Goal: Task Accomplishment & Management: Manage account settings

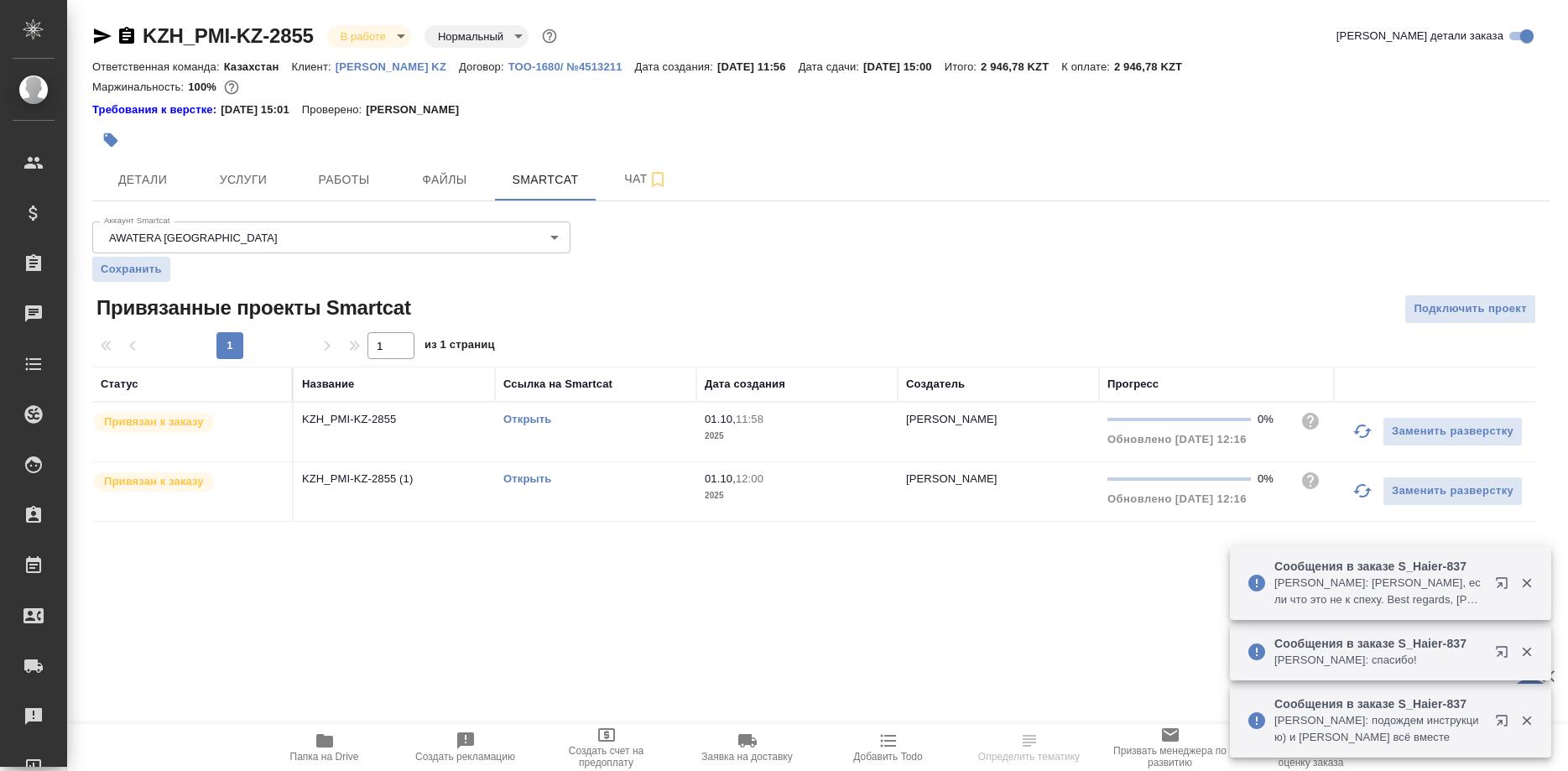
click at [516, 475] on link "Открыть" at bounding box center [527, 479] width 48 height 13
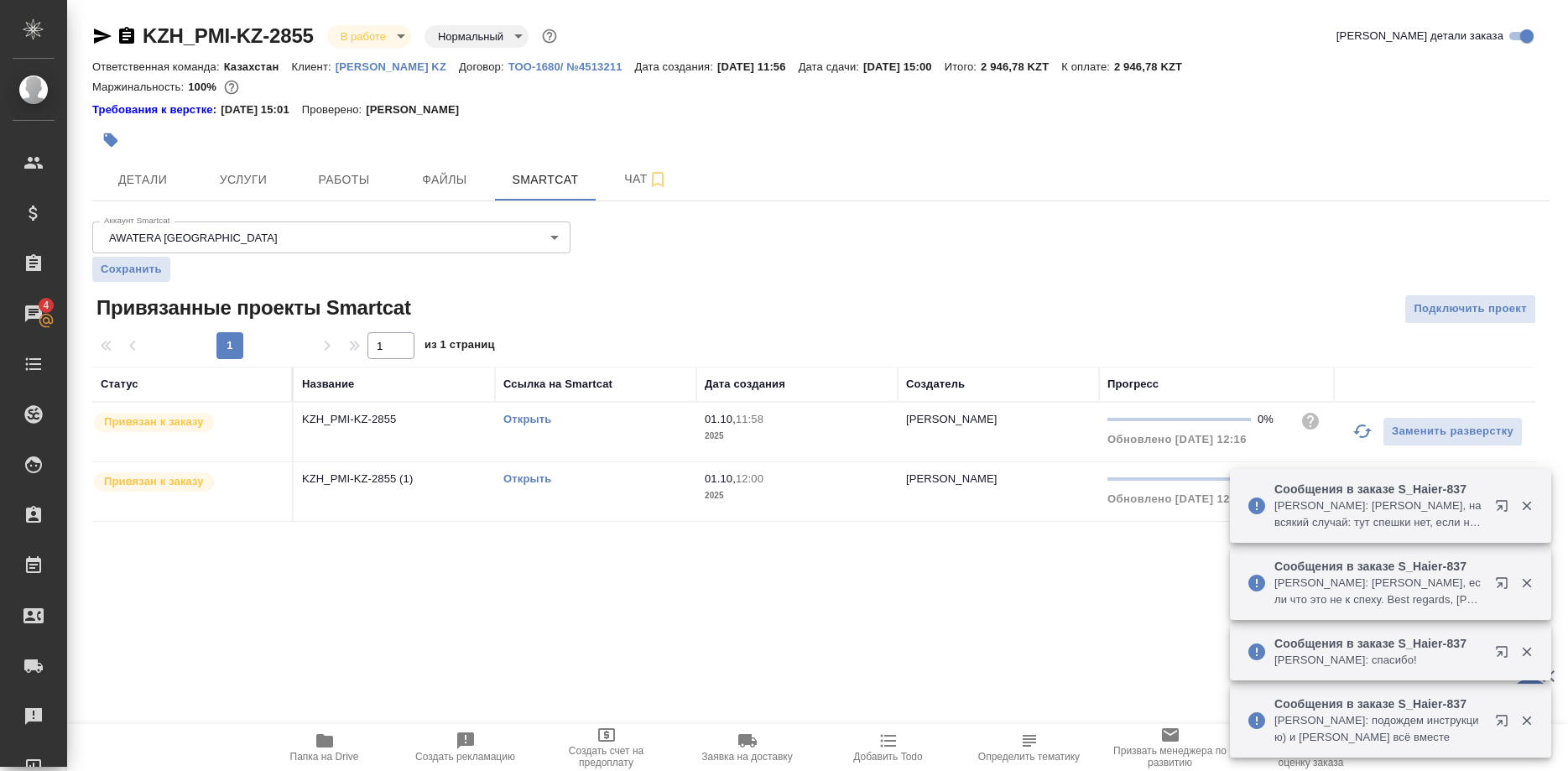
click at [530, 478] on link "Открыть" at bounding box center [527, 479] width 48 height 13
click at [530, 420] on link "Открыть" at bounding box center [527, 419] width 48 height 13
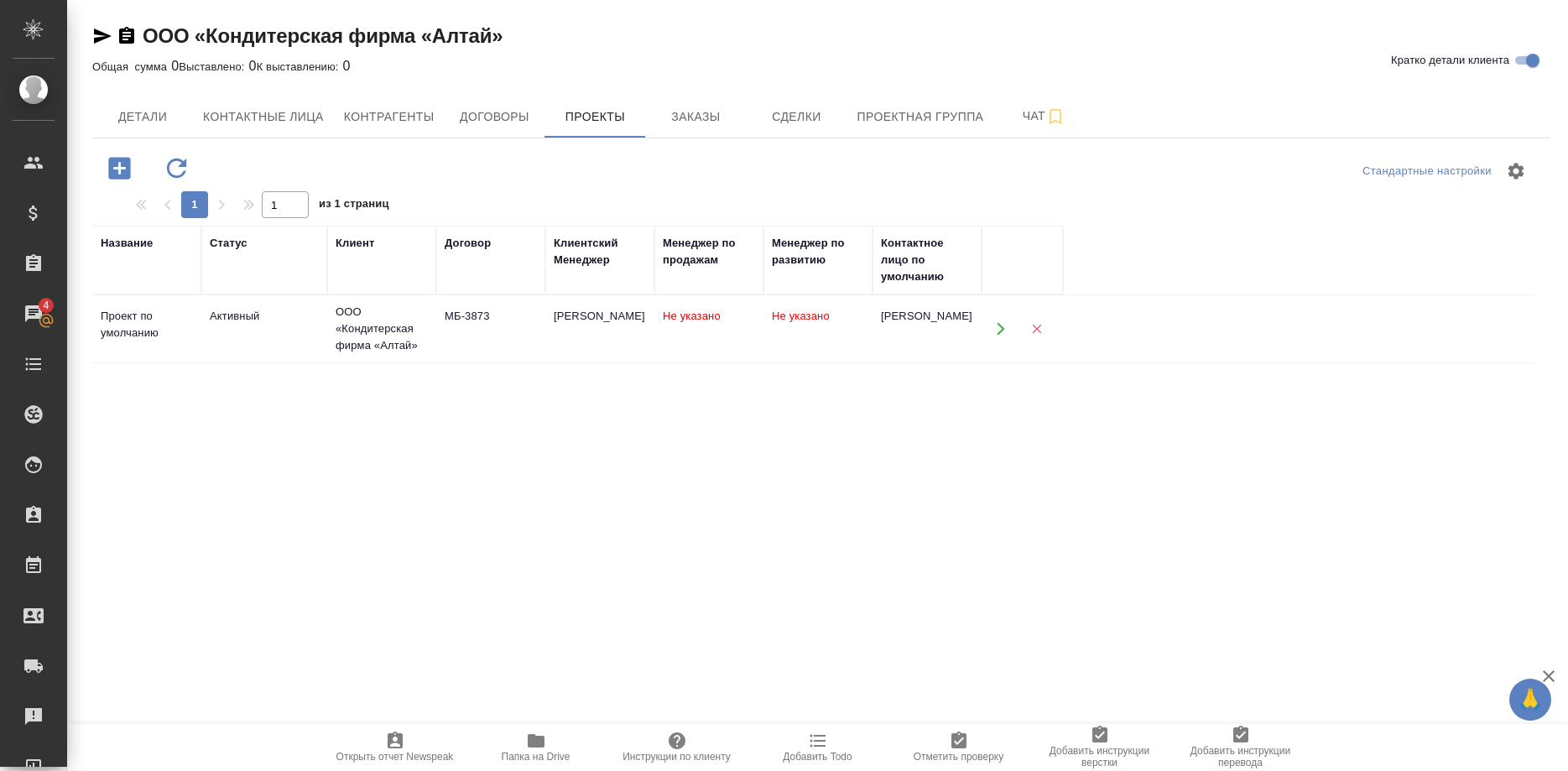
click at [688, 137] on hr at bounding box center [821, 137] width 1457 height 1
click at [690, 120] on span "Заказы" at bounding box center [696, 116] width 81 height 21
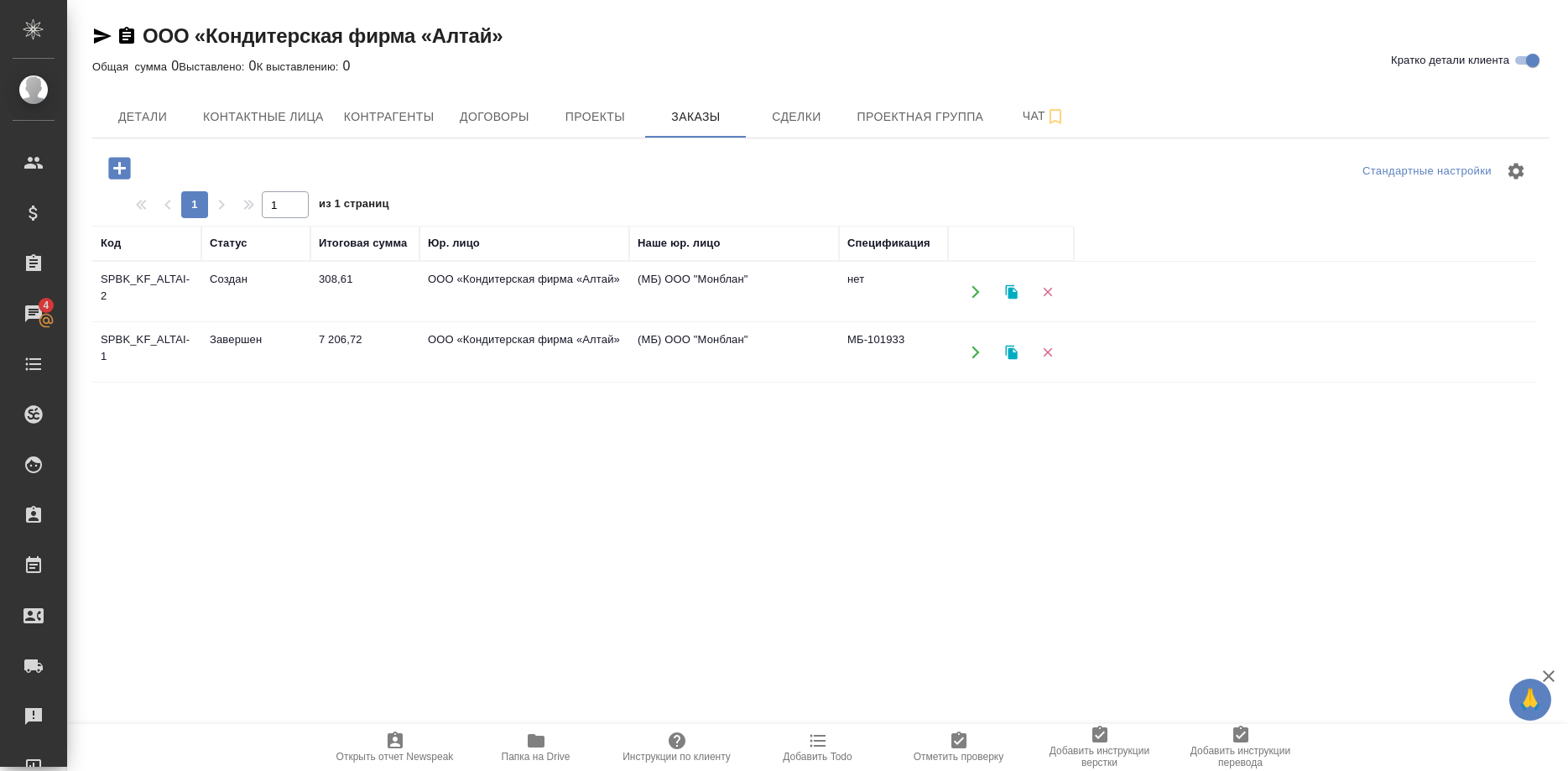
click at [149, 279] on td "SPBK_KF_ALTAI-2" at bounding box center [146, 292] width 109 height 59
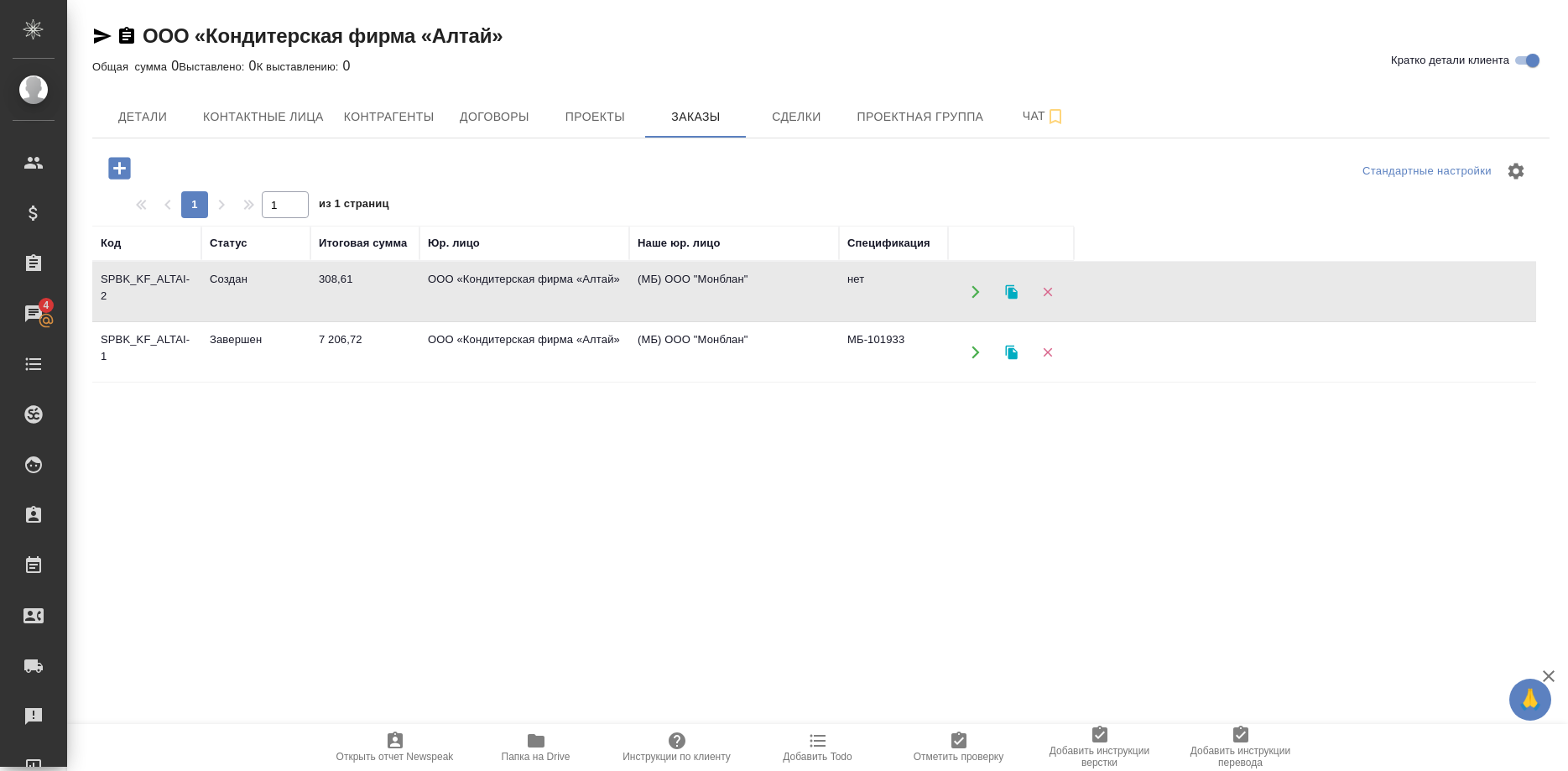
click at [149, 279] on td "SPBK_KF_ALTAI-2" at bounding box center [146, 292] width 109 height 59
click at [147, 336] on td "SPBK_KF_ALTAI-1" at bounding box center [146, 353] width 109 height 59
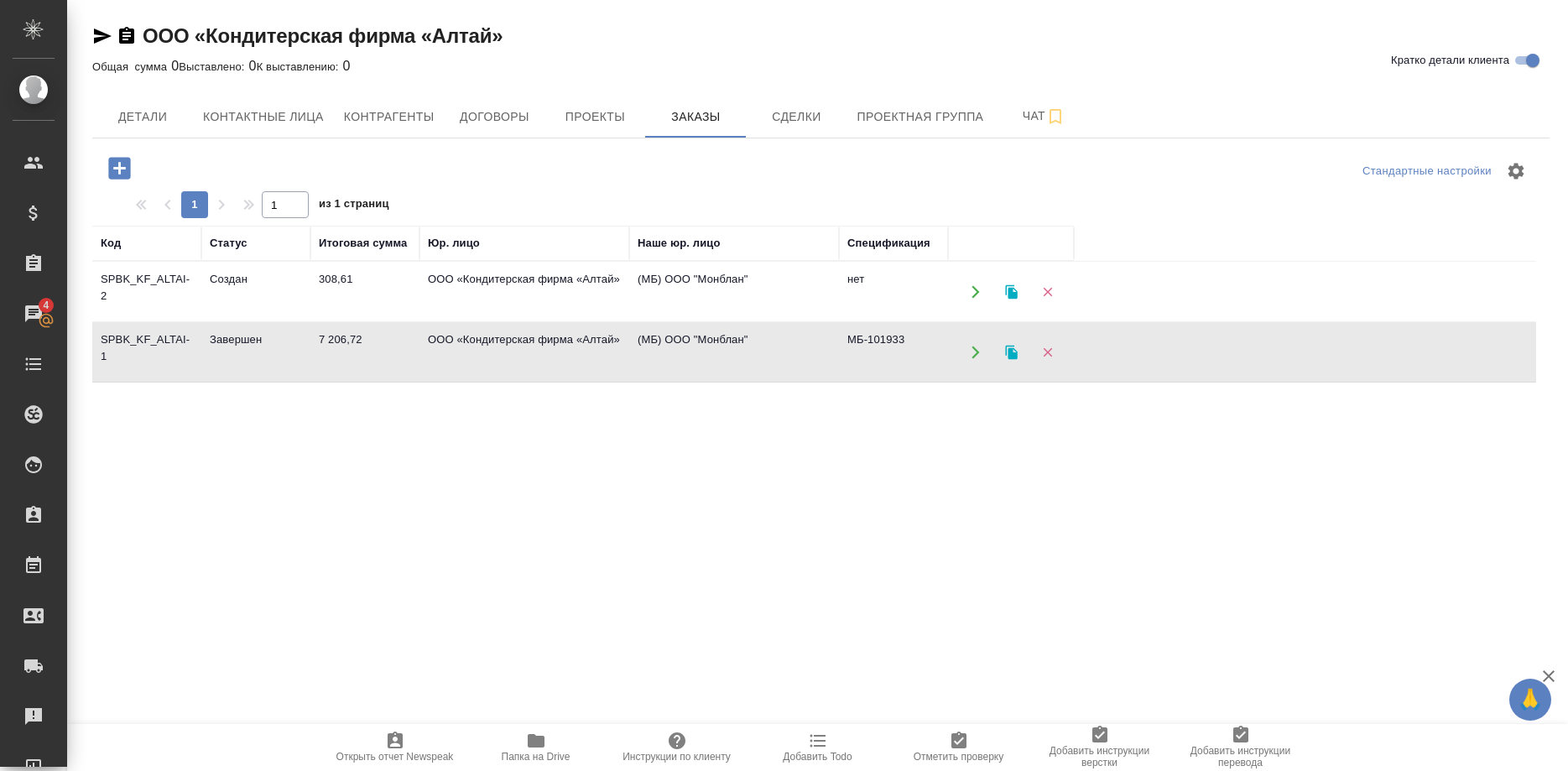
click at [147, 336] on td "SPBK_KF_ALTAI-1" at bounding box center [146, 353] width 109 height 59
click at [152, 282] on td "SPBK_KF_ALTAI-2" at bounding box center [146, 292] width 109 height 59
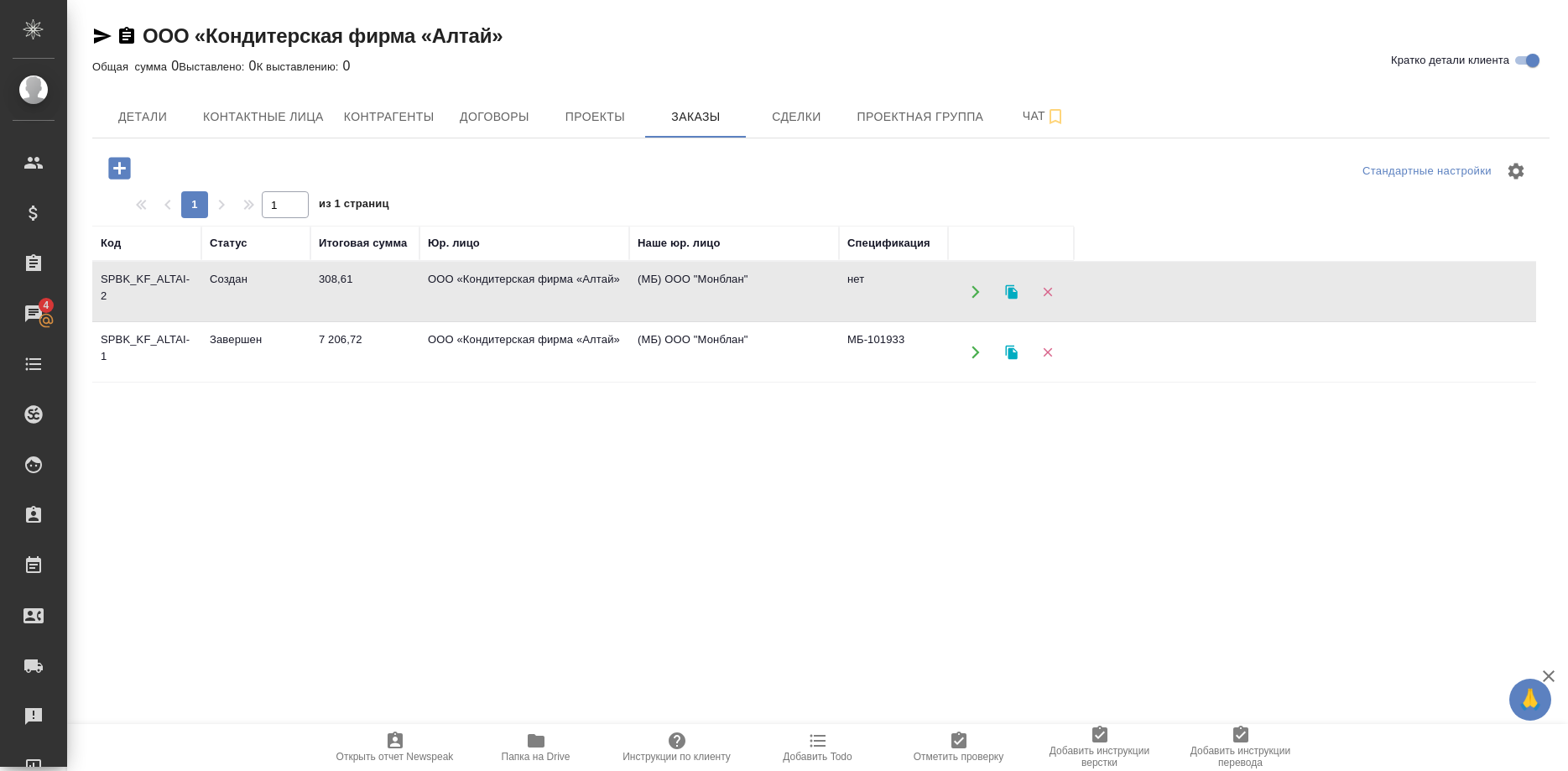
click at [152, 282] on td "SPBK_KF_ALTAI-2" at bounding box center [146, 292] width 109 height 59
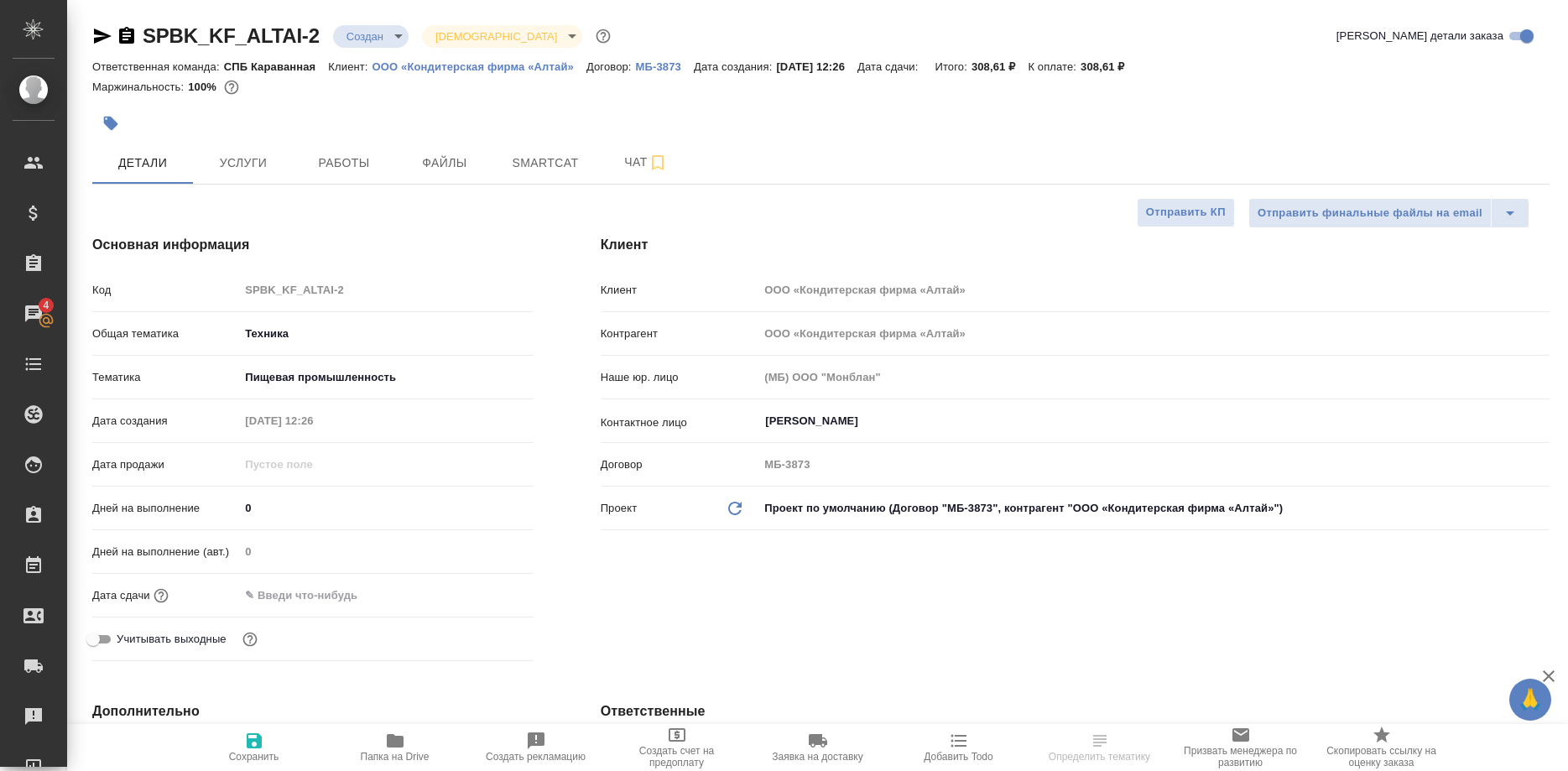
select select "RU"
type textarea "x"
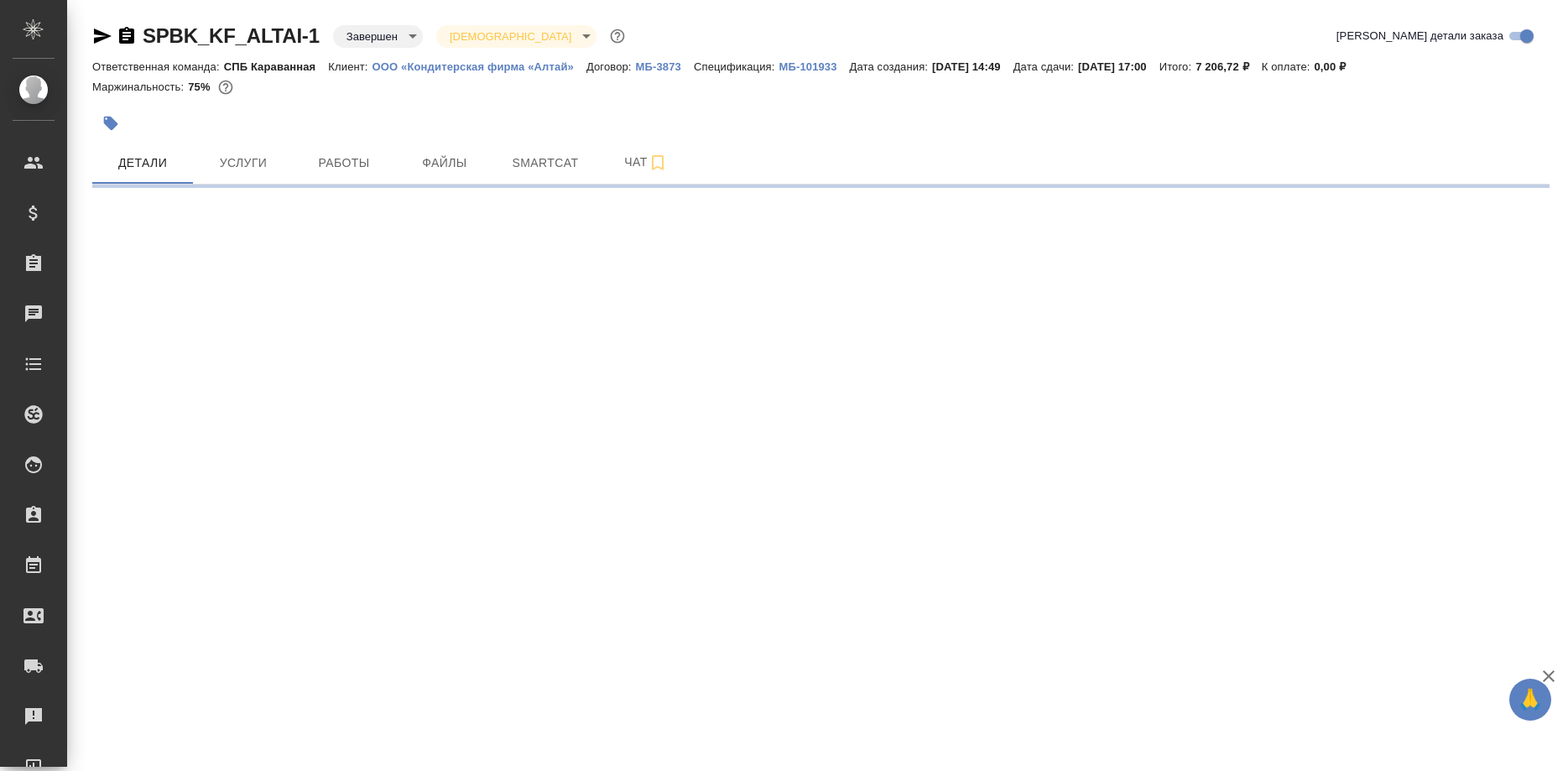
select select "RU"
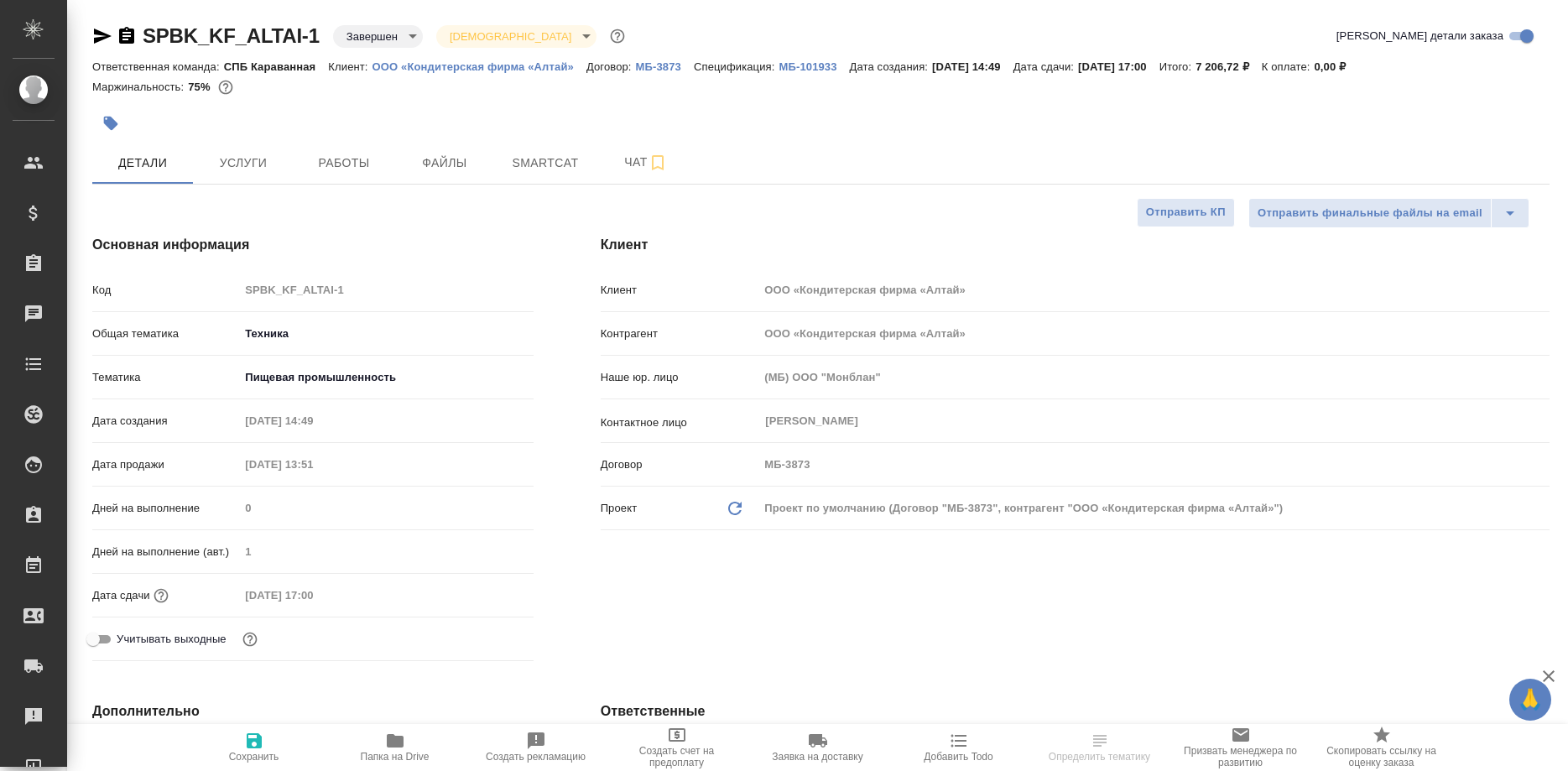
type textarea "x"
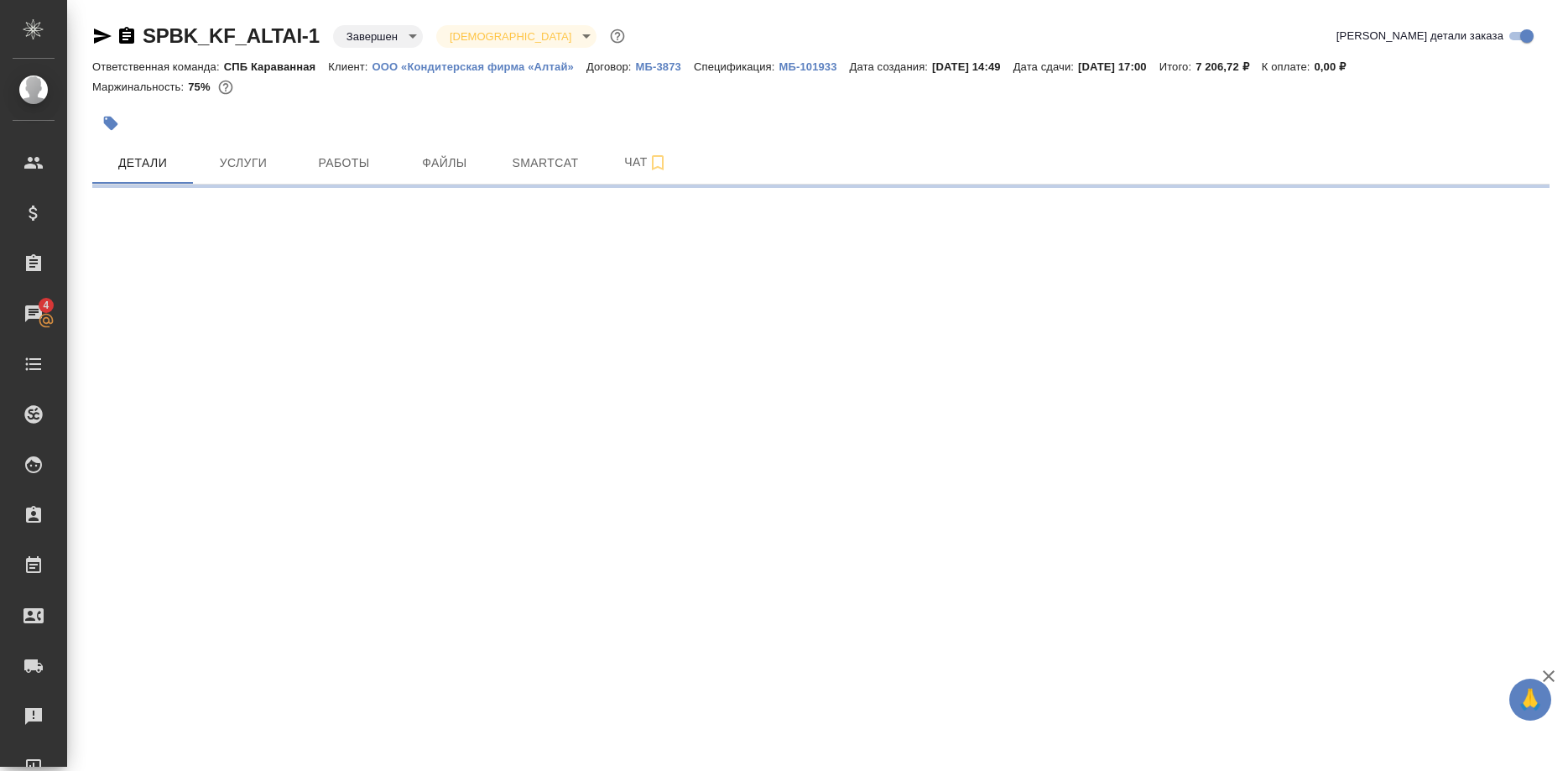
select select "RU"
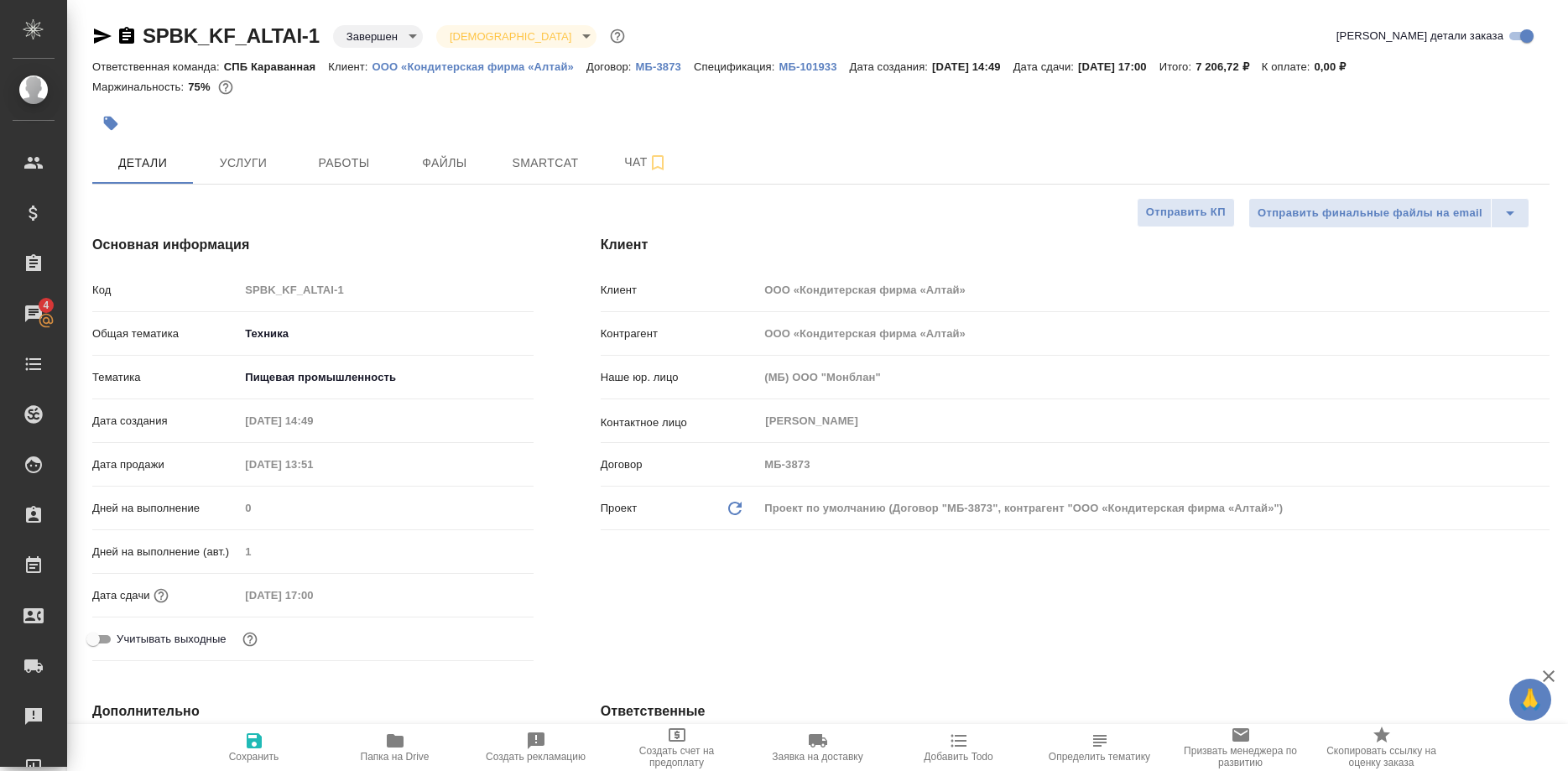
type textarea "x"
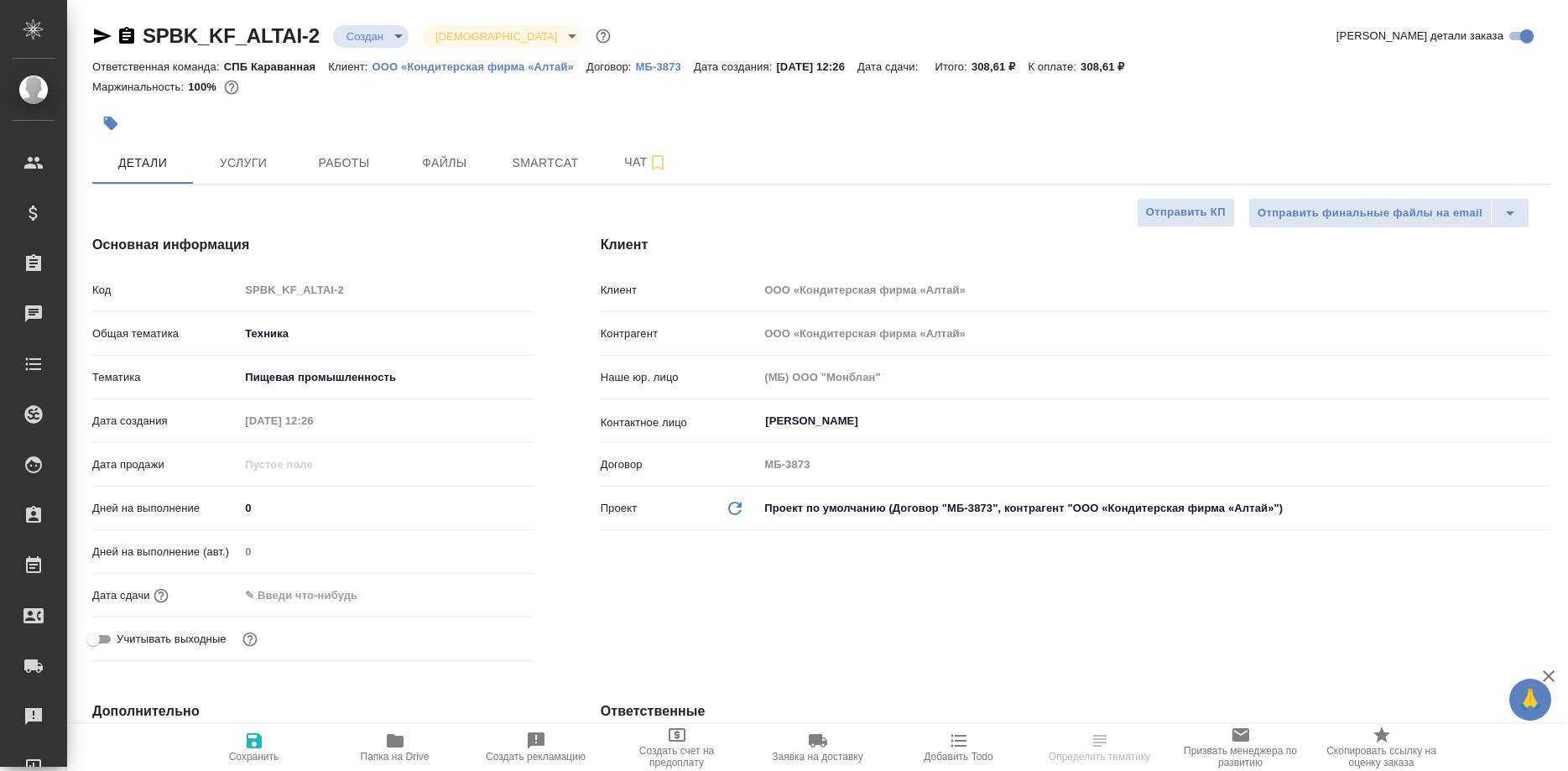
select select "RU"
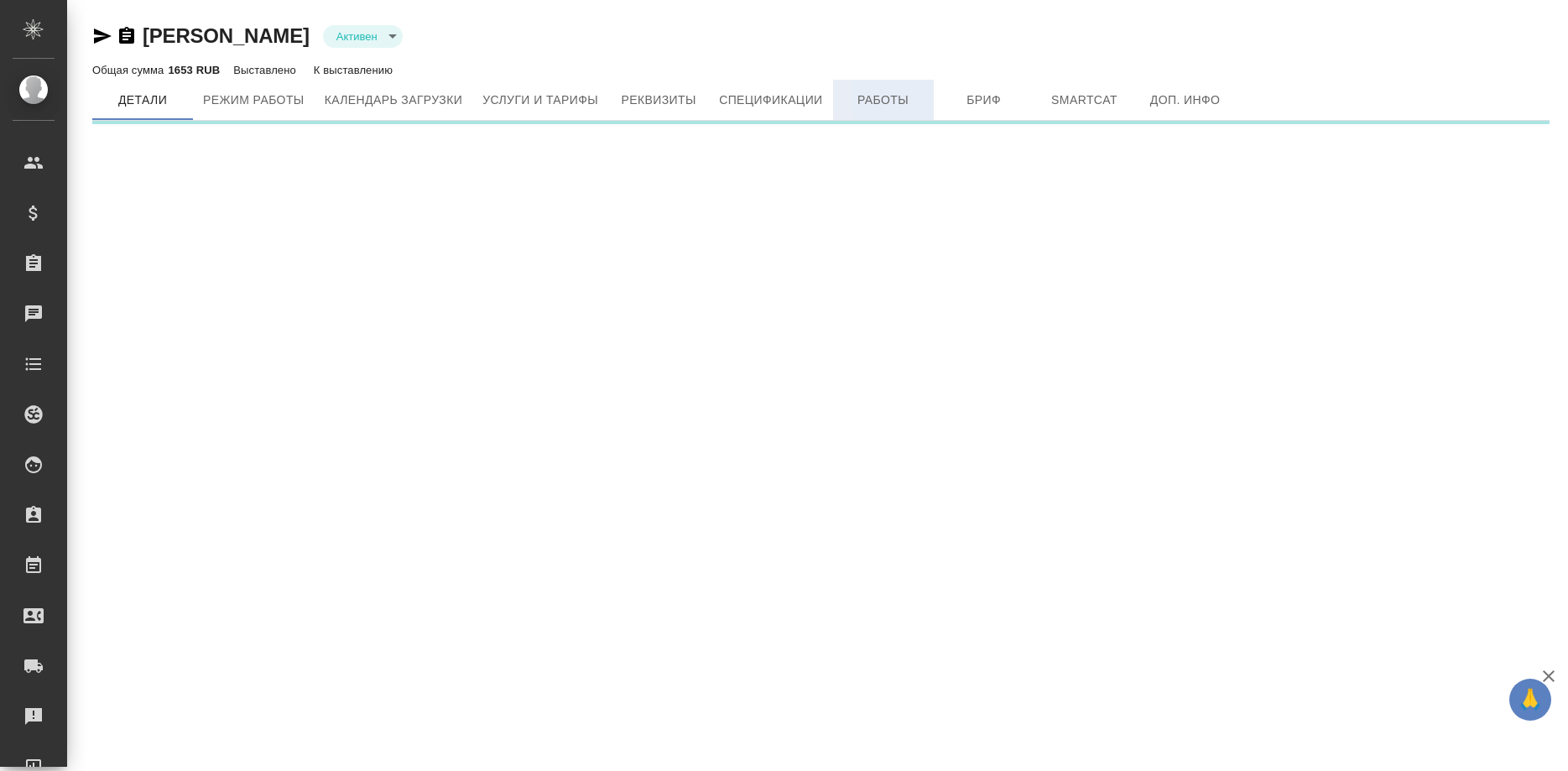
click at [894, 96] on span "Работы" at bounding box center [883, 100] width 81 height 21
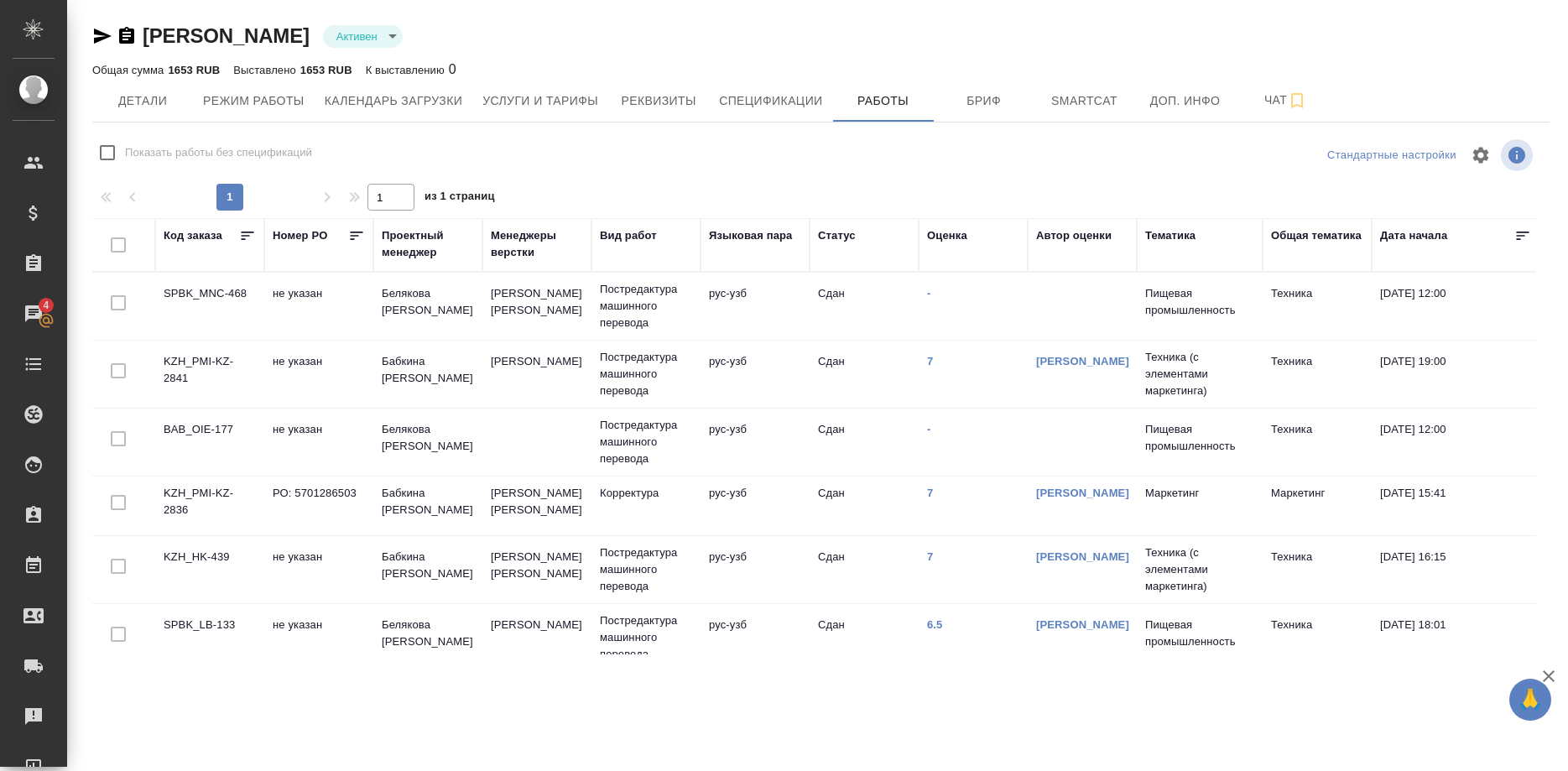
click at [207, 298] on td "SPBK_MNC-468" at bounding box center [210, 306] width 109 height 59
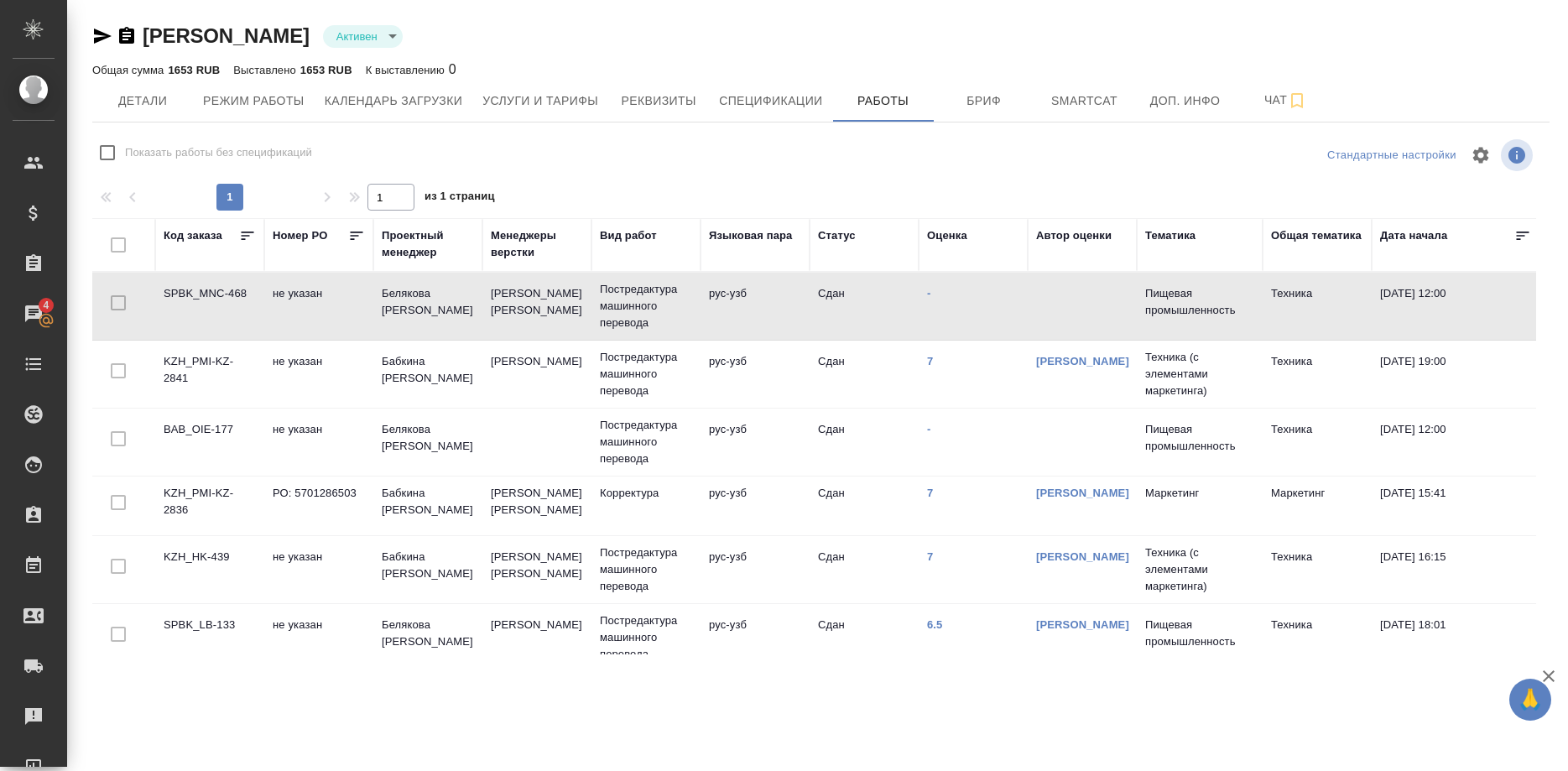
click at [207, 298] on td "SPBK_MNC-468" at bounding box center [210, 306] width 109 height 59
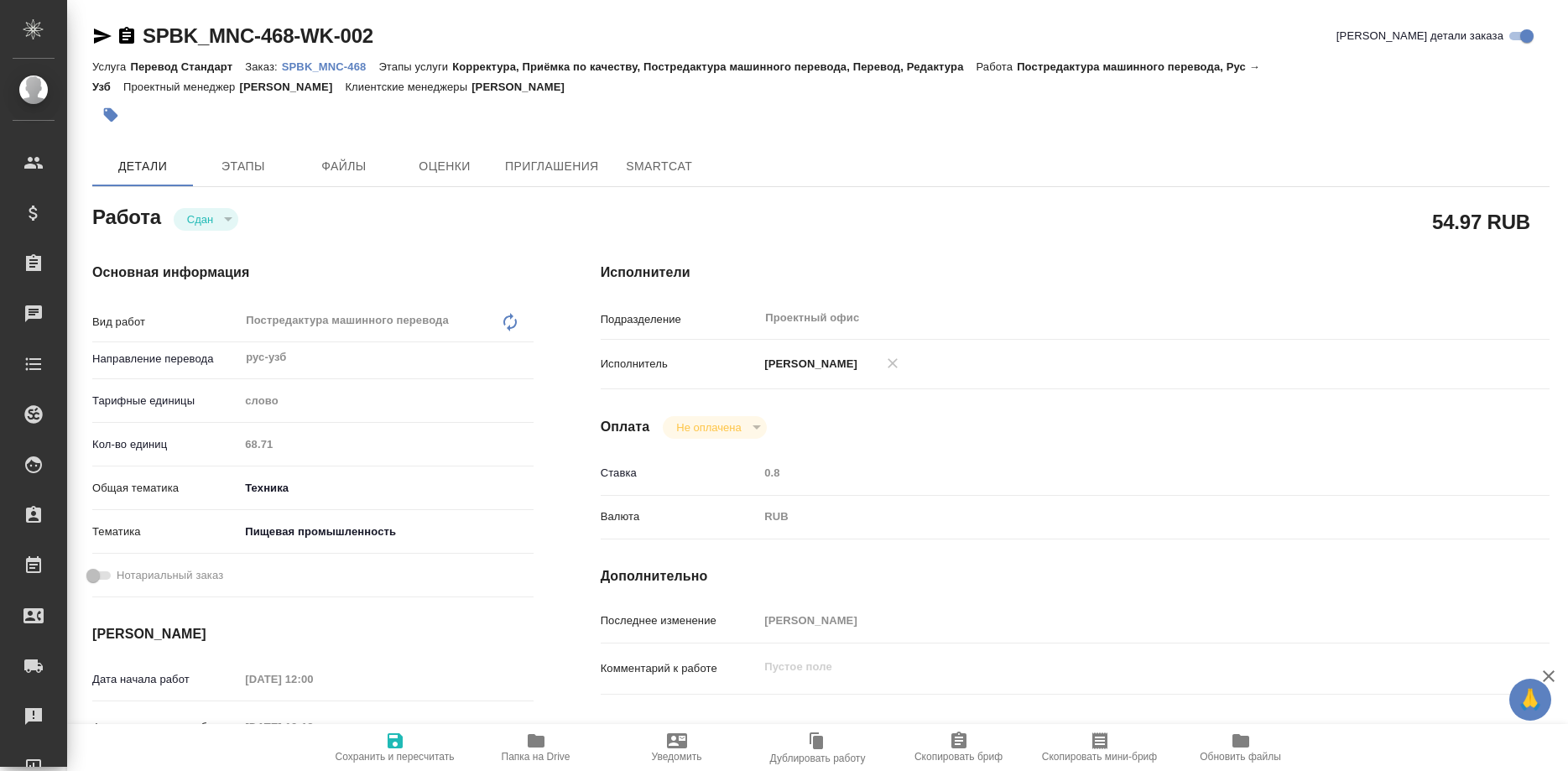
type textarea "x"
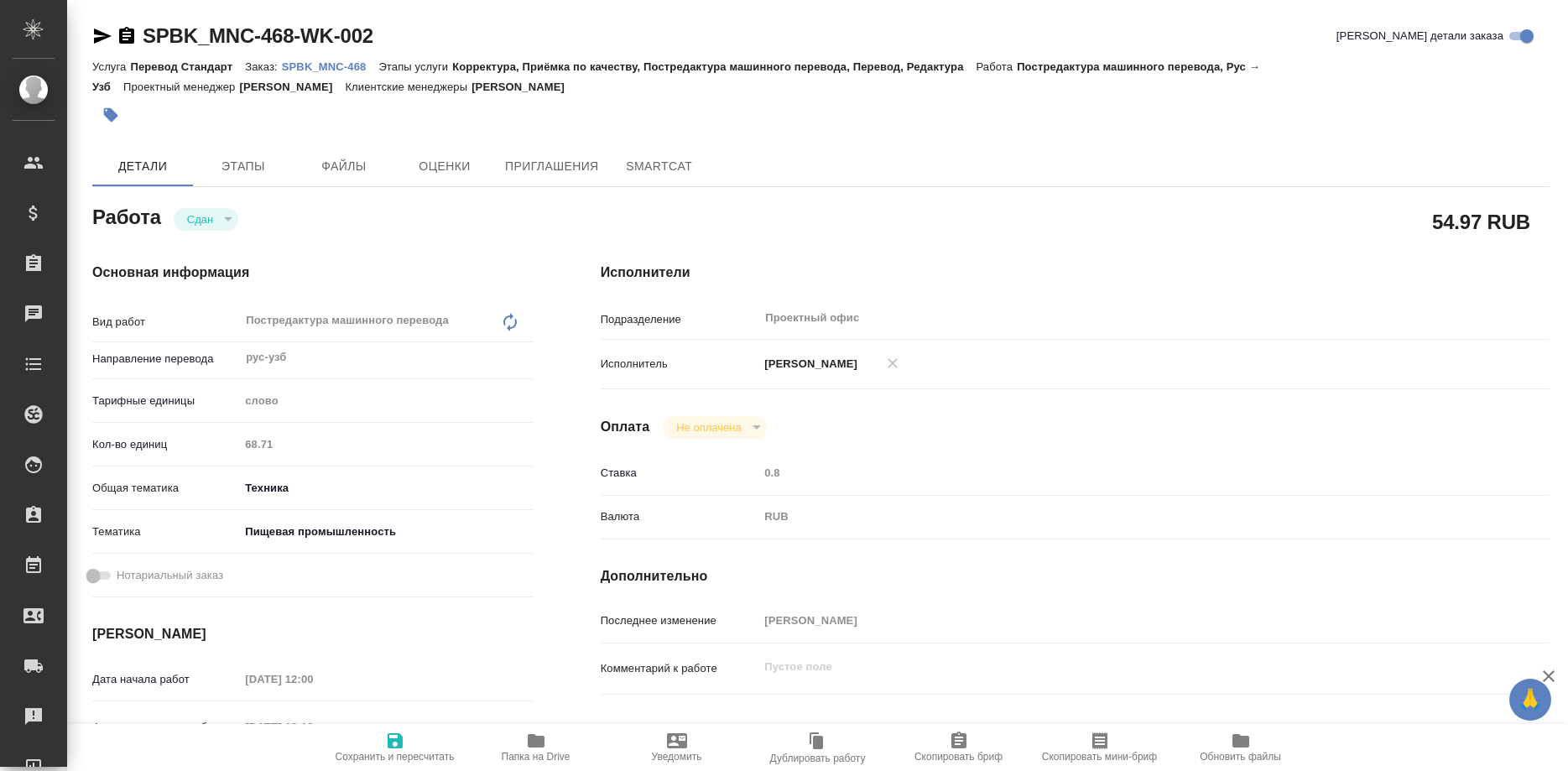
type textarea "x"
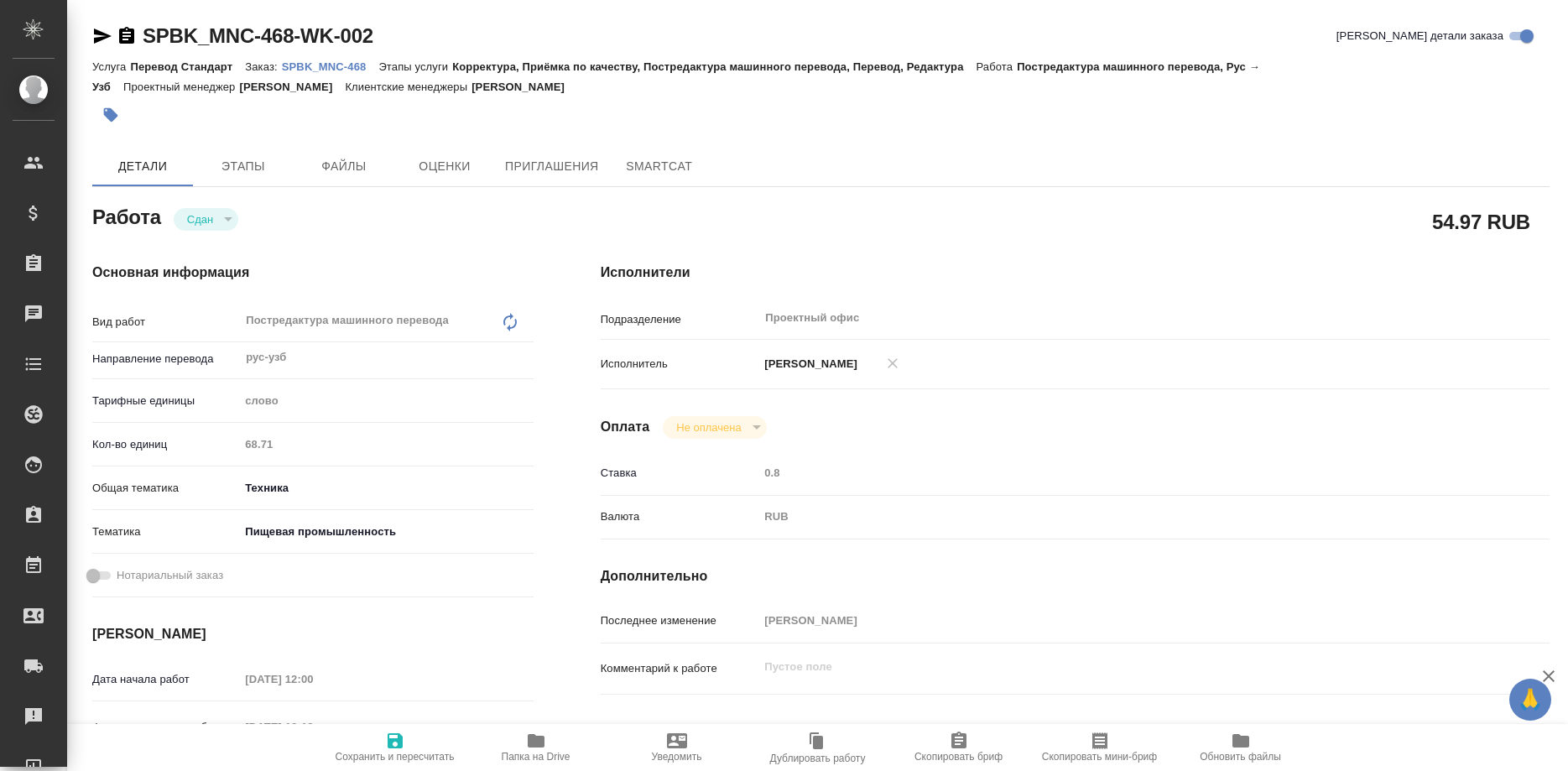
type textarea "x"
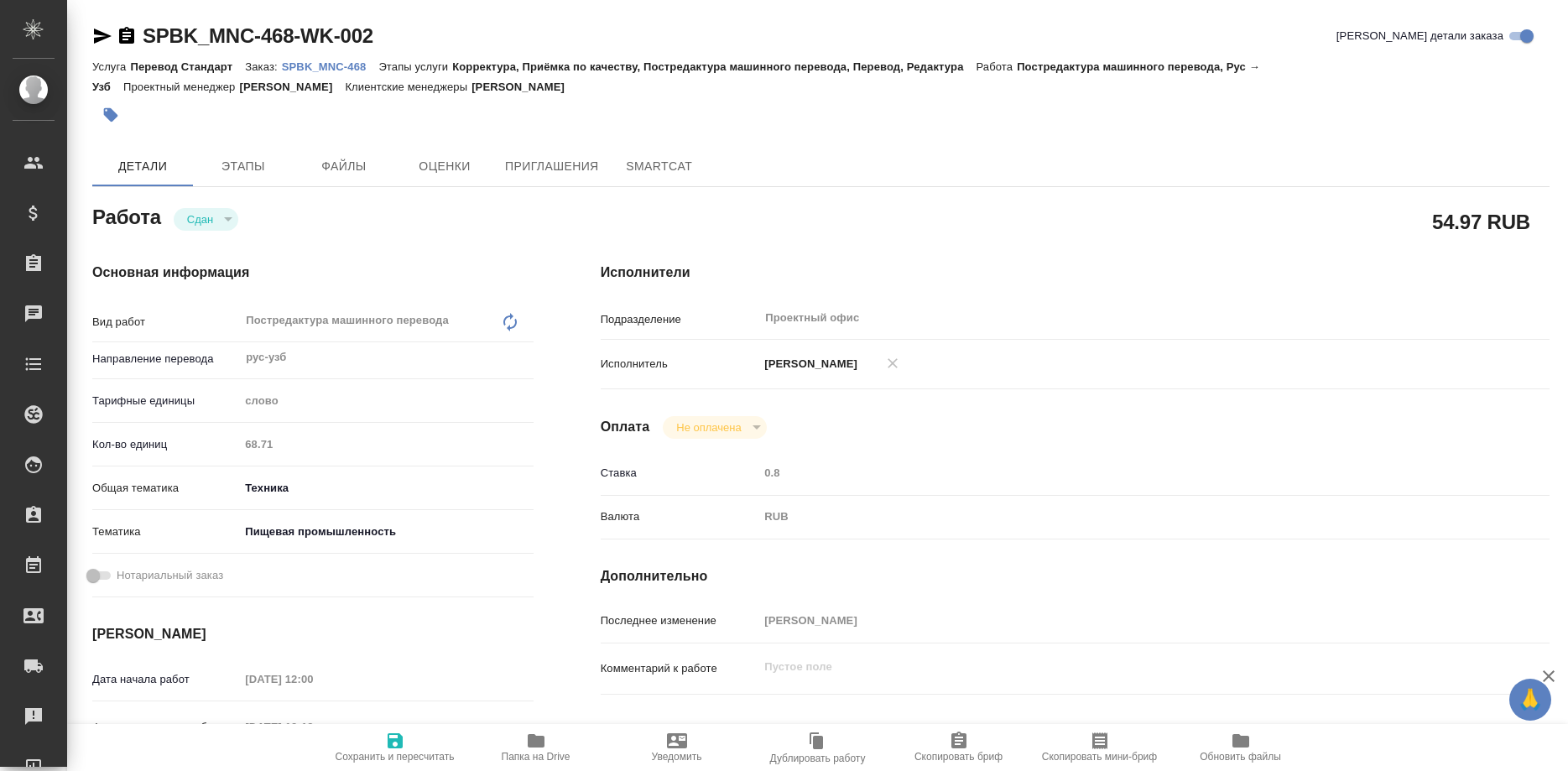
type textarea "x"
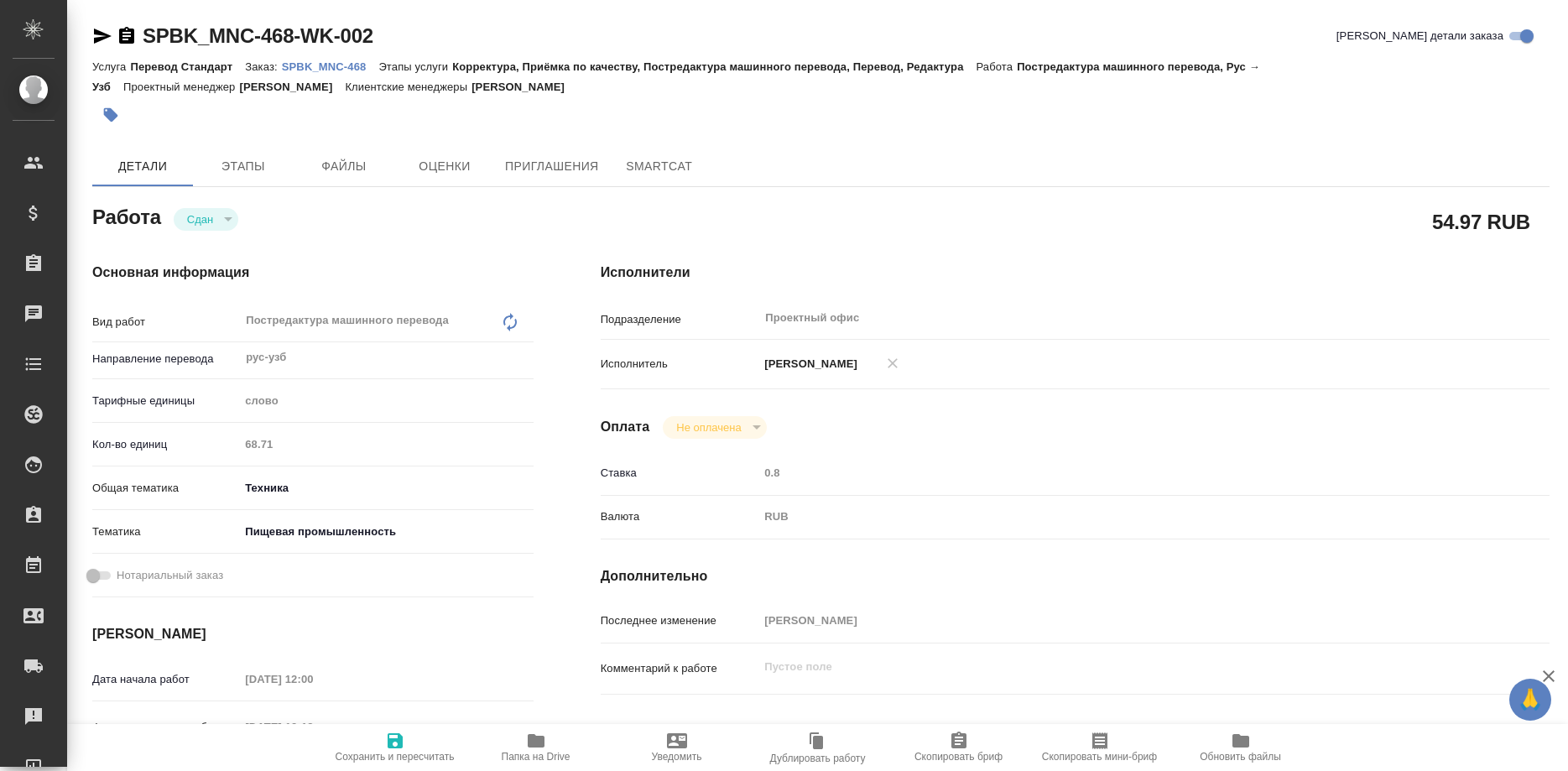
type textarea "x"
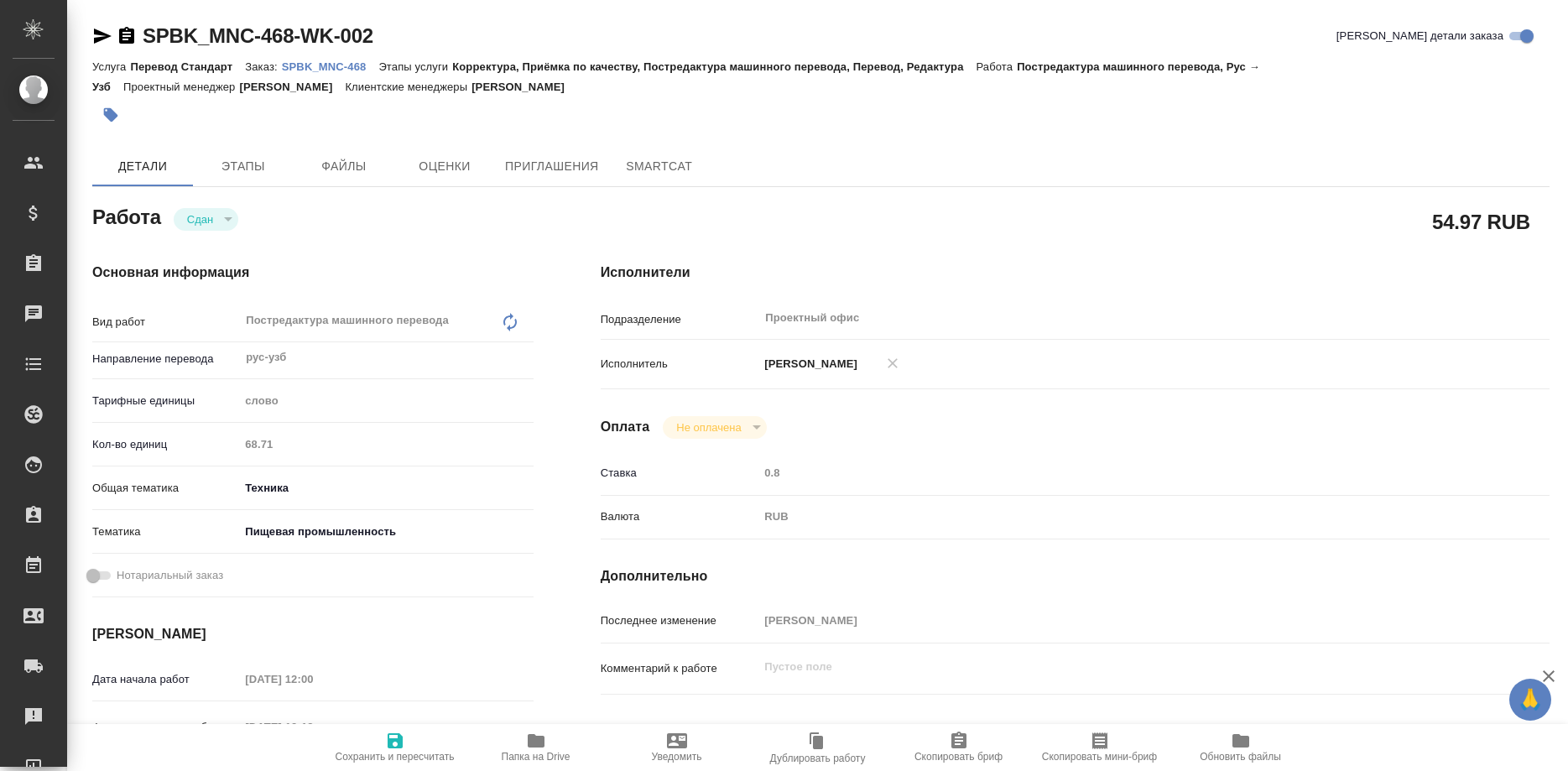
click at [322, 65] on p "SPBK_MNC-468" at bounding box center [330, 67] width 97 height 13
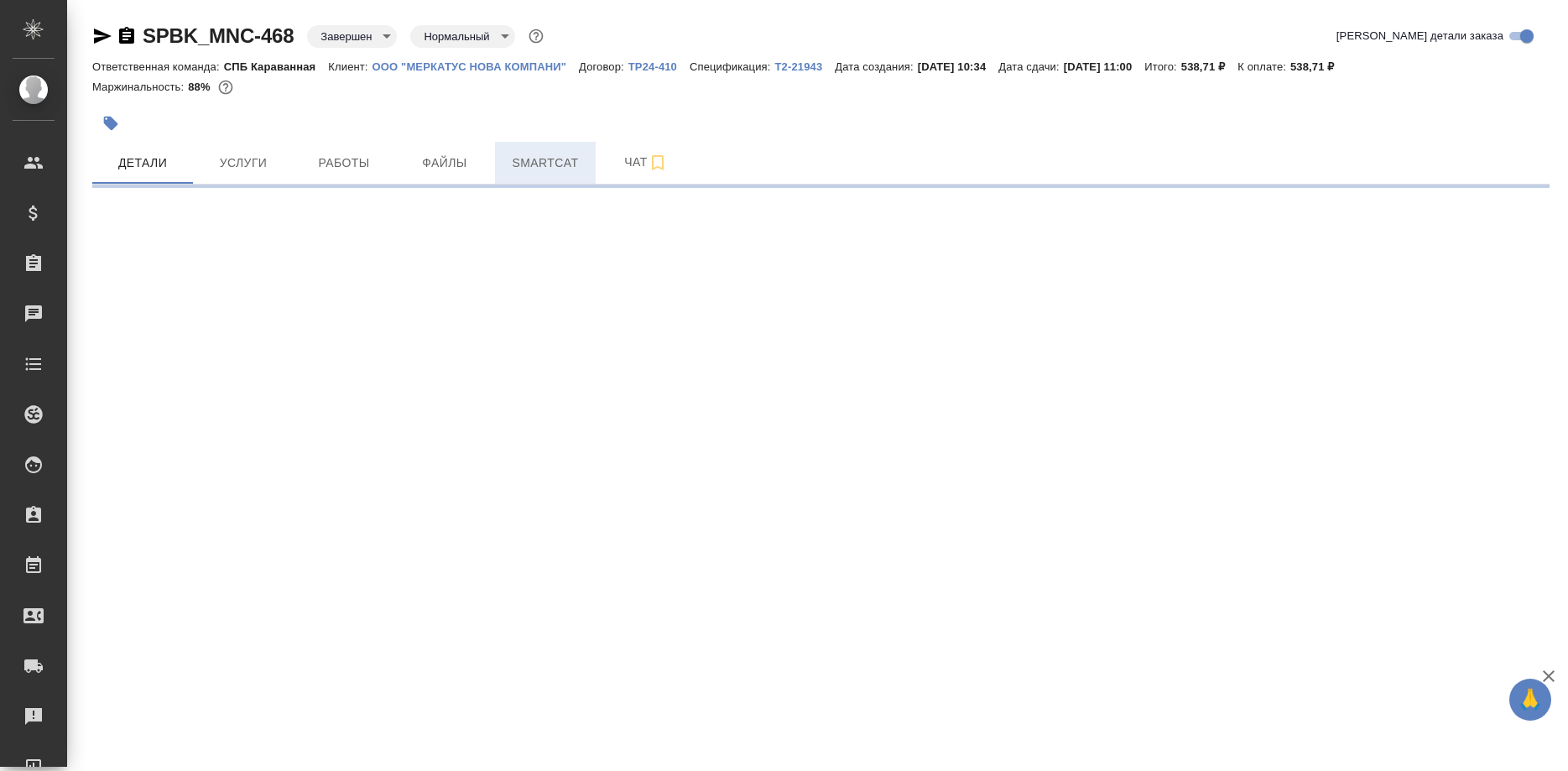
select select "RU"
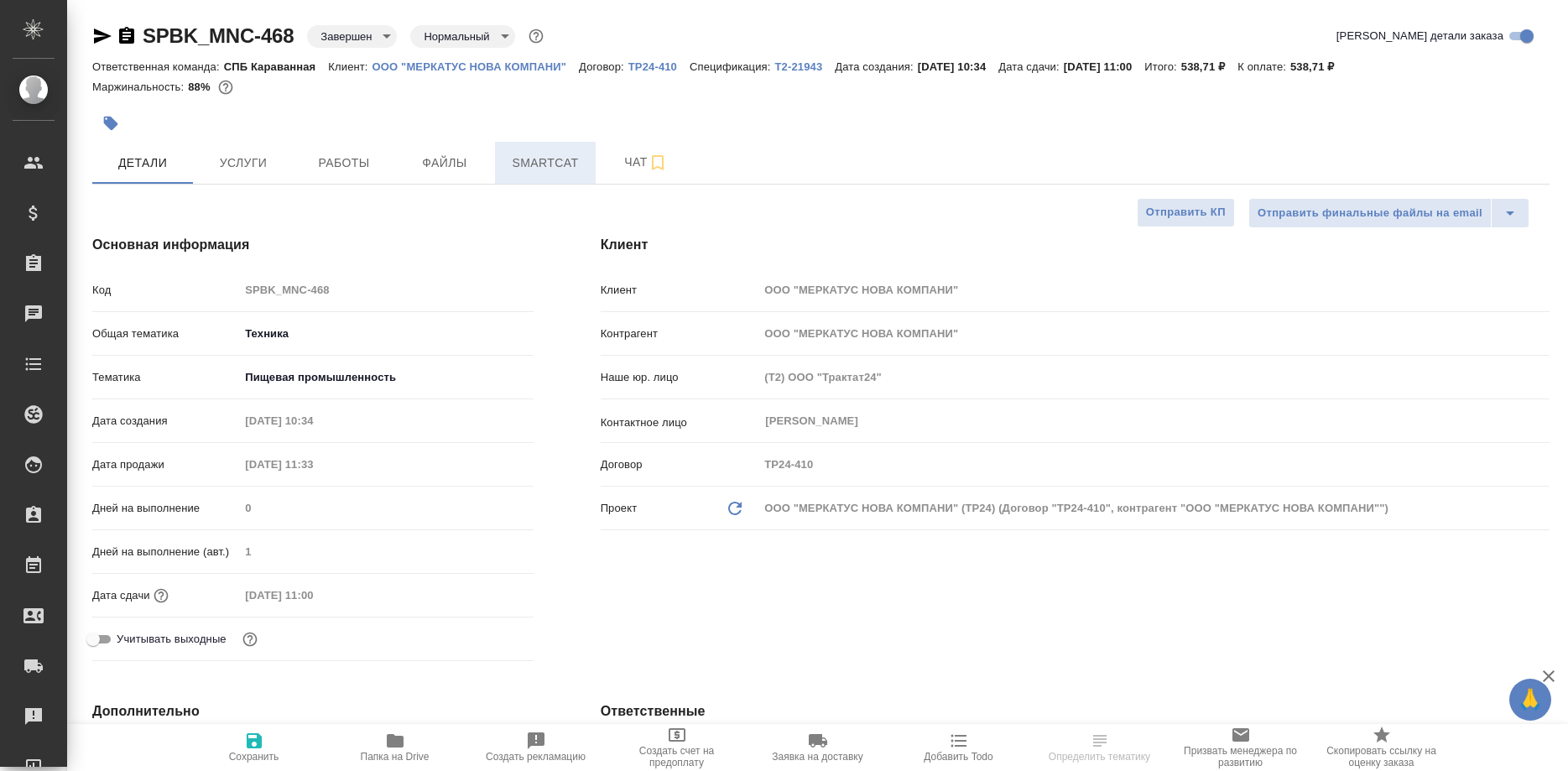
type textarea "x"
click at [530, 166] on span "Smartcat" at bounding box center [546, 163] width 81 height 21
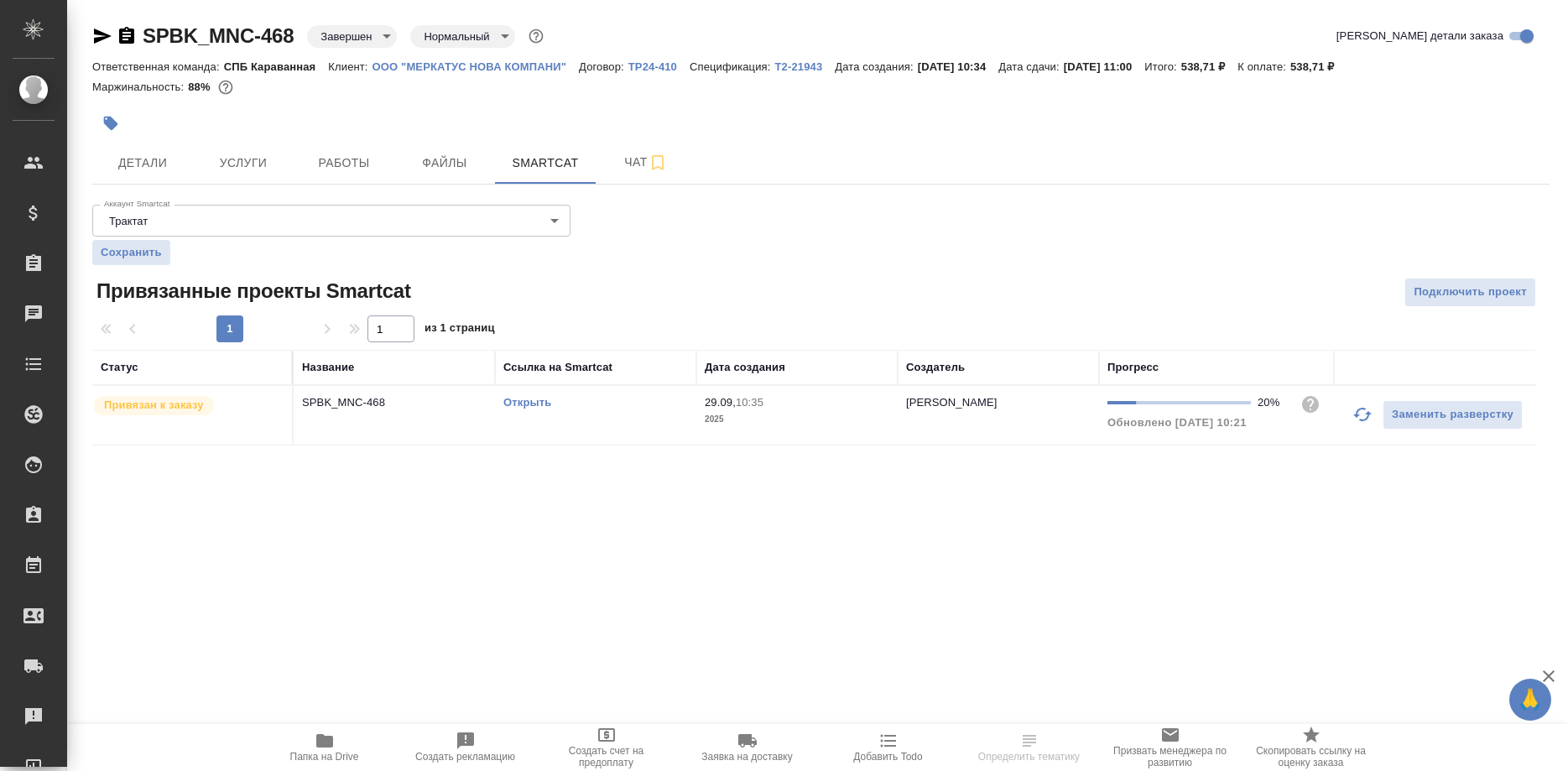
click at [530, 404] on link "Открыть" at bounding box center [527, 403] width 48 height 13
click at [522, 404] on link "Открыть" at bounding box center [527, 403] width 48 height 13
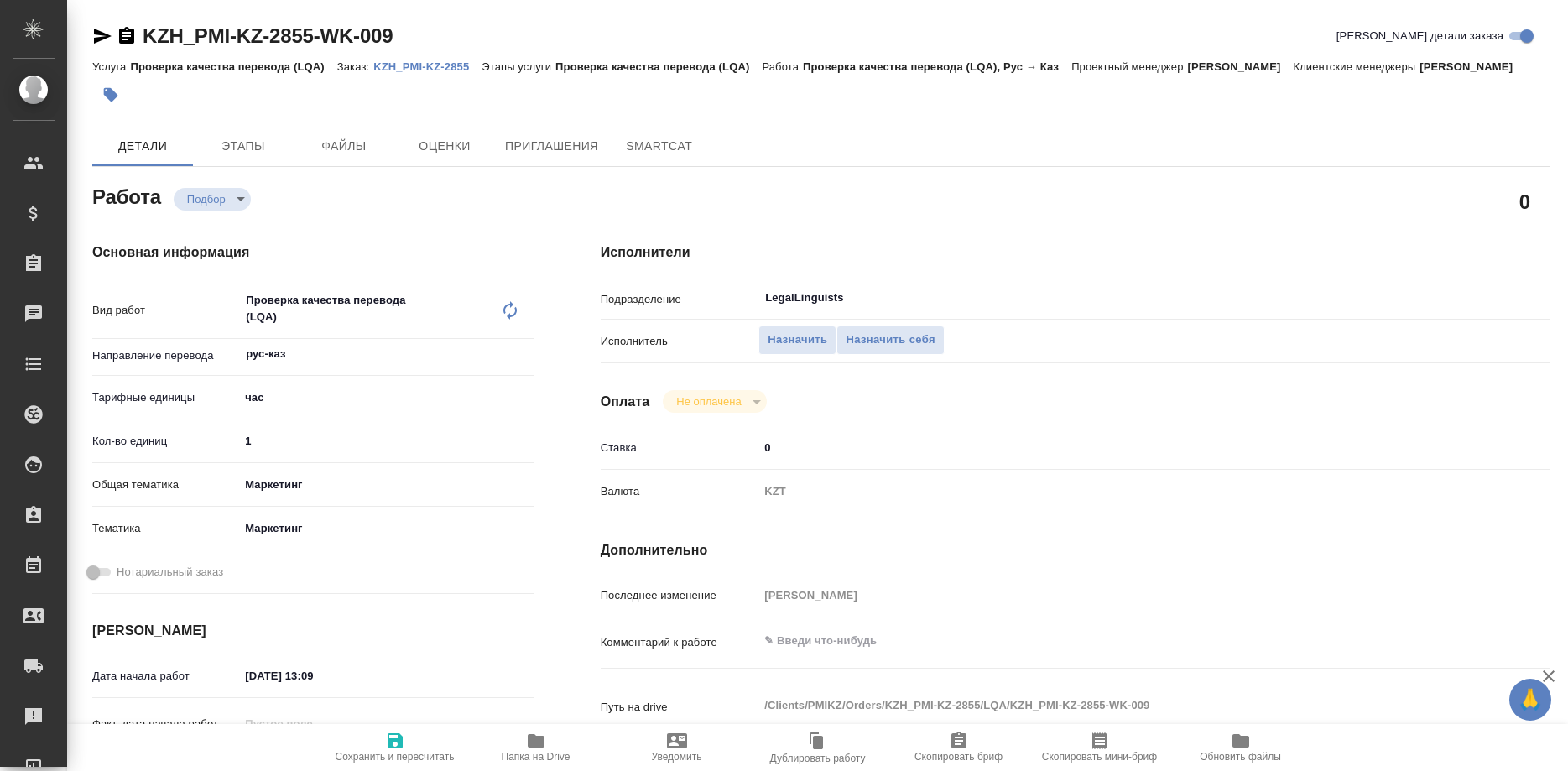
type textarea "x"
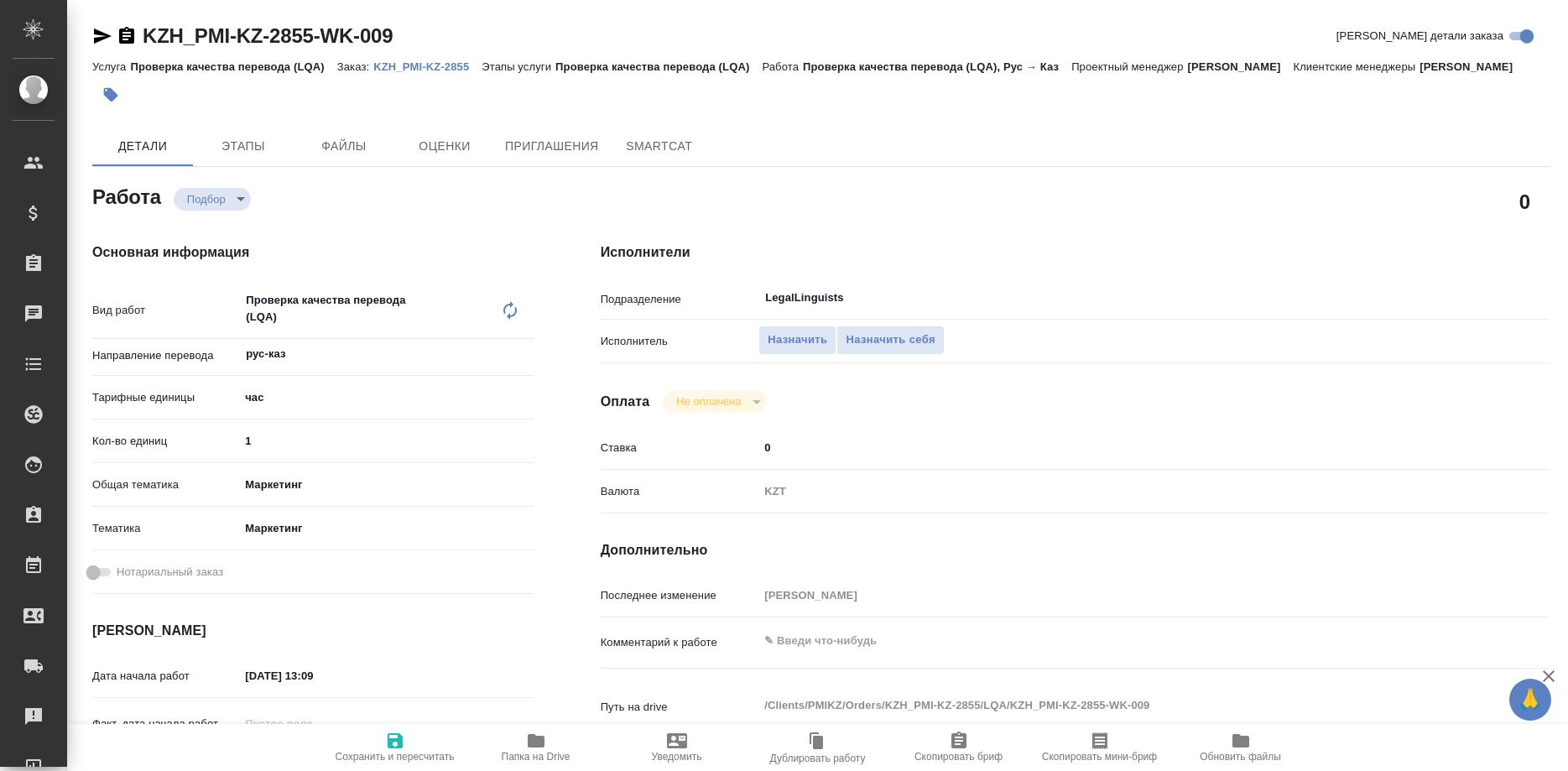
type textarea "x"
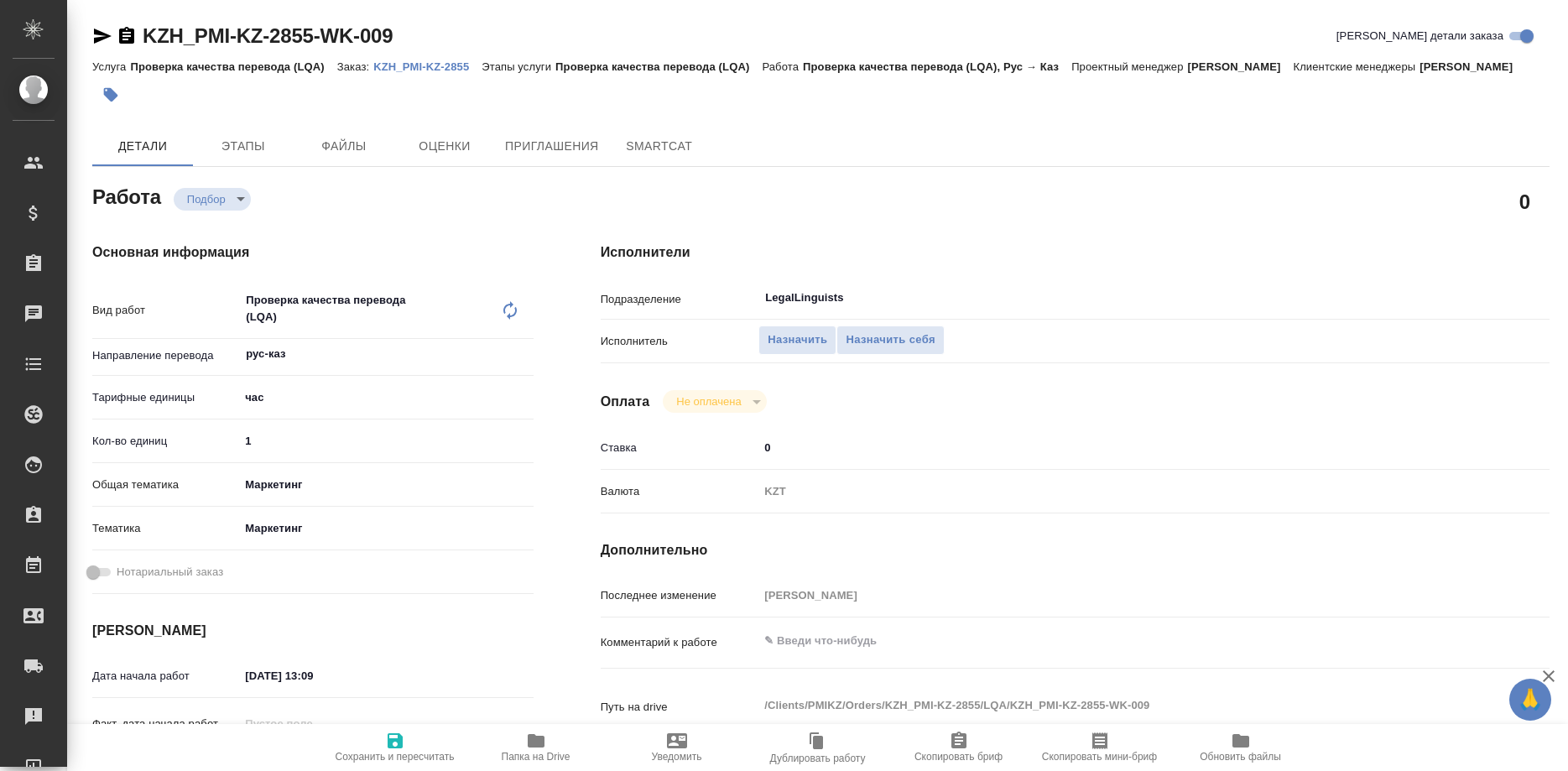
type textarea "x"
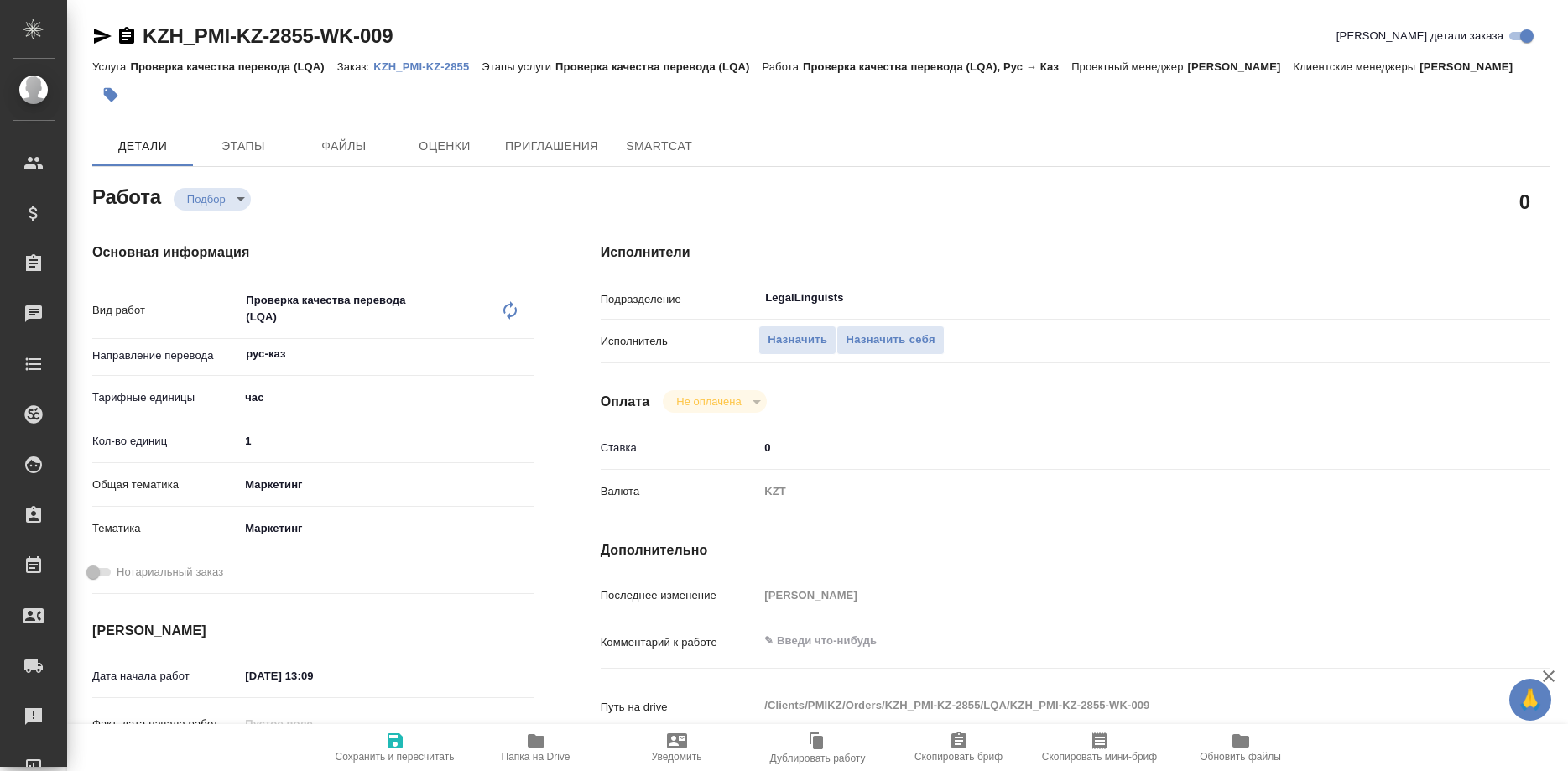
type textarea "x"
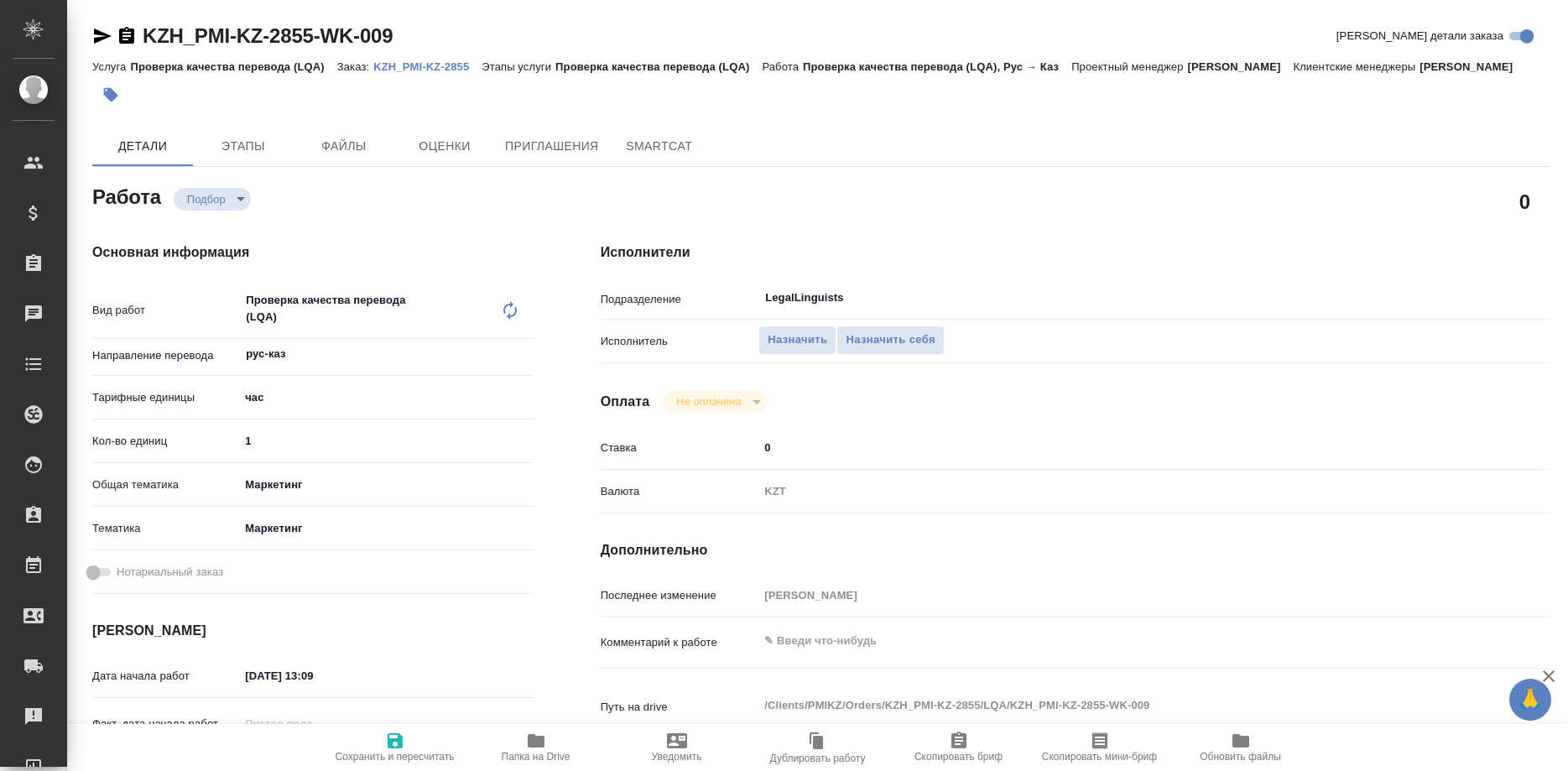
type textarea "x"
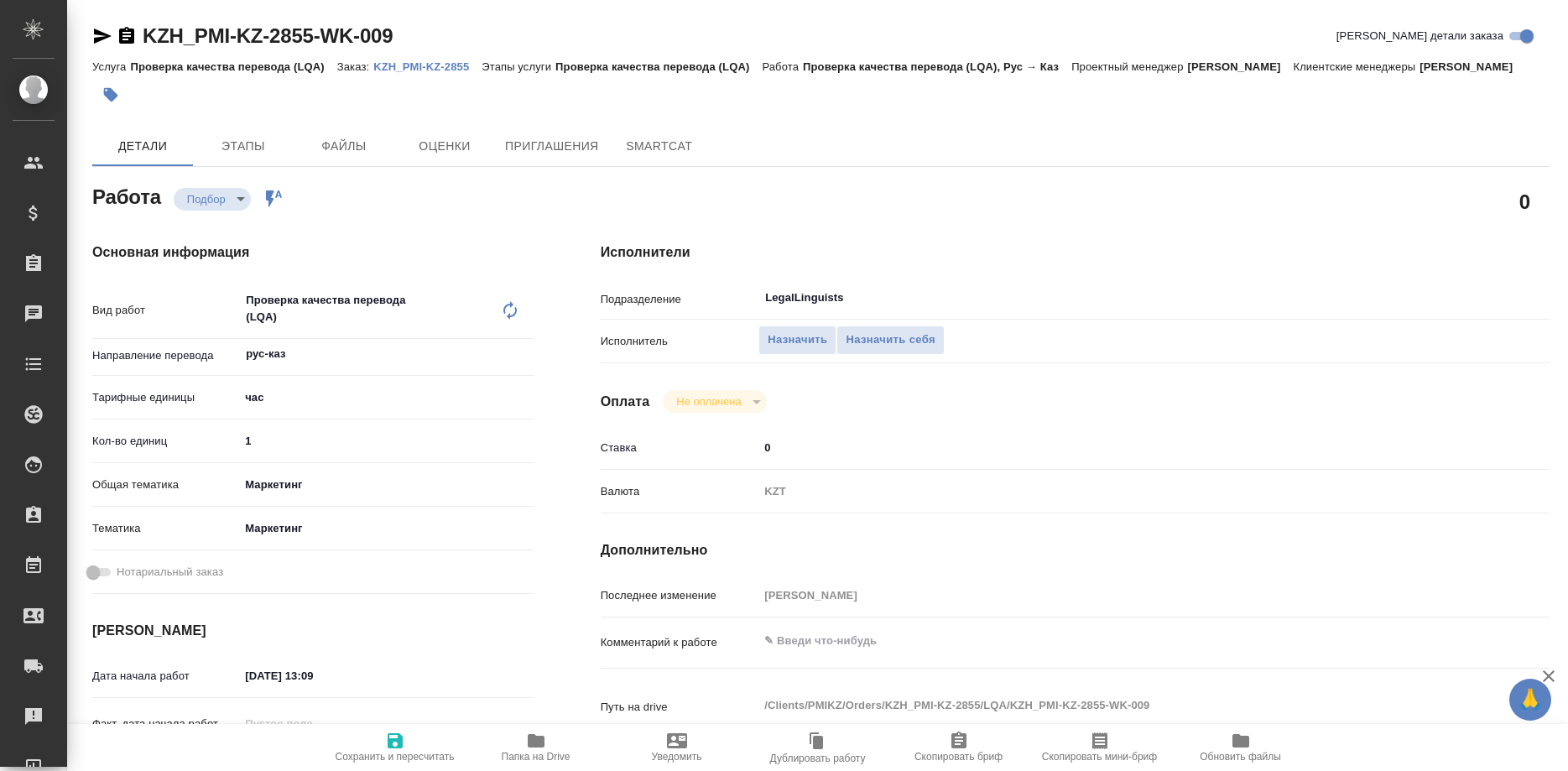
type textarea "x"
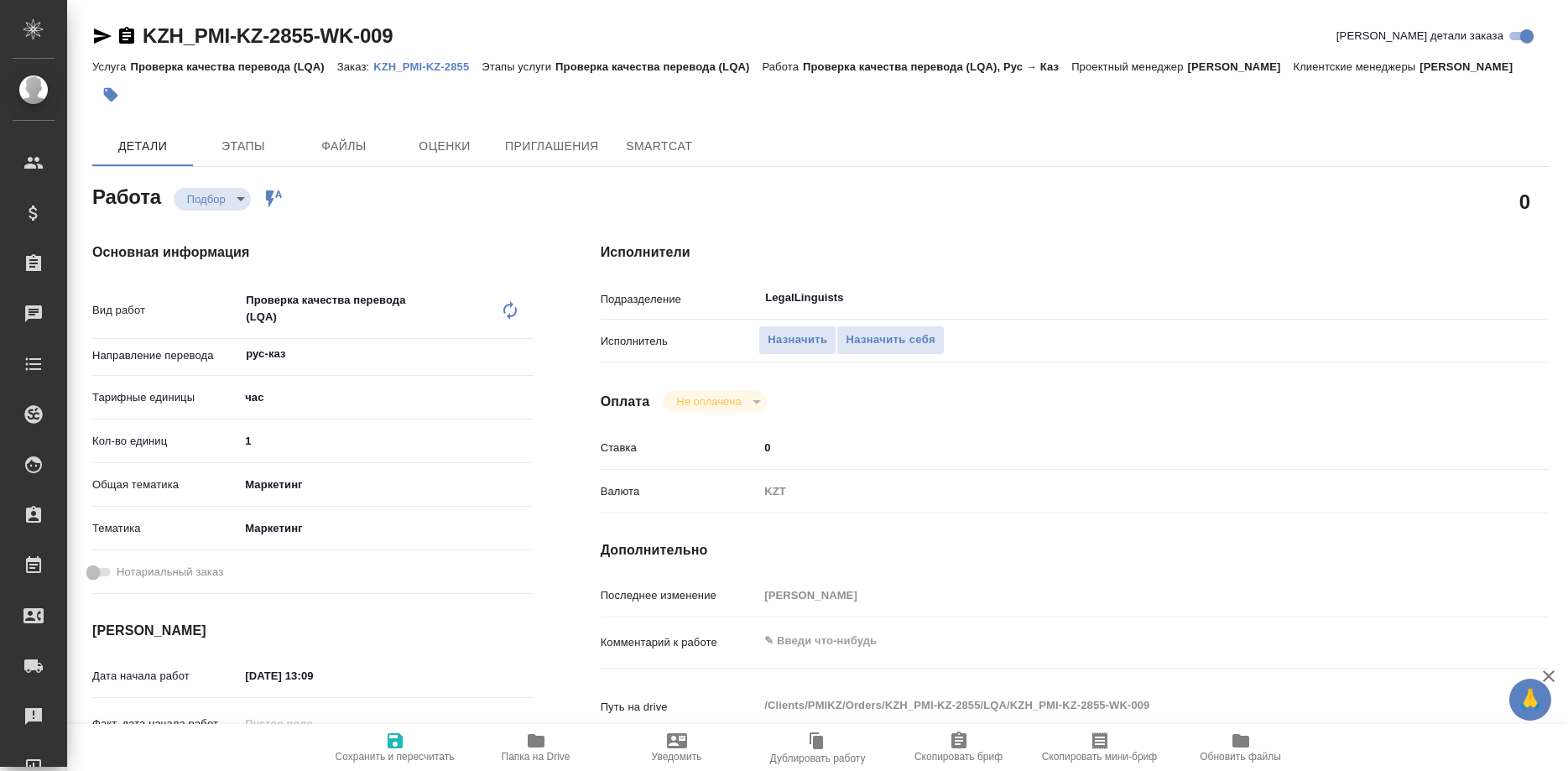
type textarea "x"
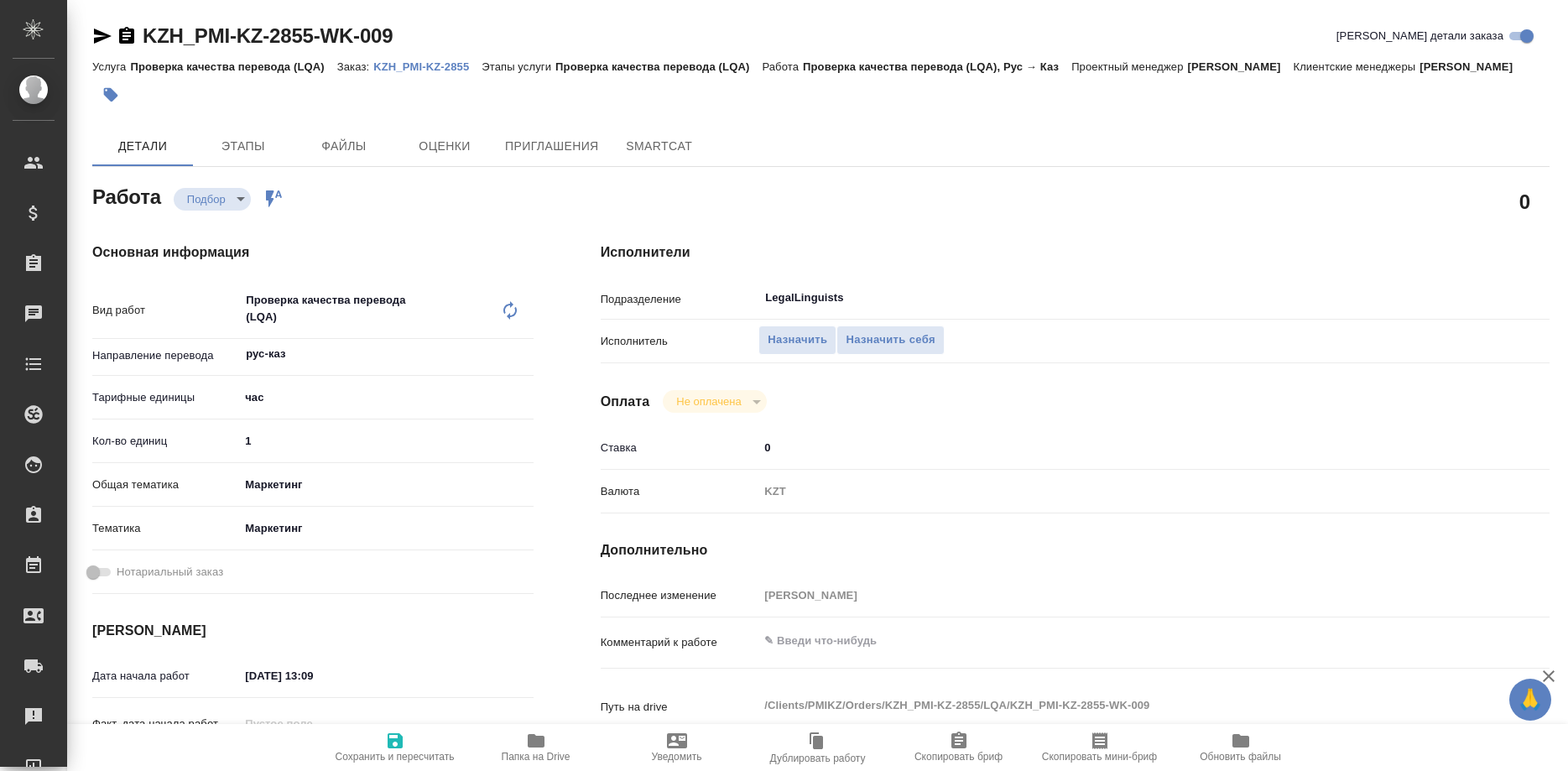
type textarea "x"
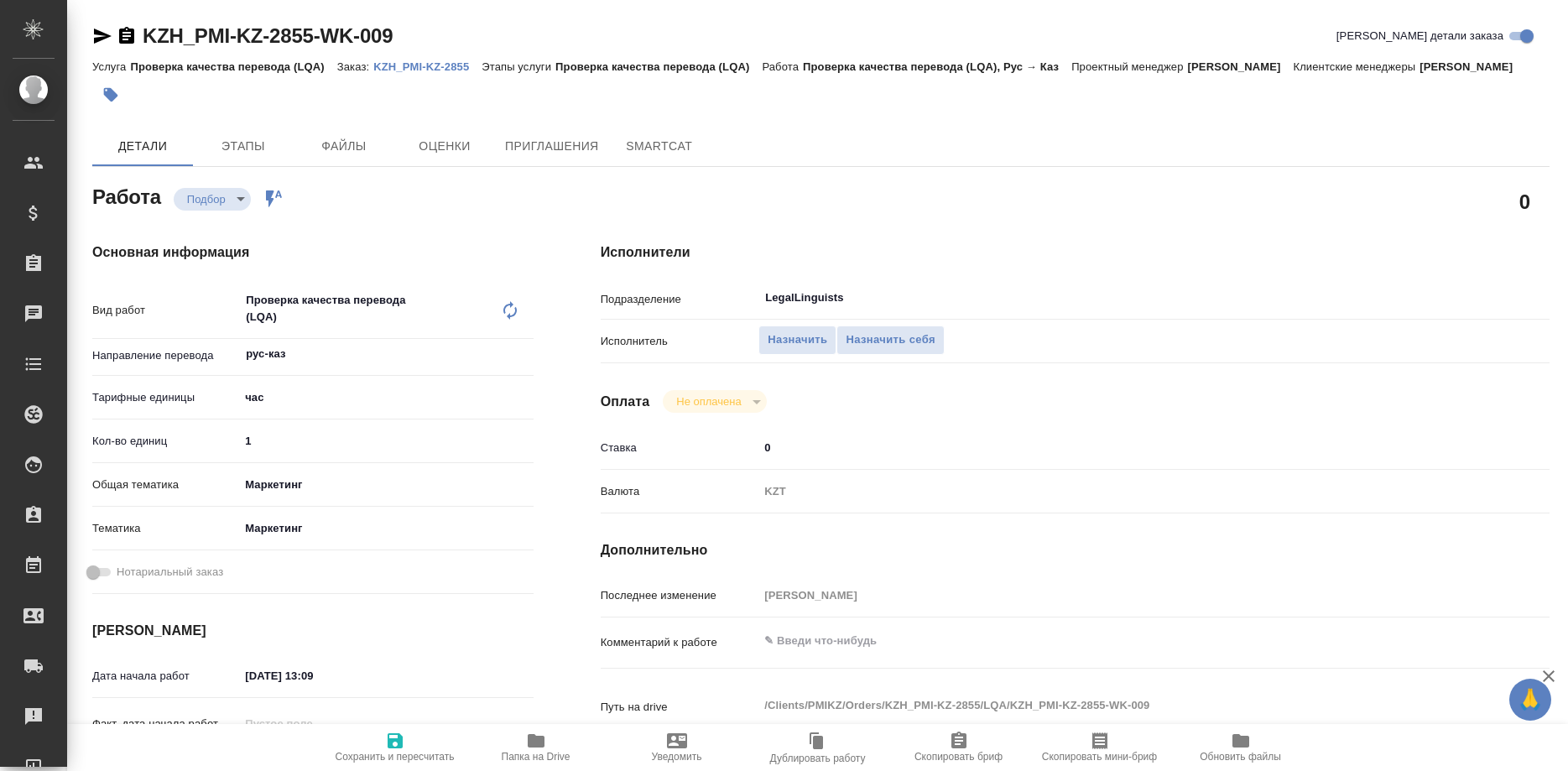
type textarea "x"
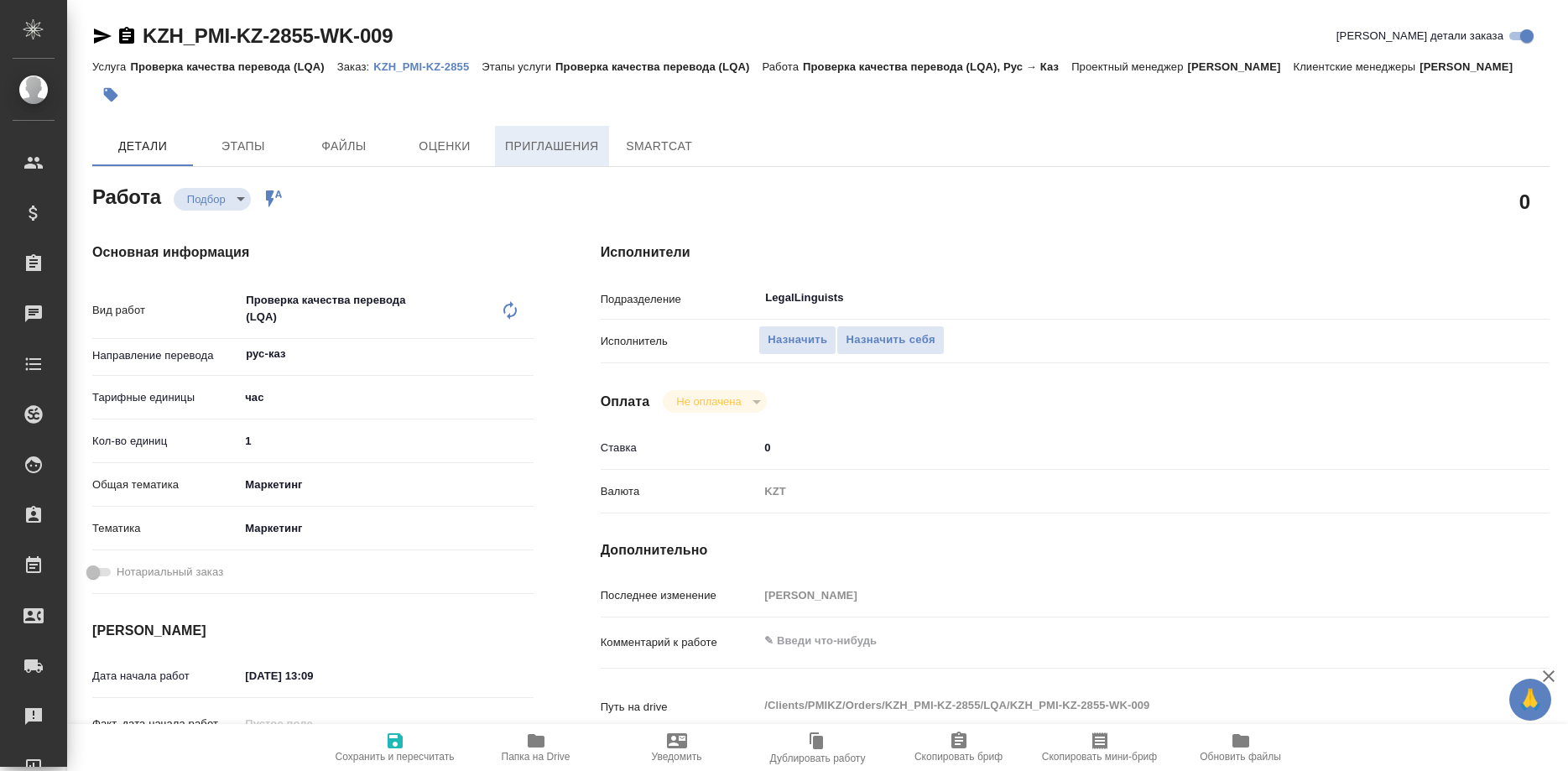
type textarea "x"
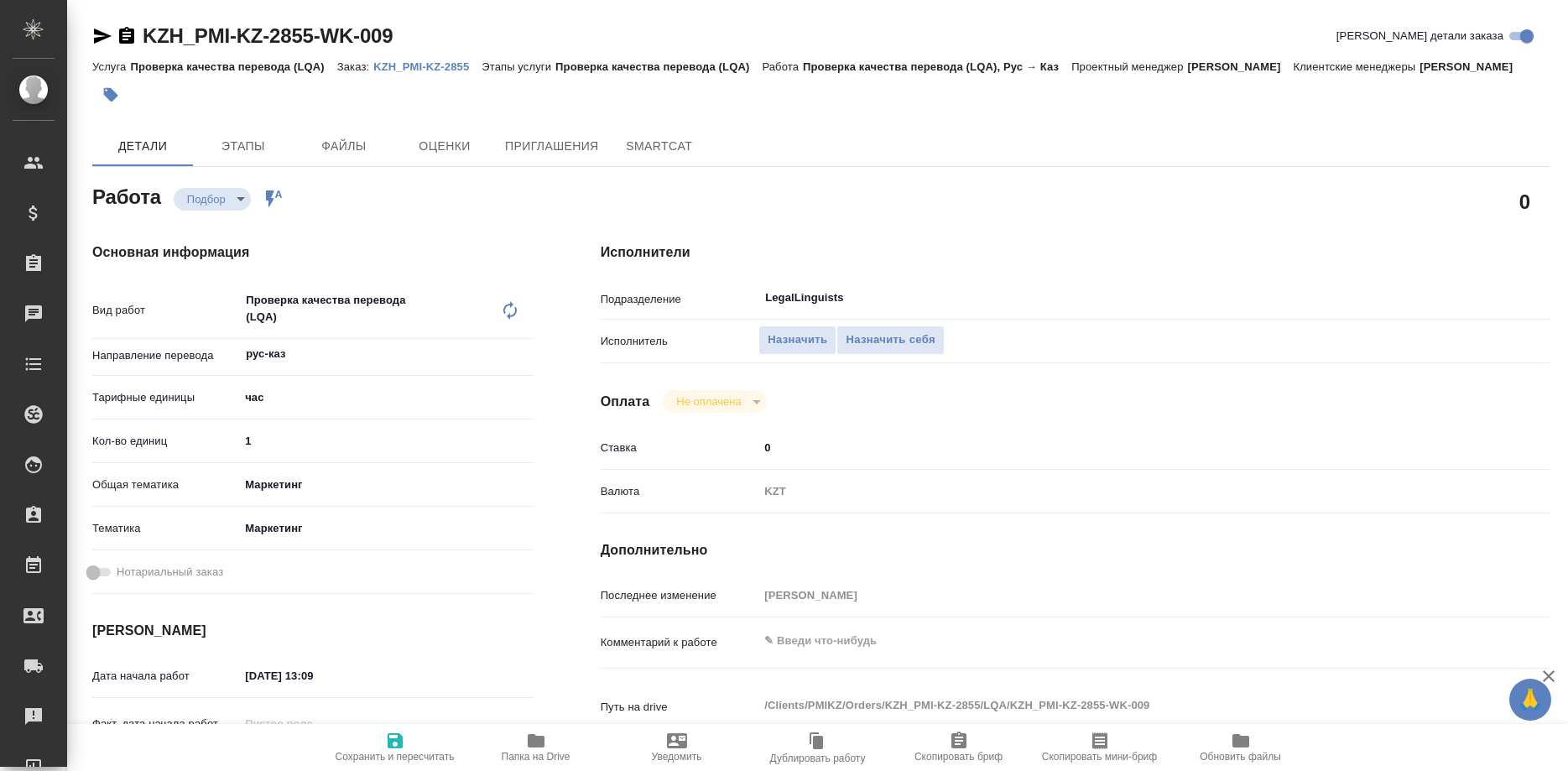
click at [441, 66] on p "KZH_PMI-KZ-2855" at bounding box center [427, 67] width 108 height 13
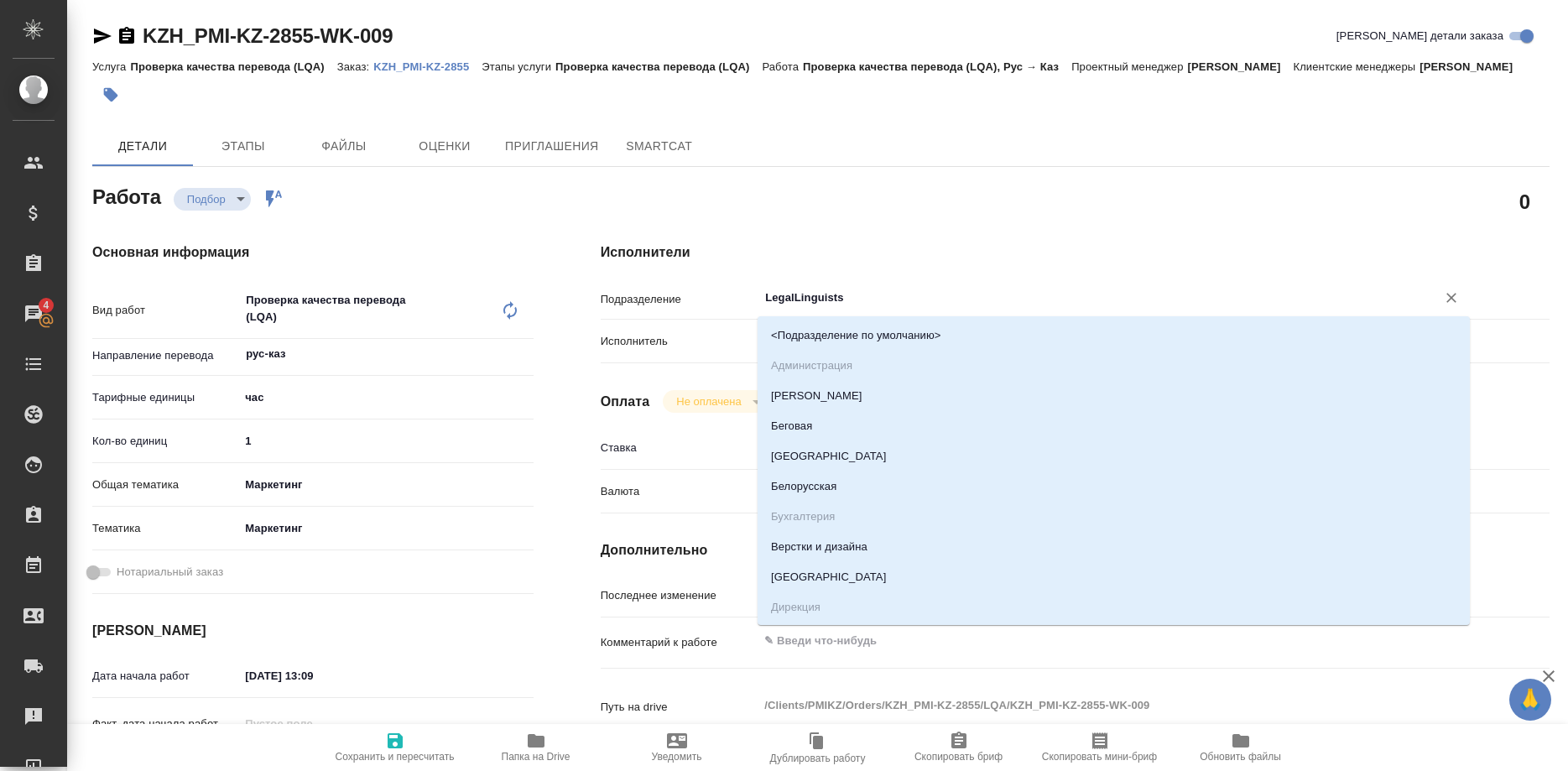
click at [835, 288] on input "LegalLinguists" at bounding box center [1086, 298] width 645 height 20
click at [860, 296] on input "LegalLinguists" at bounding box center [1086, 298] width 645 height 20
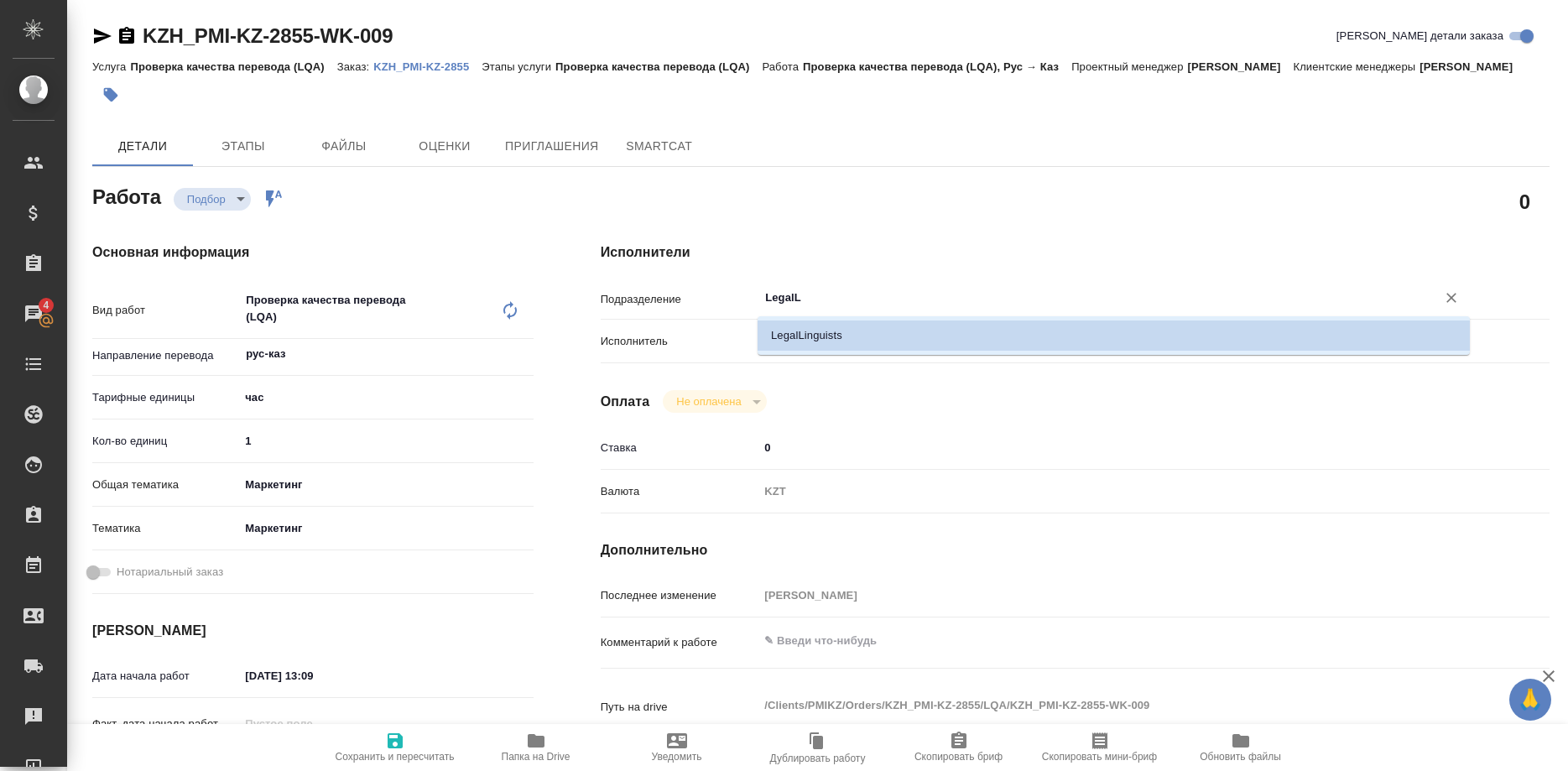
type input "Legal"
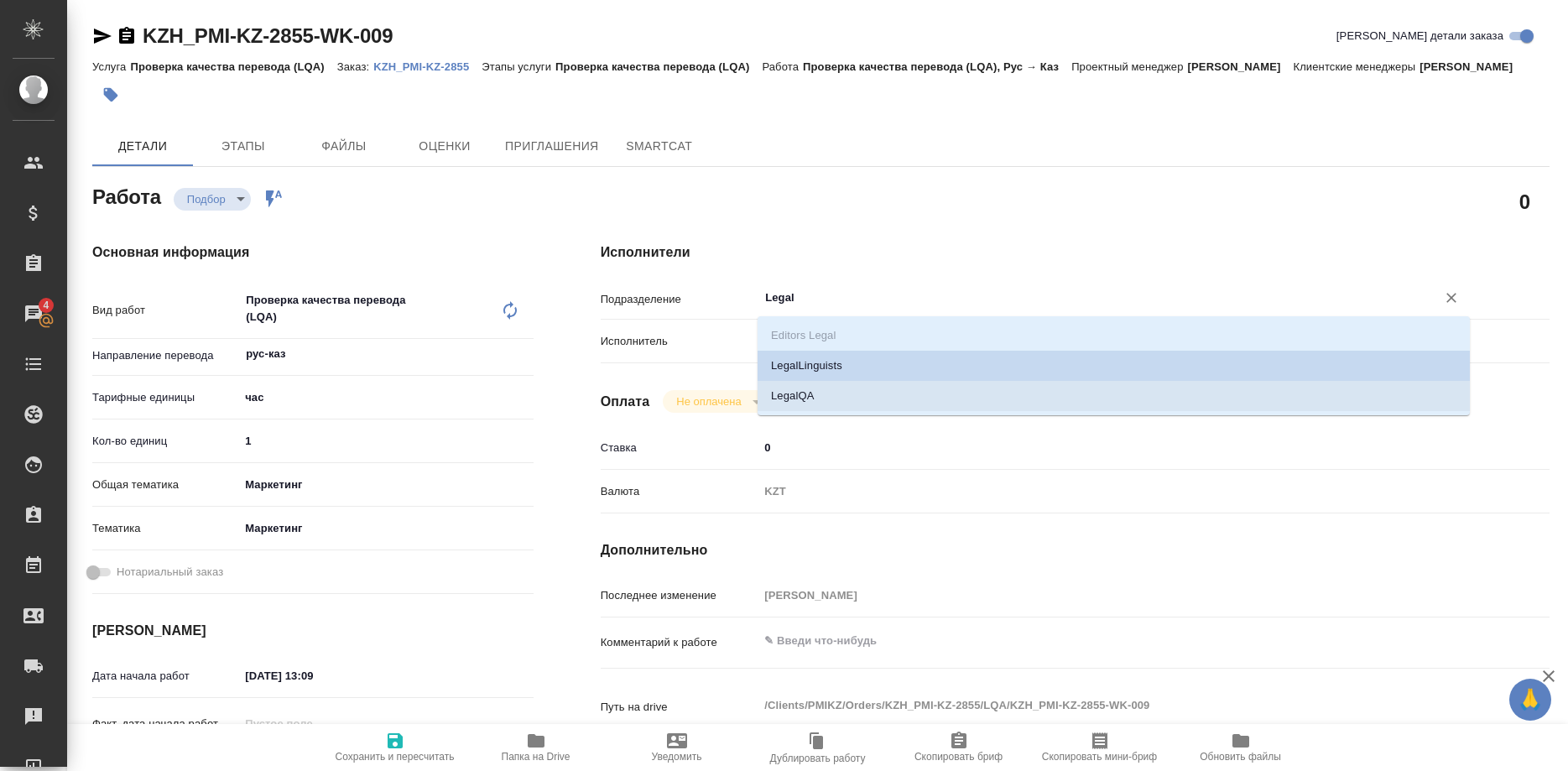
drag, startPoint x: 776, startPoint y: 394, endPoint x: 817, endPoint y: 403, distance: 42.0
click at [775, 394] on li "LegalQA" at bounding box center [1113, 396] width 712 height 30
type textarea "x"
type input "LegalQA"
type textarea "x"
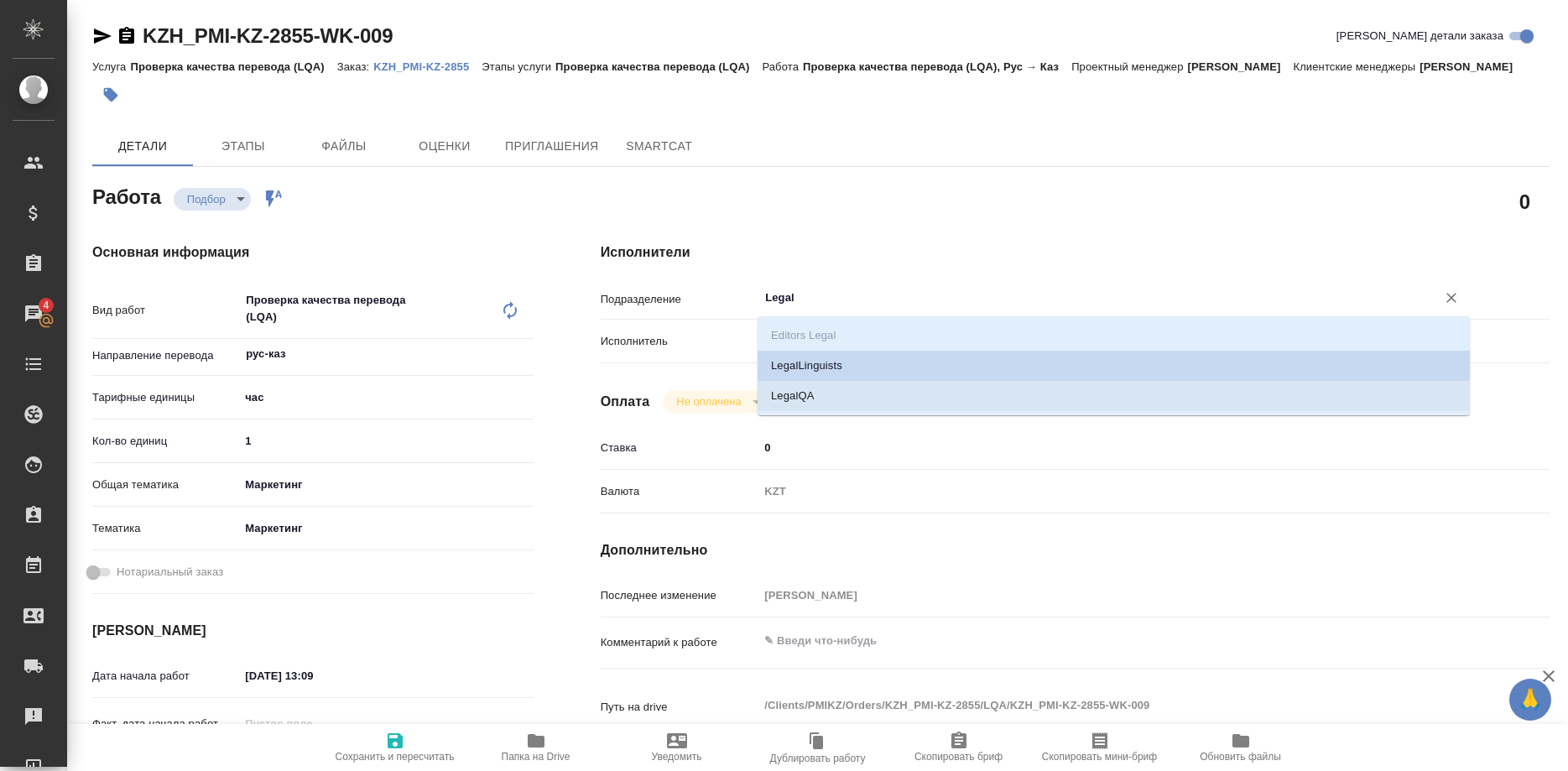
type textarea "x"
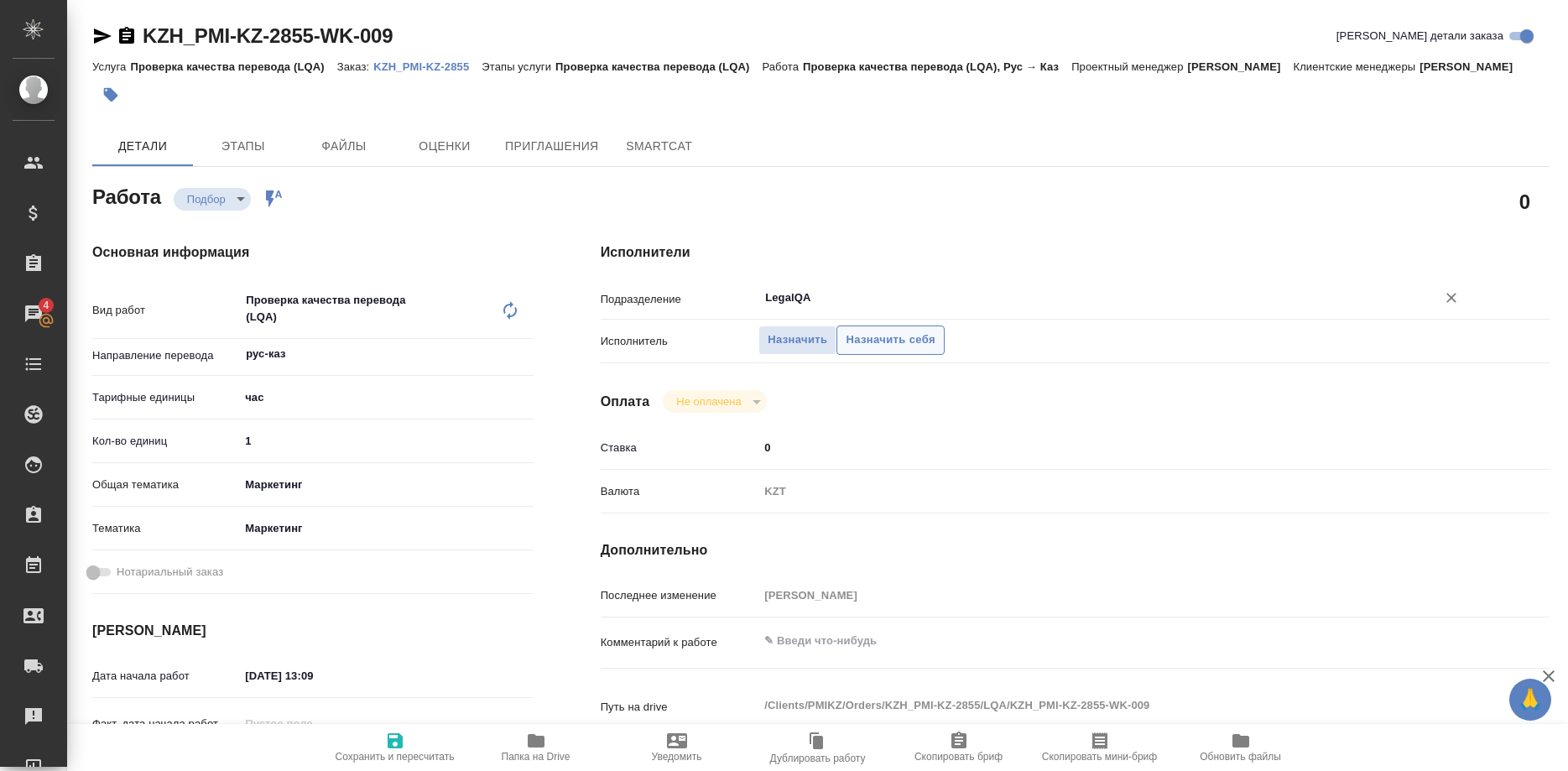
type input "LegalQA"
click at [885, 339] on span "Назначить себя" at bounding box center [890, 340] width 89 height 19
click at [380, 749] on span "Сохранить и пересчитать" at bounding box center [395, 746] width 121 height 32
type textarea "x"
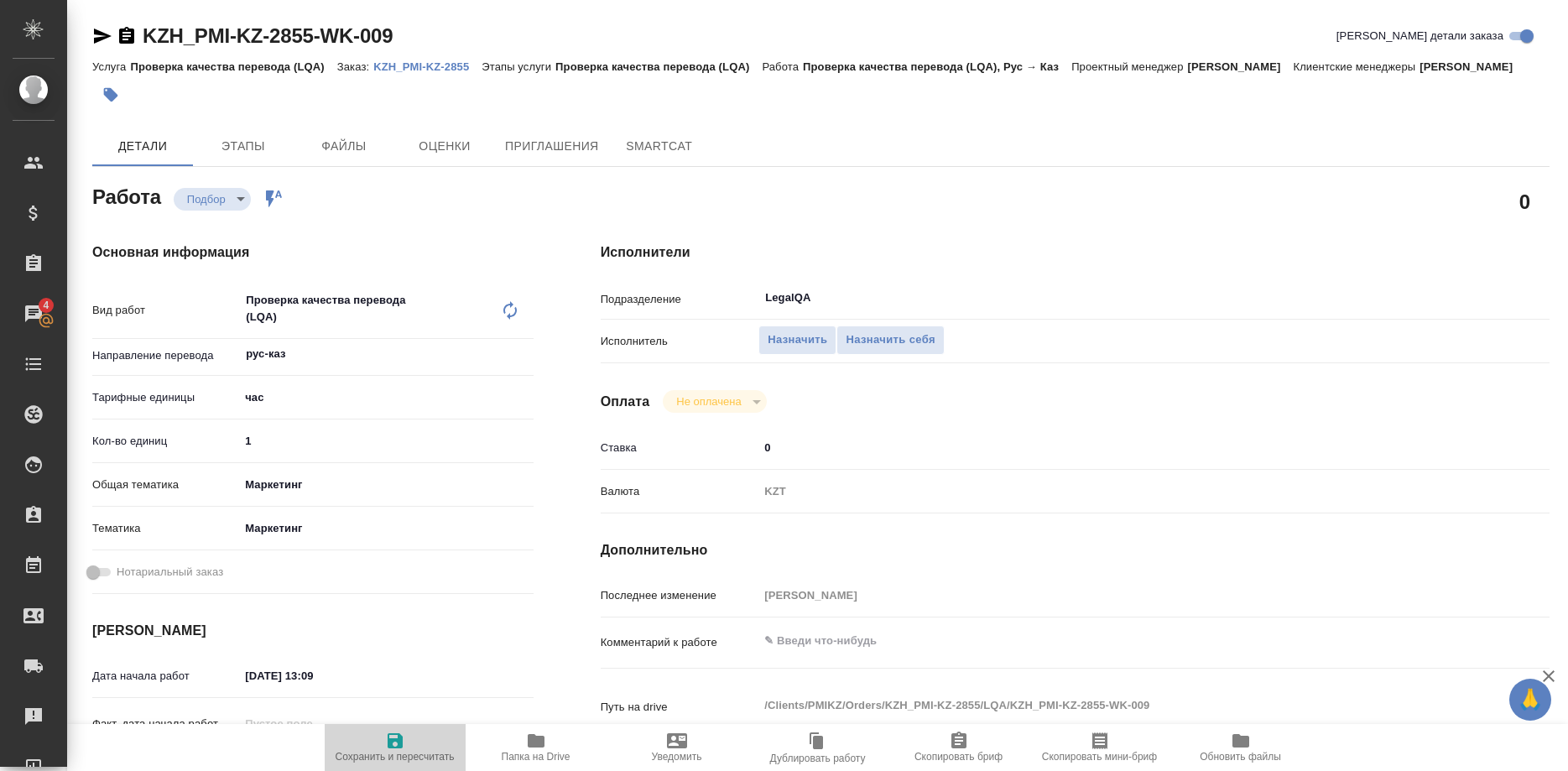
type textarea "x"
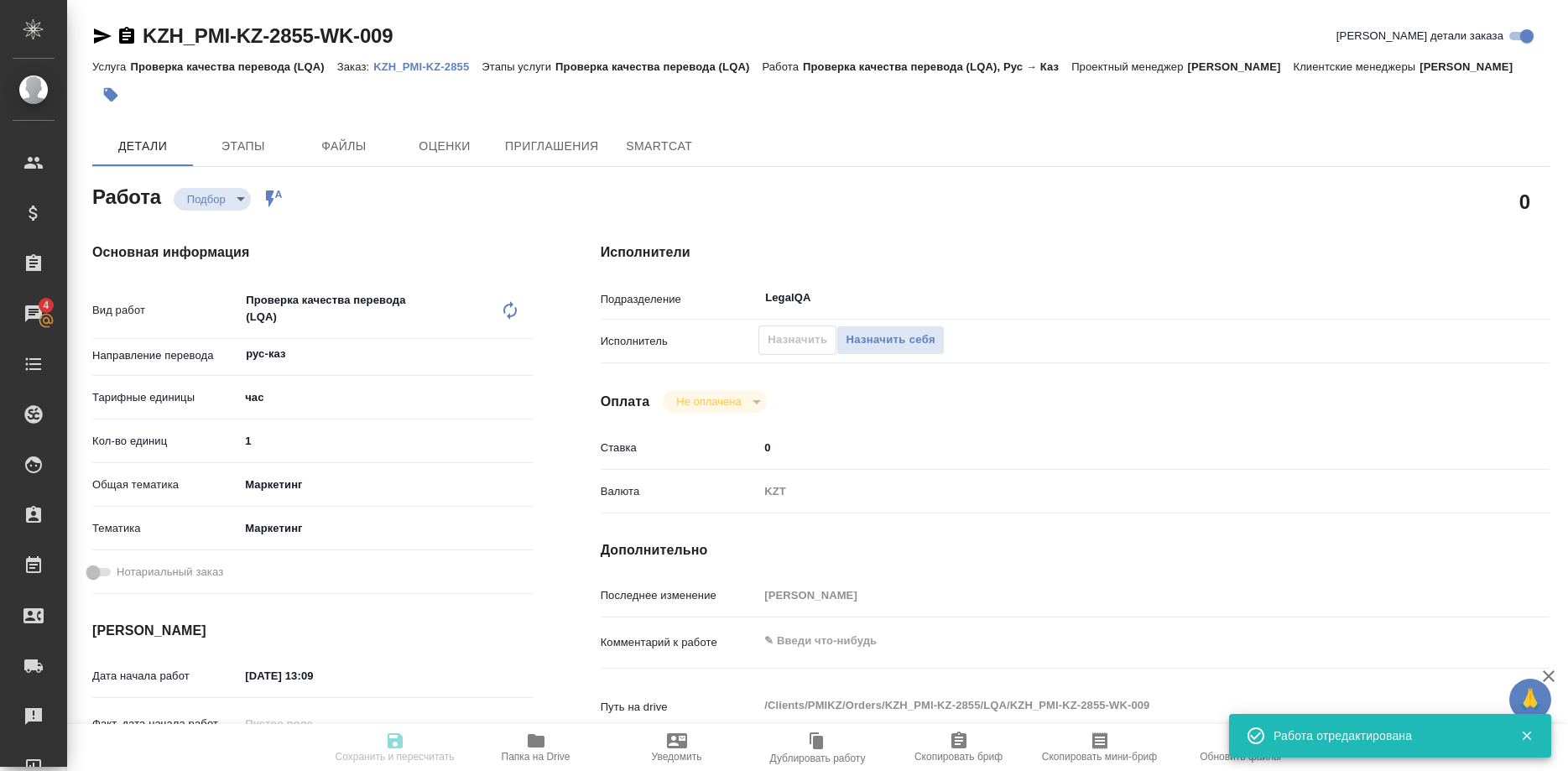
type input "recruiting"
type textarea "Проверка качества перевода (LQA)"
type textarea "x"
type input "рус-каз"
type input "5a8b1489cc6b4906c91bfd93"
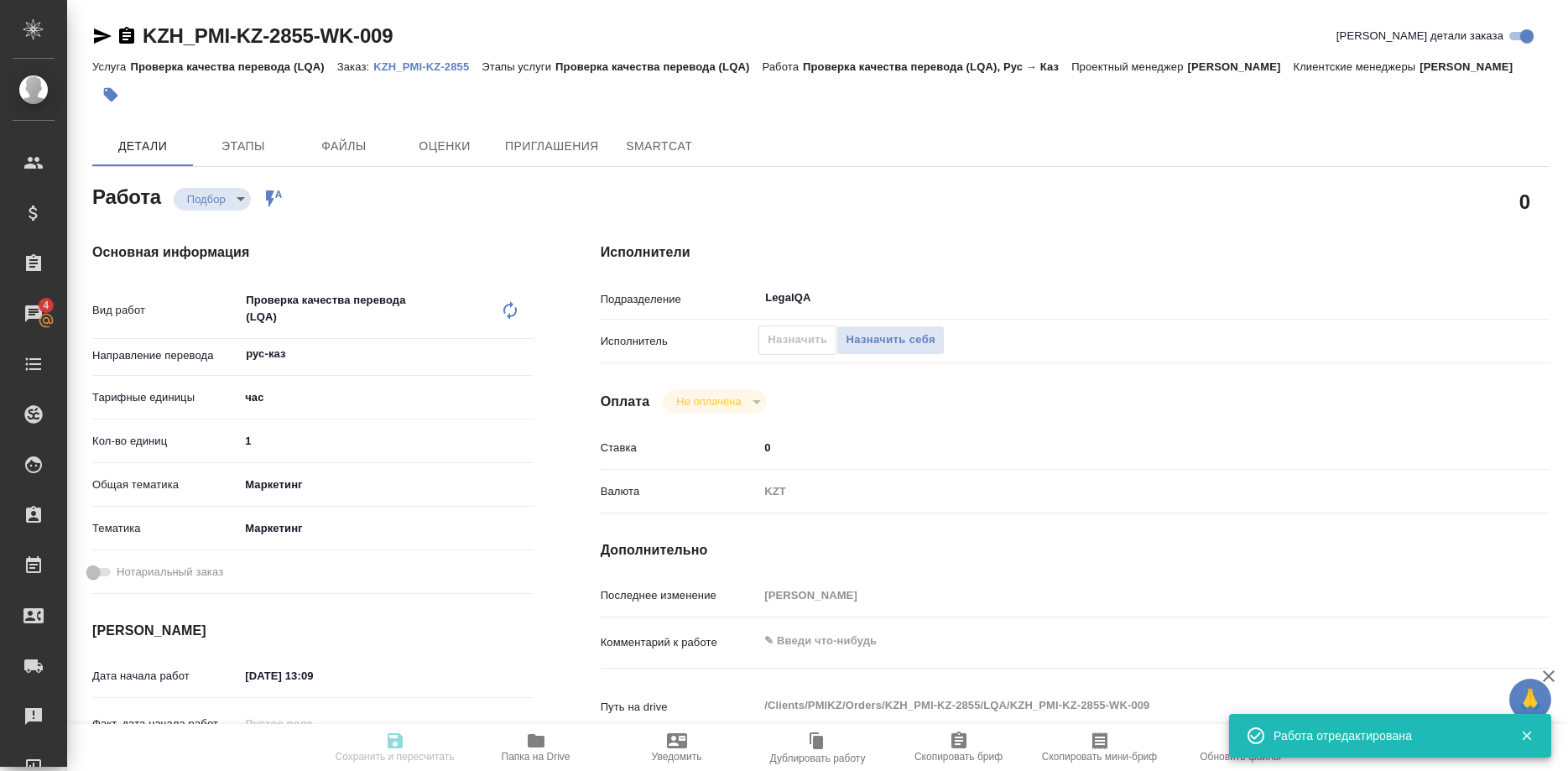
type input "1"
type input "marketing"
type input "5a8b8b956a9677013d343d63"
type input "01.10.2025 13:09"
type input "01.10.2025 14:00"
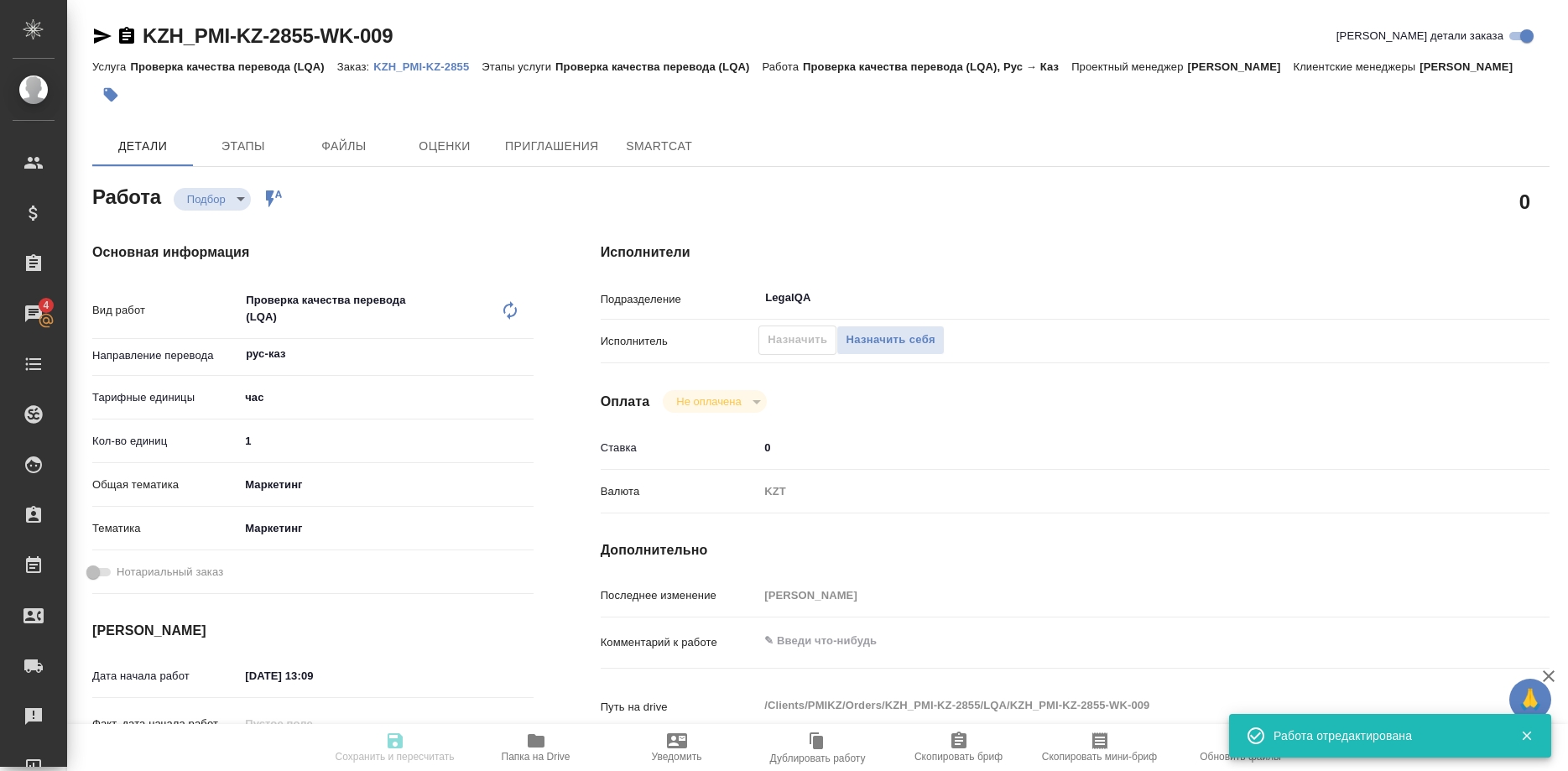
type input "01.10.2025 15:00"
type input "LegalQA"
type input "notPayed"
type input "0"
type input "KZT"
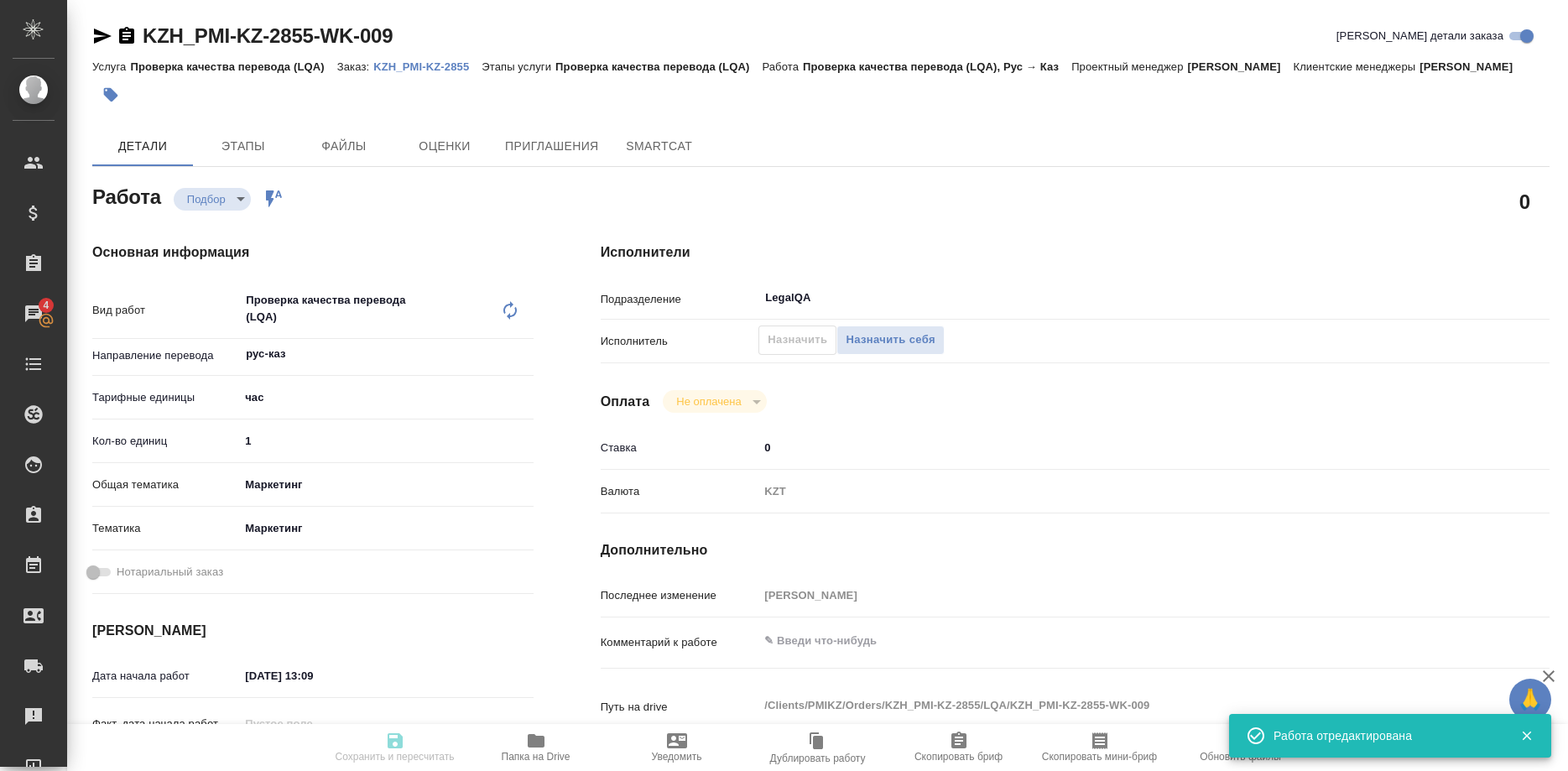
type input "Бабкина Анастасия"
type textarea "x"
type textarea "/Clients/PMIKZ/Orders/KZH_PMI-KZ-2855/LQA/KZH_PMI-KZ-2855-WK-009"
type textarea "x"
type input "KZH_PMI-KZ-2855"
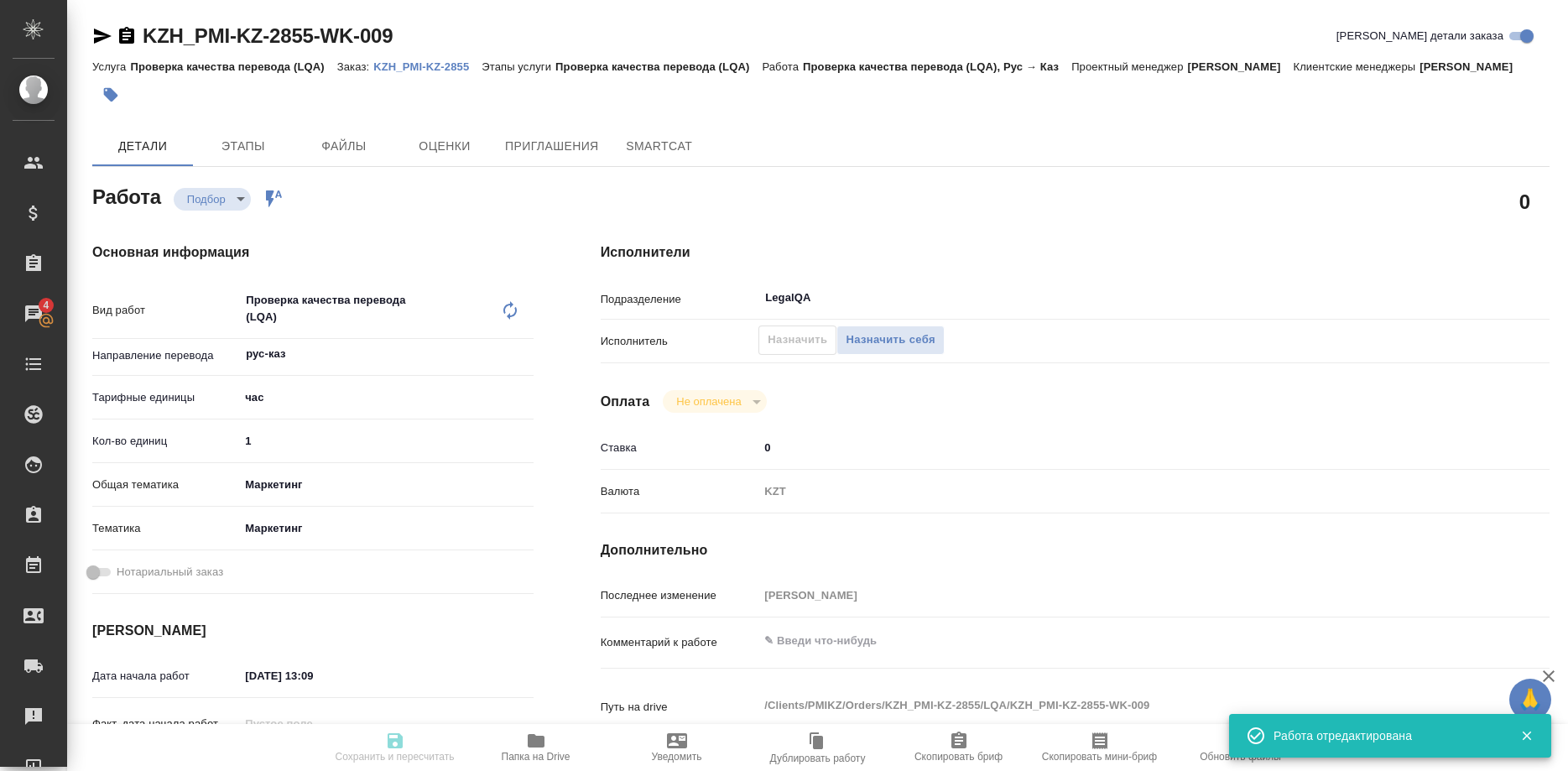
type input "Проверка качества перевода (LQA)"
type input "Кошербаева Назерке"
type input "/Clients/PMIKZ/Orders/KZH_PMI-KZ-2855"
type textarea "x"
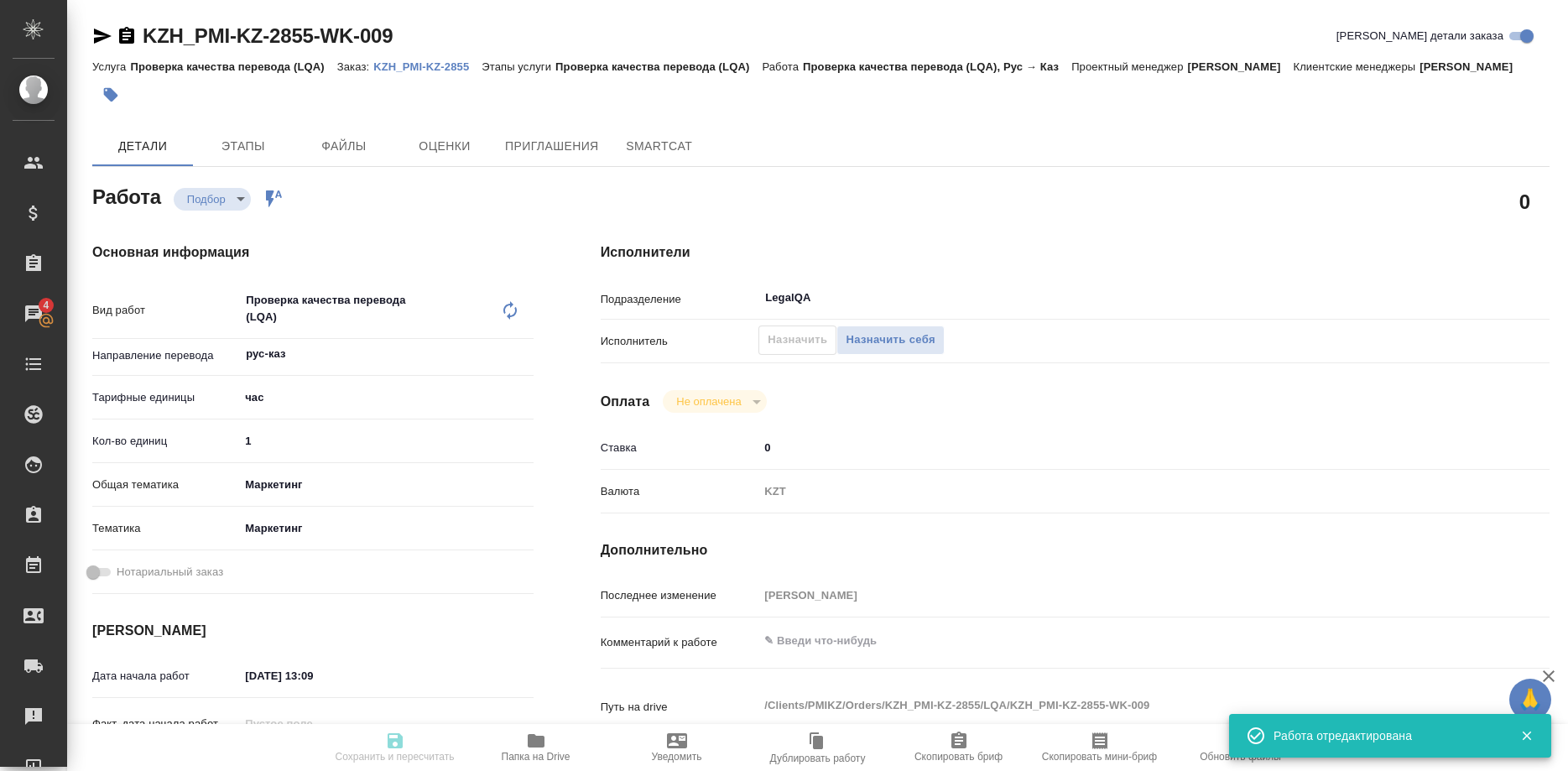
type textarea "перевод каз и анг."
type textarea "x"
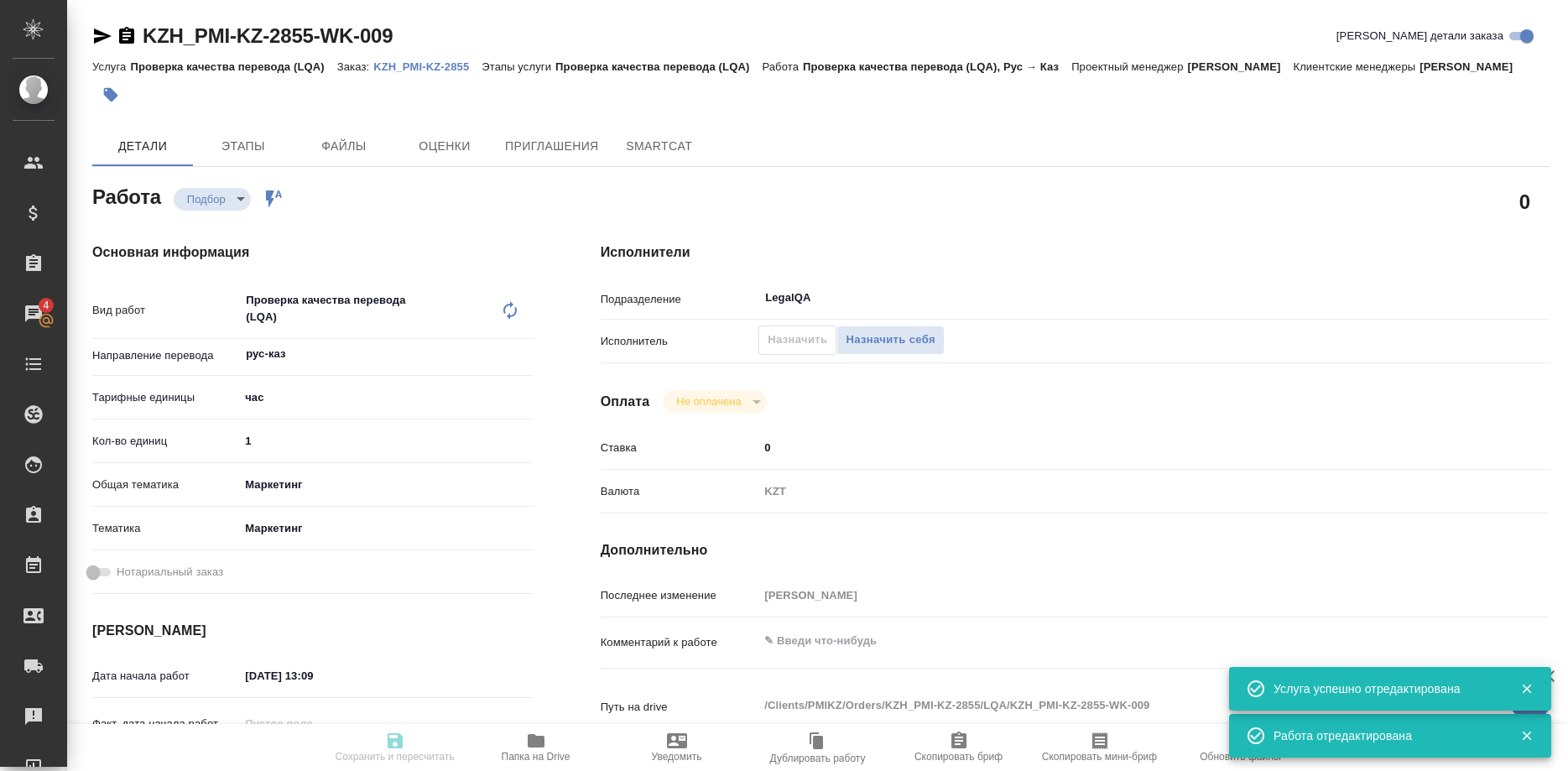
type textarea "x"
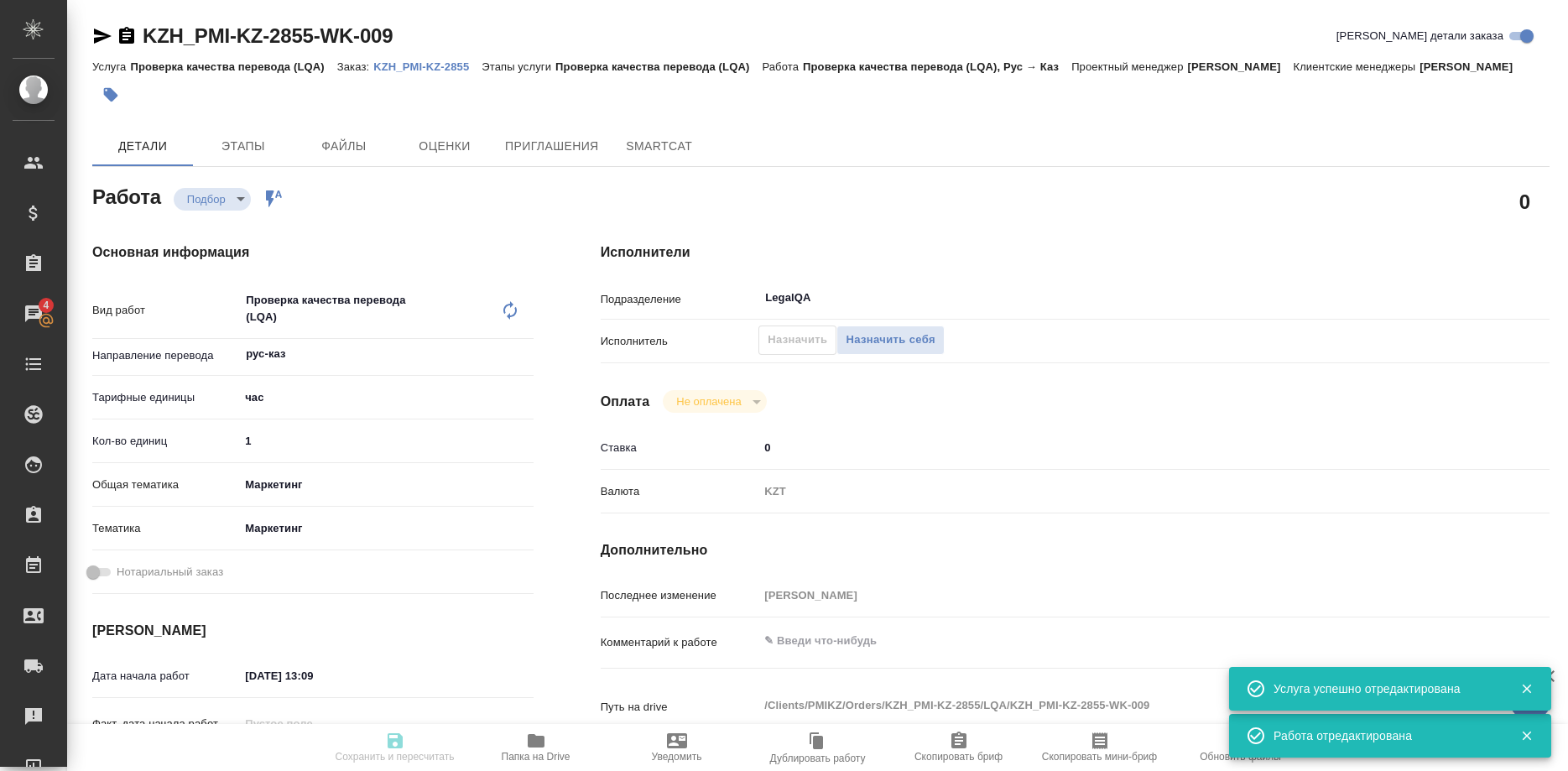
type textarea "x"
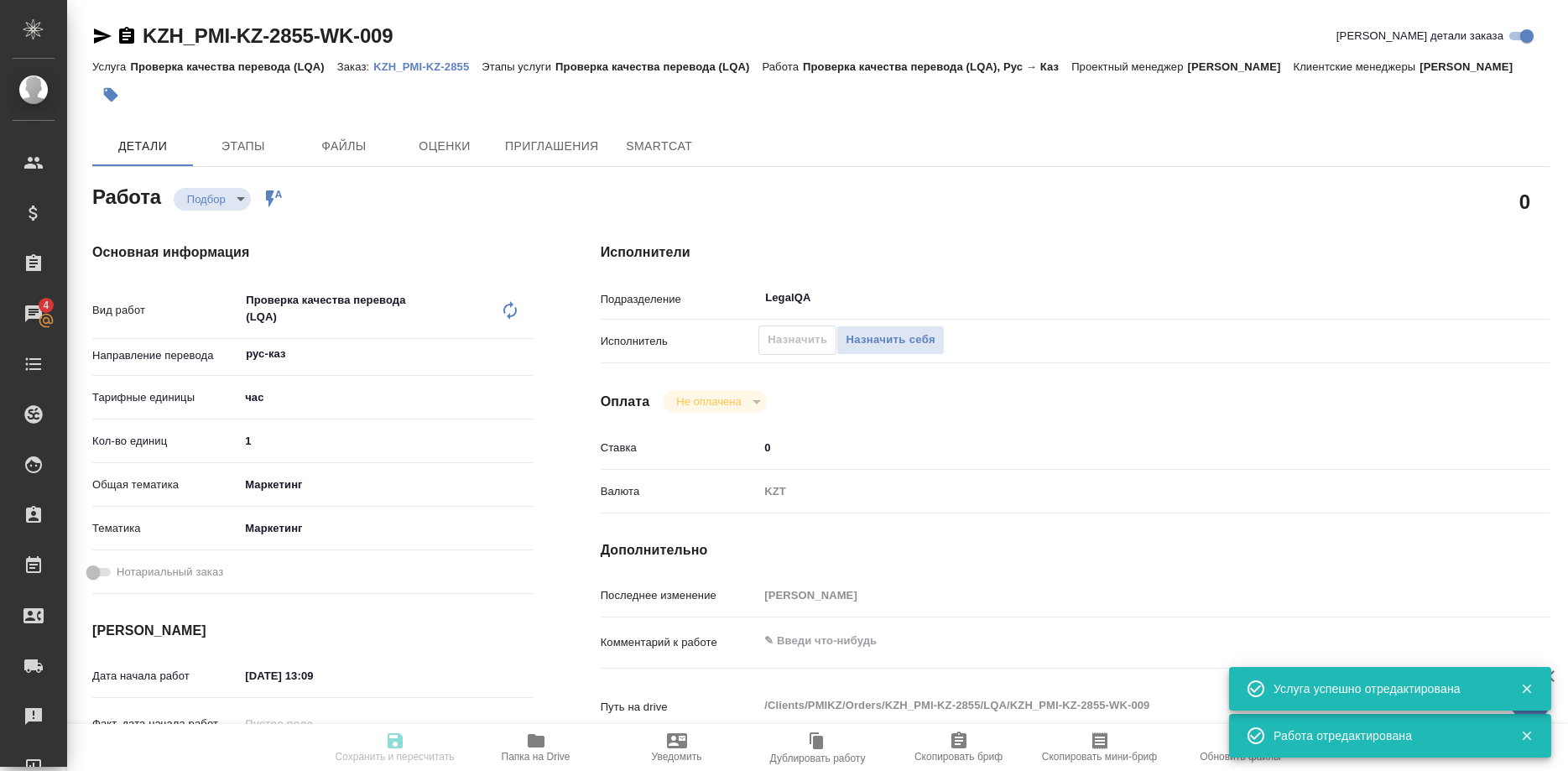
type textarea "x"
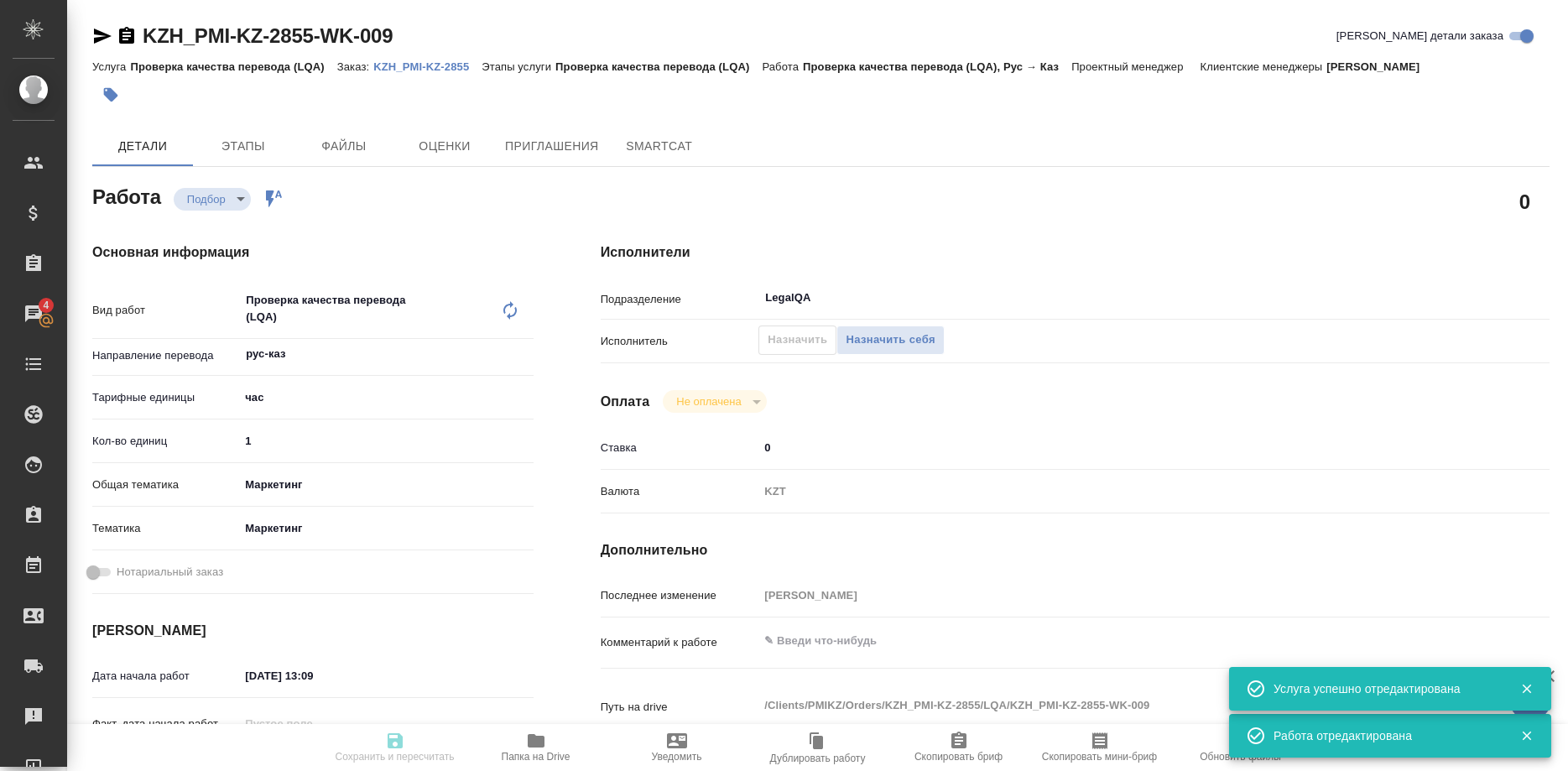
type textarea "x"
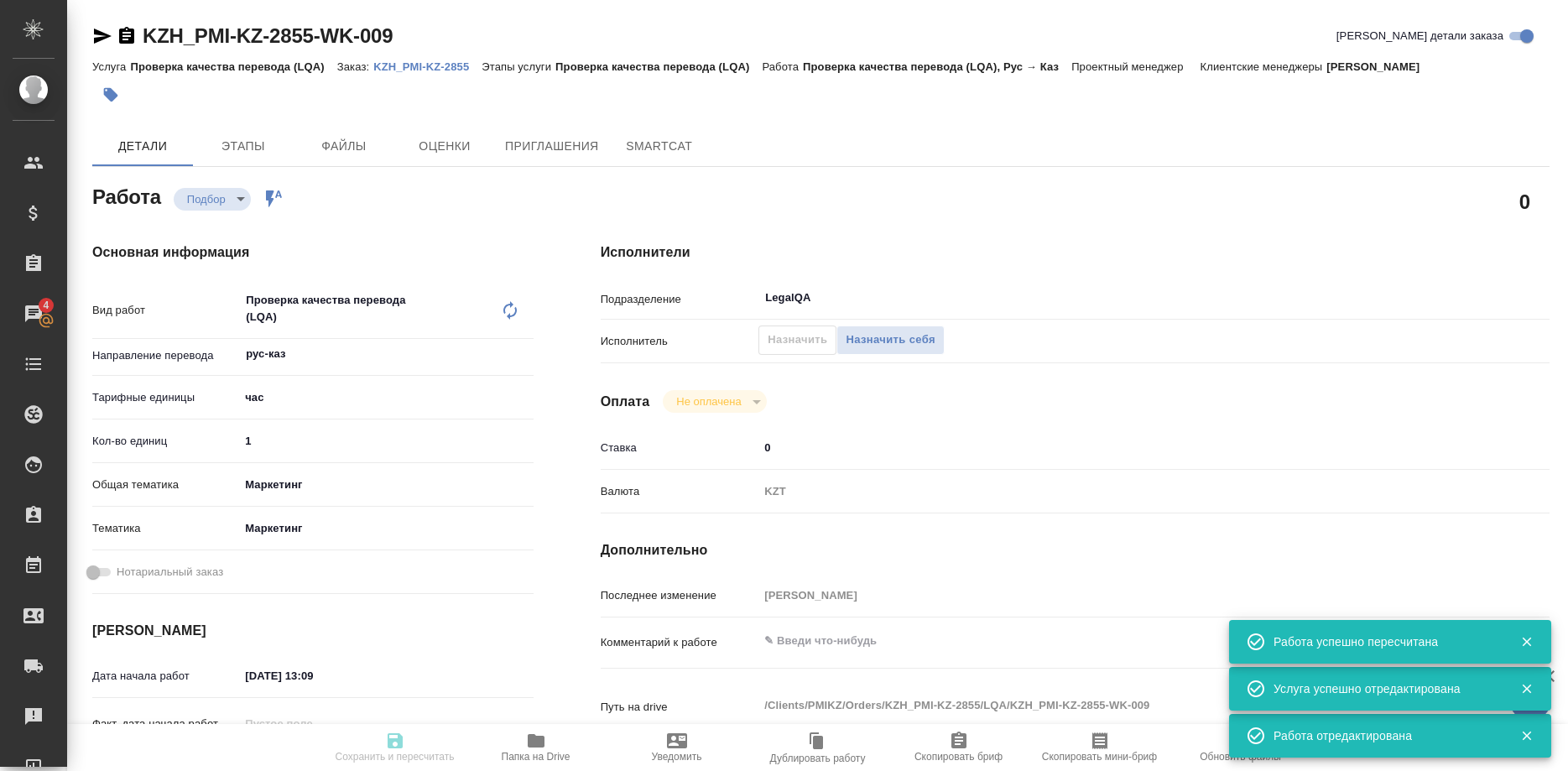
type input "recruiting"
type textarea "Проверка качества перевода (LQA)"
type textarea "x"
type input "рус-каз"
type input "5a8b1489cc6b4906c91bfd93"
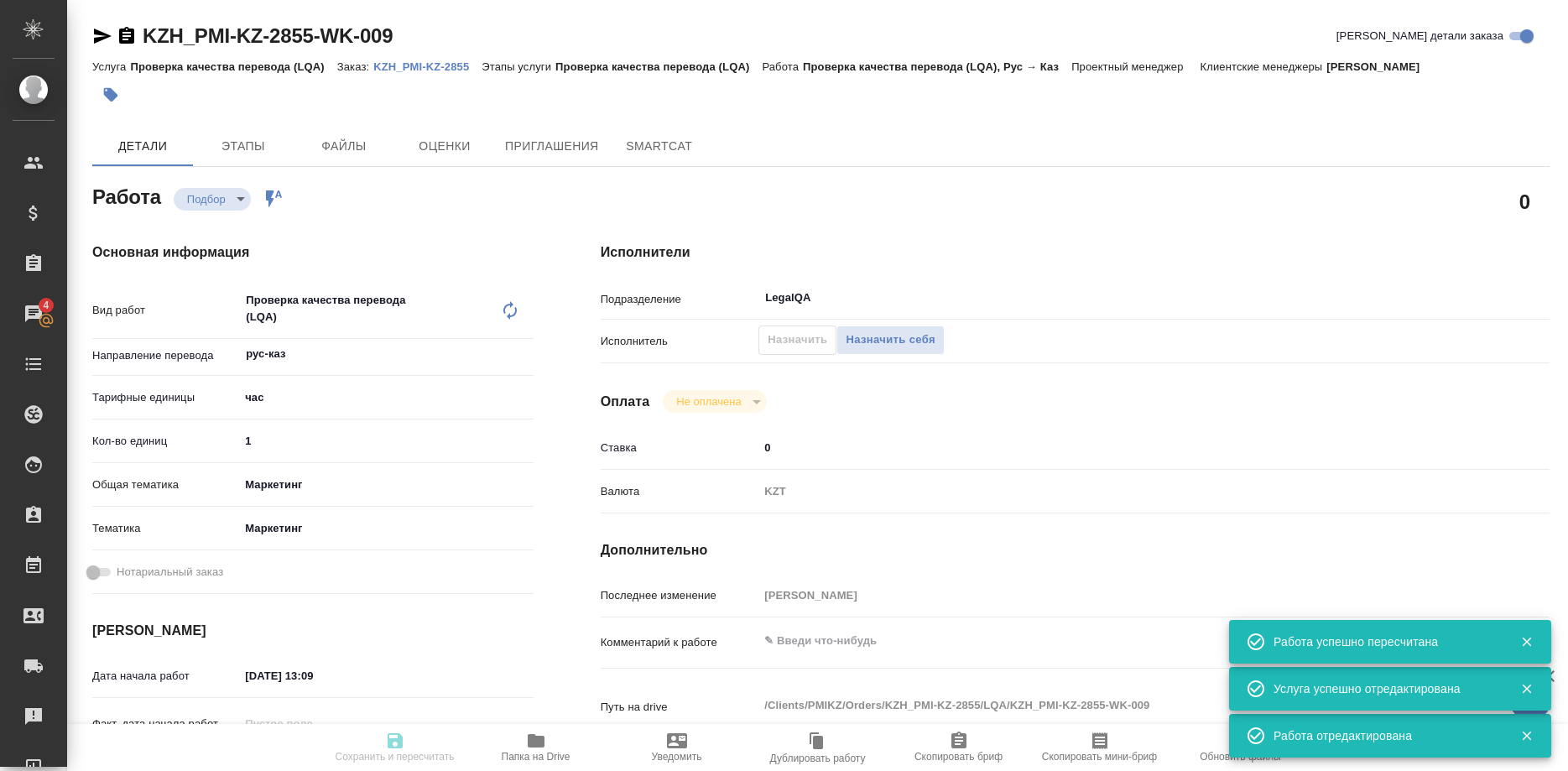
type input "1"
type input "marketing"
type input "5a8b8b956a9677013d343d63"
type input "01.10.2025 13:09"
type input "01.10.2025 14:00"
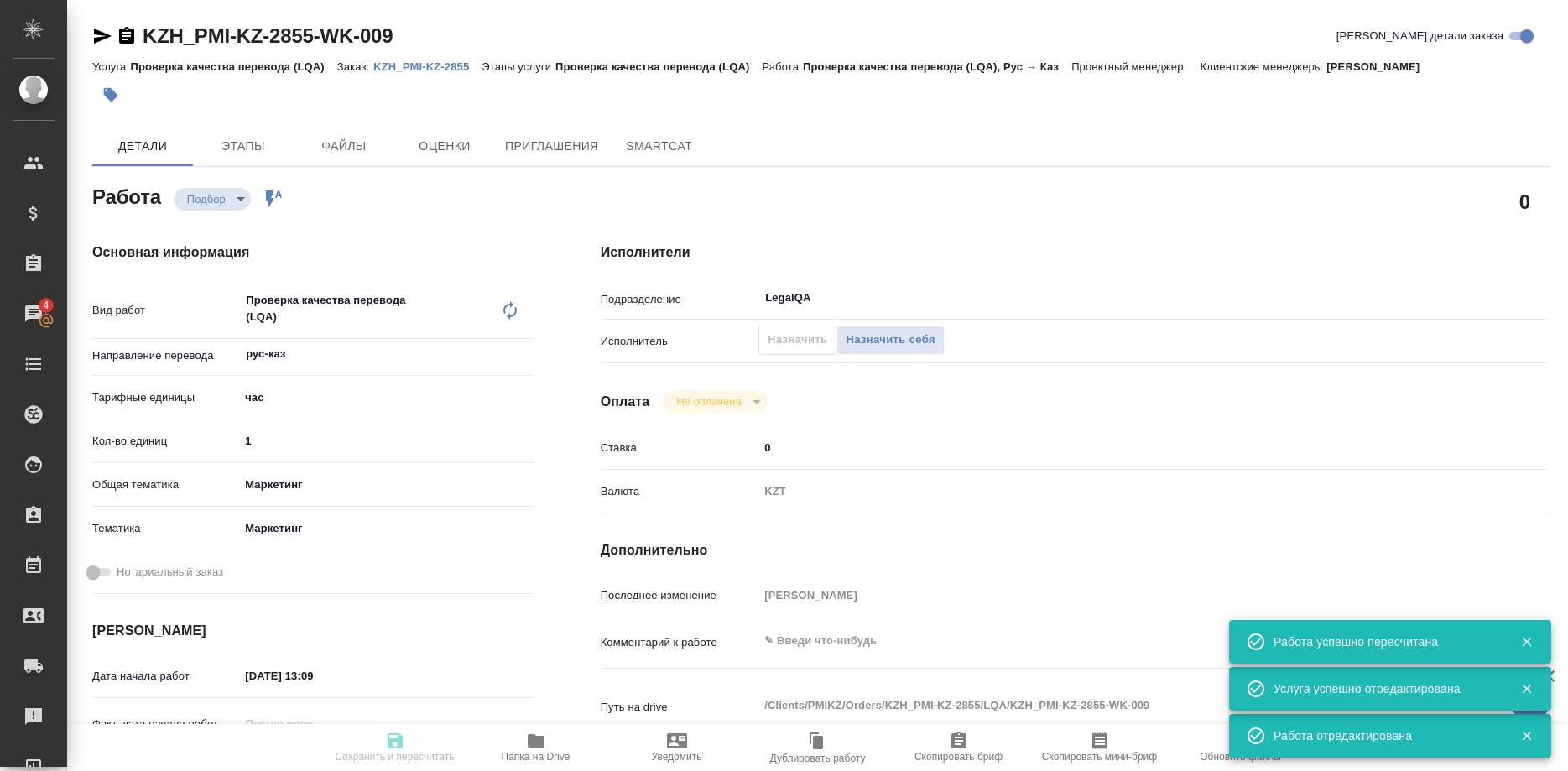
type input "01.10.2025 15:00"
type input "LegalQA"
type input "notPayed"
type input "0"
type input "KZT"
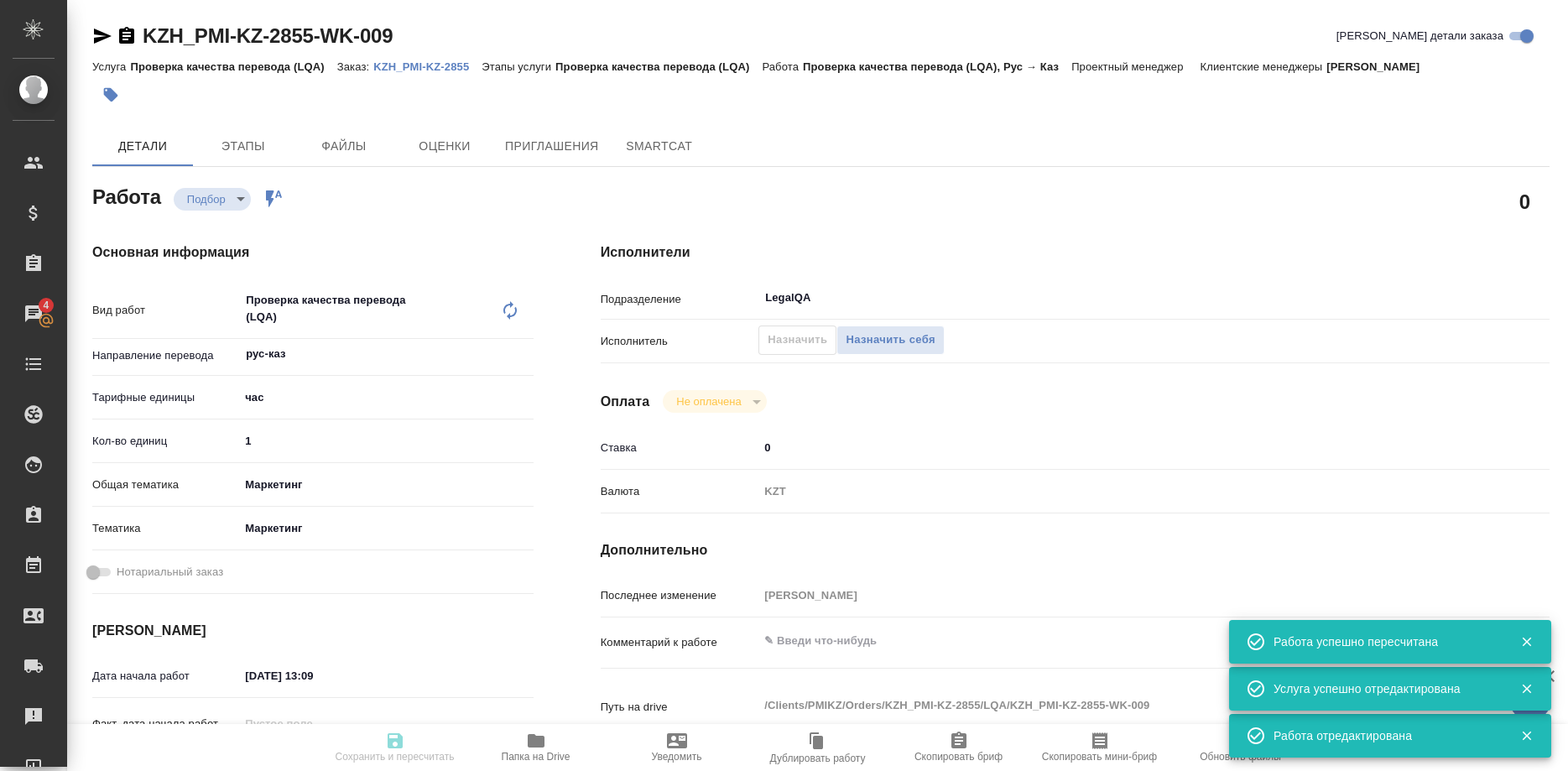
type input "Бабкина Анастасия"
type textarea "x"
type textarea "/Clients/PMIKZ/Orders/KZH_PMI-KZ-2855/LQA/KZH_PMI-KZ-2855-WK-009"
type textarea "x"
type input "KZH_PMI-KZ-2855"
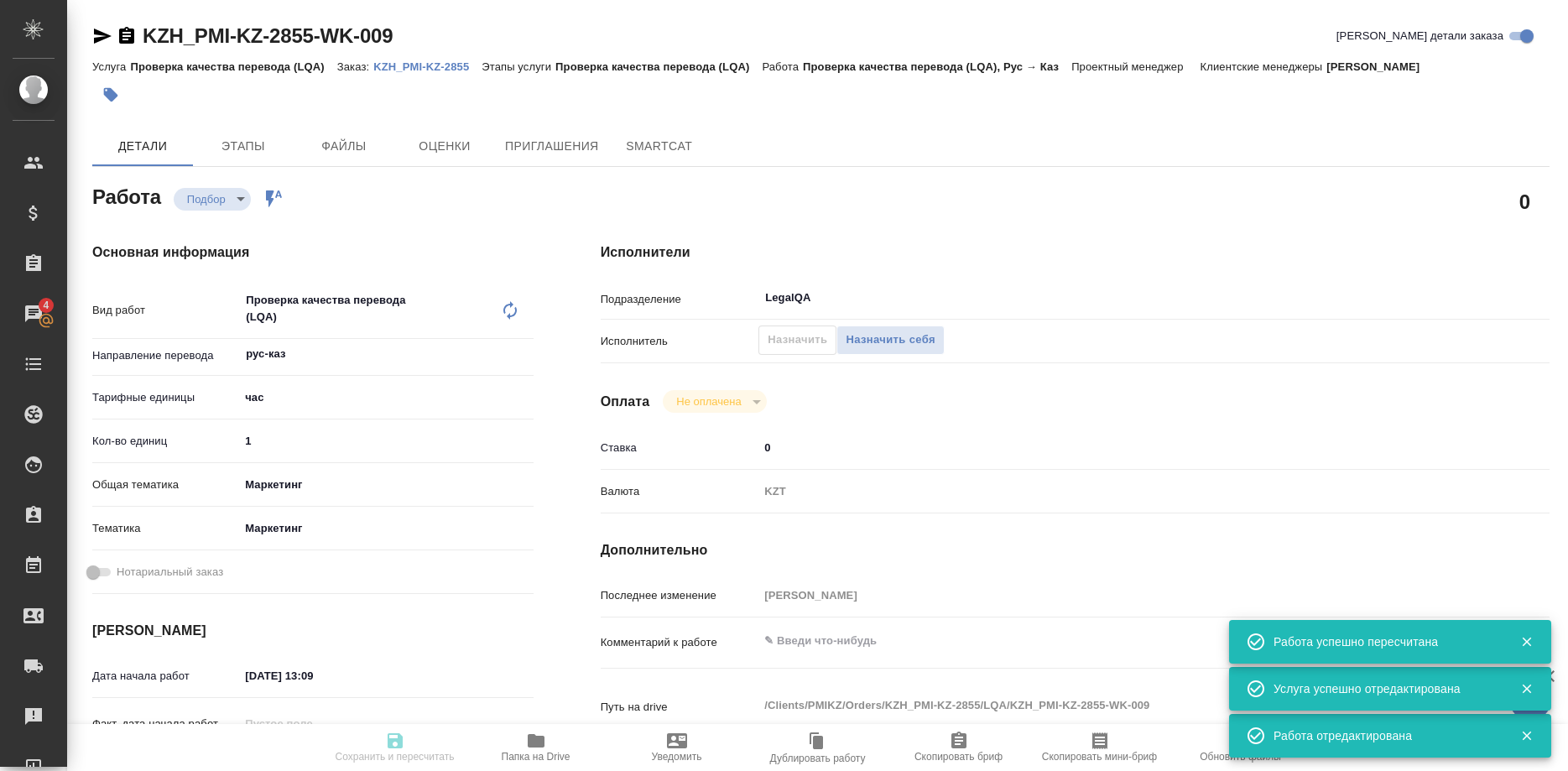
type input "Проверка качества перевода (LQA)"
type input "[PERSON_NAME]"
type input "/Clients/PMIKZ/Orders/KZH_PMI-KZ-2855"
type textarea "x"
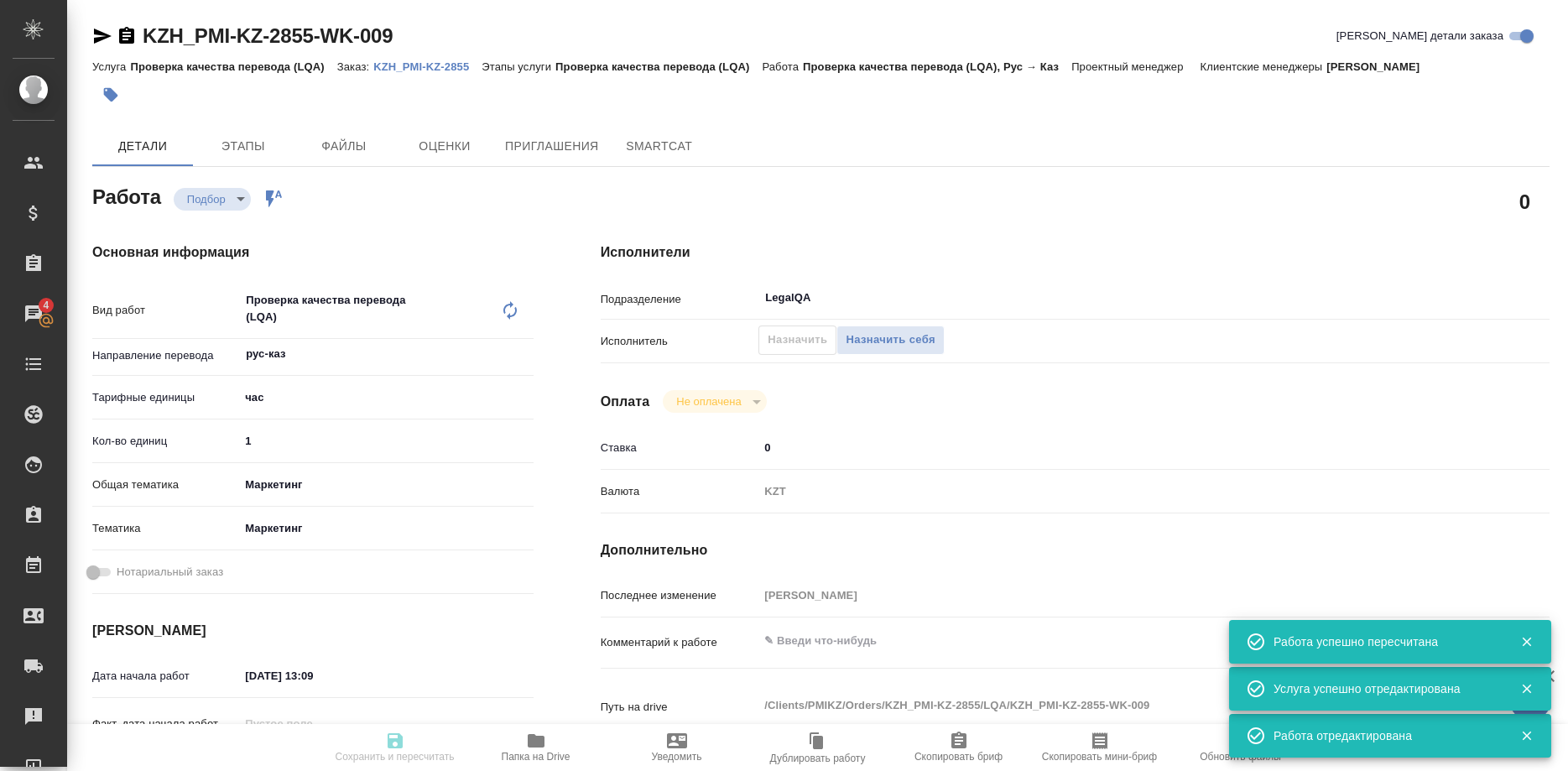
type textarea "перевод каз и анг."
type textarea "x"
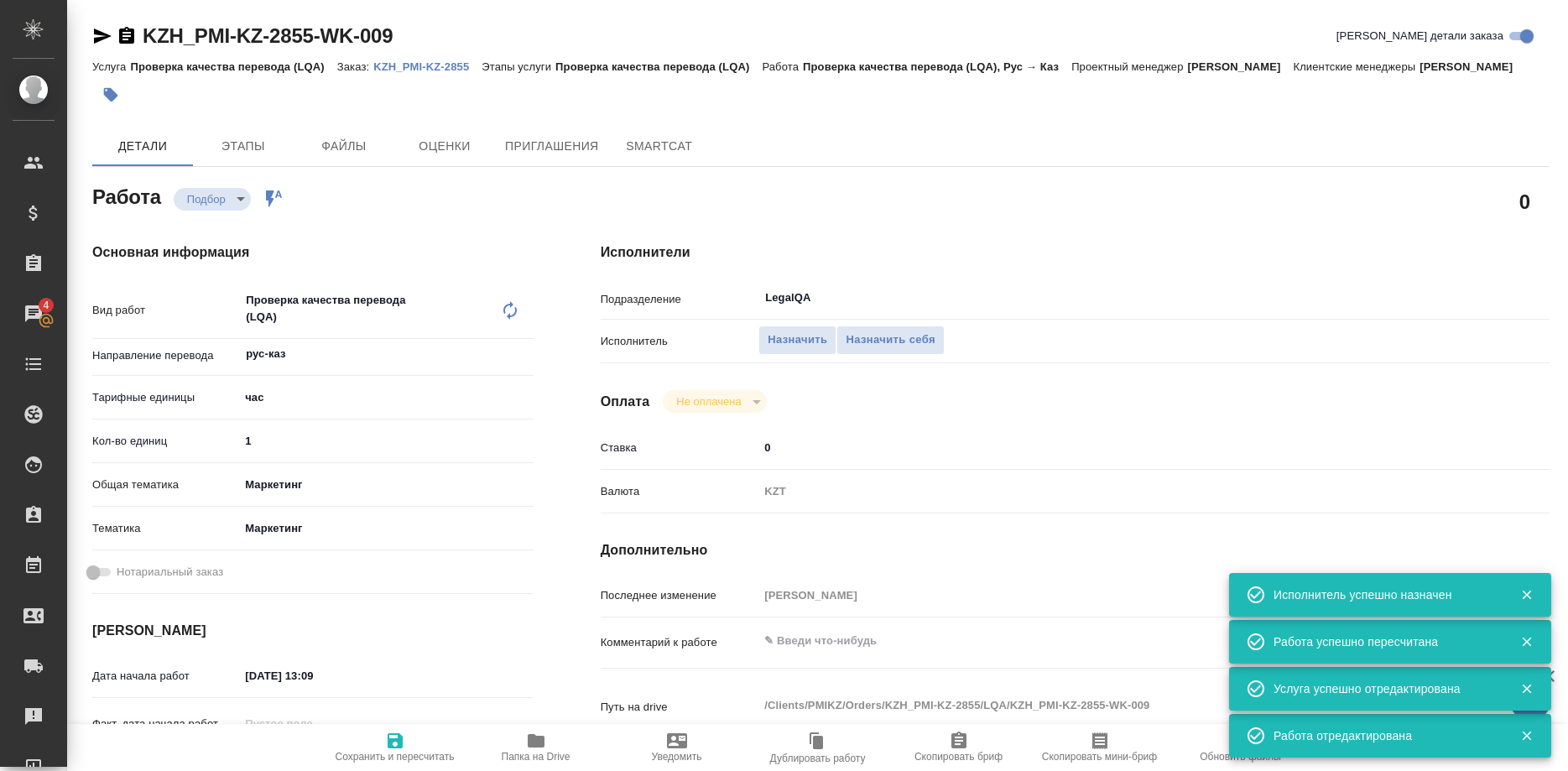
type textarea "x"
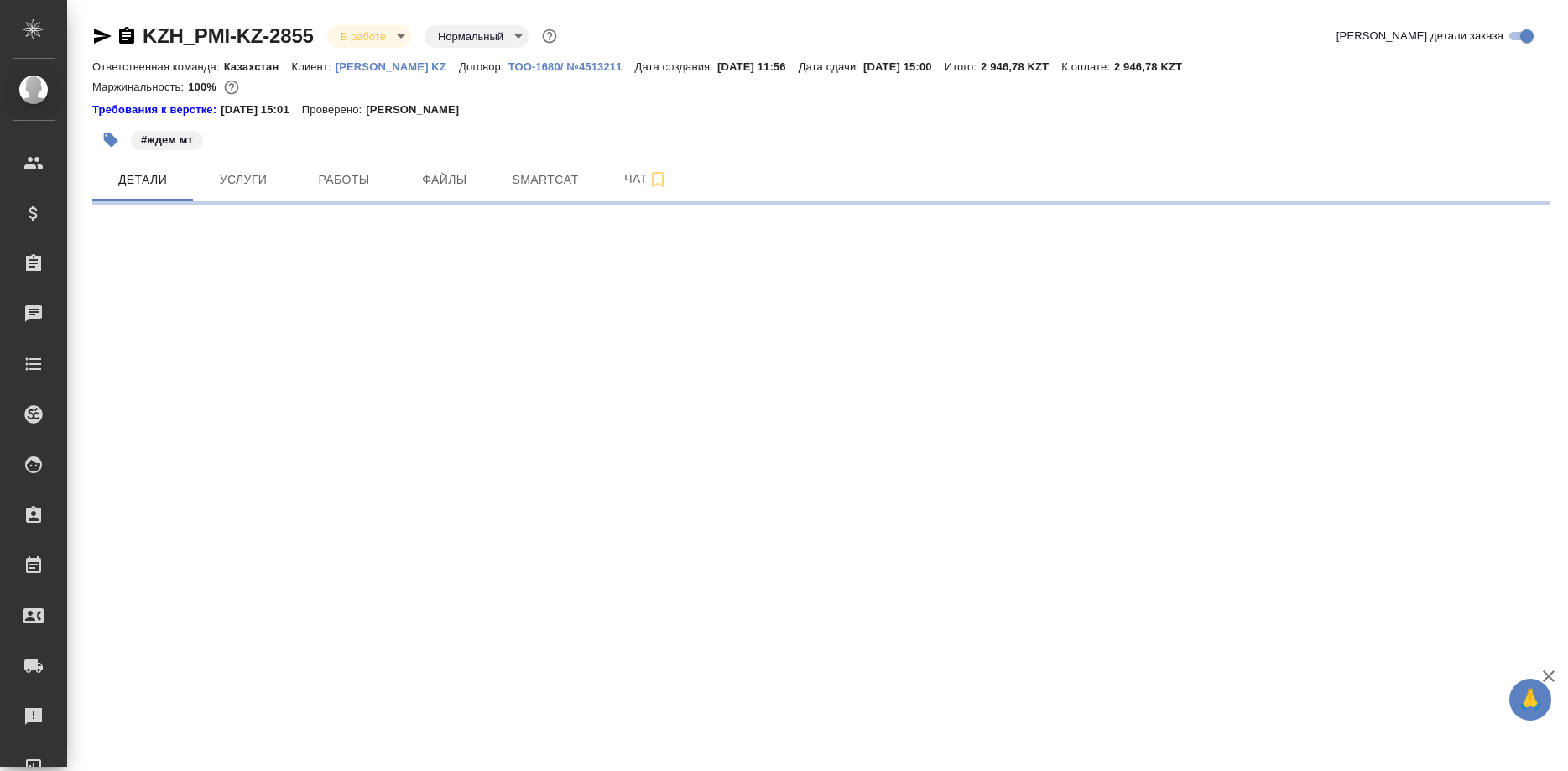
select select "RU"
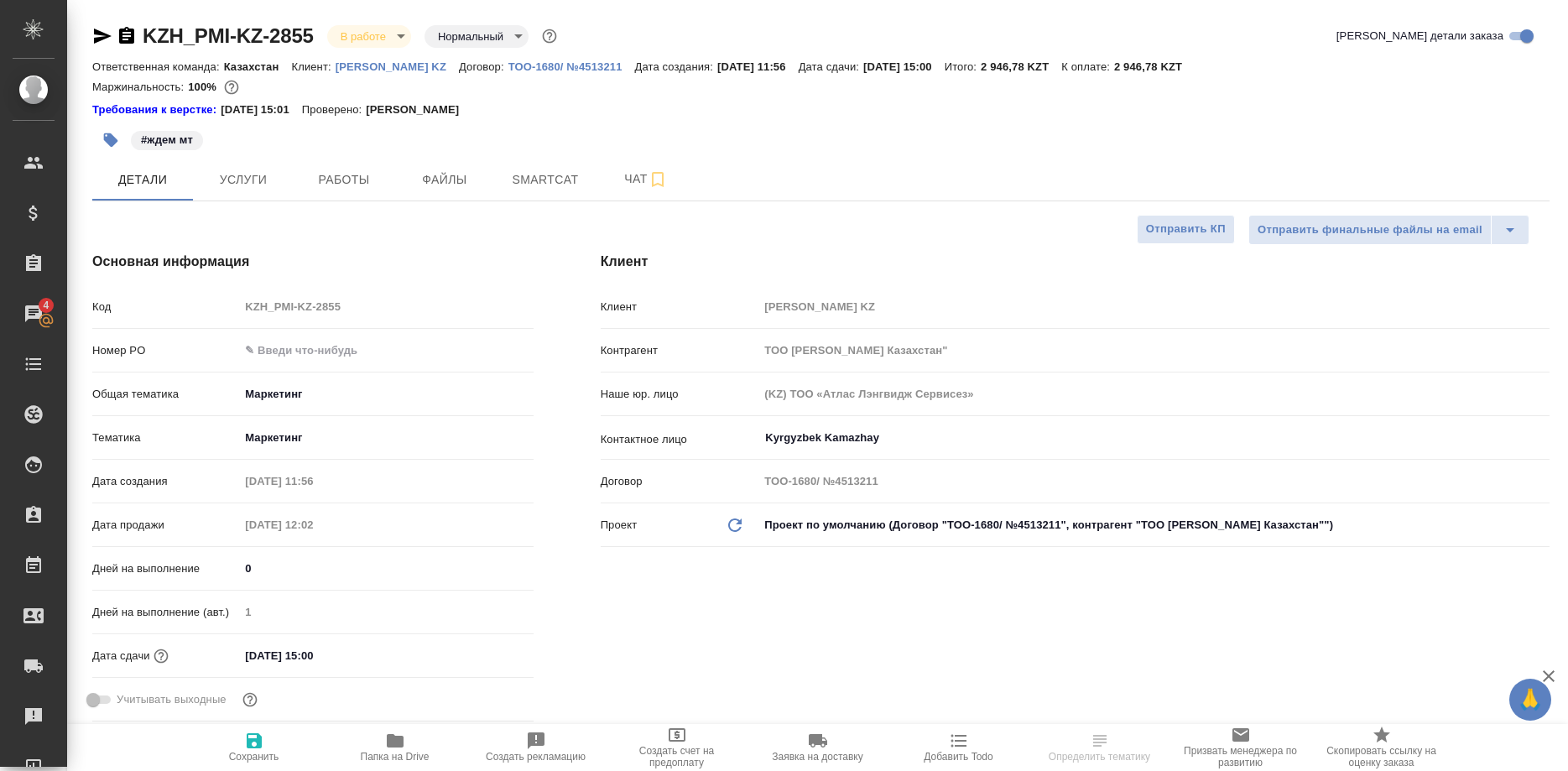
select select "RU"
type textarea "x"
click at [347, 183] on span "Работы" at bounding box center [344, 179] width 81 height 21
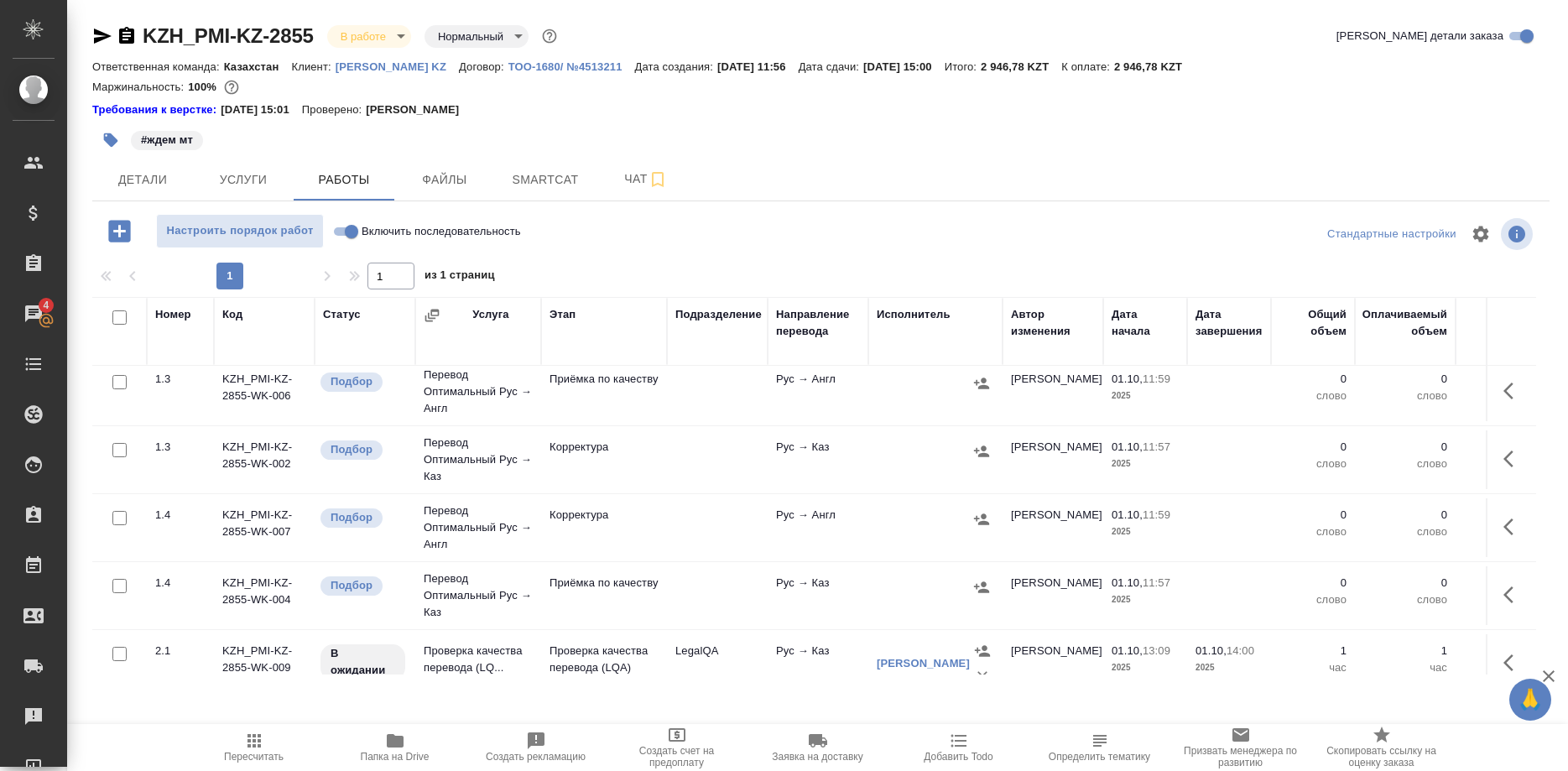
scroll to position [304, 0]
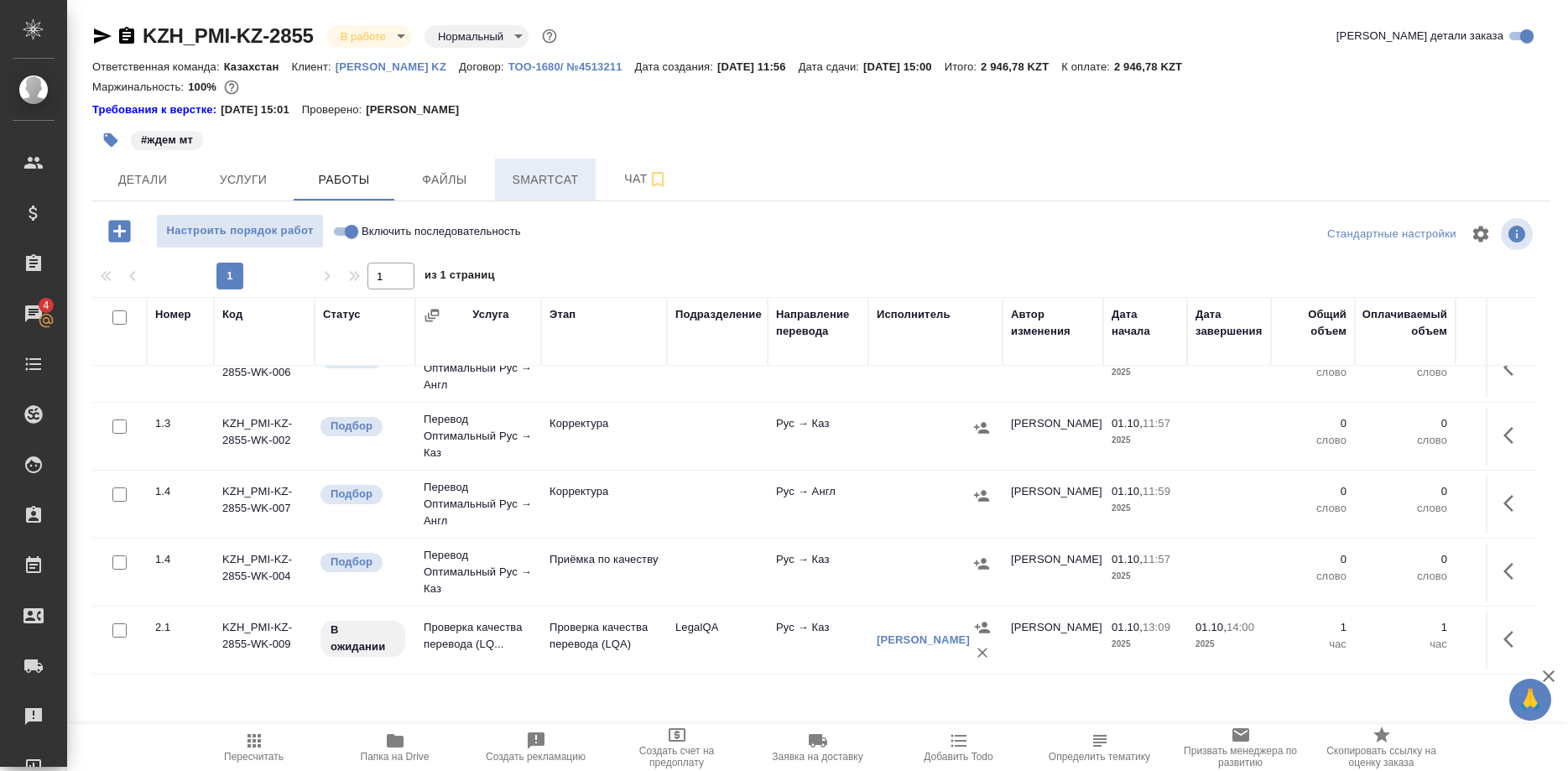
click at [536, 193] on button "Smartcat" at bounding box center [546, 179] width 101 height 42
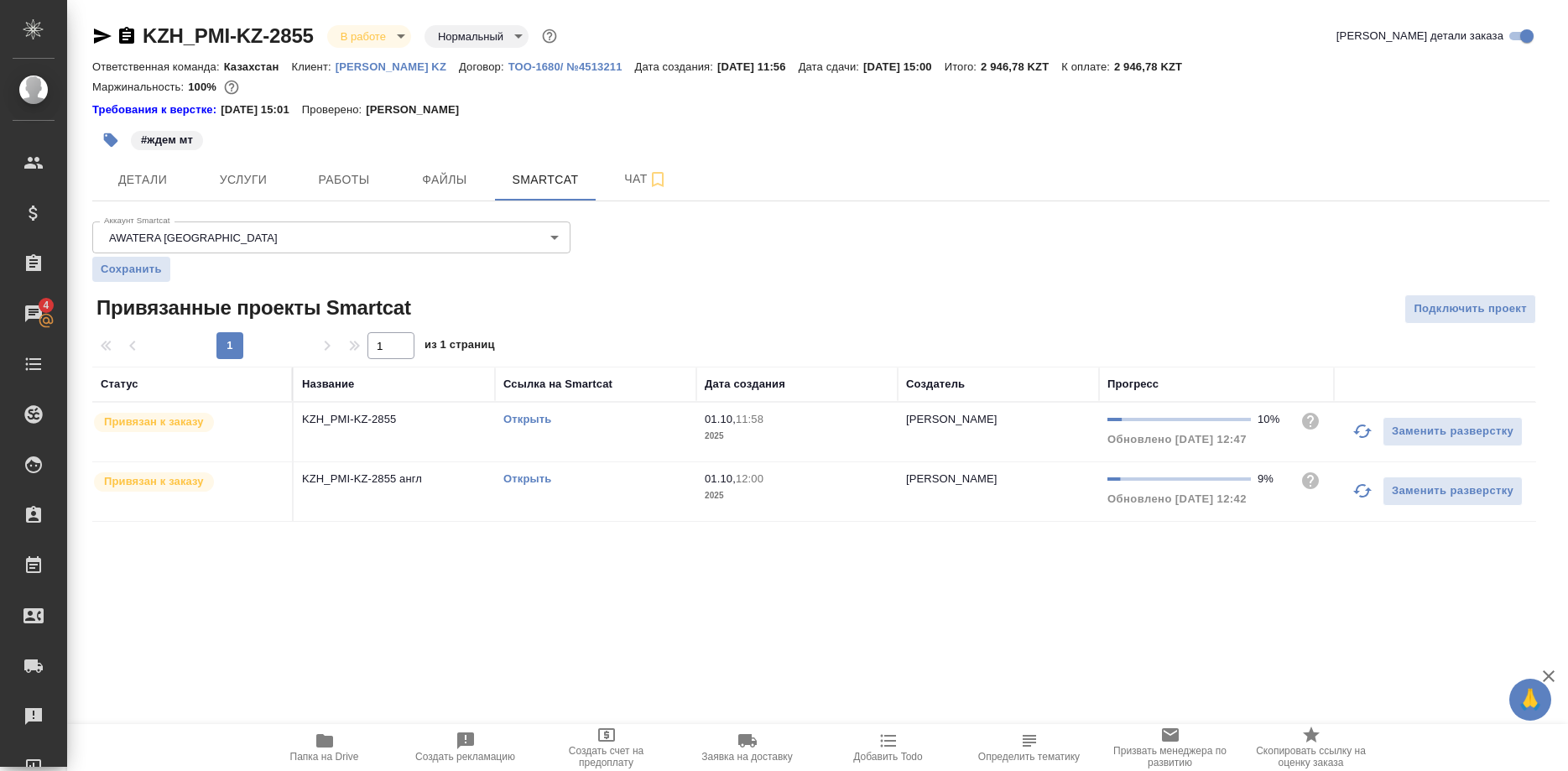
click at [533, 415] on link "Открыть" at bounding box center [527, 419] width 48 height 13
click at [338, 174] on span "Работы" at bounding box center [344, 179] width 81 height 21
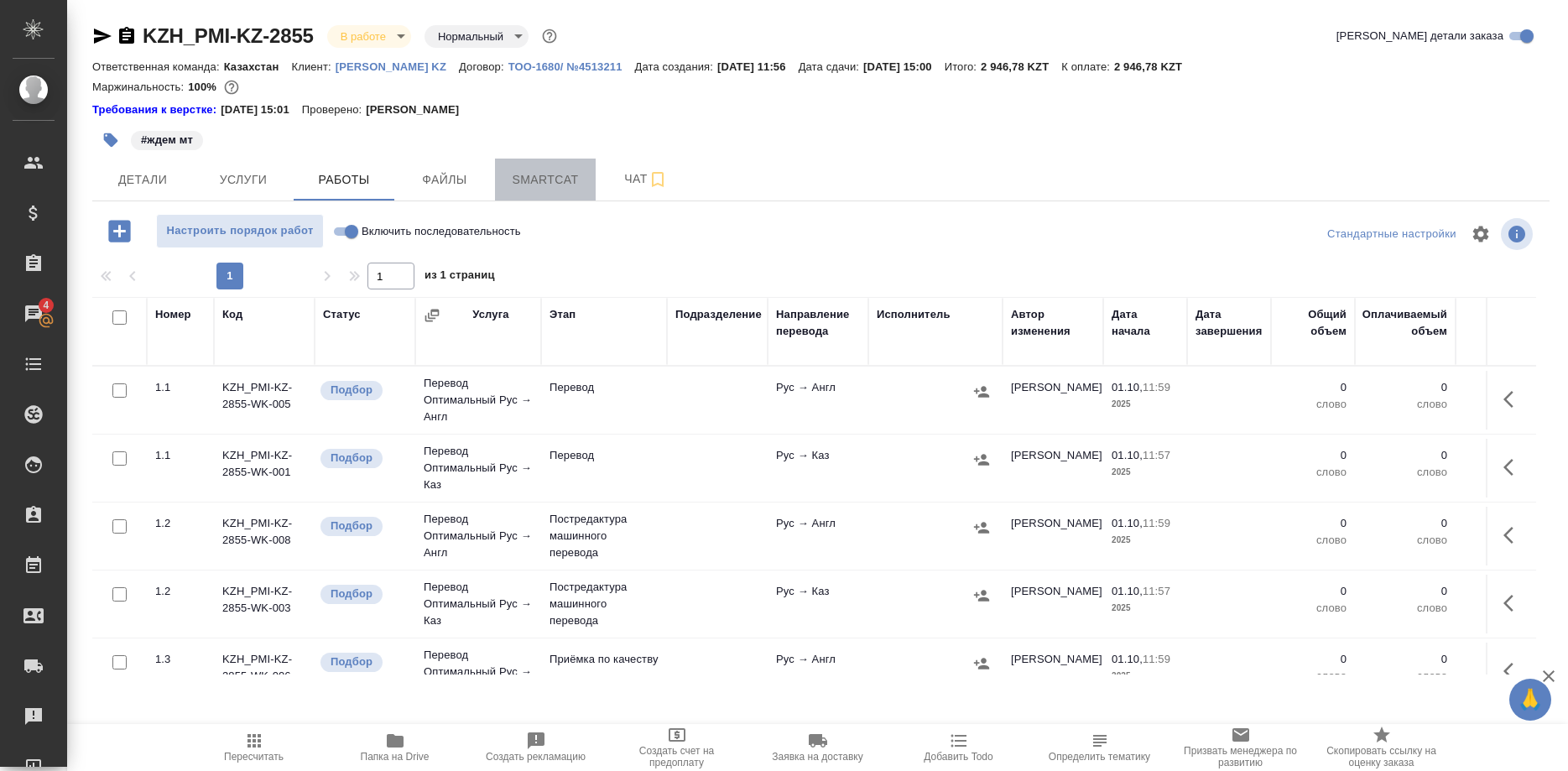
click at [550, 185] on span "Smartcat" at bounding box center [546, 179] width 81 height 21
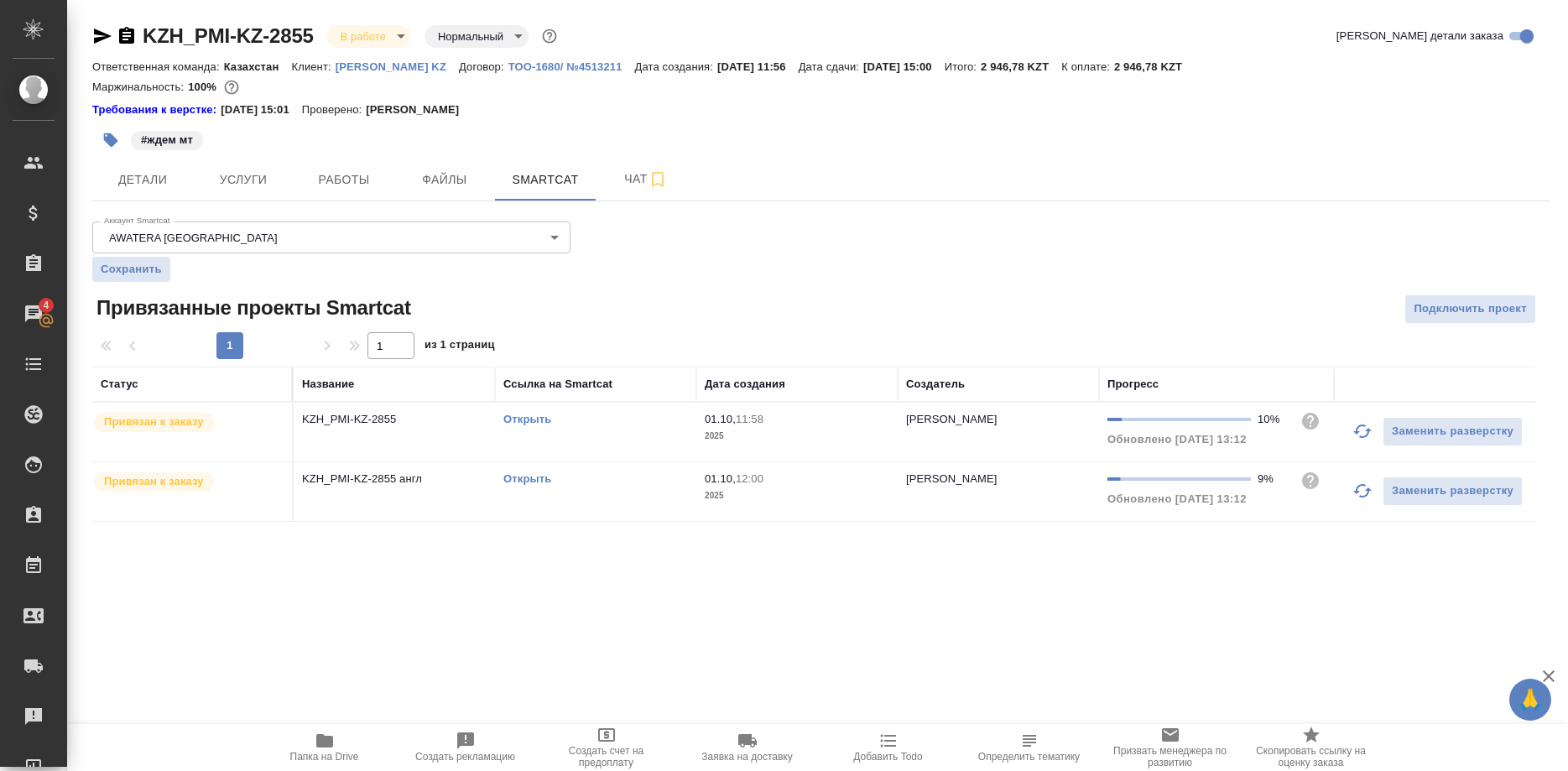
click at [523, 420] on link "Открыть" at bounding box center [527, 419] width 48 height 13
click at [533, 417] on link "Открыть" at bounding box center [527, 419] width 48 height 13
click at [359, 185] on span "Работы" at bounding box center [344, 179] width 81 height 21
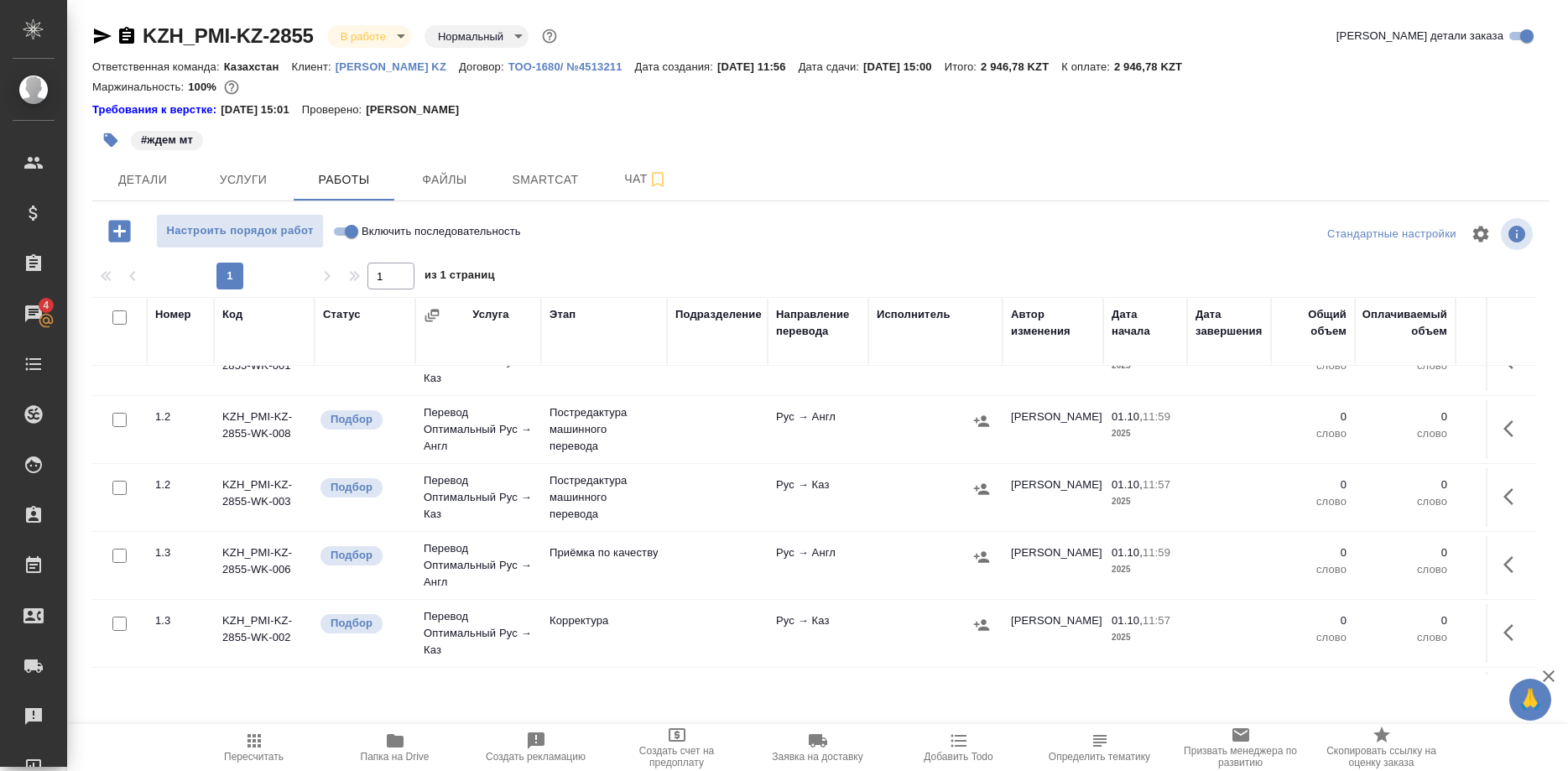
scroll to position [304, 0]
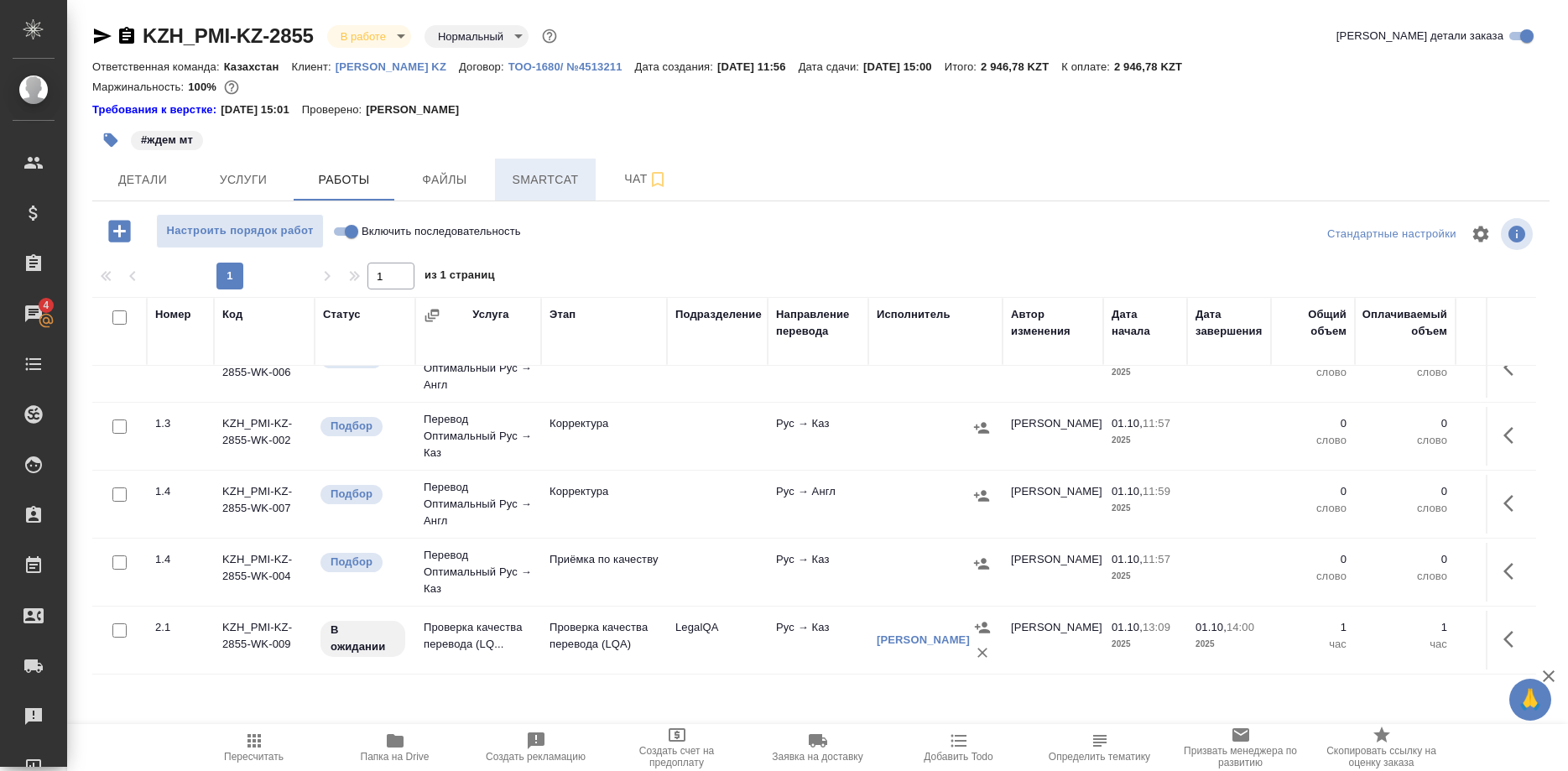
click at [526, 186] on span "Smartcat" at bounding box center [546, 179] width 81 height 21
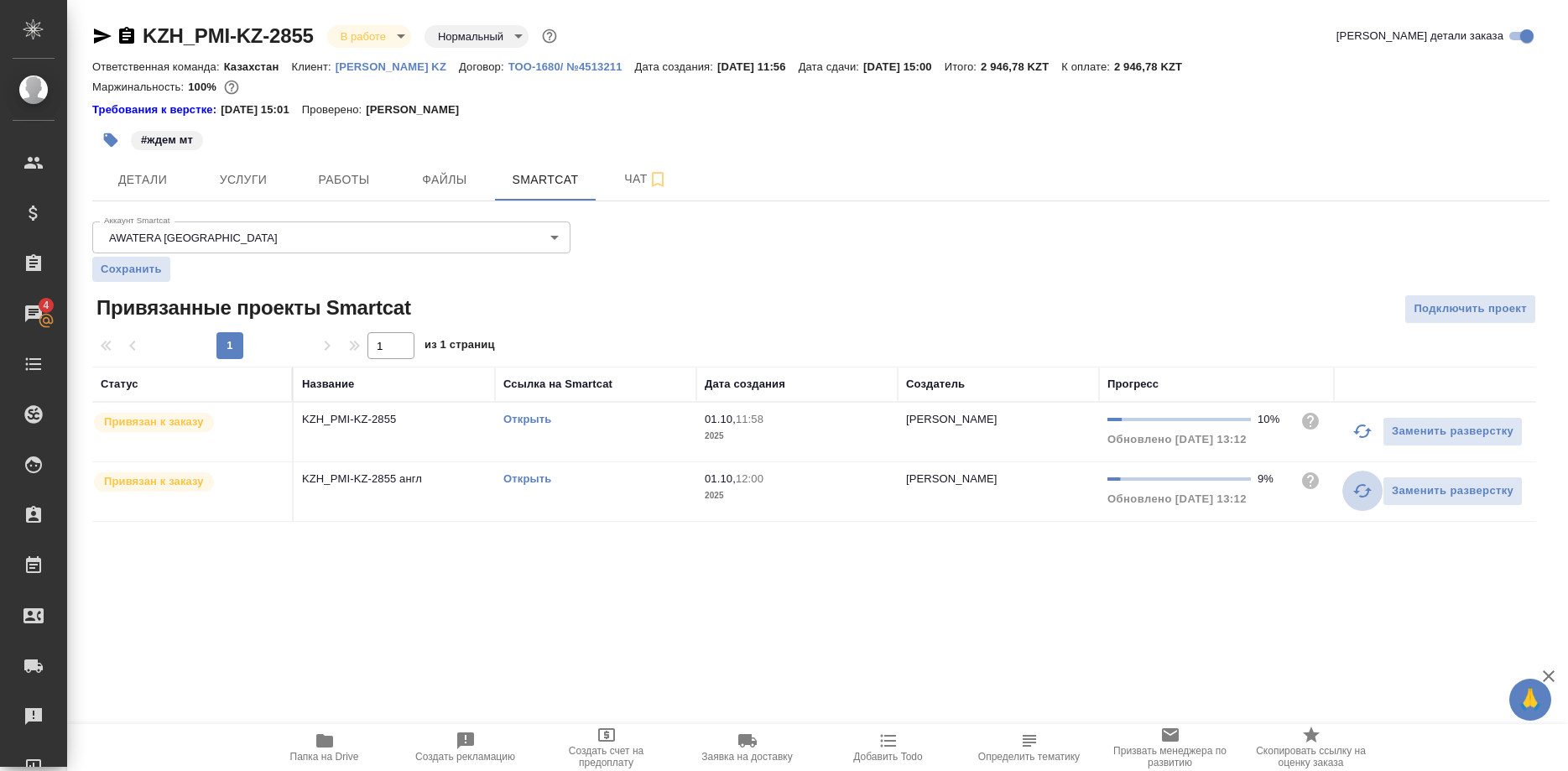
click at [1352, 492] on icon "button" at bounding box center [1362, 491] width 20 height 20
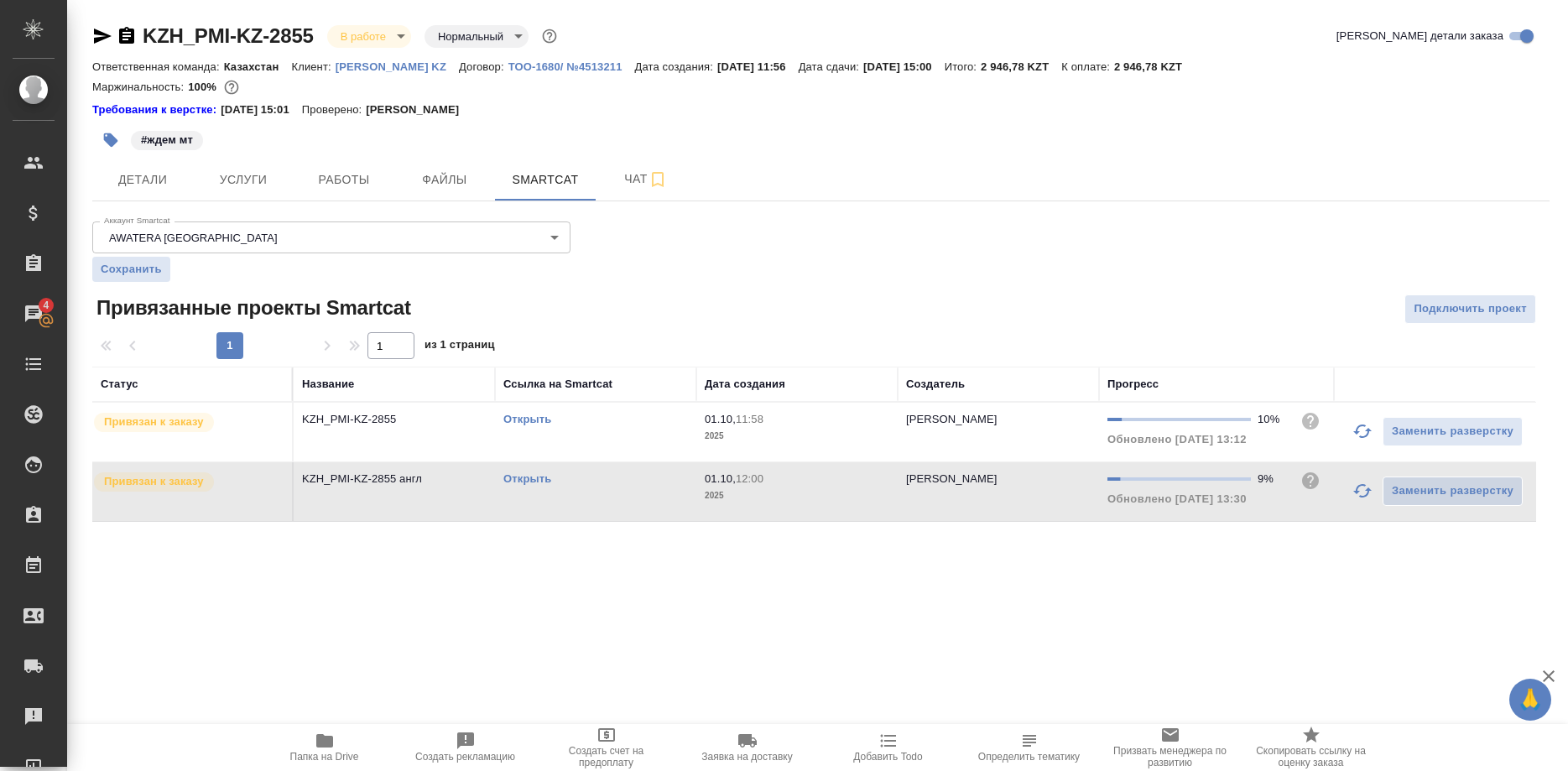
click at [525, 477] on link "Открыть" at bounding box center [527, 479] width 48 height 13
click at [512, 418] on link "Открыть" at bounding box center [527, 419] width 48 height 13
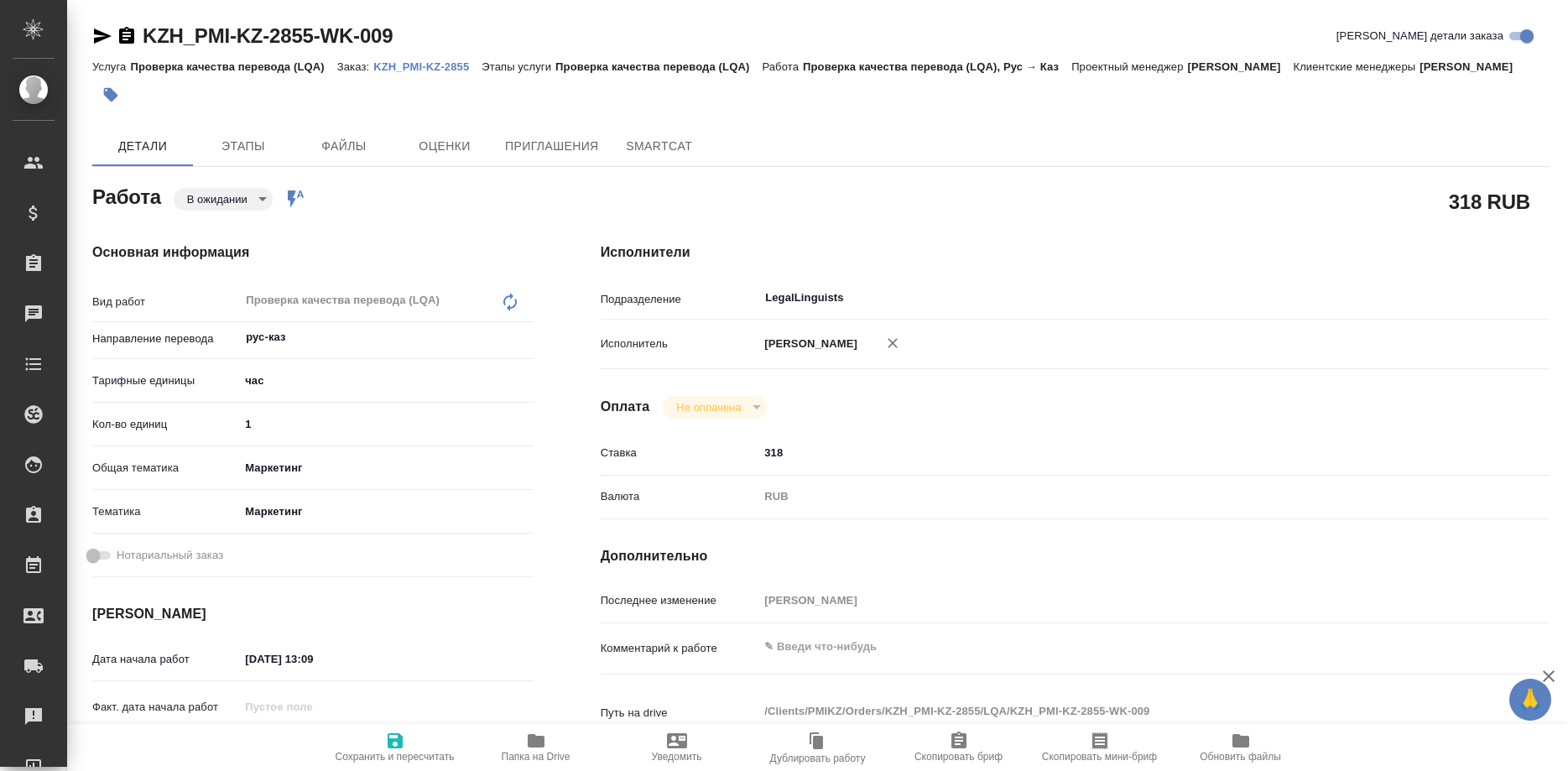
type textarea "x"
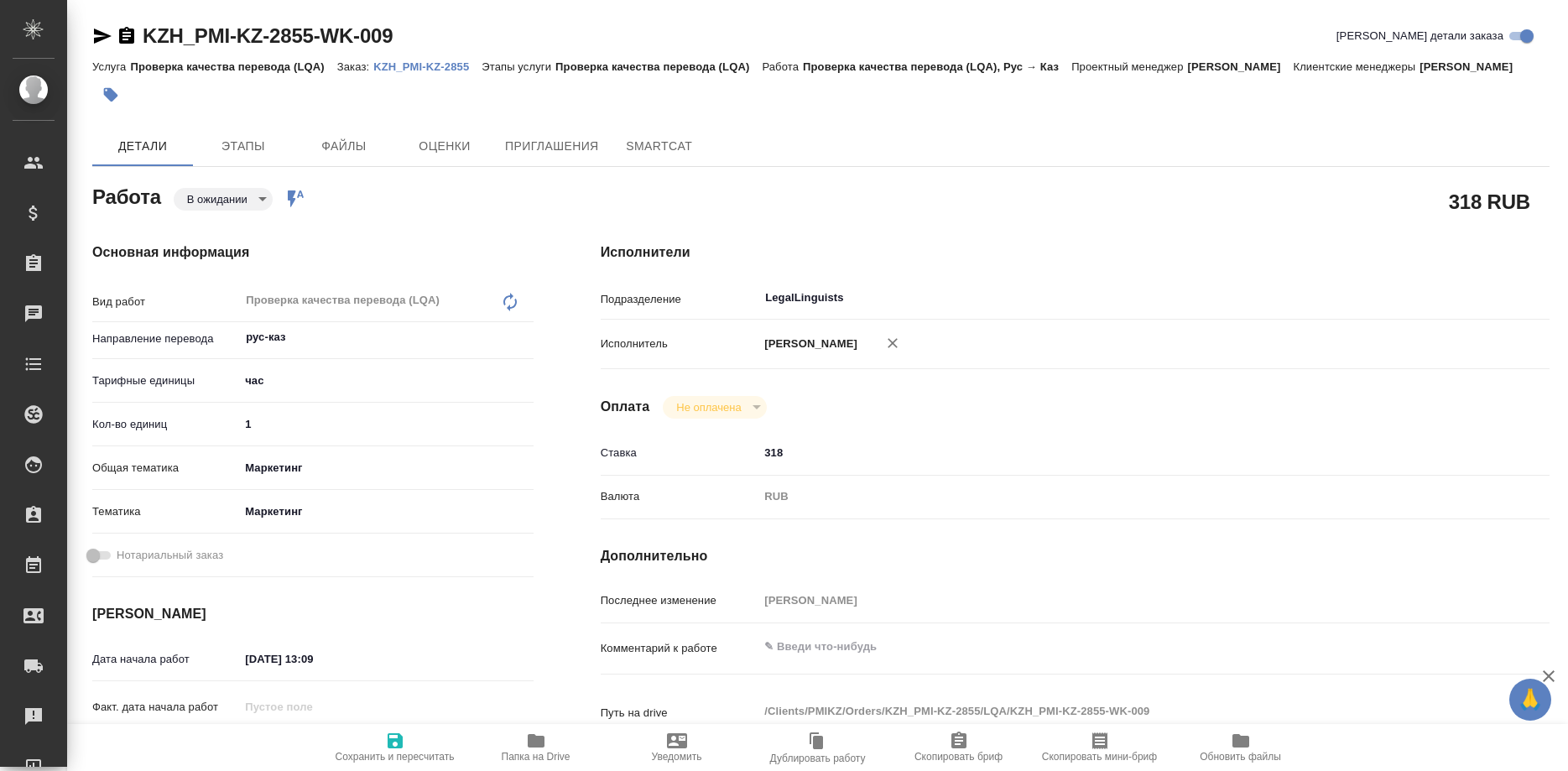
type textarea "x"
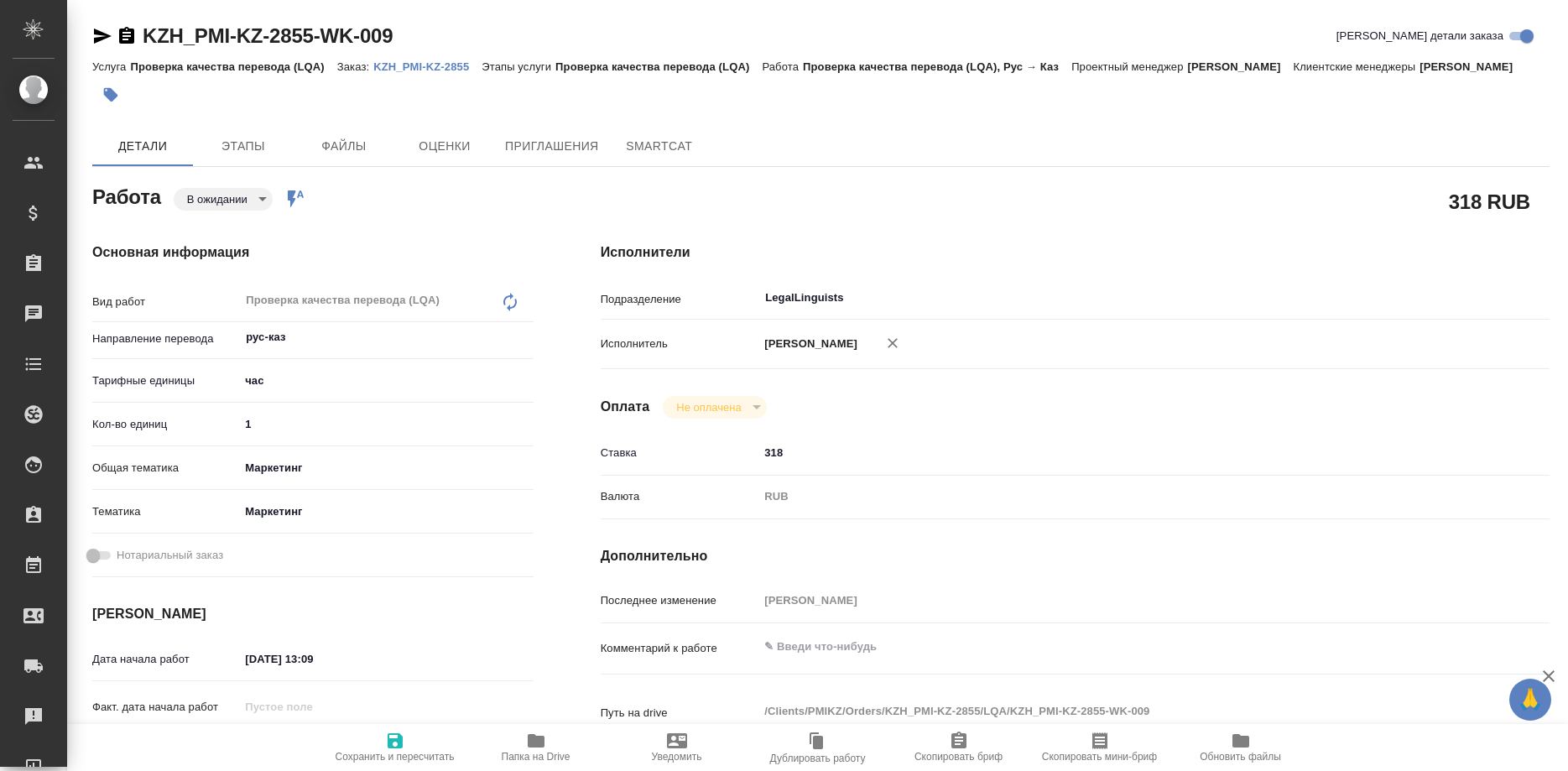
type textarea "x"
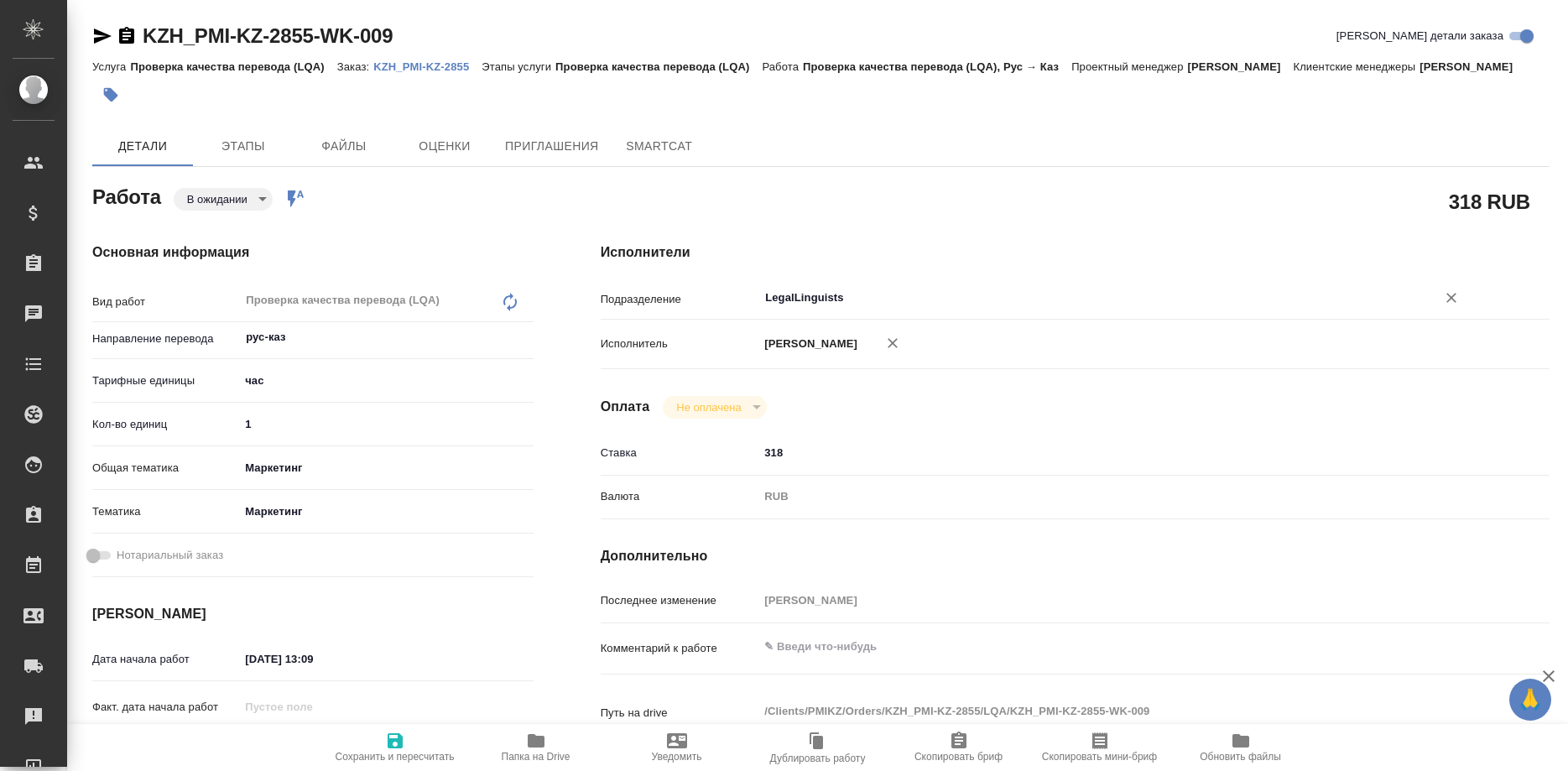
type textarea "x"
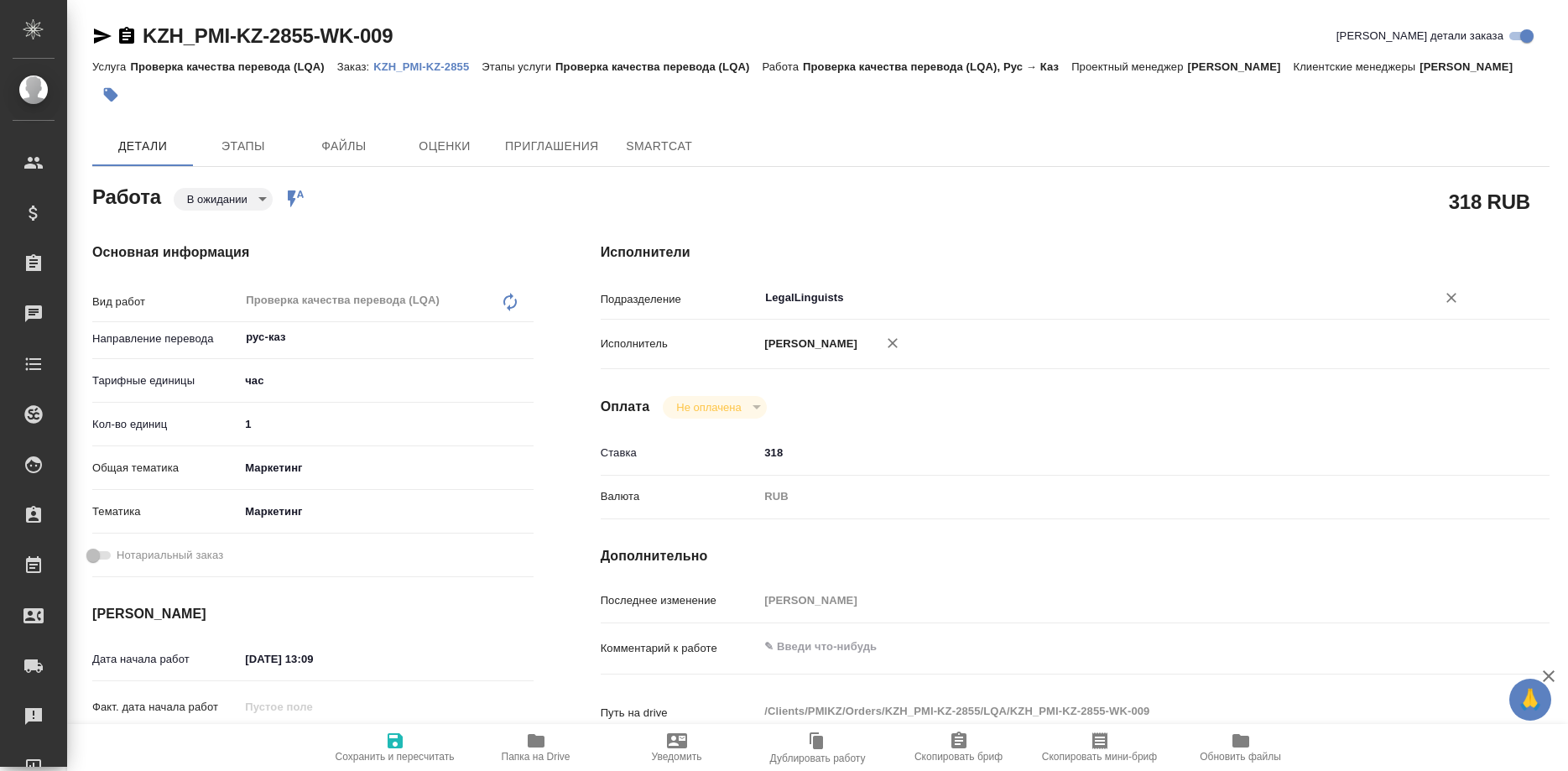
type textarea "x"
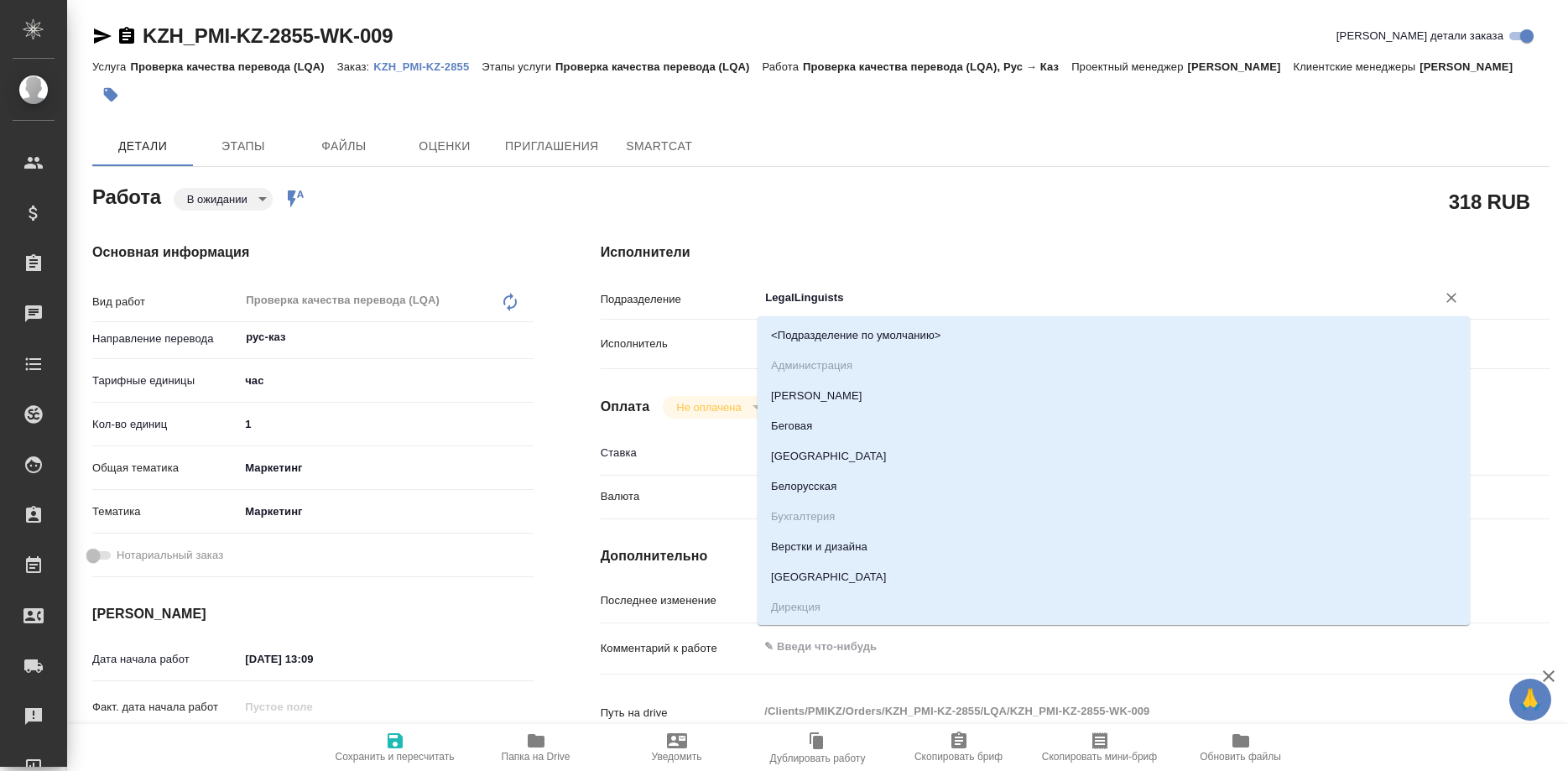
type textarea "x"
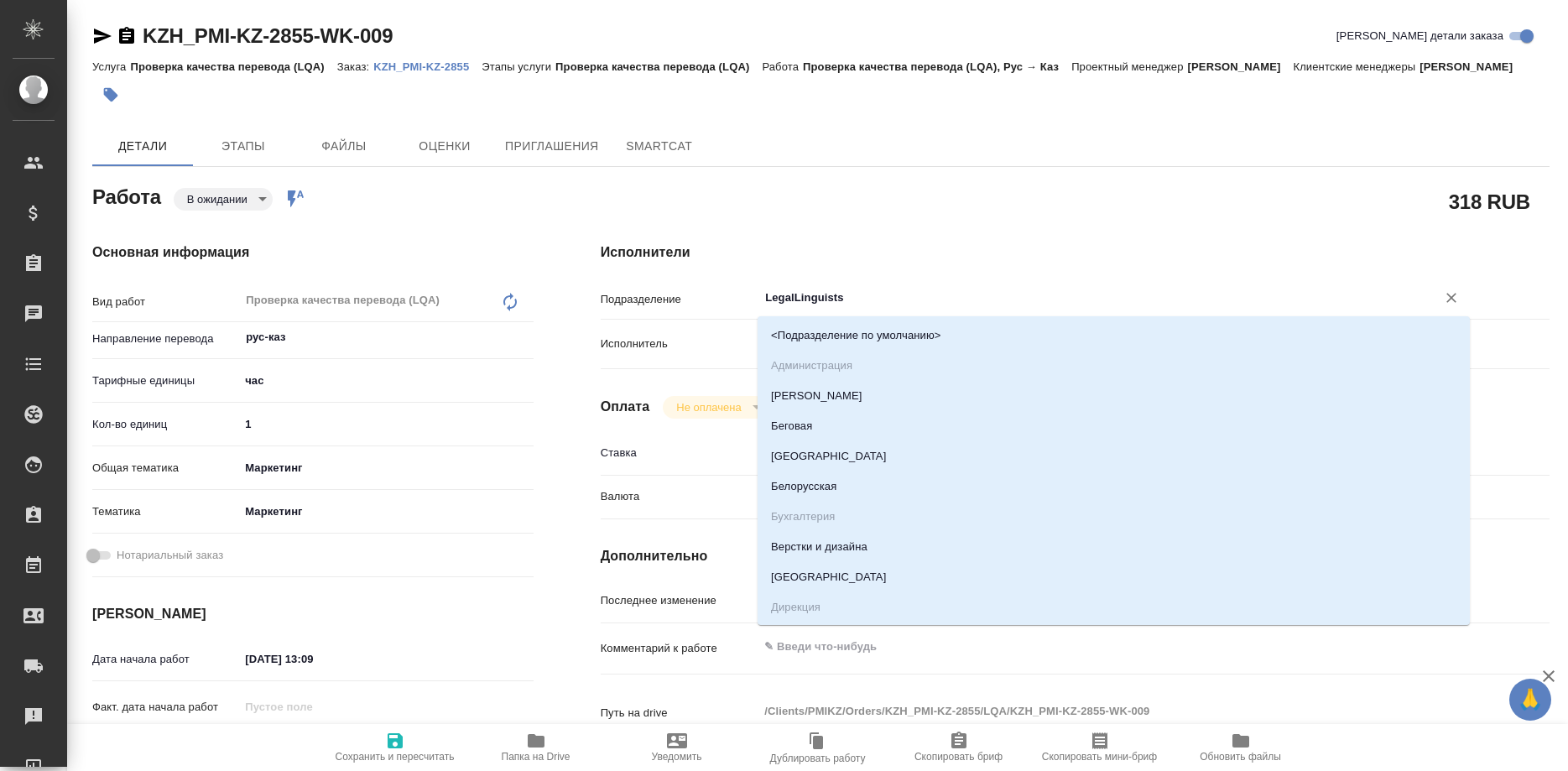
click at [886, 290] on input "LegalLinguists" at bounding box center [1086, 298] width 645 height 20
click at [891, 296] on input "LegalLinguists" at bounding box center [1086, 298] width 645 height 20
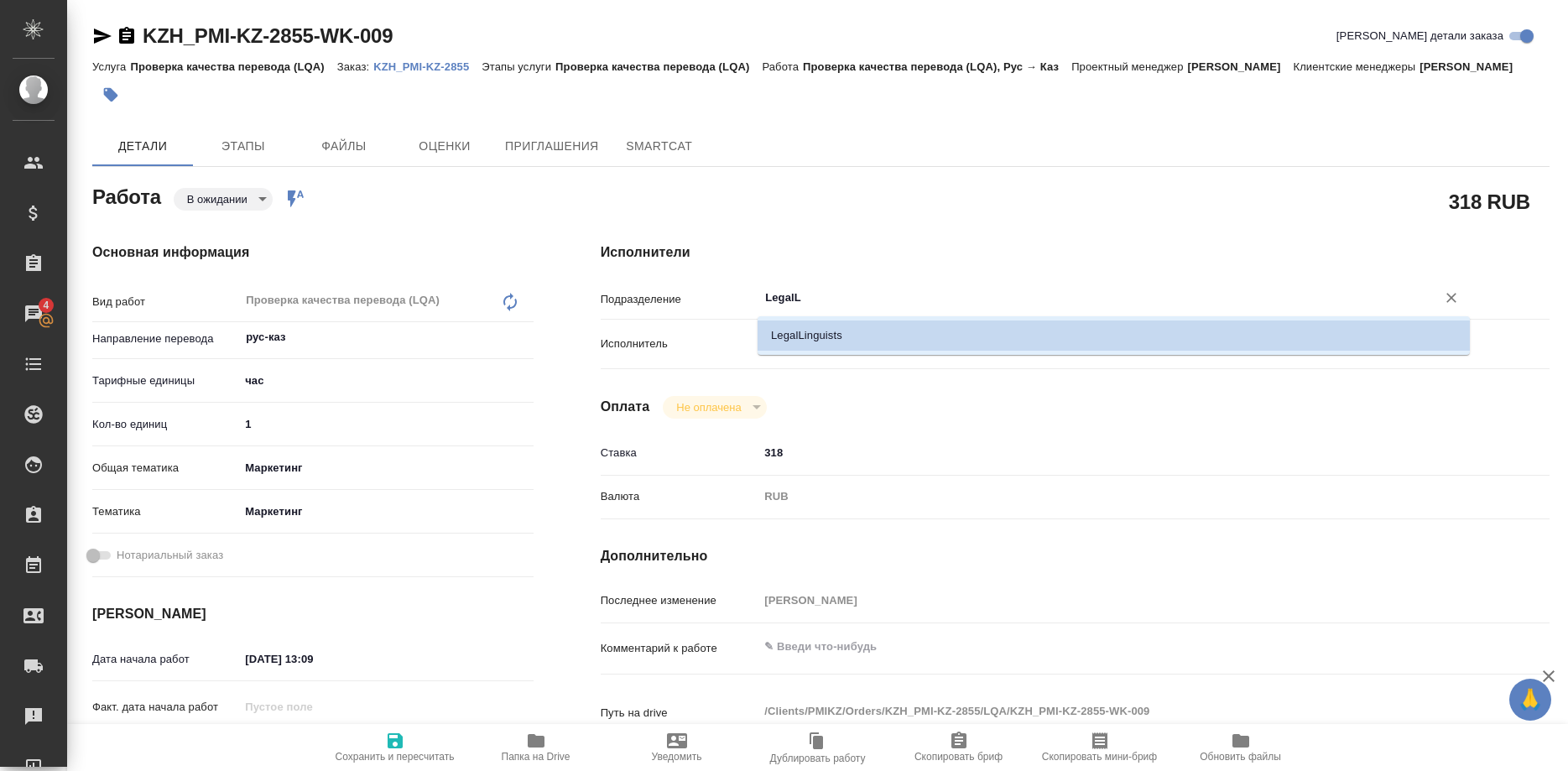
type input "Legal"
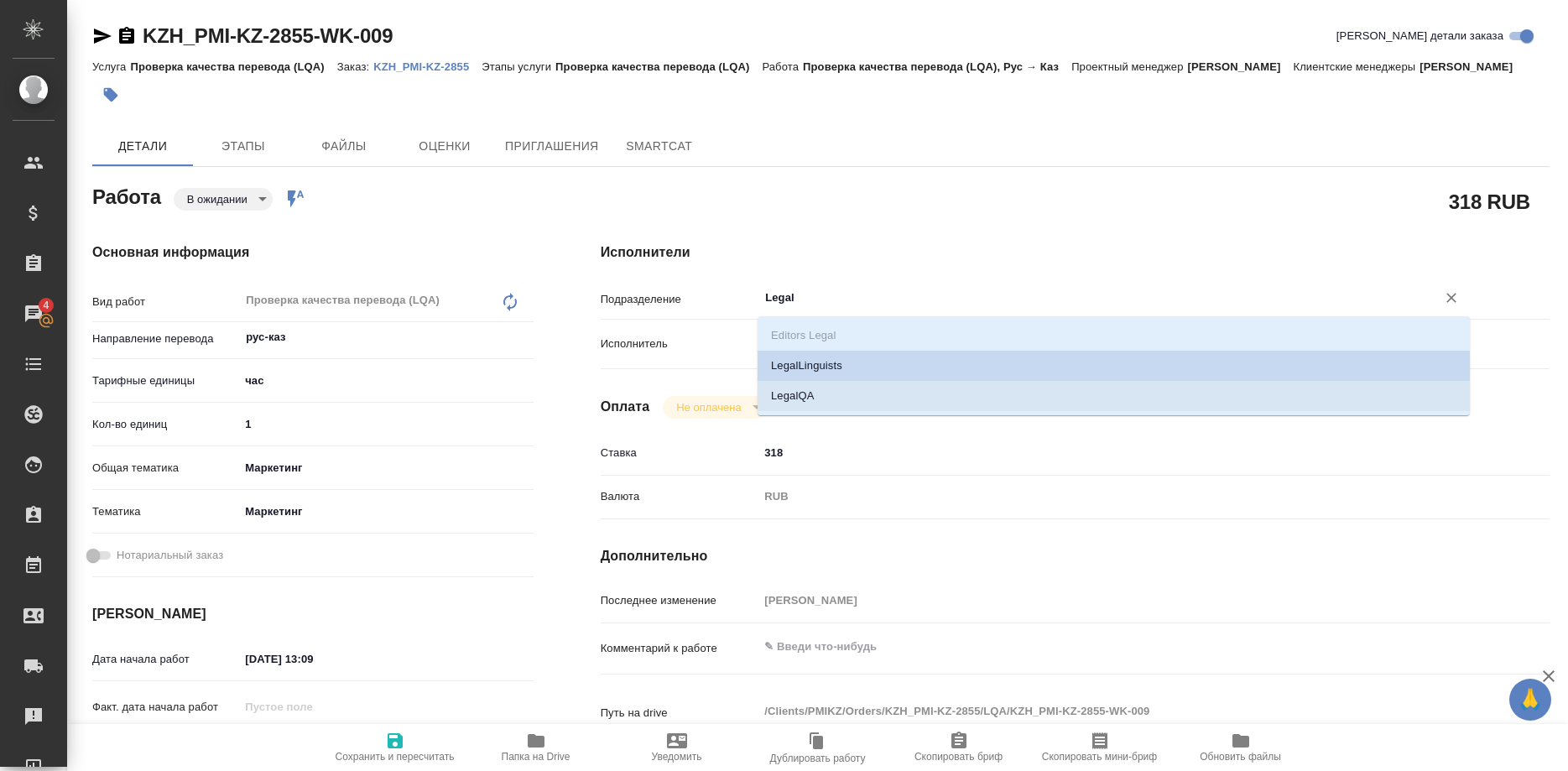
click at [786, 400] on li "LegalQA" at bounding box center [1113, 396] width 712 height 30
type textarea "x"
type input "LegalQA"
type textarea "x"
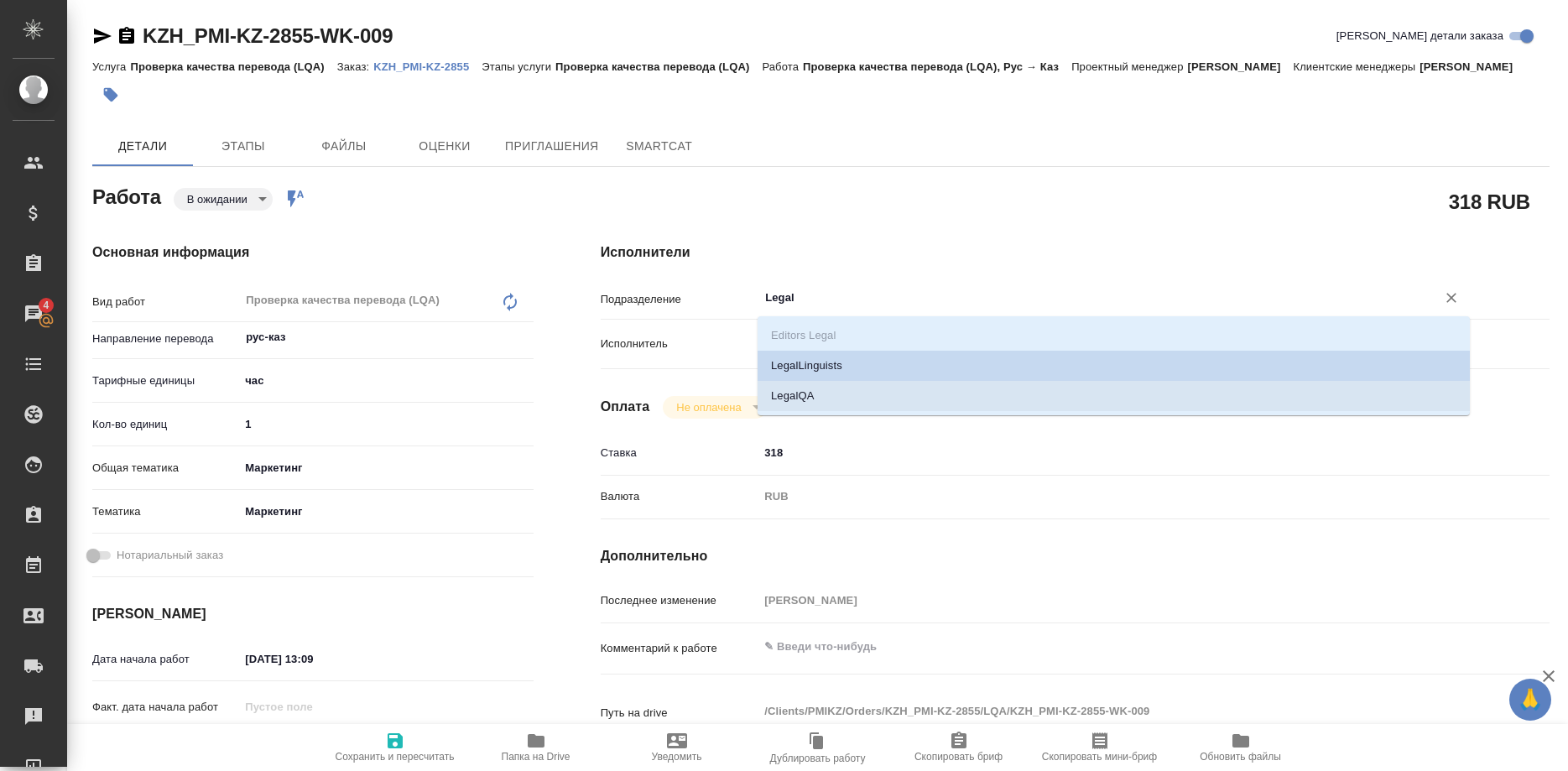
type textarea "x"
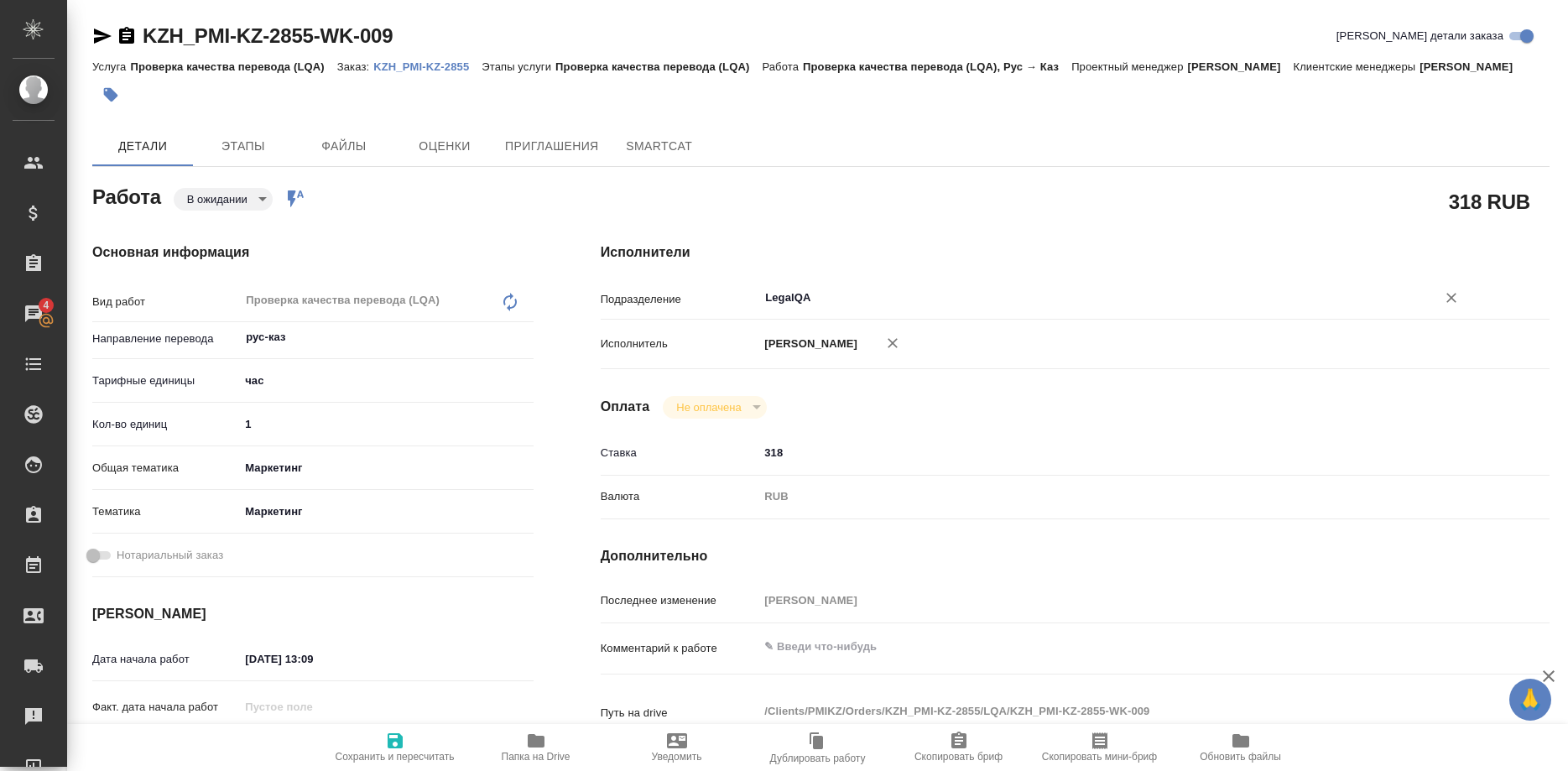
type input "LegalQA"
click at [387, 749] on icon "button" at bounding box center [395, 741] width 20 height 20
type textarea "x"
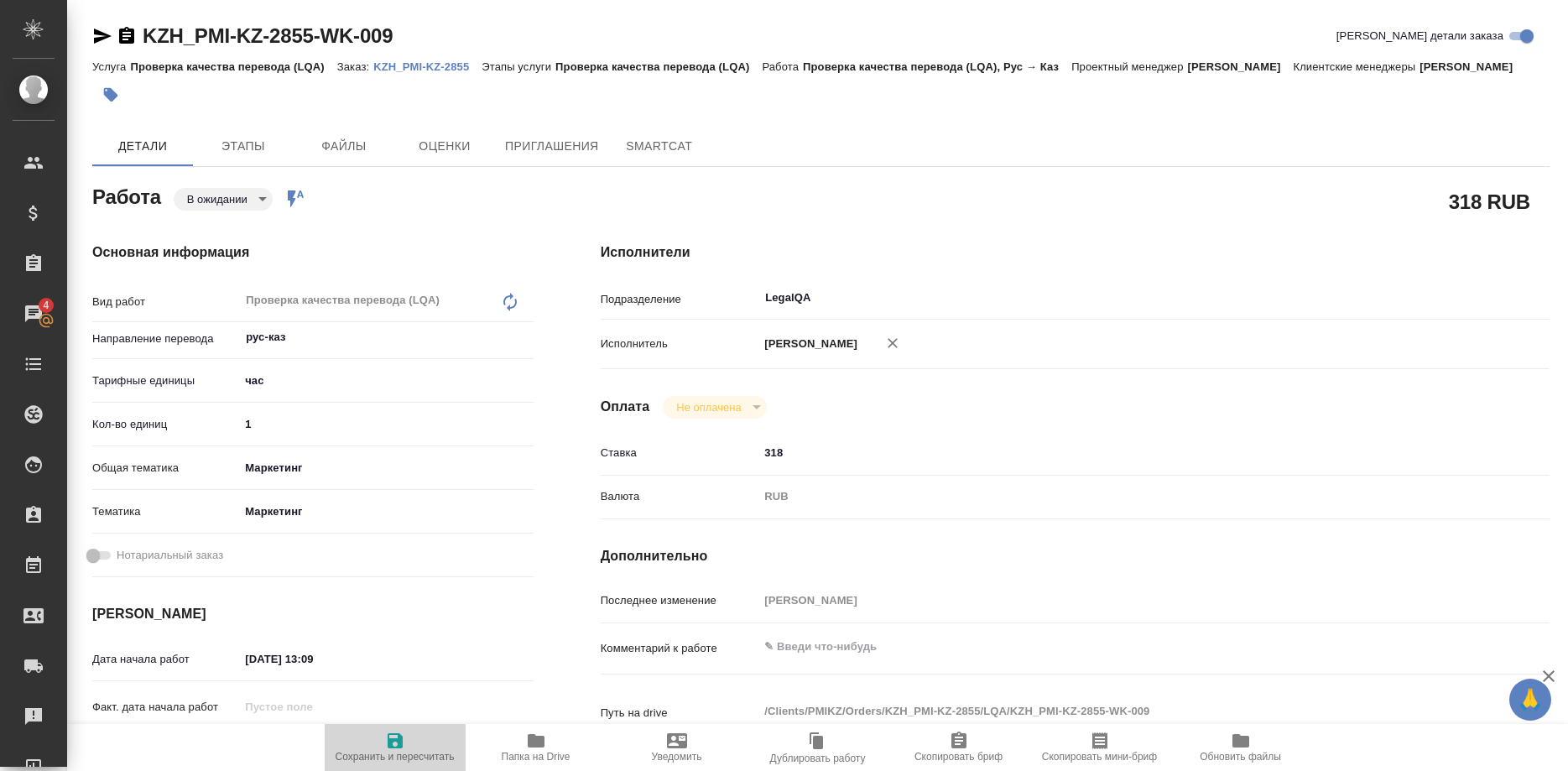
type textarea "x"
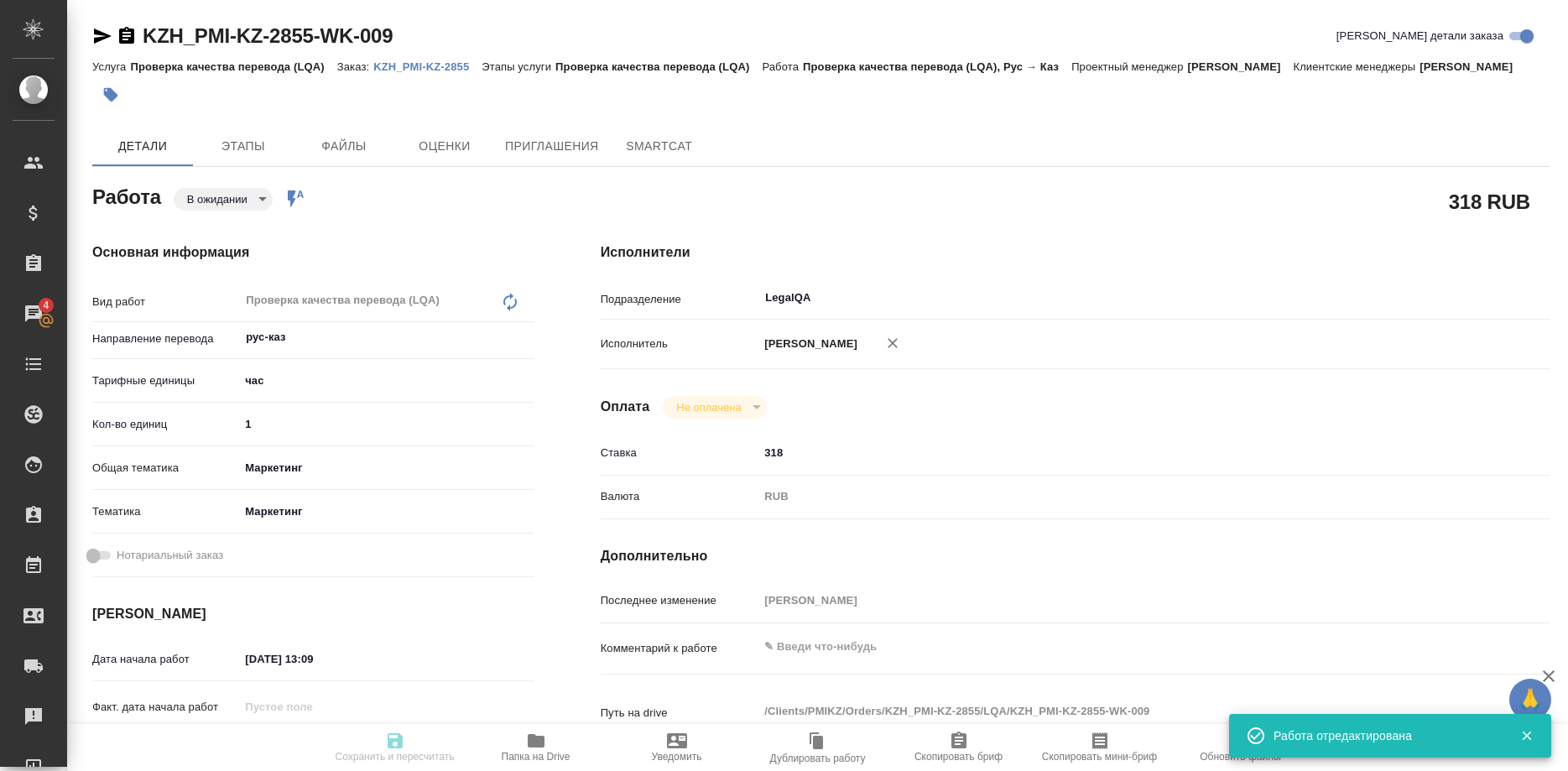
type textarea "x"
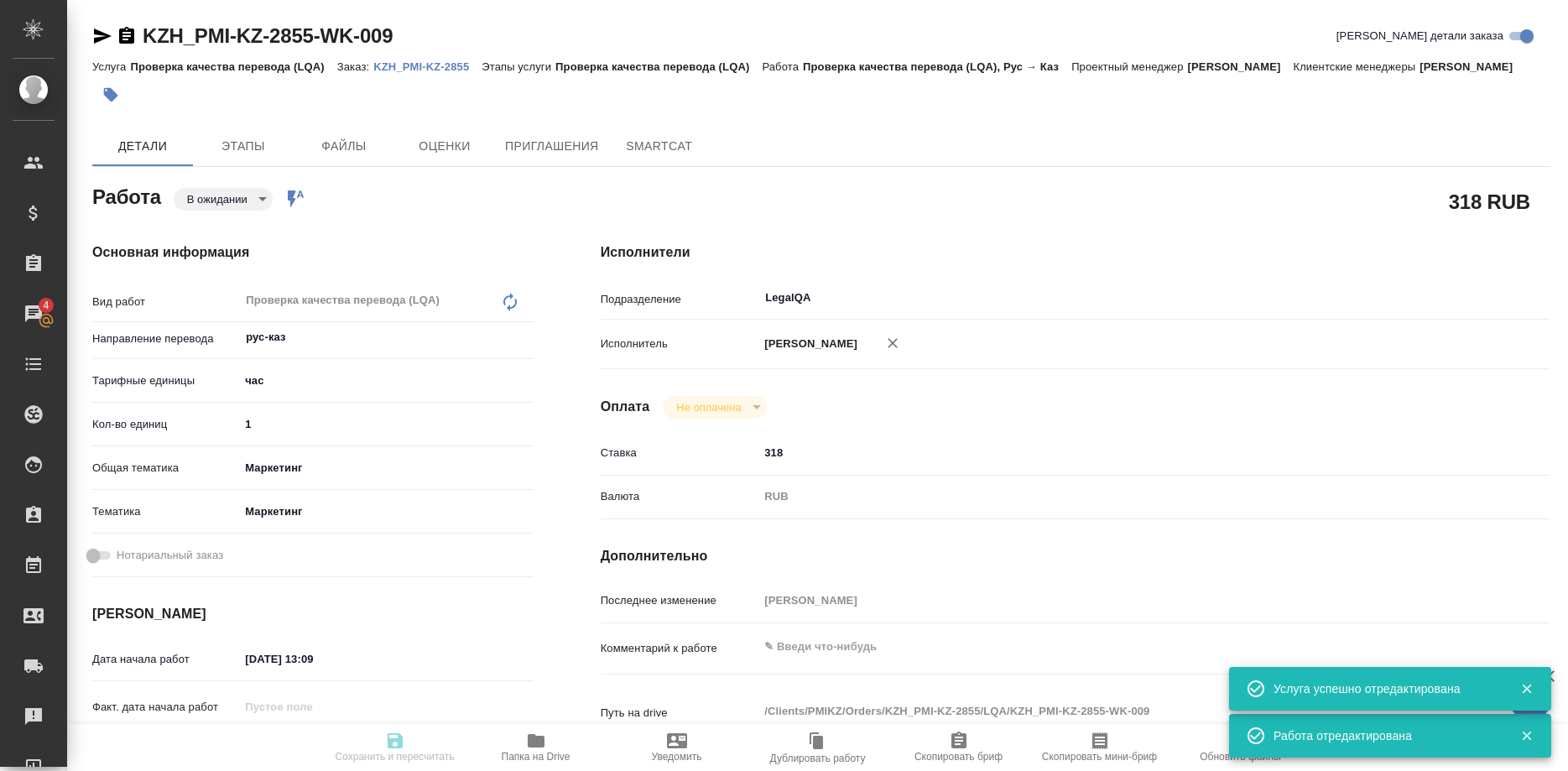
type input "pending"
type textarea "Проверка качества перевода (LQA)"
type textarea "x"
type input "рус-каз"
type input "5a8b1489cc6b4906c91bfd93"
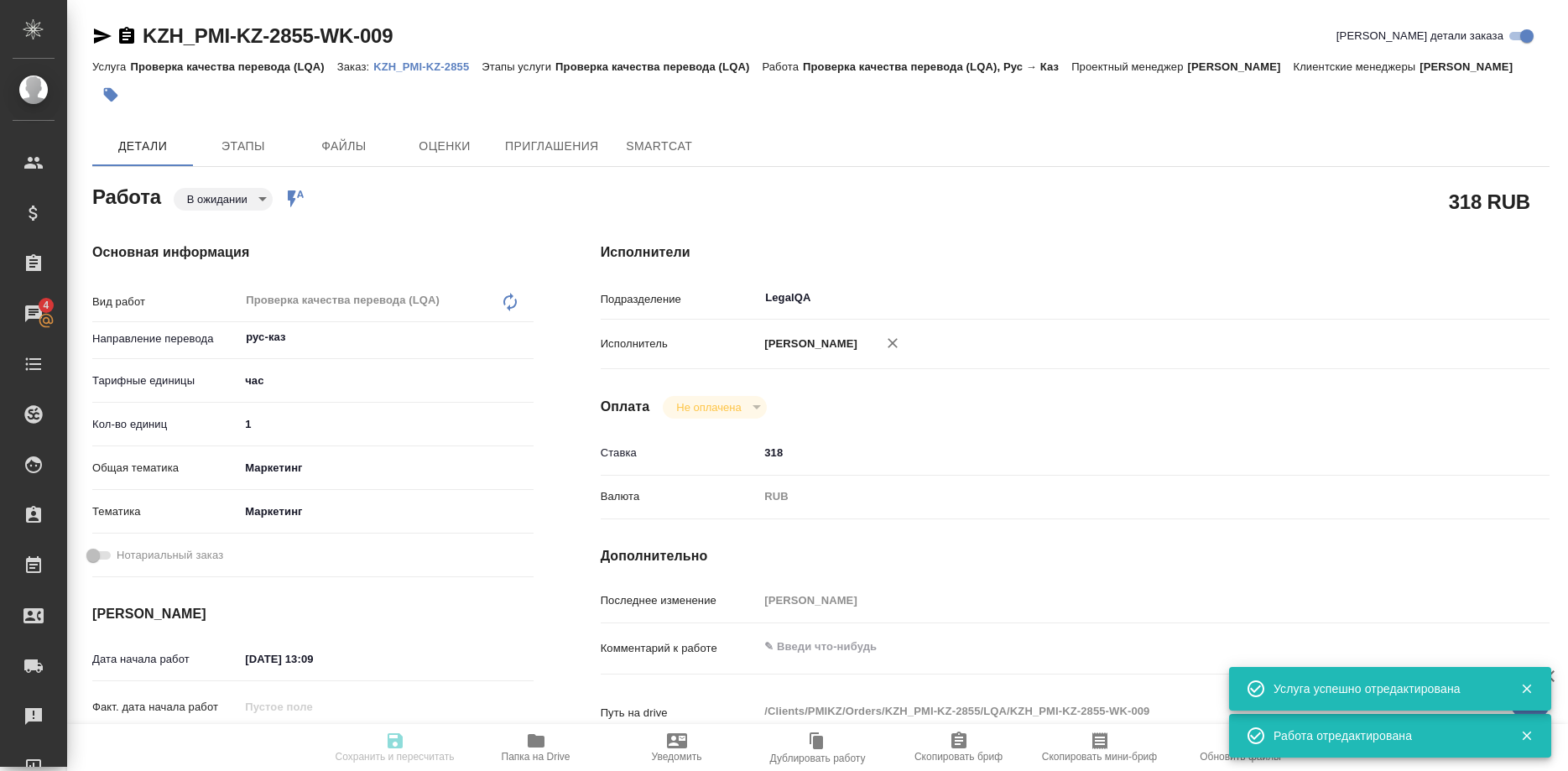
type input "1"
type input "marketing"
type input "5a8b8b956a9677013d343d63"
type input "01.10.2025 13:09"
type input "01.10.2025 14:00"
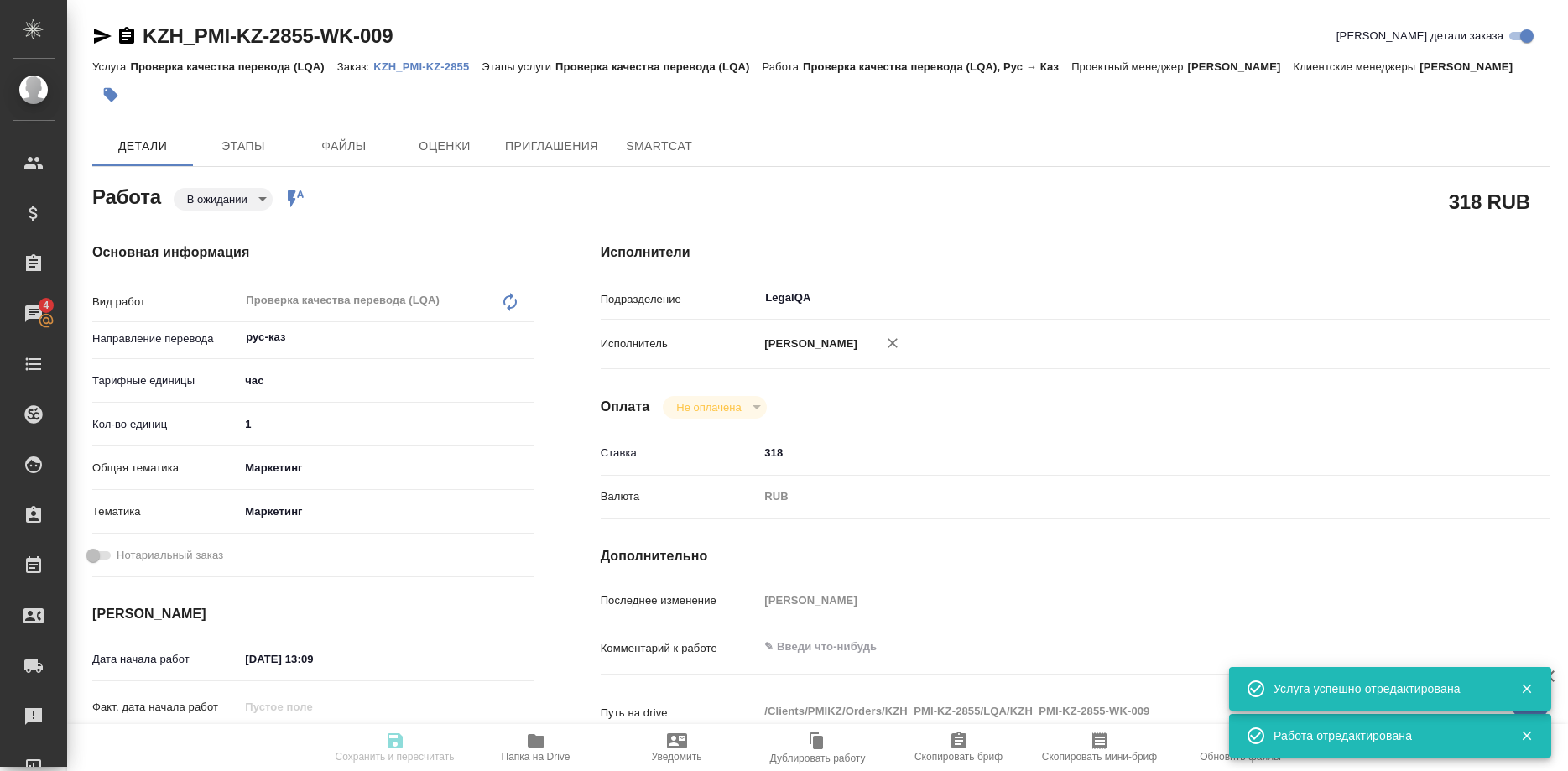
type input "01.10.2025 15:00"
type input "LegalQA"
type input "notPayed"
type input "318"
type input "RUB"
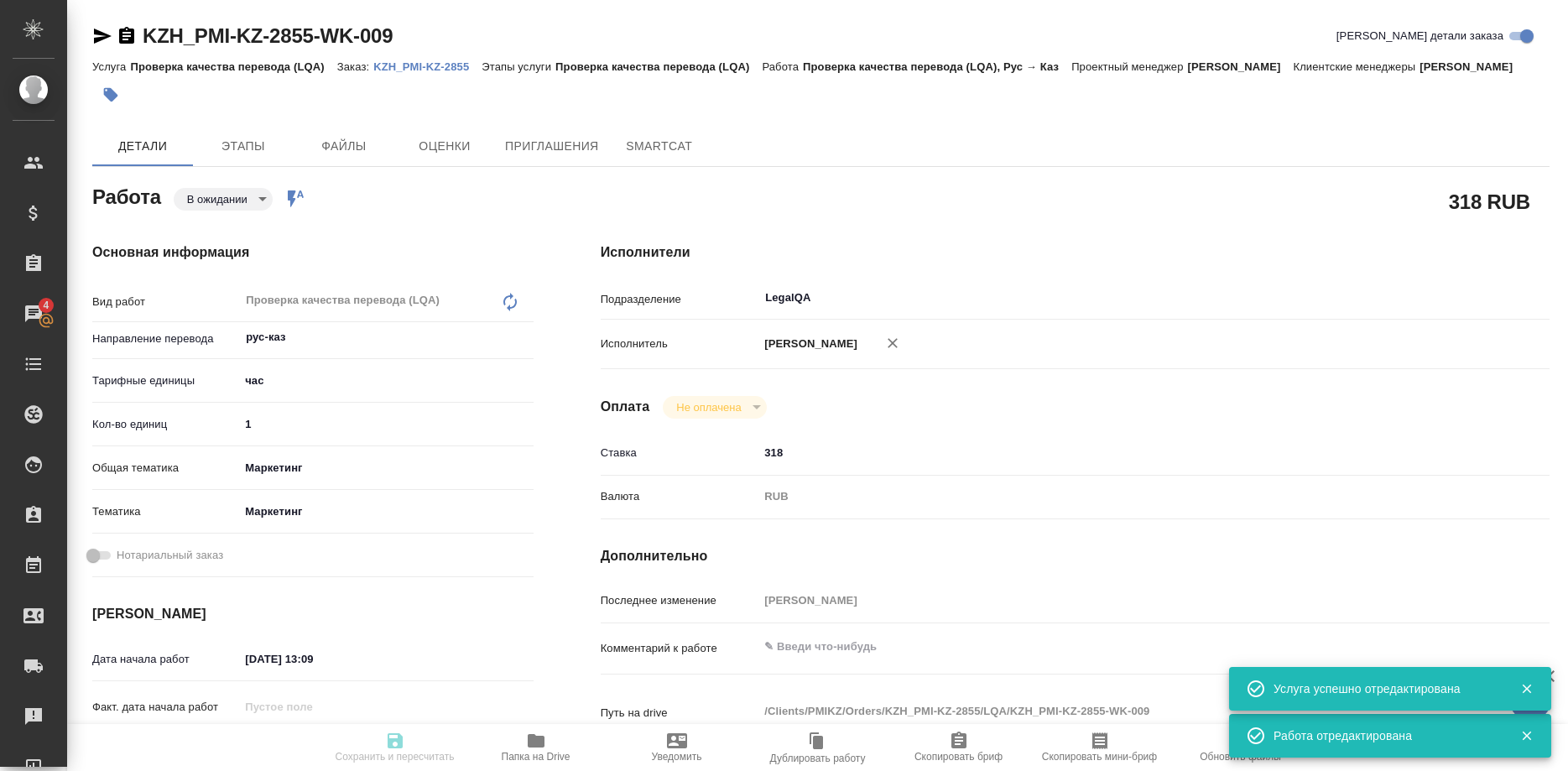
type input "Ширина Сабина"
type textarea "x"
type textarea "/Clients/PMIKZ/Orders/KZH_PMI-KZ-2855/LQA/KZH_PMI-KZ-2855-WK-009"
type textarea "x"
type input "KZH_PMI-KZ-2855"
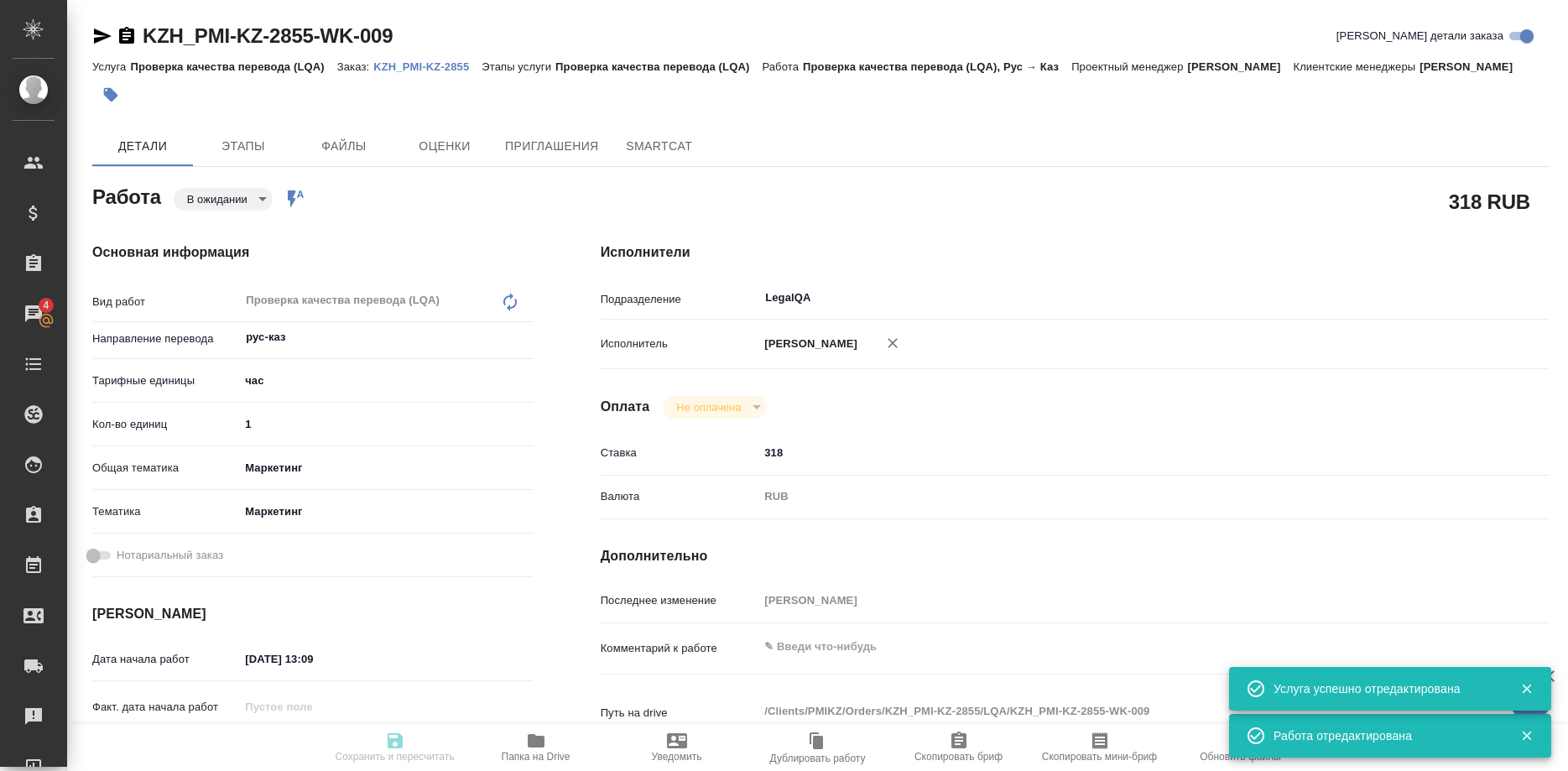
type input "Проверка качества перевода (LQA)"
type input "Кошербаева Назерке"
type input "/Clients/PMIKZ/Orders/KZH_PMI-KZ-2855"
type textarea "x"
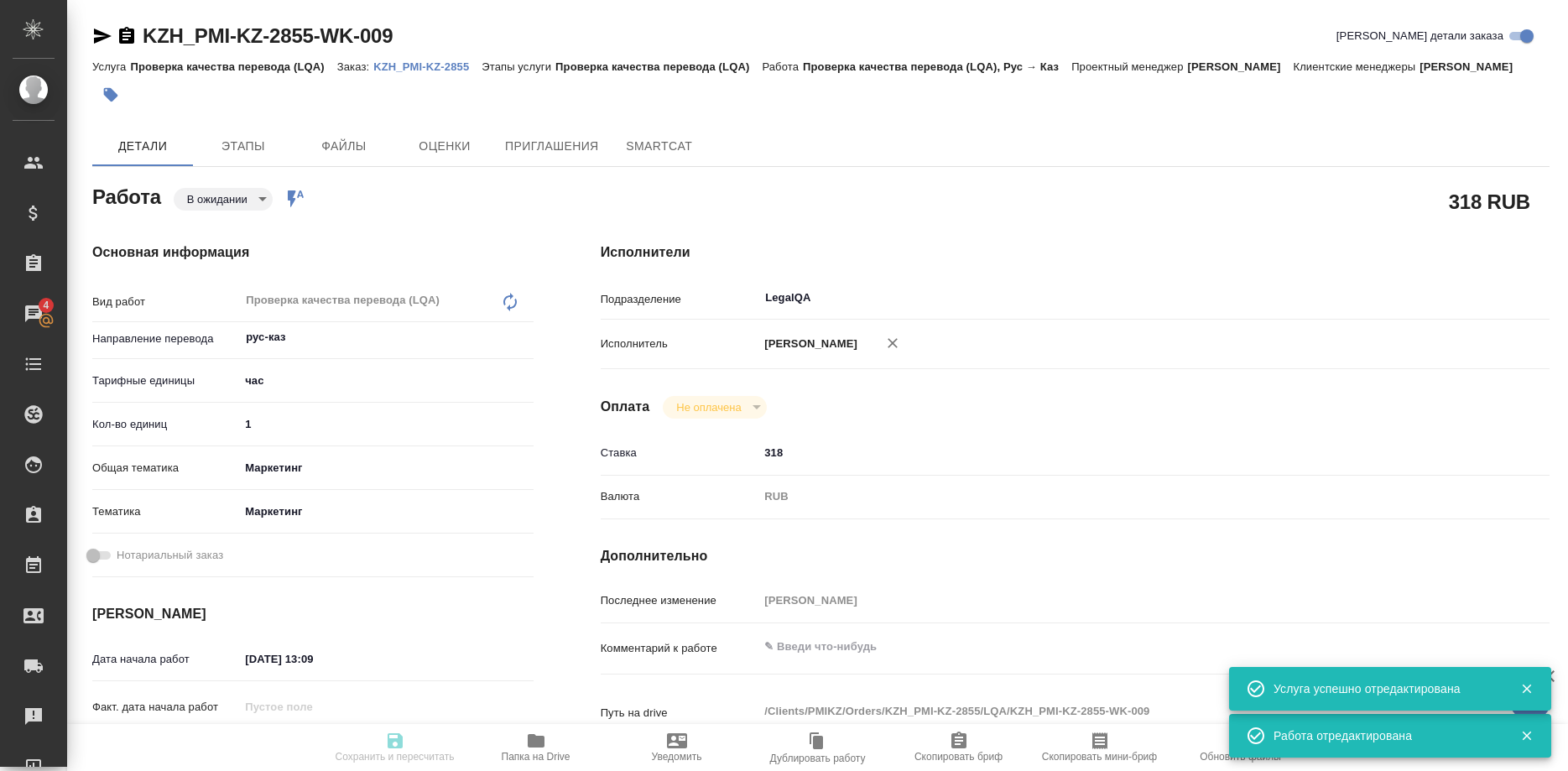
type textarea "перевод каз и анг."
type textarea "x"
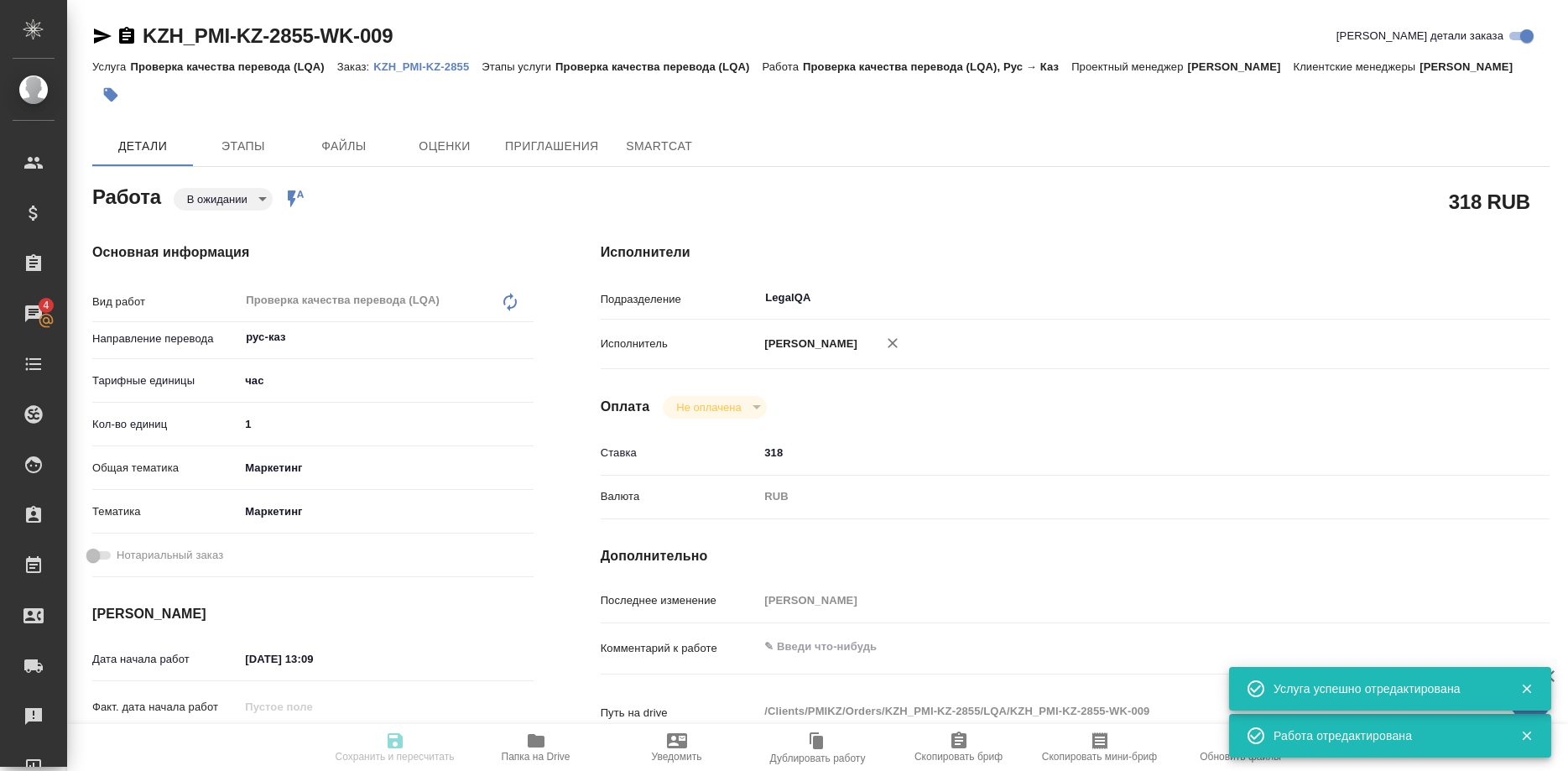
type textarea "x"
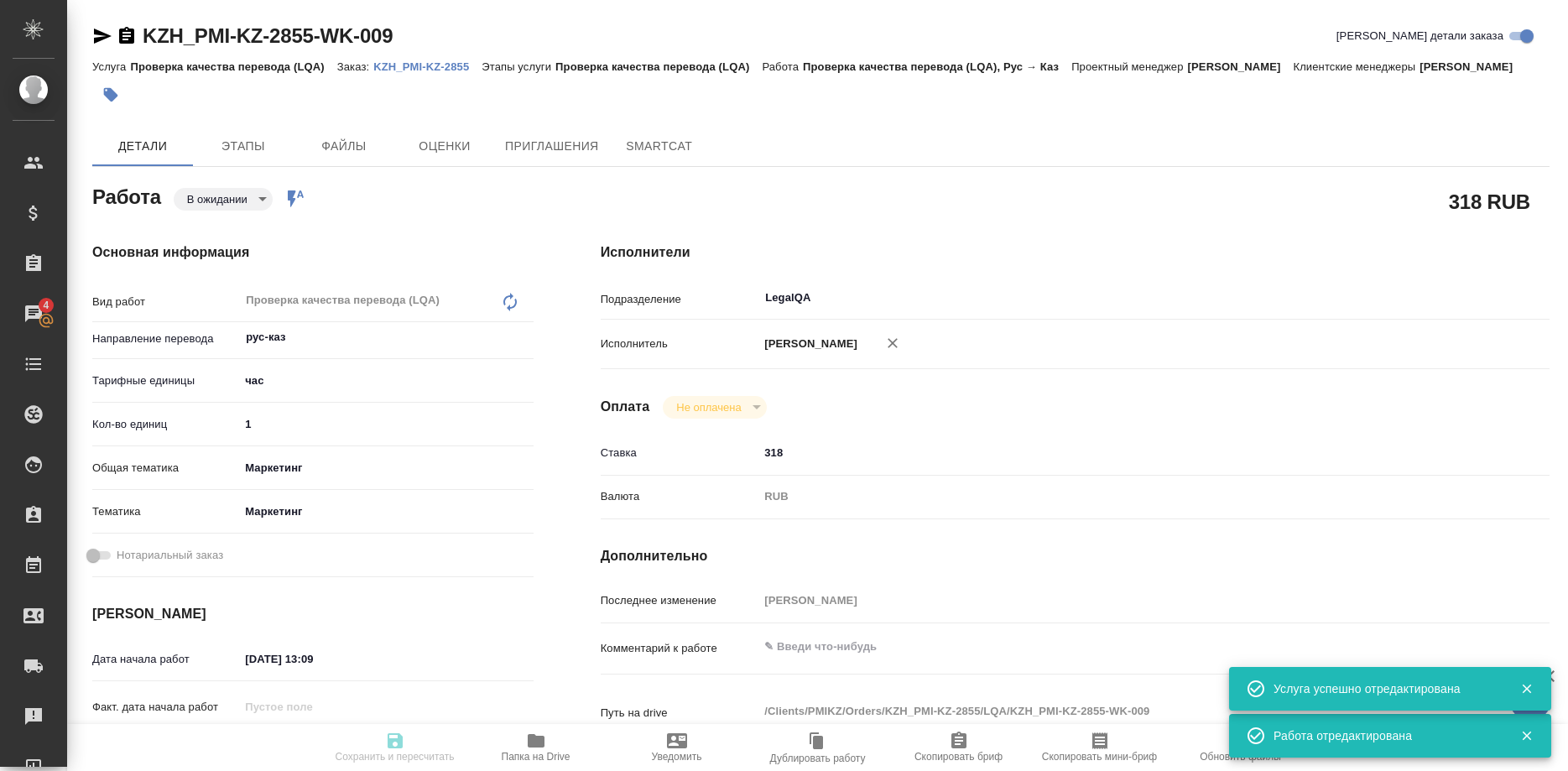
type textarea "x"
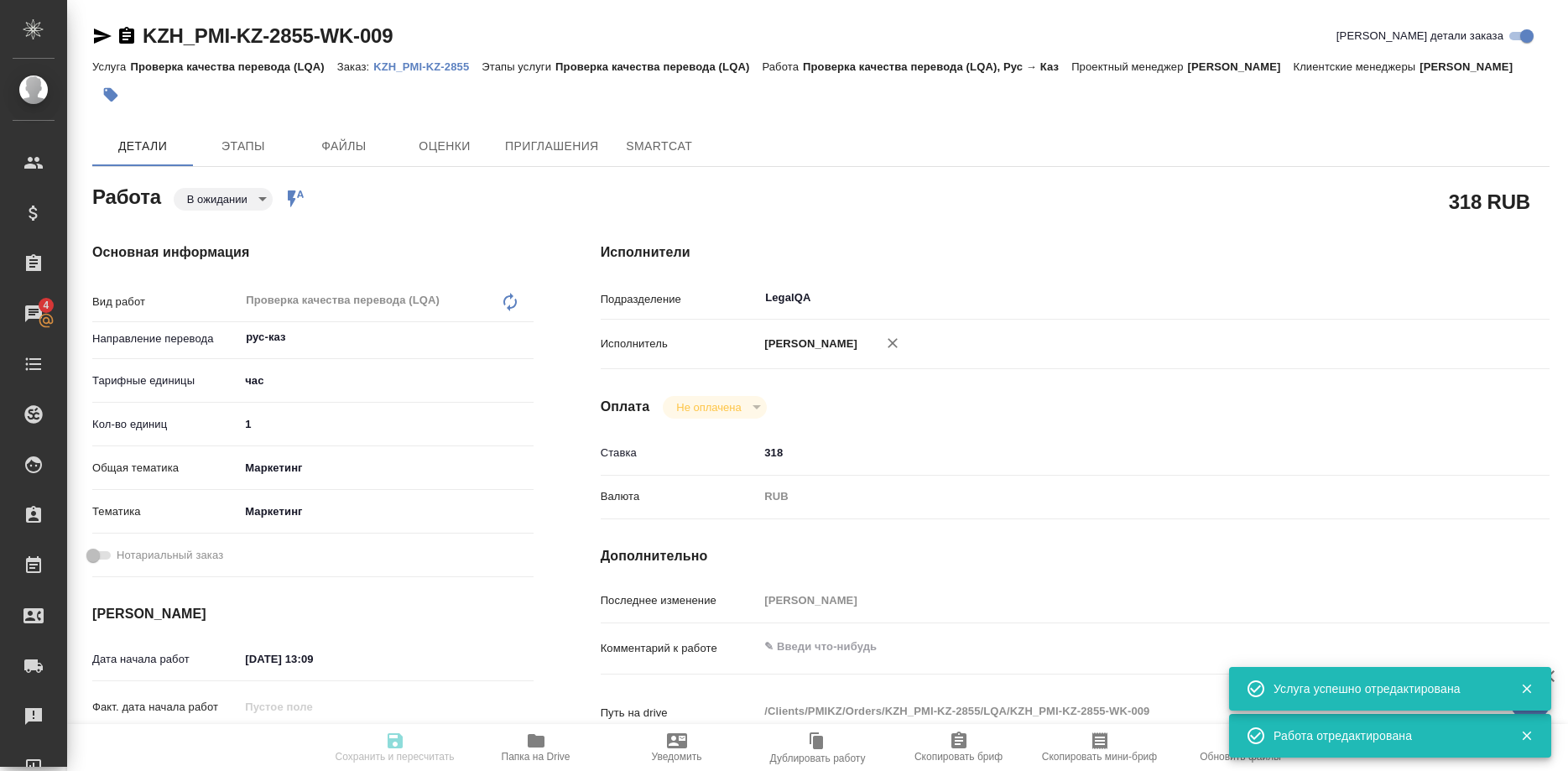
type textarea "x"
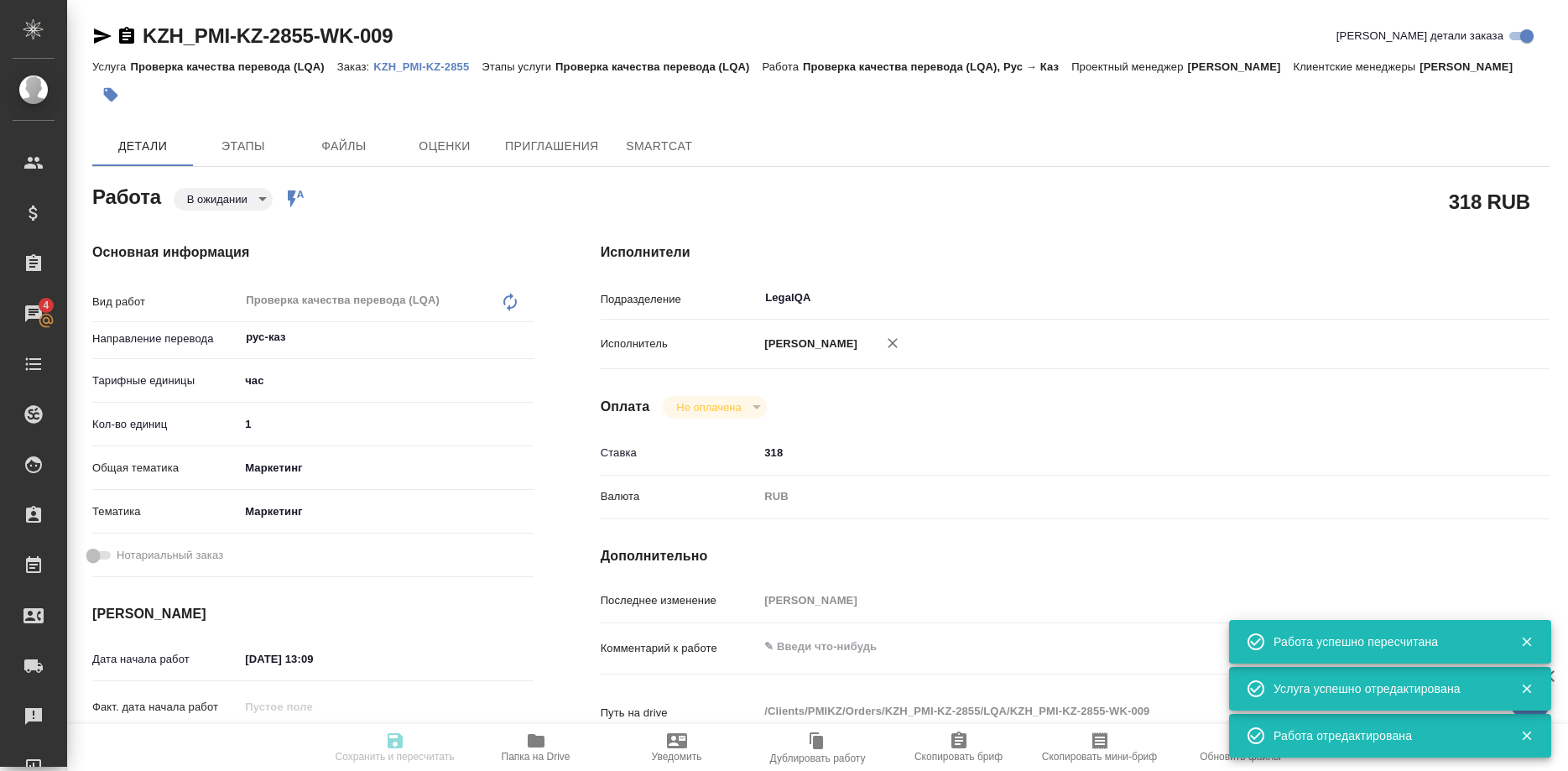
type input "pending"
type textarea "Проверка качества перевода (LQA)"
type textarea "x"
type input "рус-каз"
type input "5a8b1489cc6b4906c91bfd93"
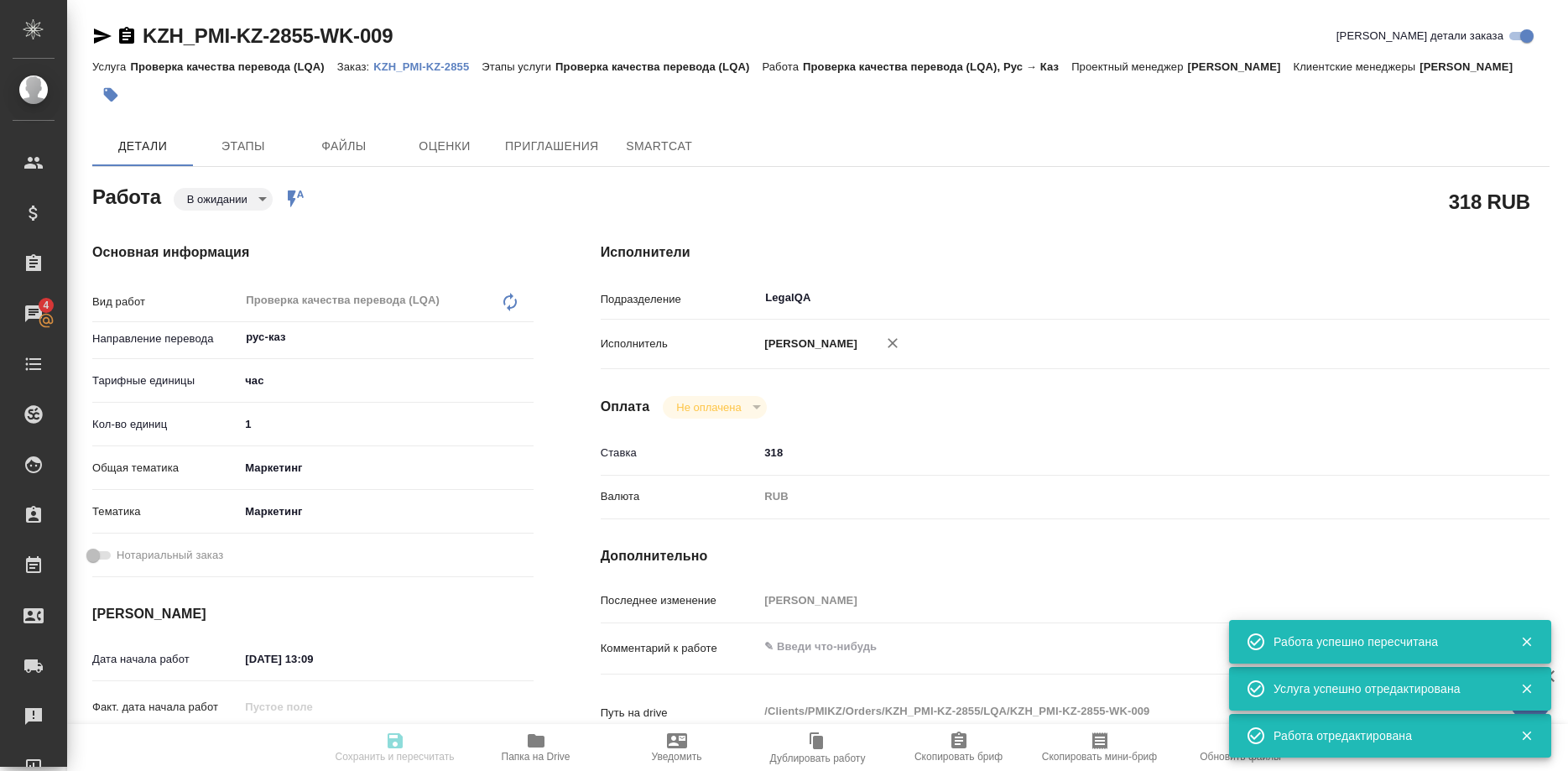
type input "1"
type input "marketing"
type input "5a8b8b956a9677013d343d63"
type input "01.10.2025 13:09"
type input "01.10.2025 14:00"
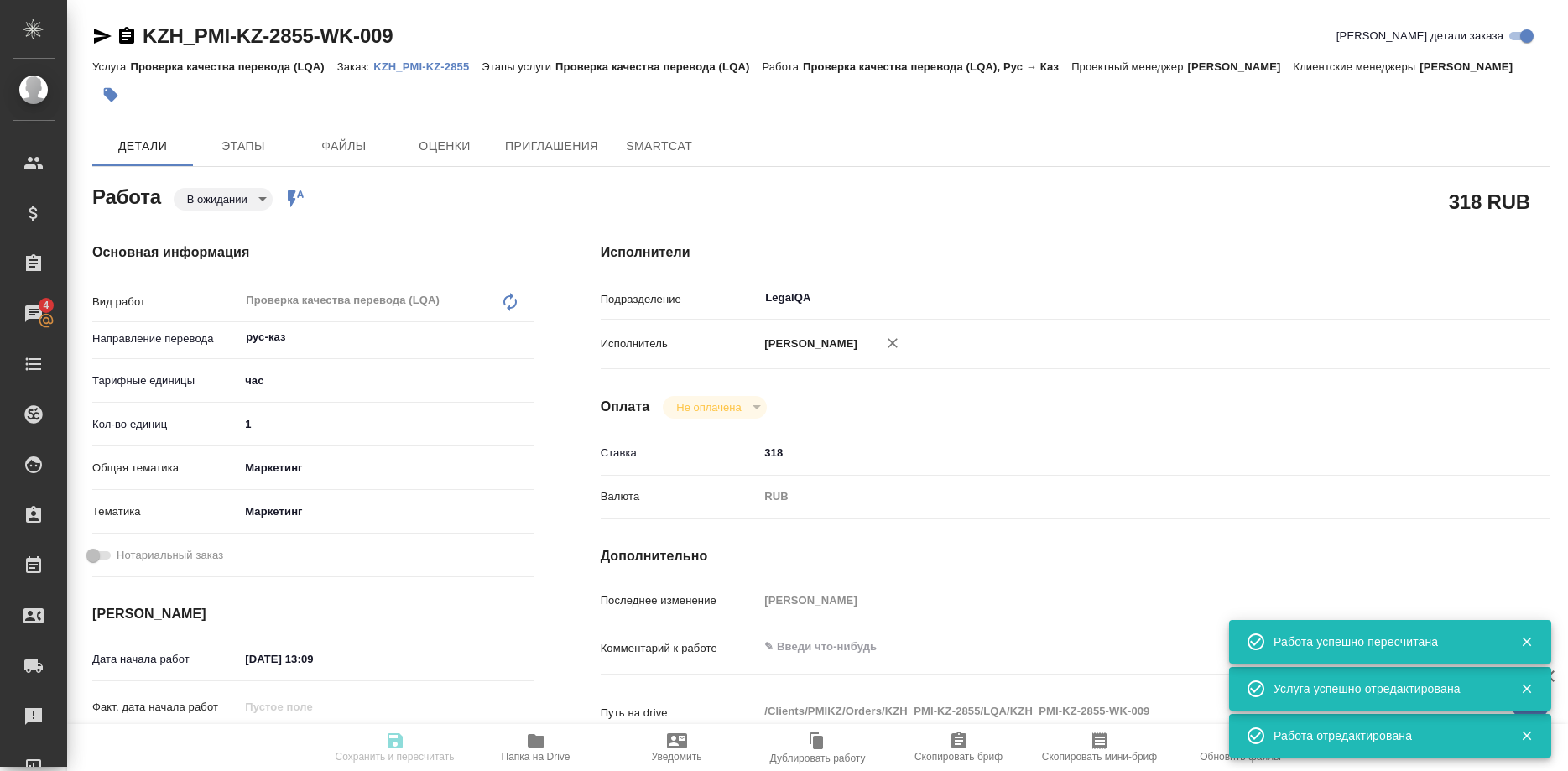
type input "01.10.2025 15:00"
type input "LegalQA"
type input "notPayed"
type input "318"
type input "RUB"
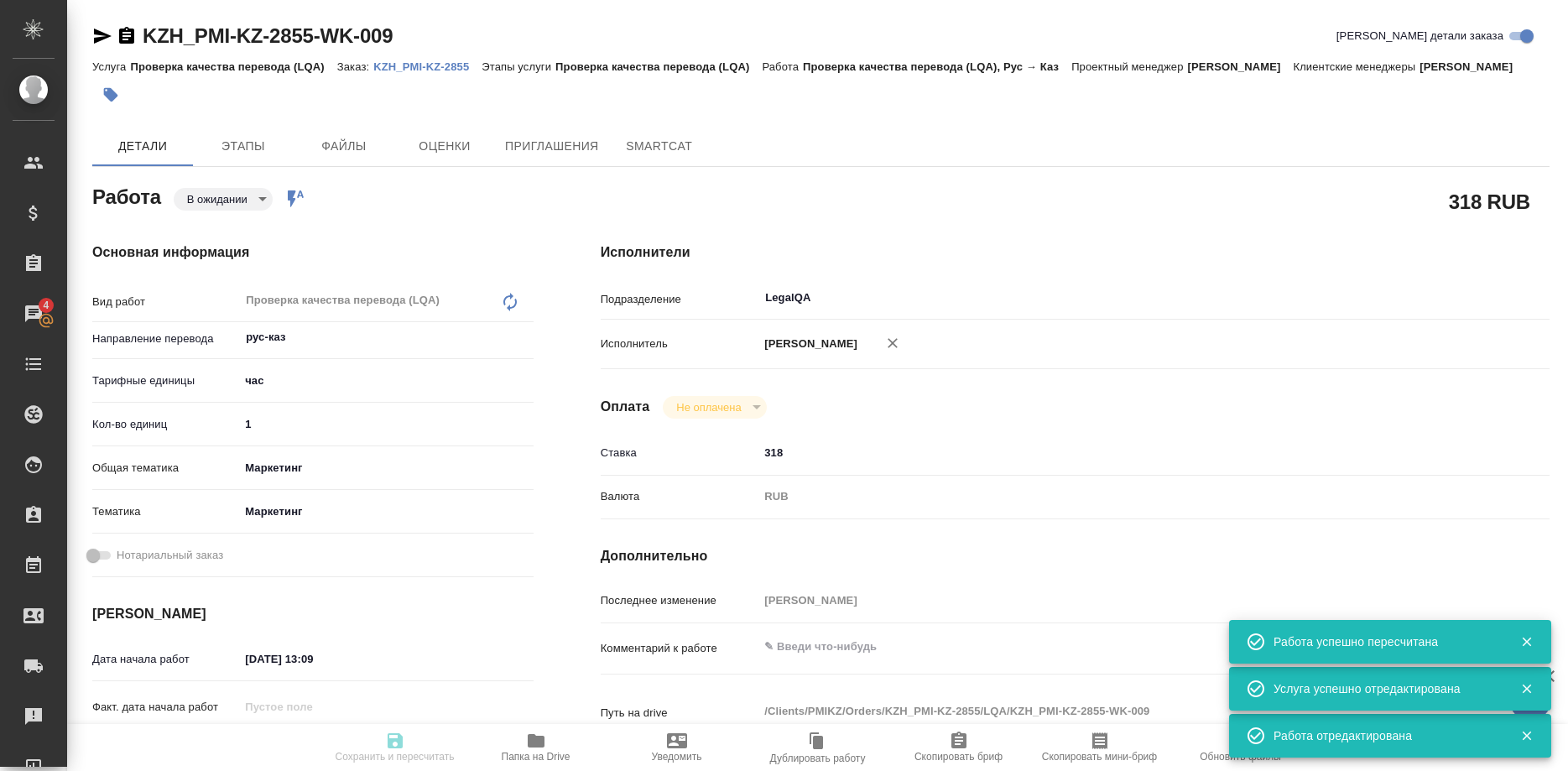
type input "Ширина Сабина"
type textarea "x"
type textarea "/Clients/PMIKZ/Orders/KZH_PMI-KZ-2855/LQA/KZH_PMI-KZ-2855-WK-009"
type textarea "x"
type input "KZH_PMI-KZ-2855"
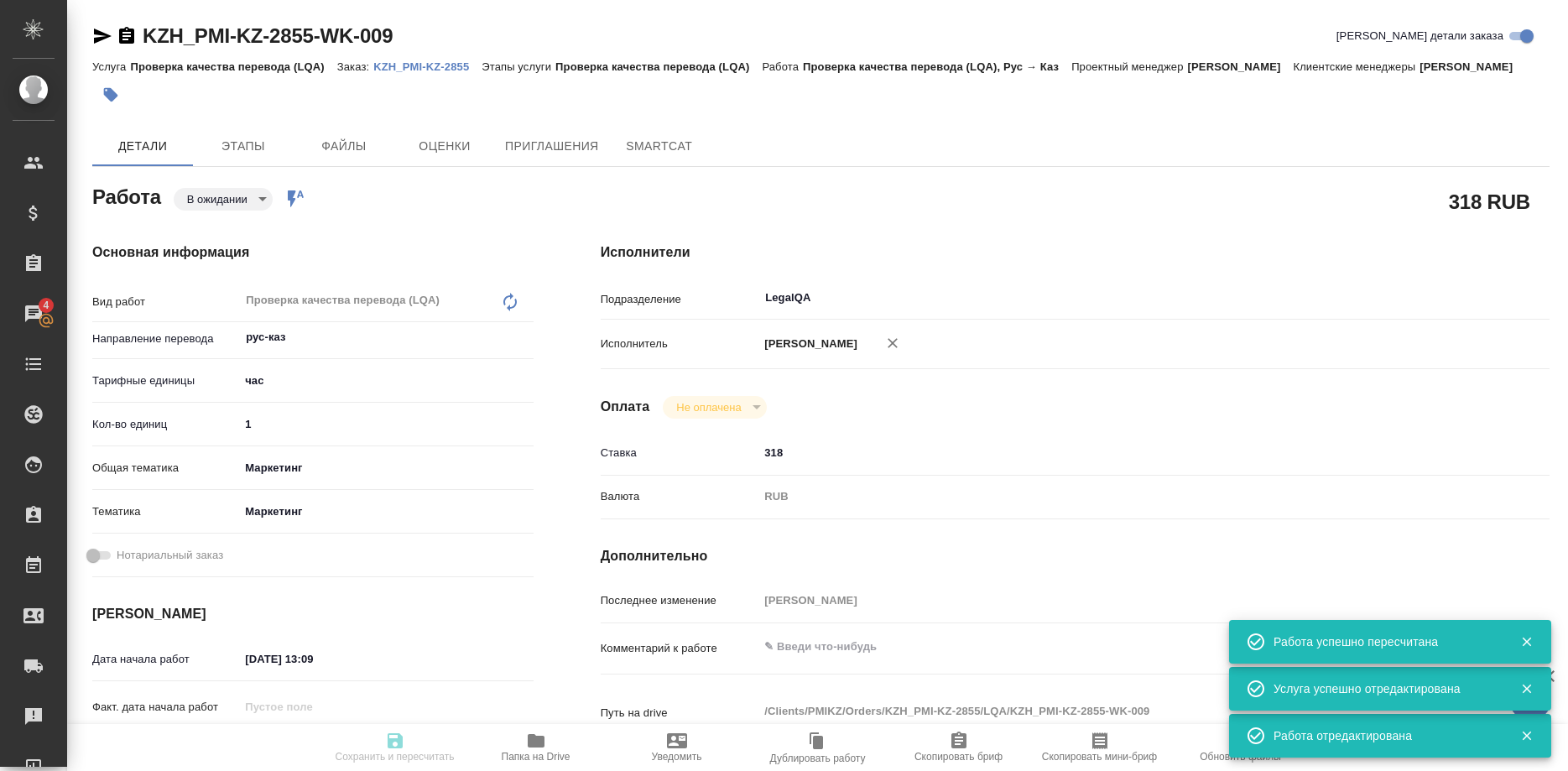
type input "Проверка качества перевода (LQA)"
type input "Кошербаева Назерке"
type input "/Clients/PMIKZ/Orders/KZH_PMI-KZ-2855"
type textarea "x"
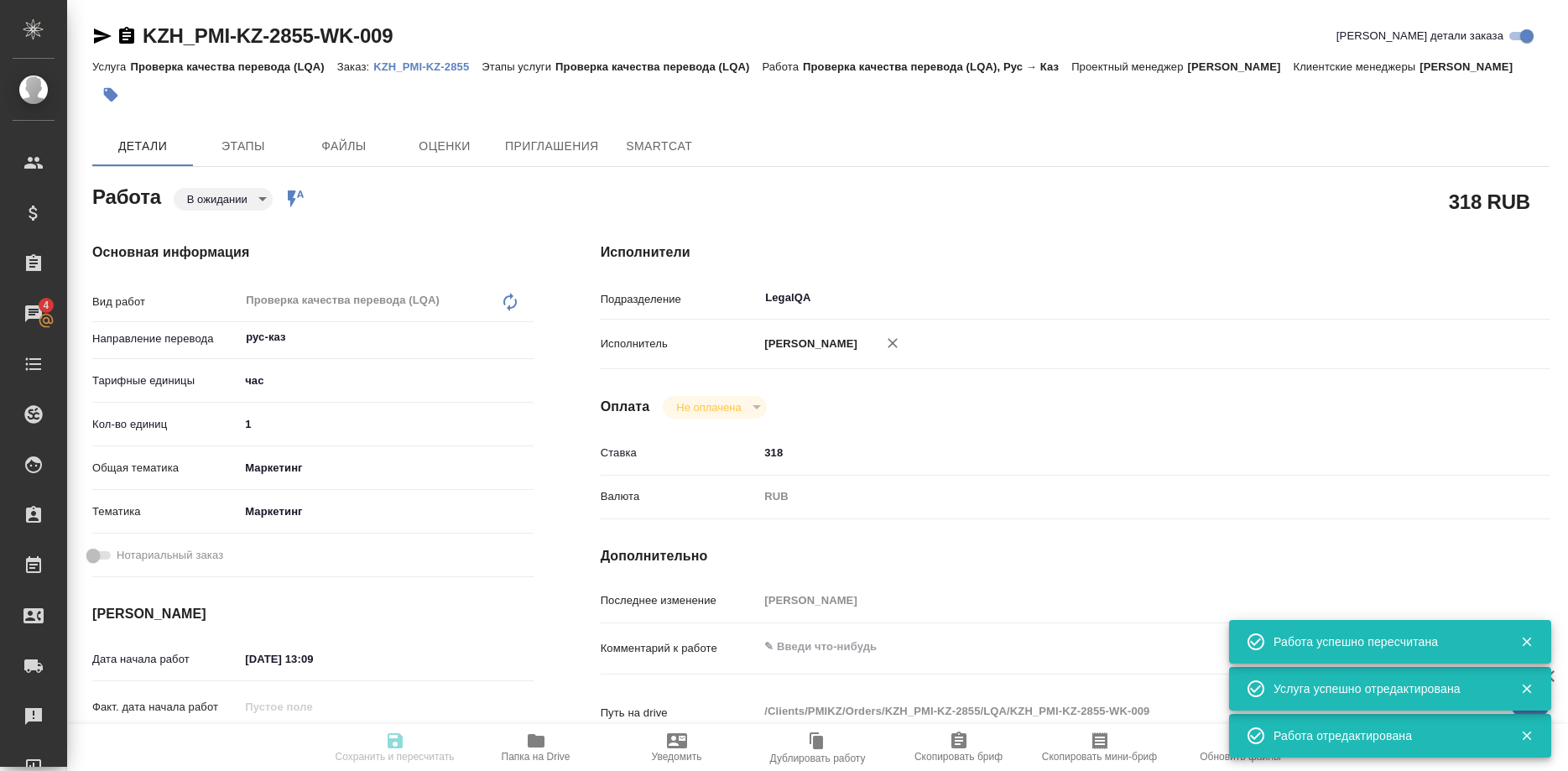
type textarea "перевод каз и анг."
type textarea "x"
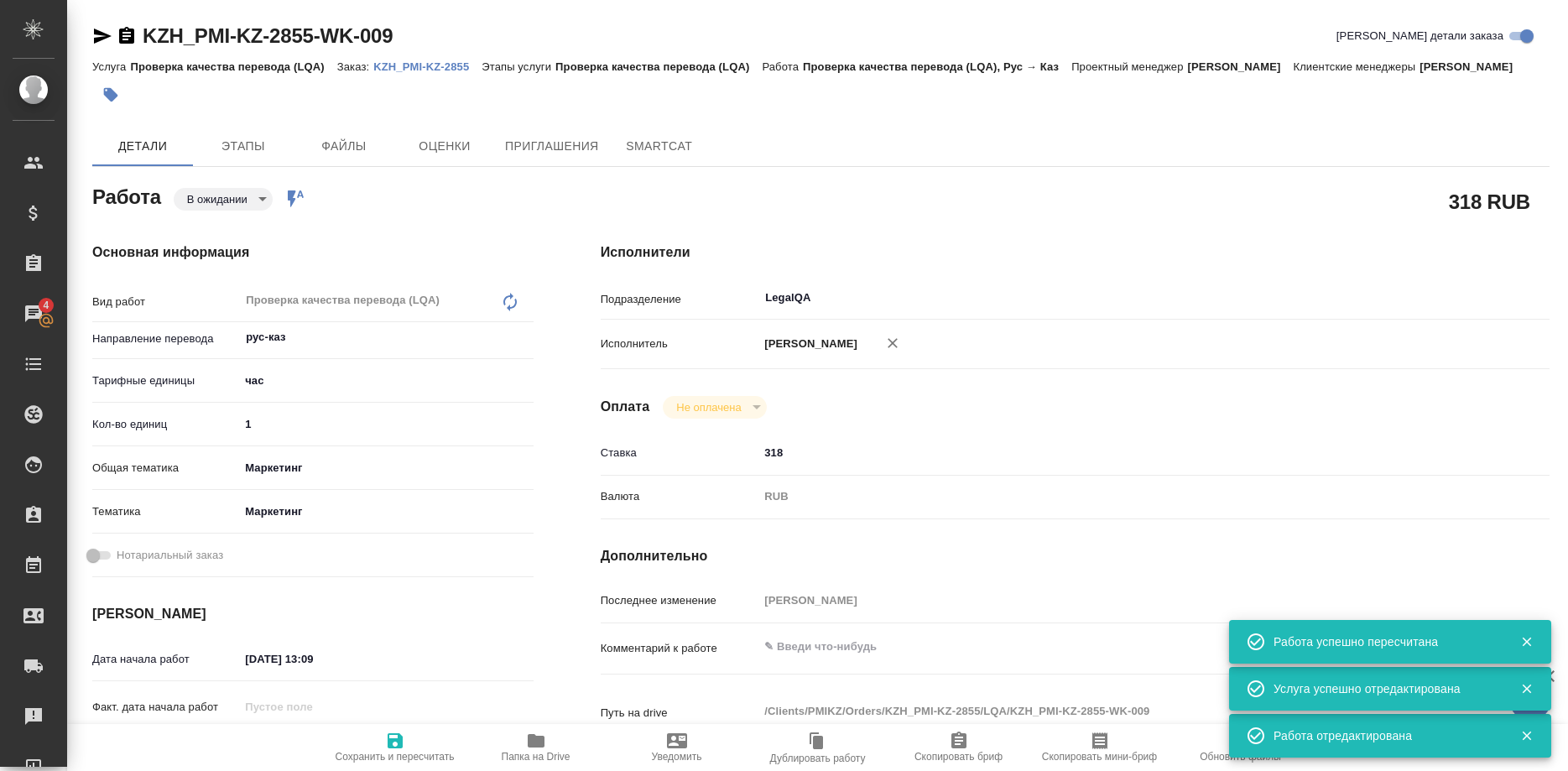
type textarea "x"
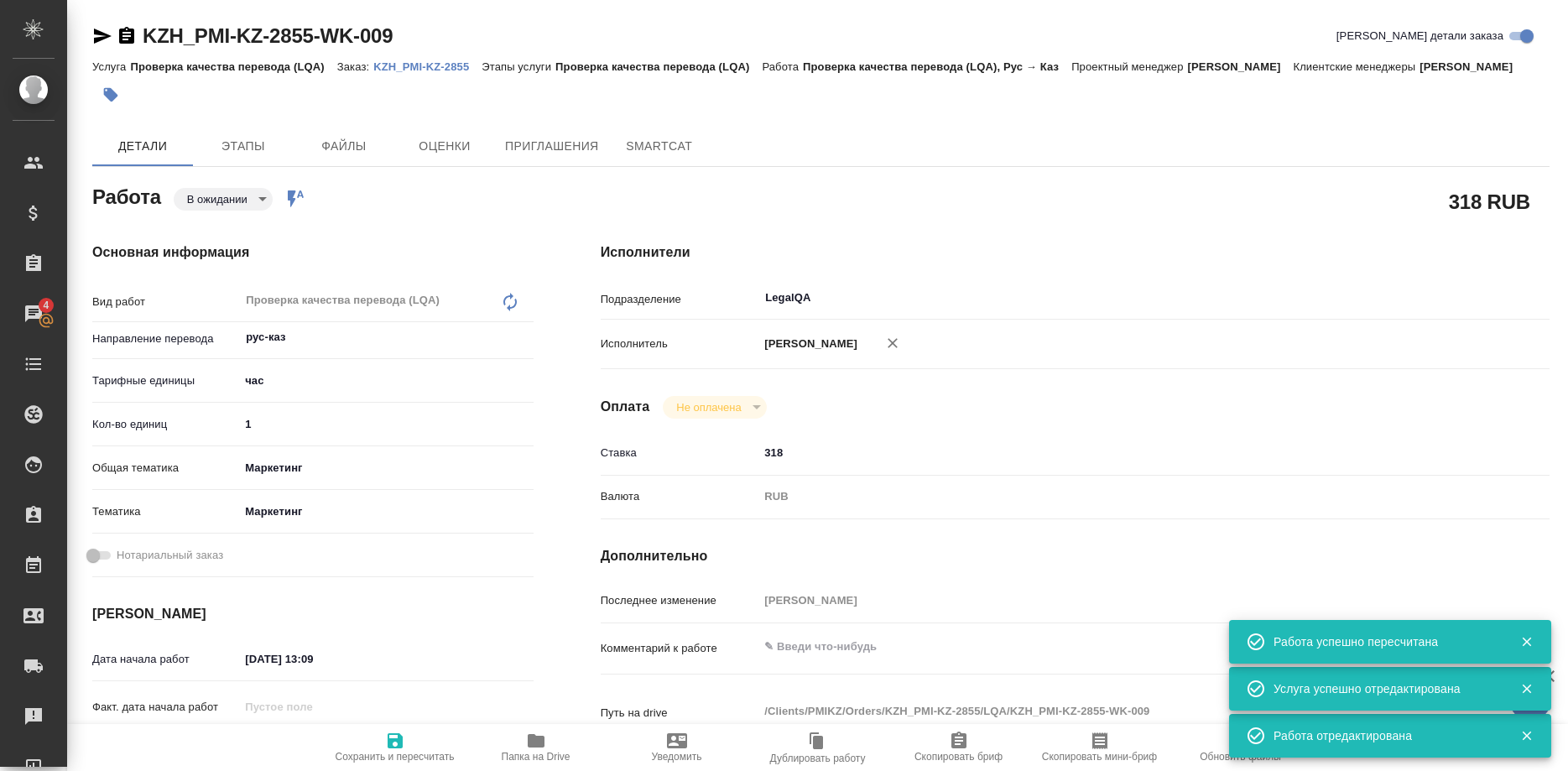
type textarea "x"
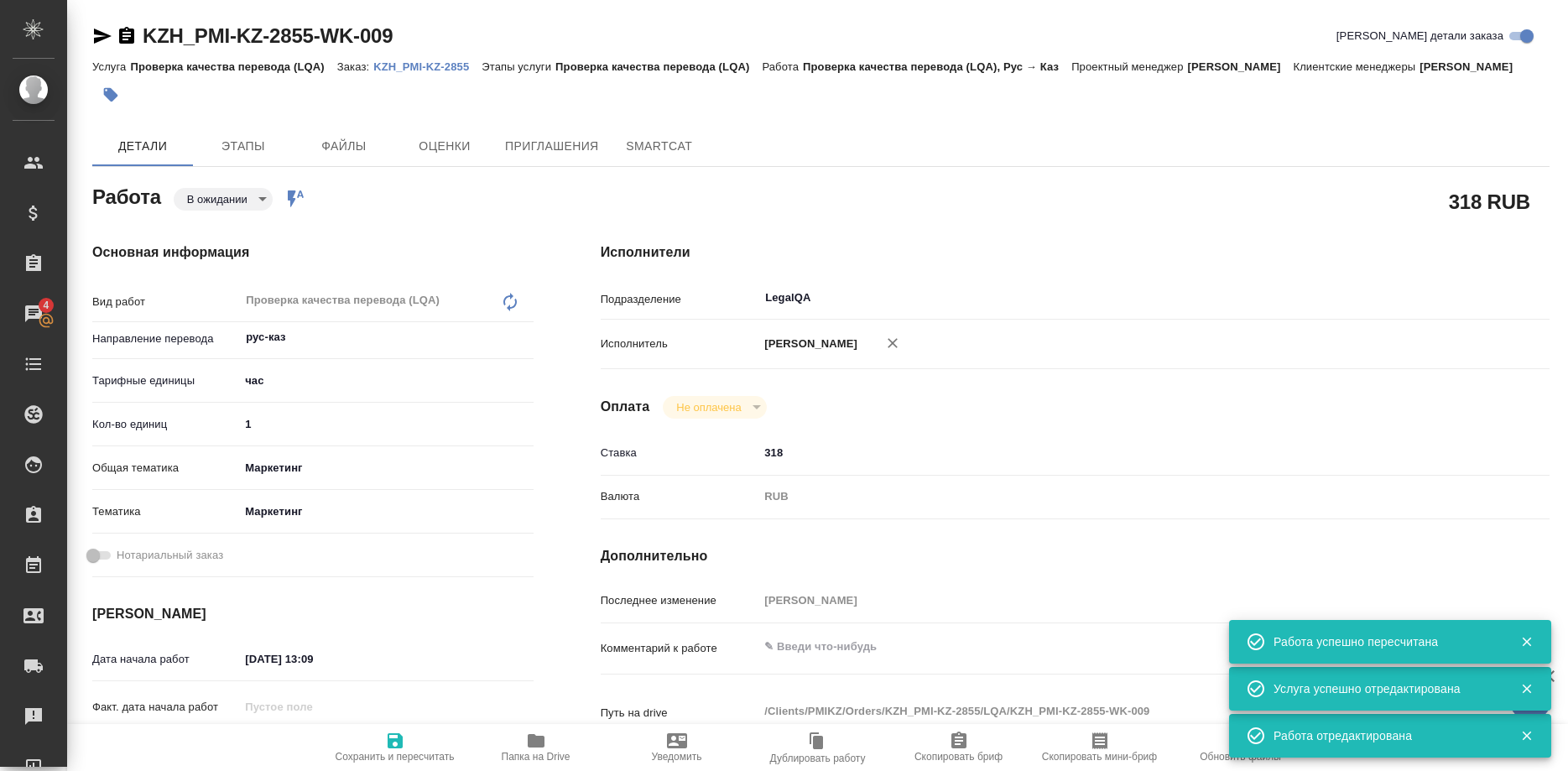
type textarea "x"
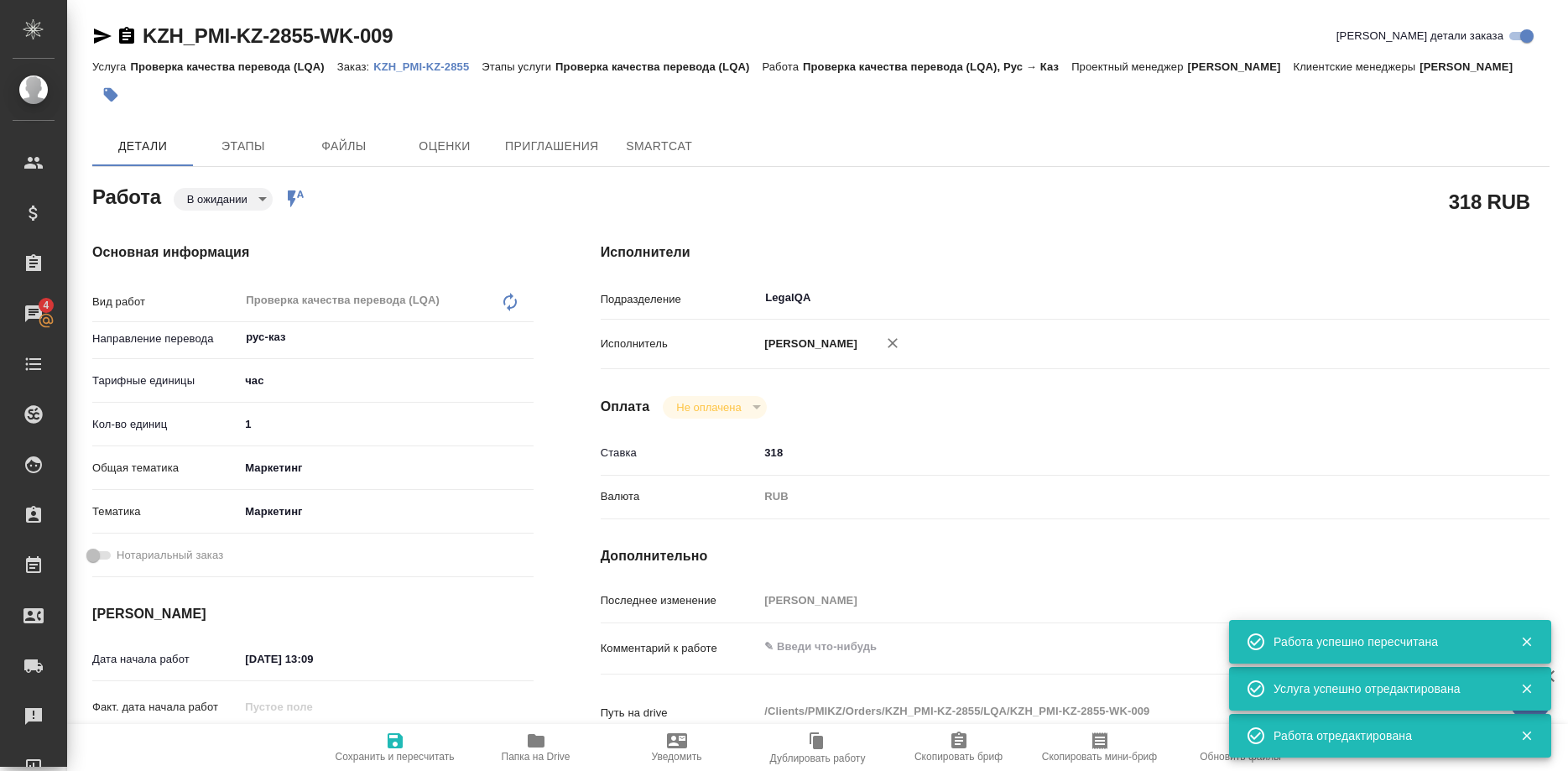
type textarea "x"
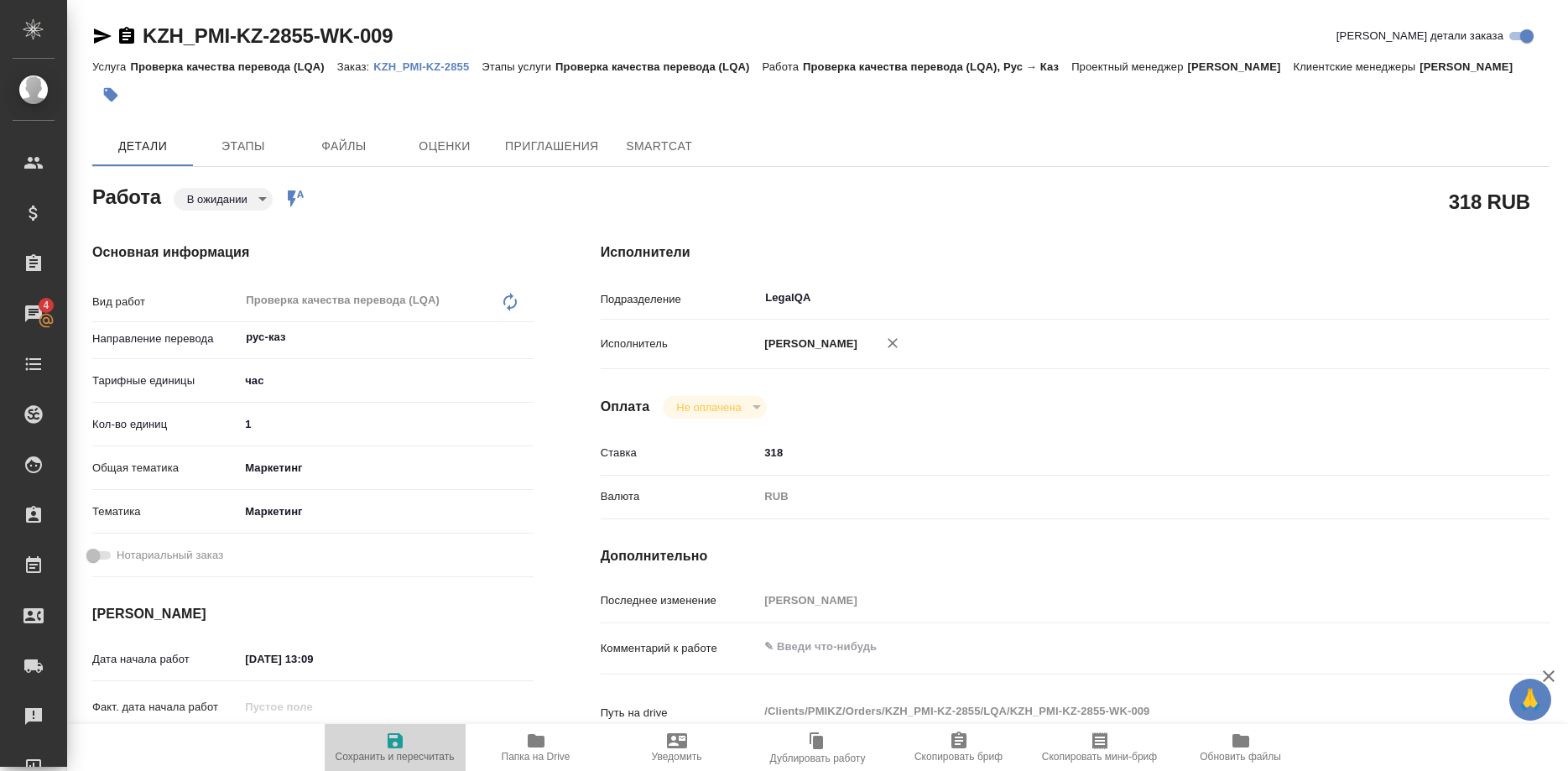
click at [391, 740] on icon "button" at bounding box center [395, 741] width 15 height 15
type textarea "x"
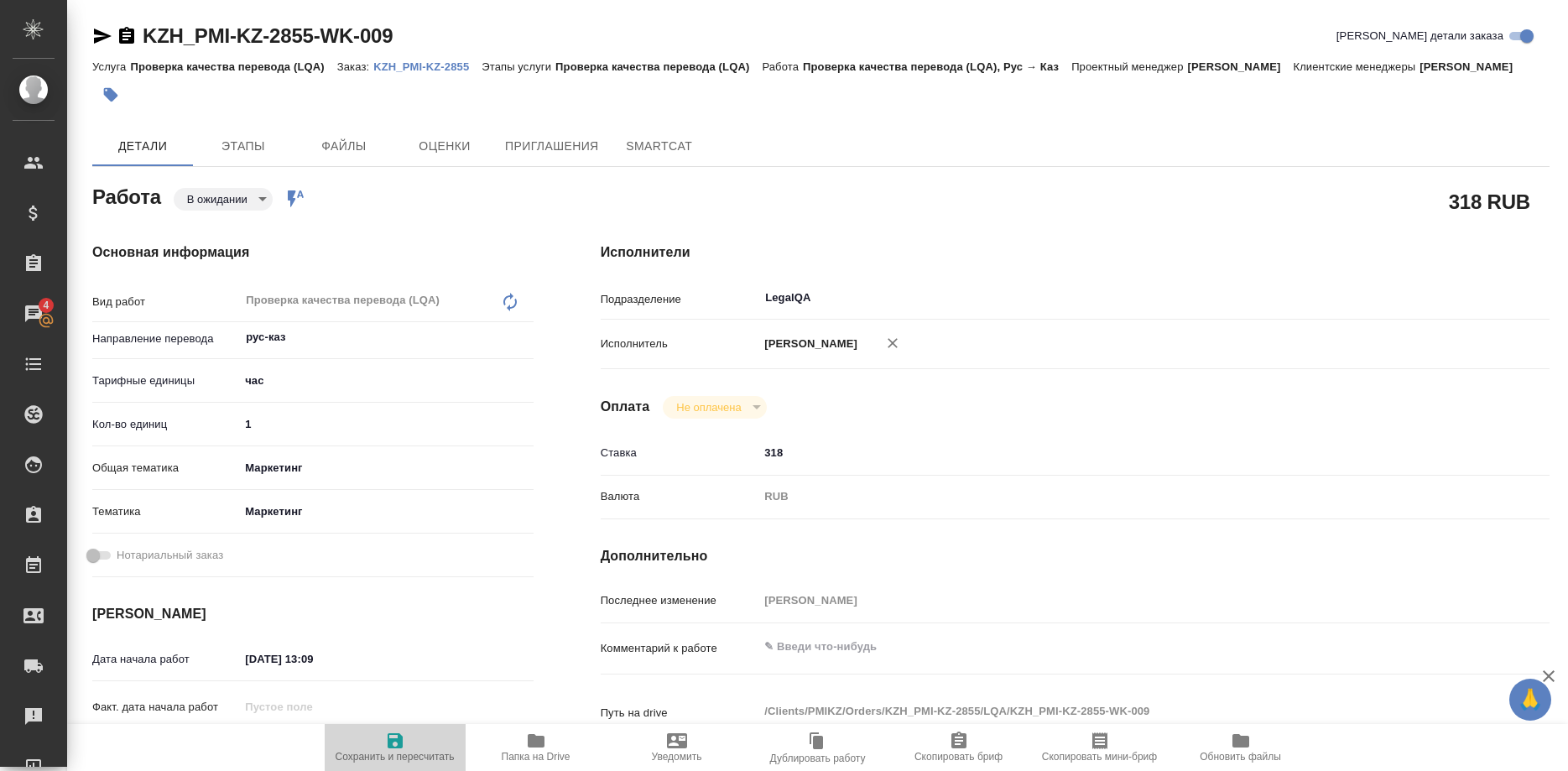
type textarea "x"
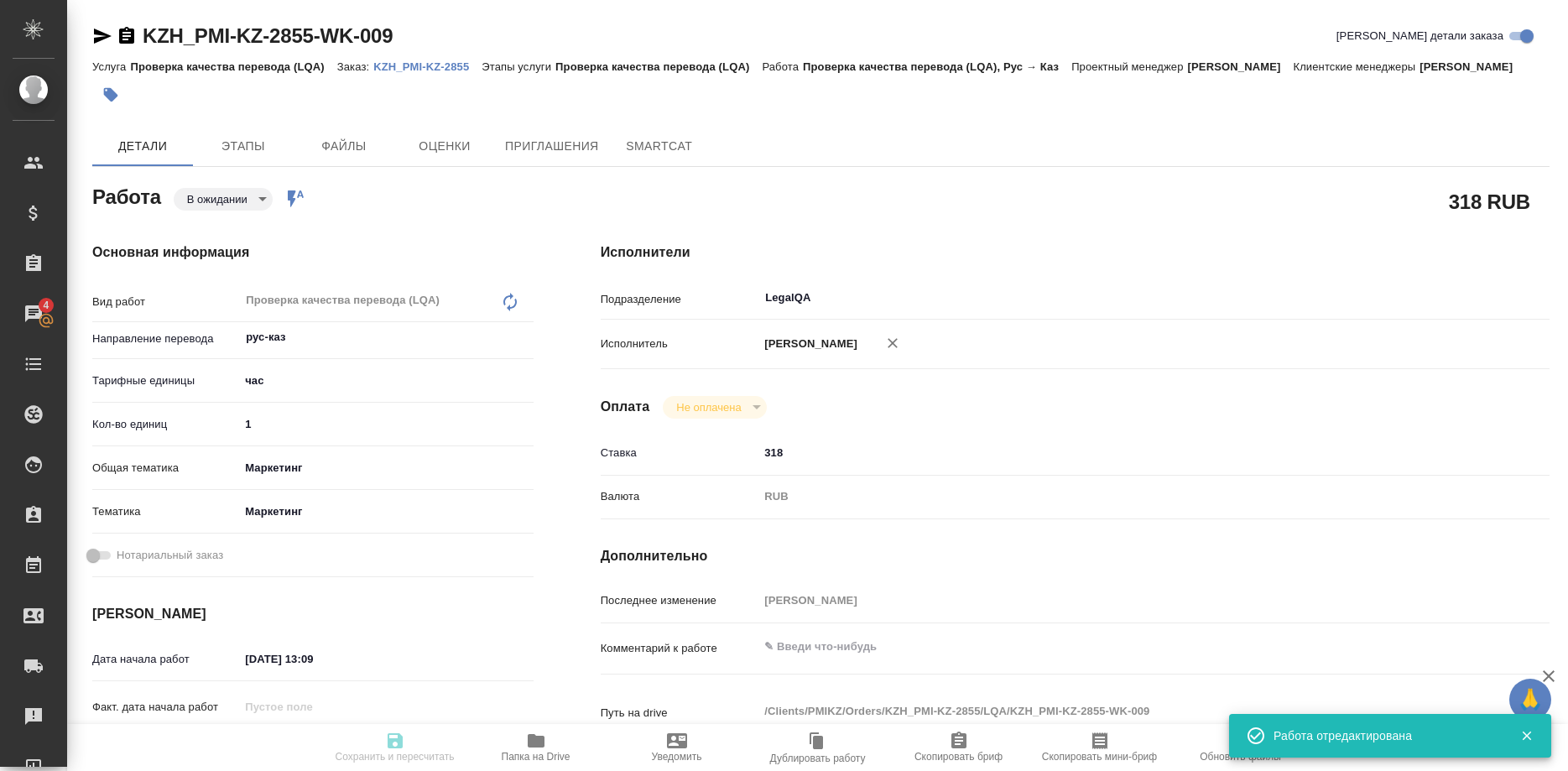
type textarea "x"
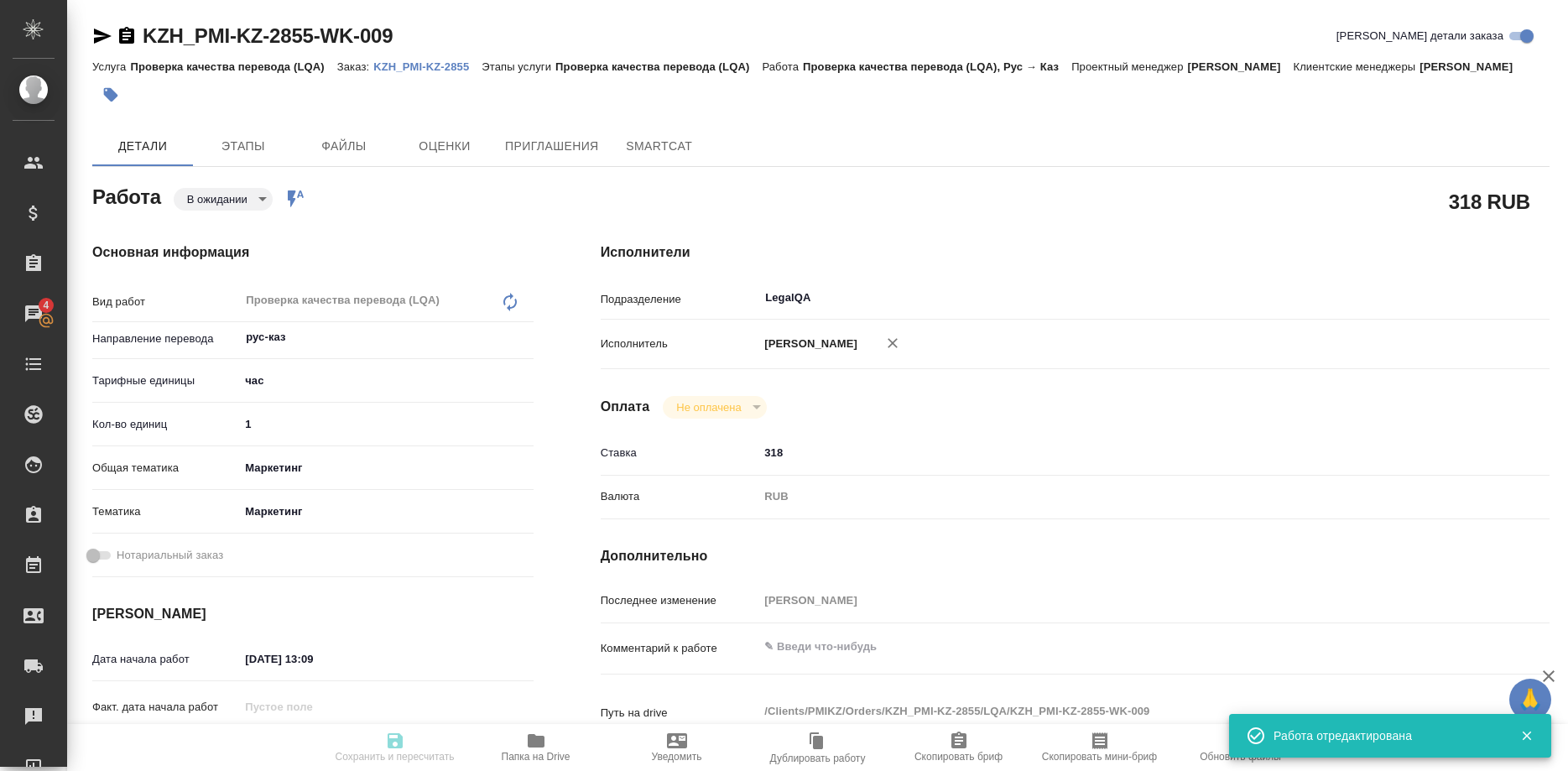
type textarea "x"
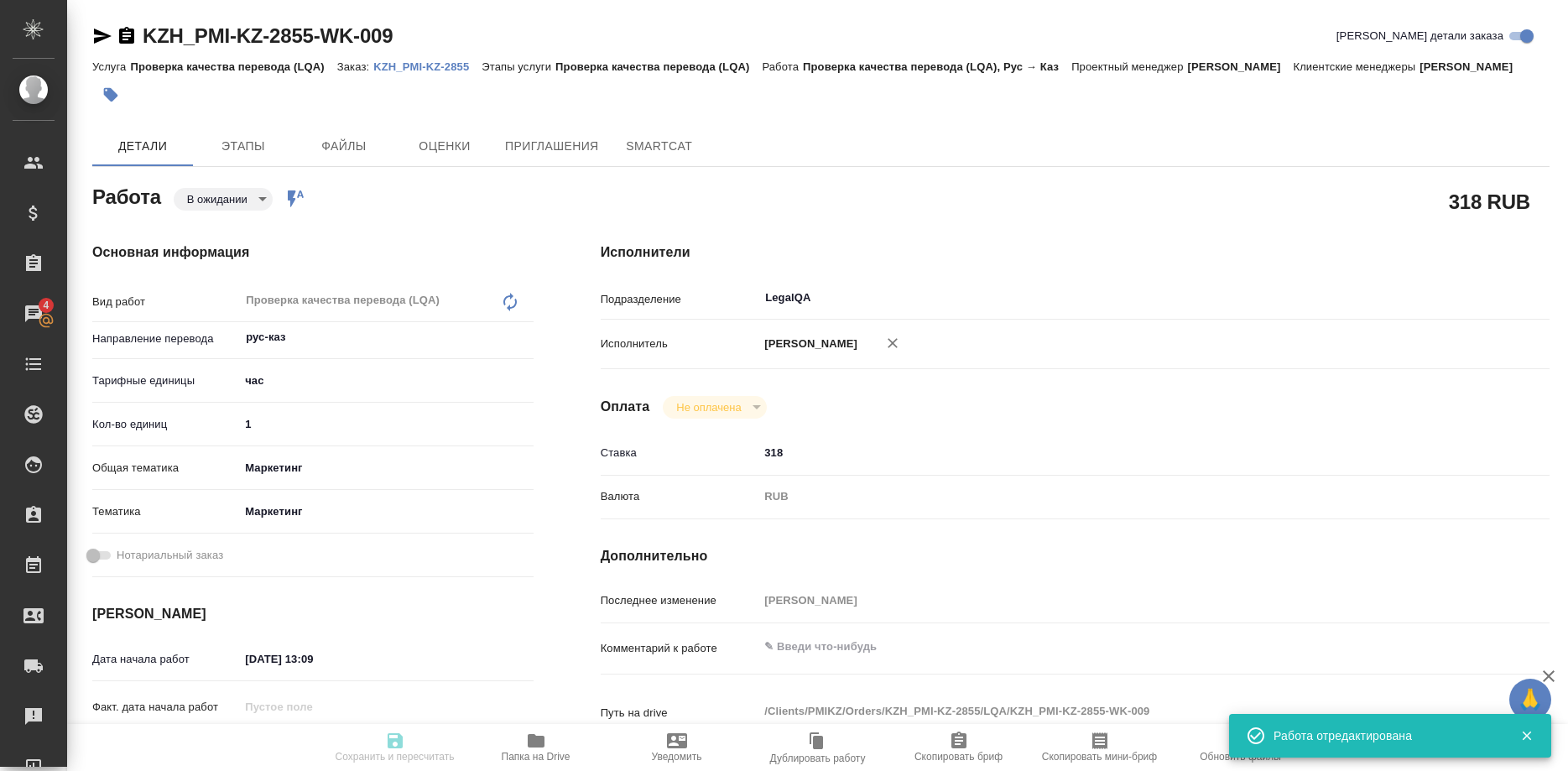
type input "pending"
type textarea "Проверка качества перевода (LQA)"
type textarea "x"
type input "рус-каз"
type input "5a8b1489cc6b4906c91bfd93"
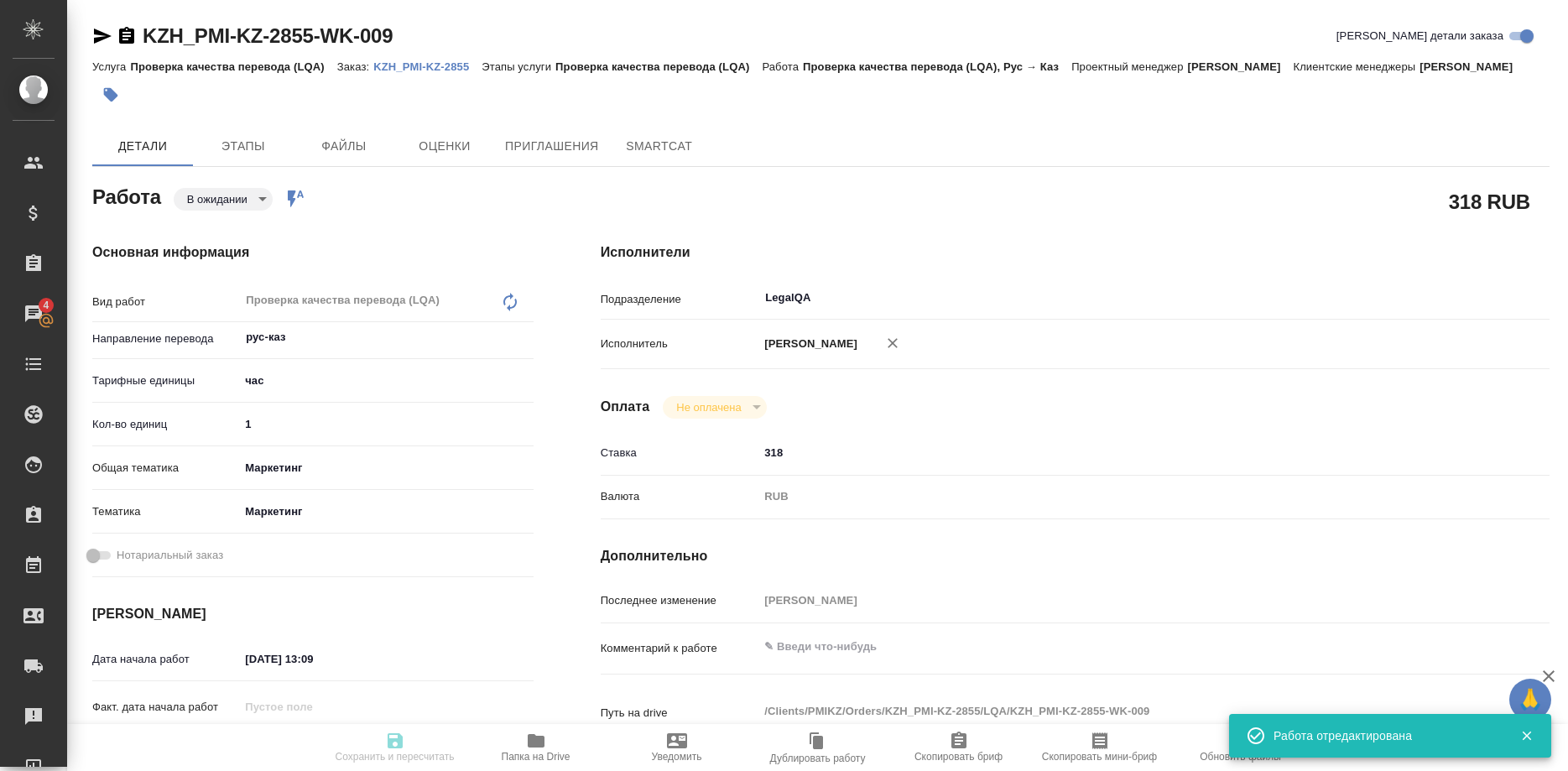
type input "1"
type input "marketing"
type input "5a8b8b956a9677013d343d63"
type input "01.10.2025 13:09"
type input "01.10.2025 14:00"
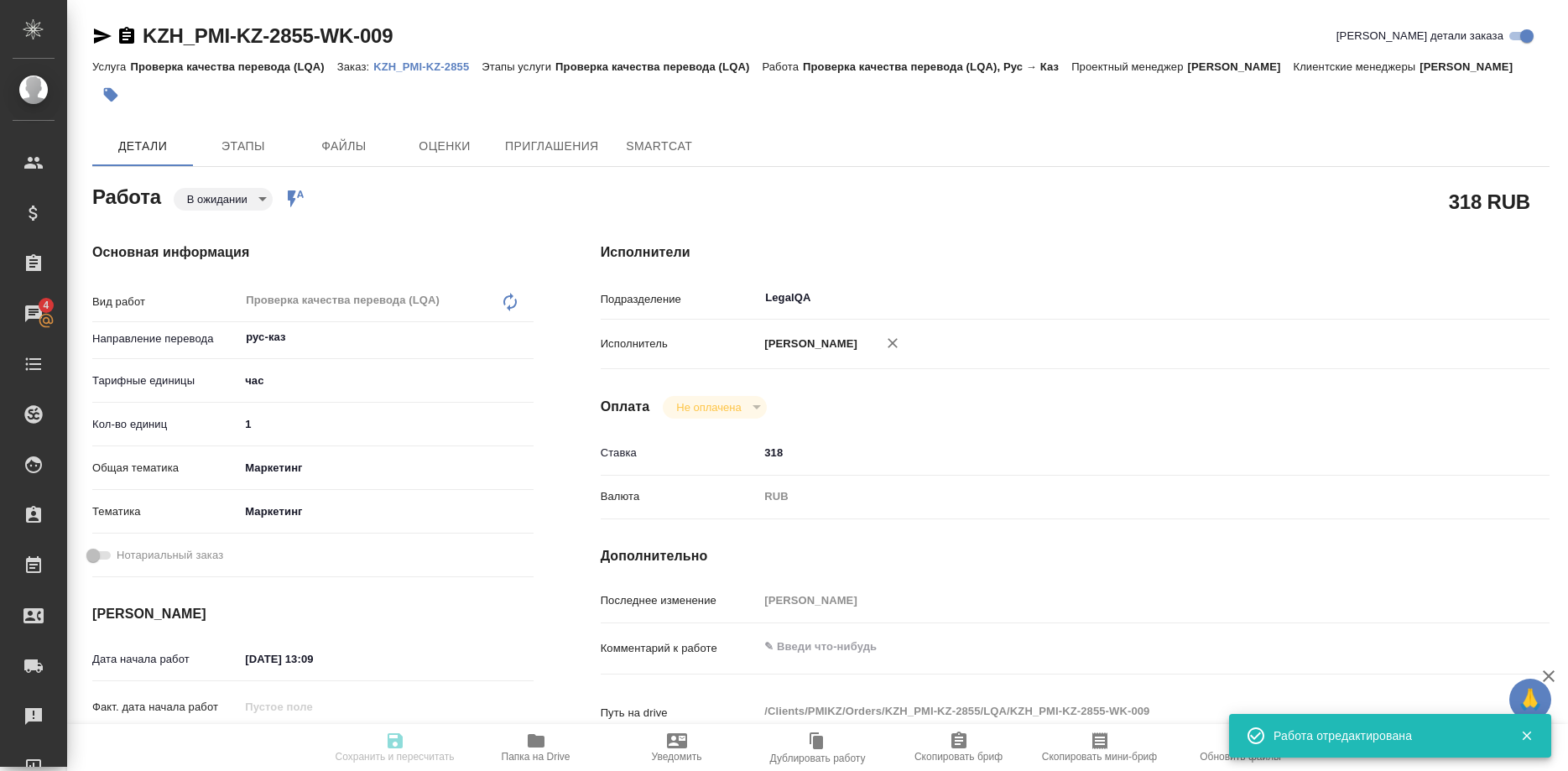
type input "01.10.2025 15:00"
type input "LegalQA"
type input "notPayed"
type input "318"
type input "RUB"
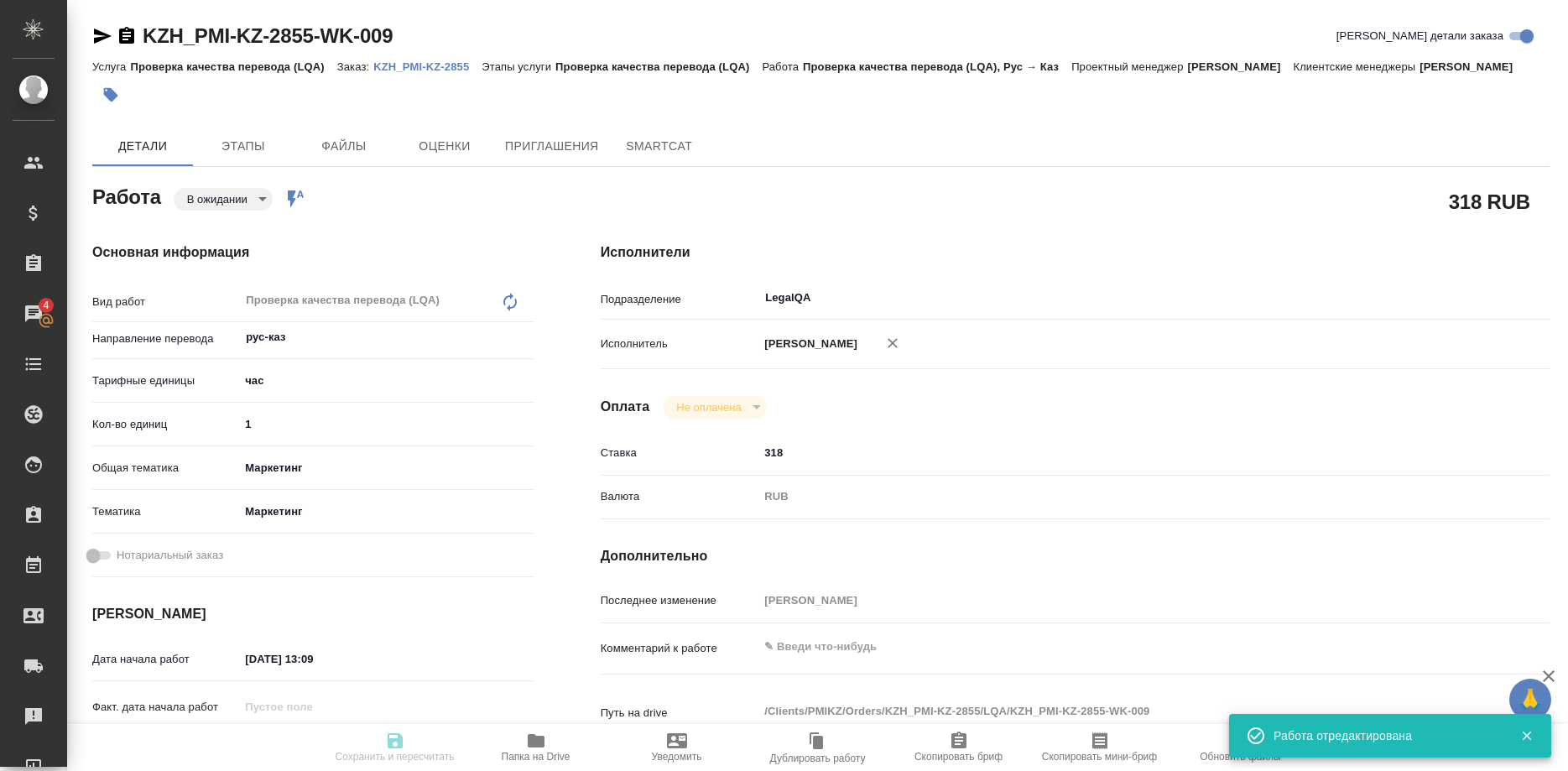
type input "[PERSON_NAME]"
type textarea "x"
type textarea "/Clients/PMIKZ/Orders/KZH_PMI-KZ-2855/LQA/KZH_PMI-KZ-2855-WK-009"
type textarea "x"
type input "KZH_PMI-KZ-2855"
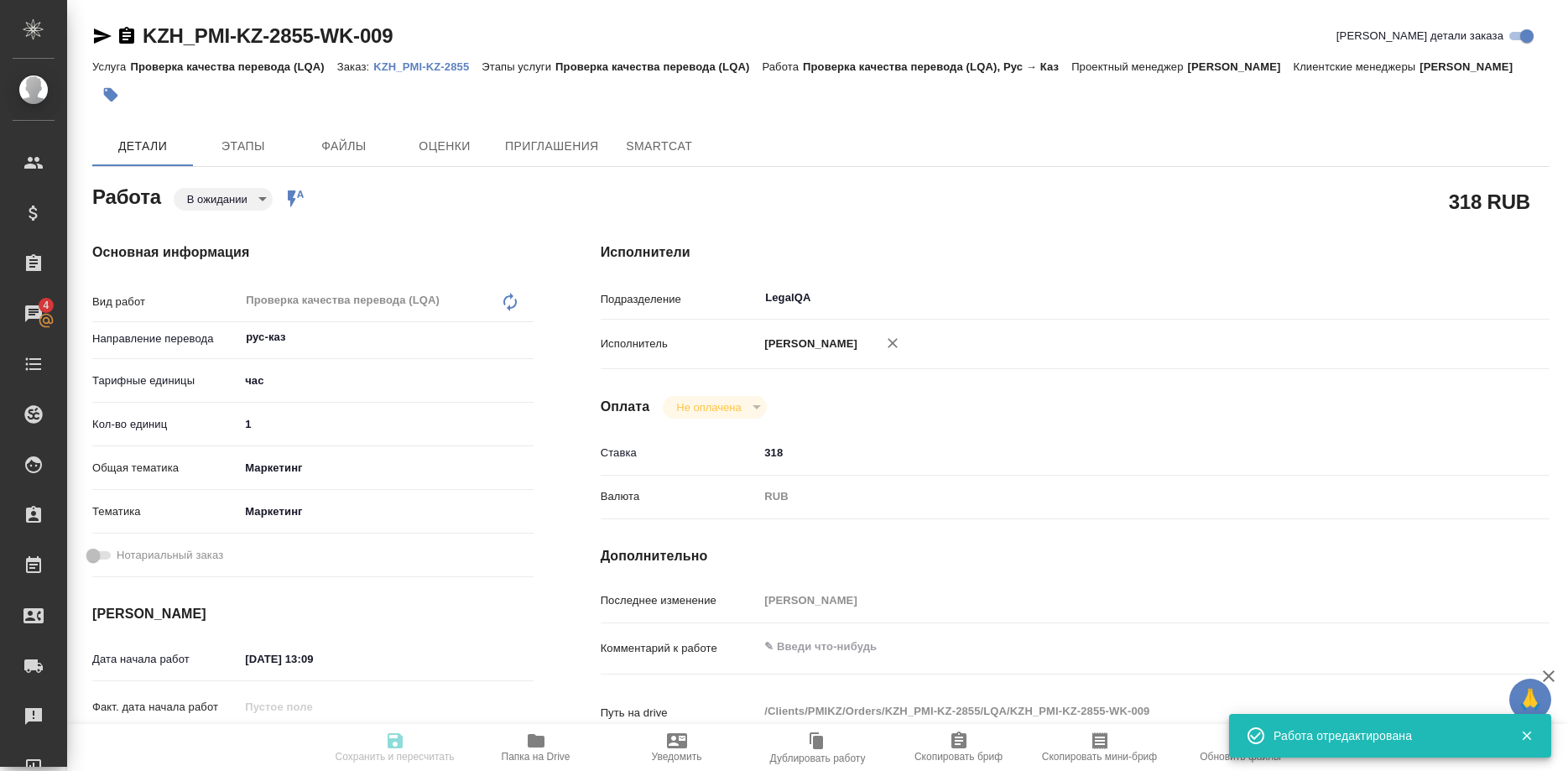
type input "Проверка качества перевода (LQA)"
type input "Кошербаева Назерке"
type input "/Clients/PMIKZ/Orders/KZH_PMI-KZ-2855"
type textarea "x"
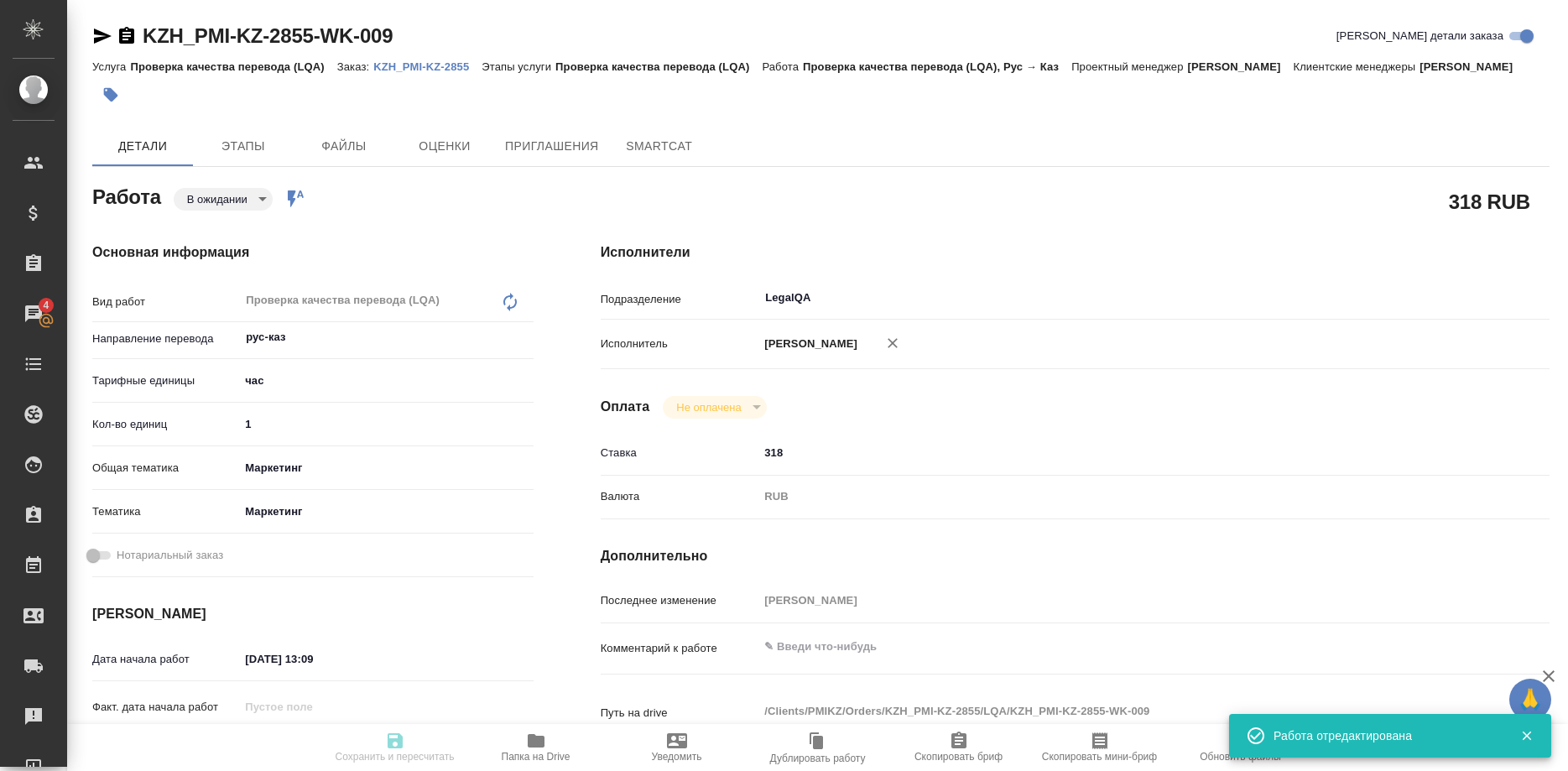
type textarea "перевод каз и анг."
type textarea "x"
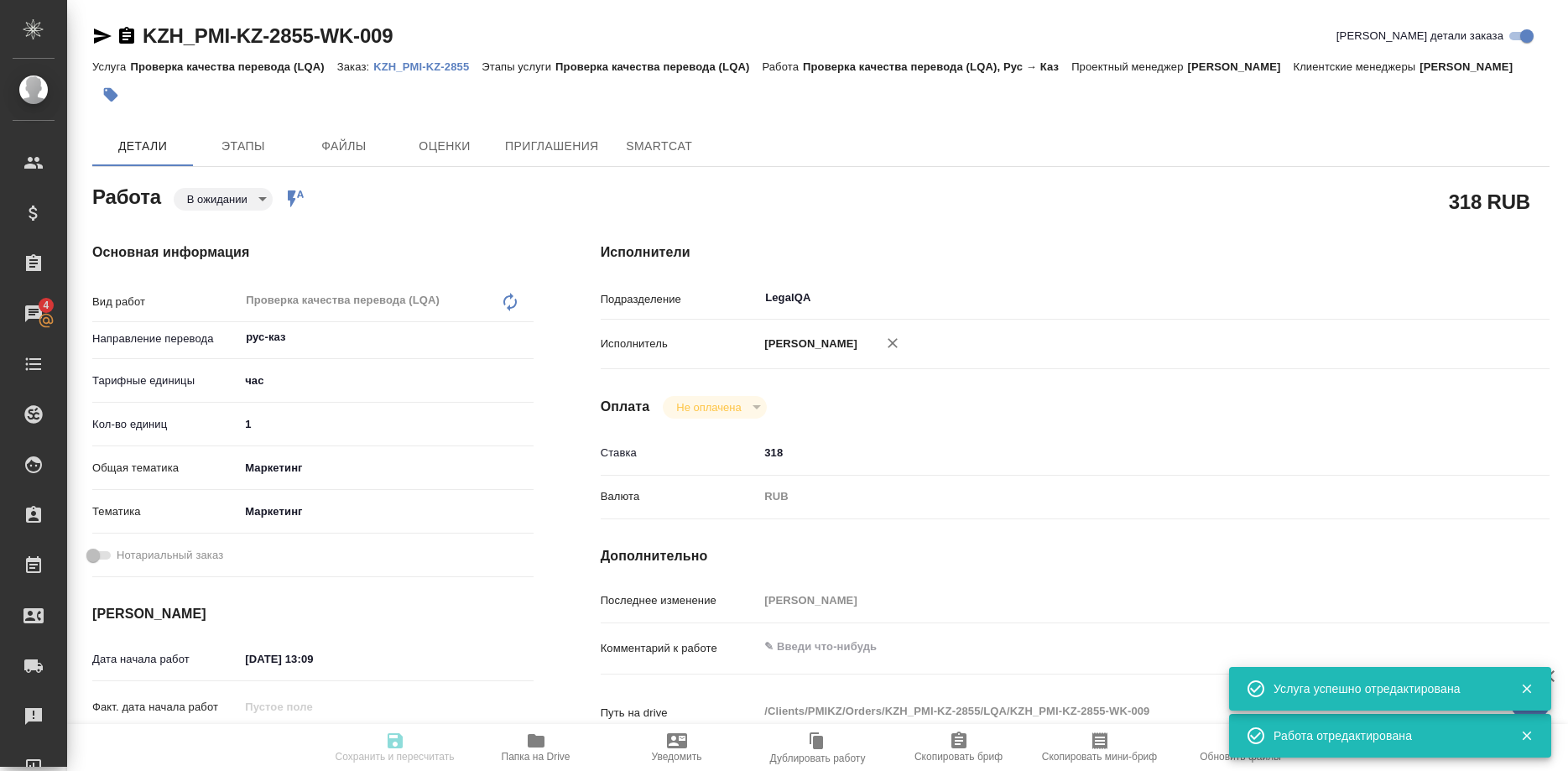
type textarea "x"
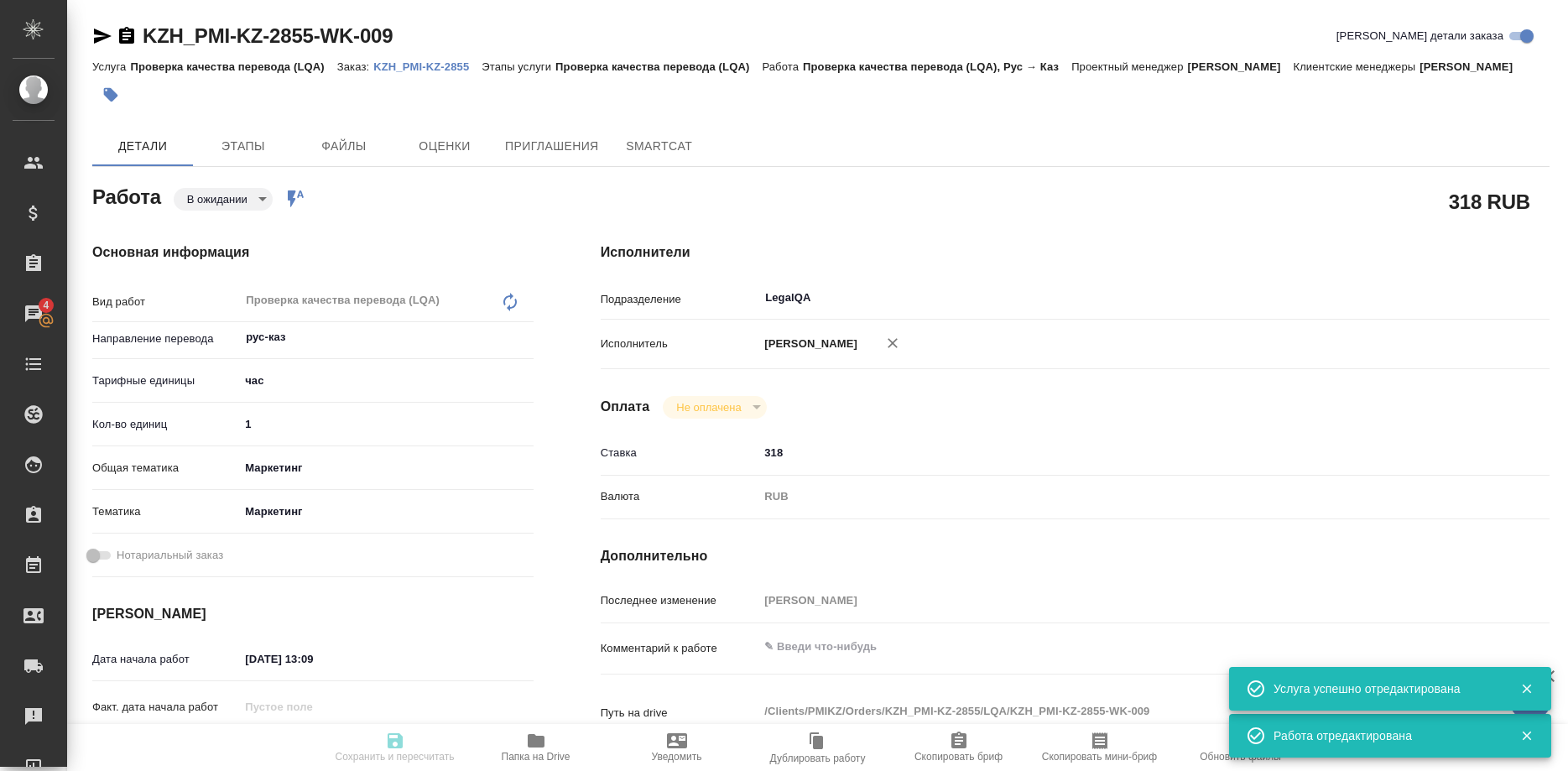
type textarea "x"
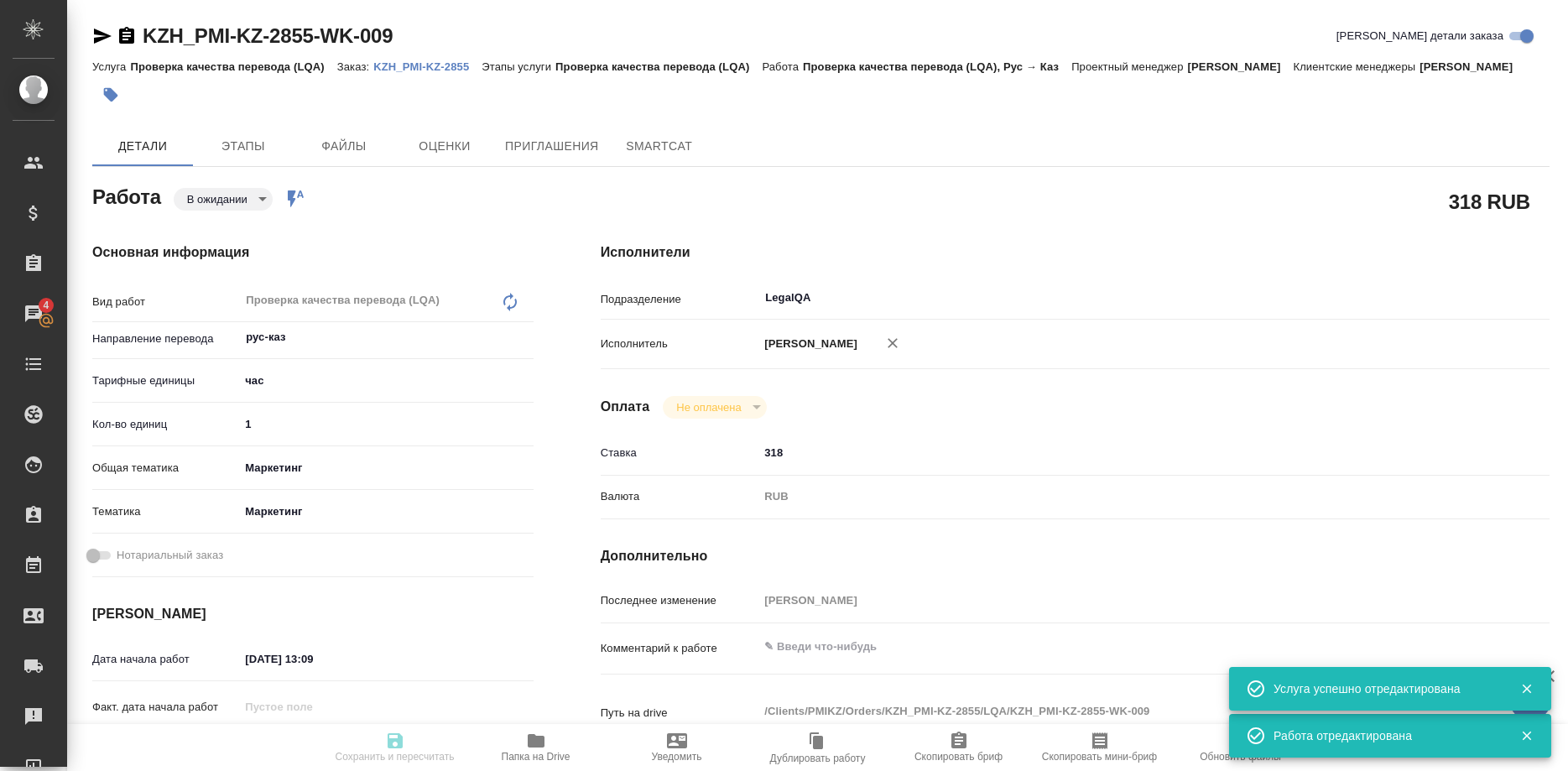
type textarea "x"
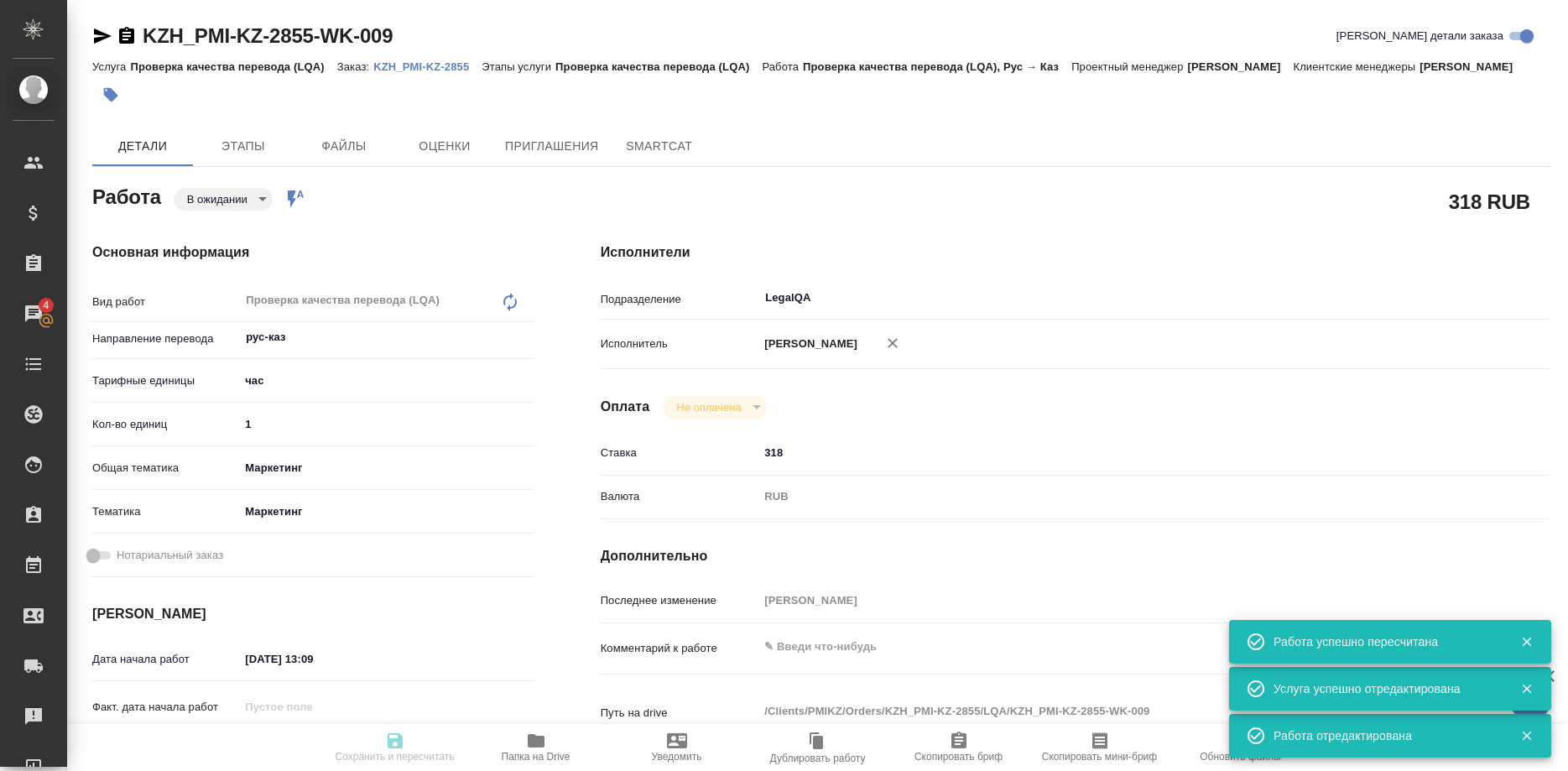
type input "pending"
type textarea "Проверка качества перевода (LQA)"
type textarea "x"
type input "рус-каз"
type input "5a8b1489cc6b4906c91bfd93"
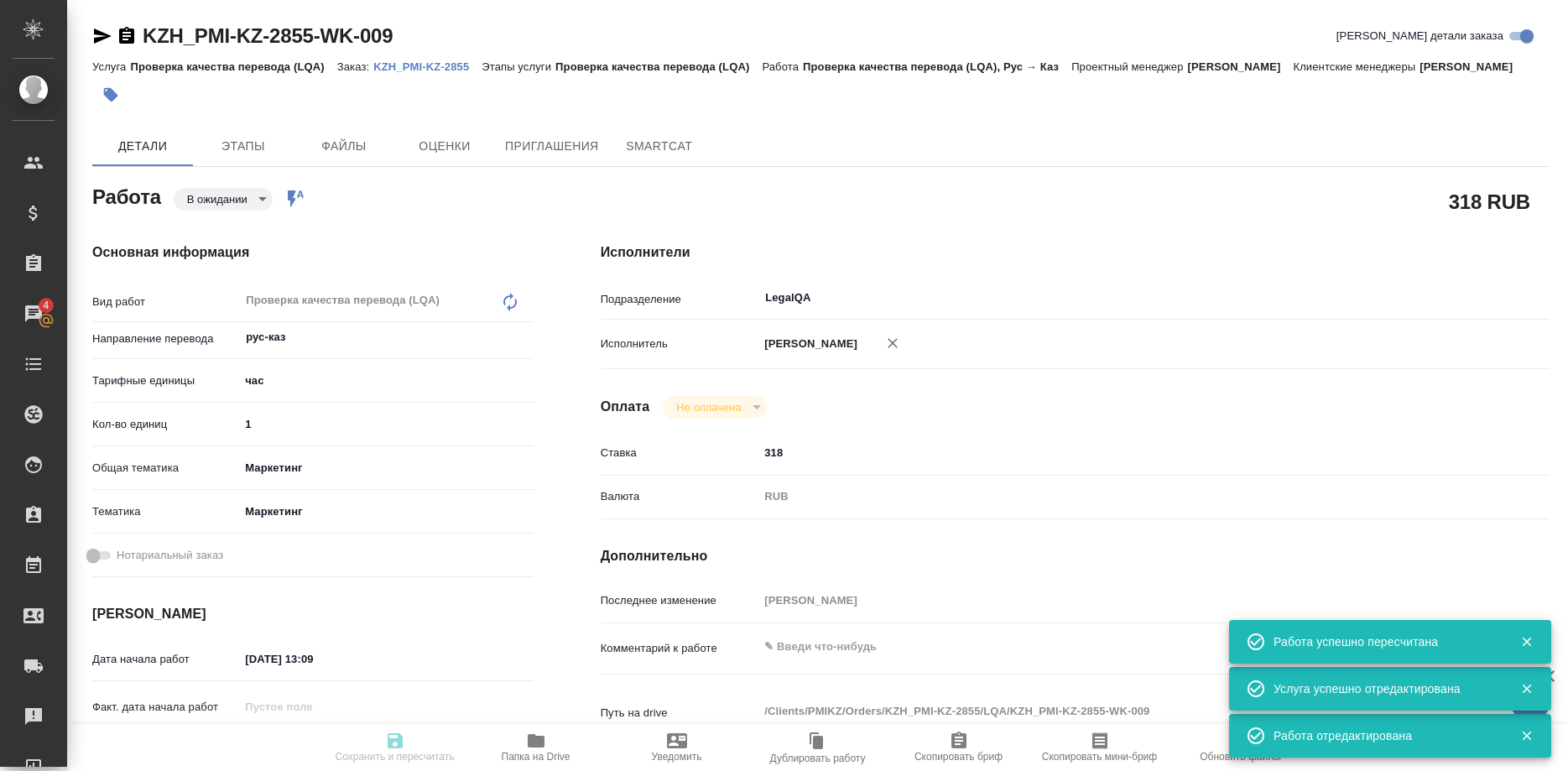
type input "1"
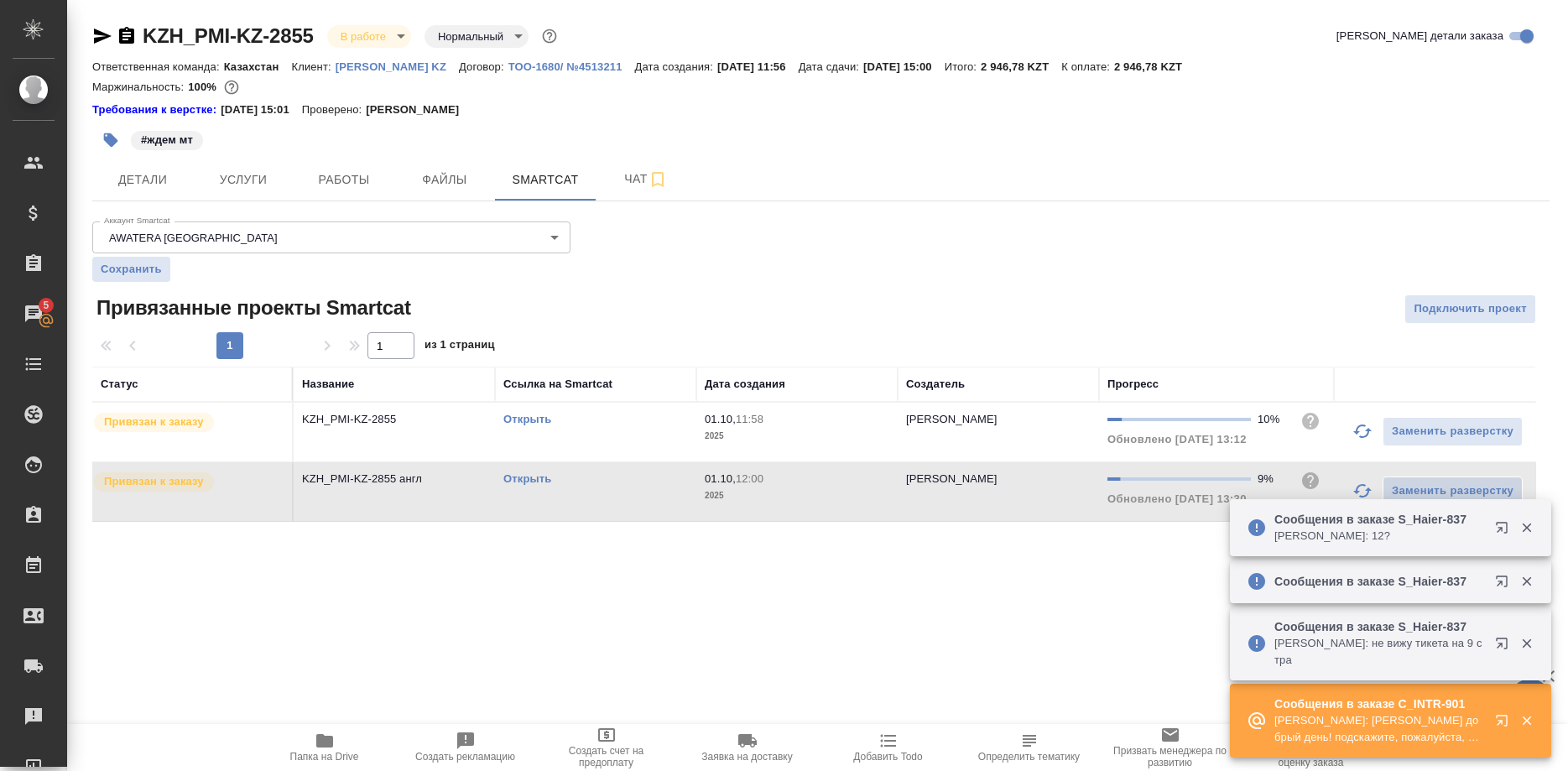
click at [1490, 717] on button "button" at bounding box center [1505, 724] width 40 height 40
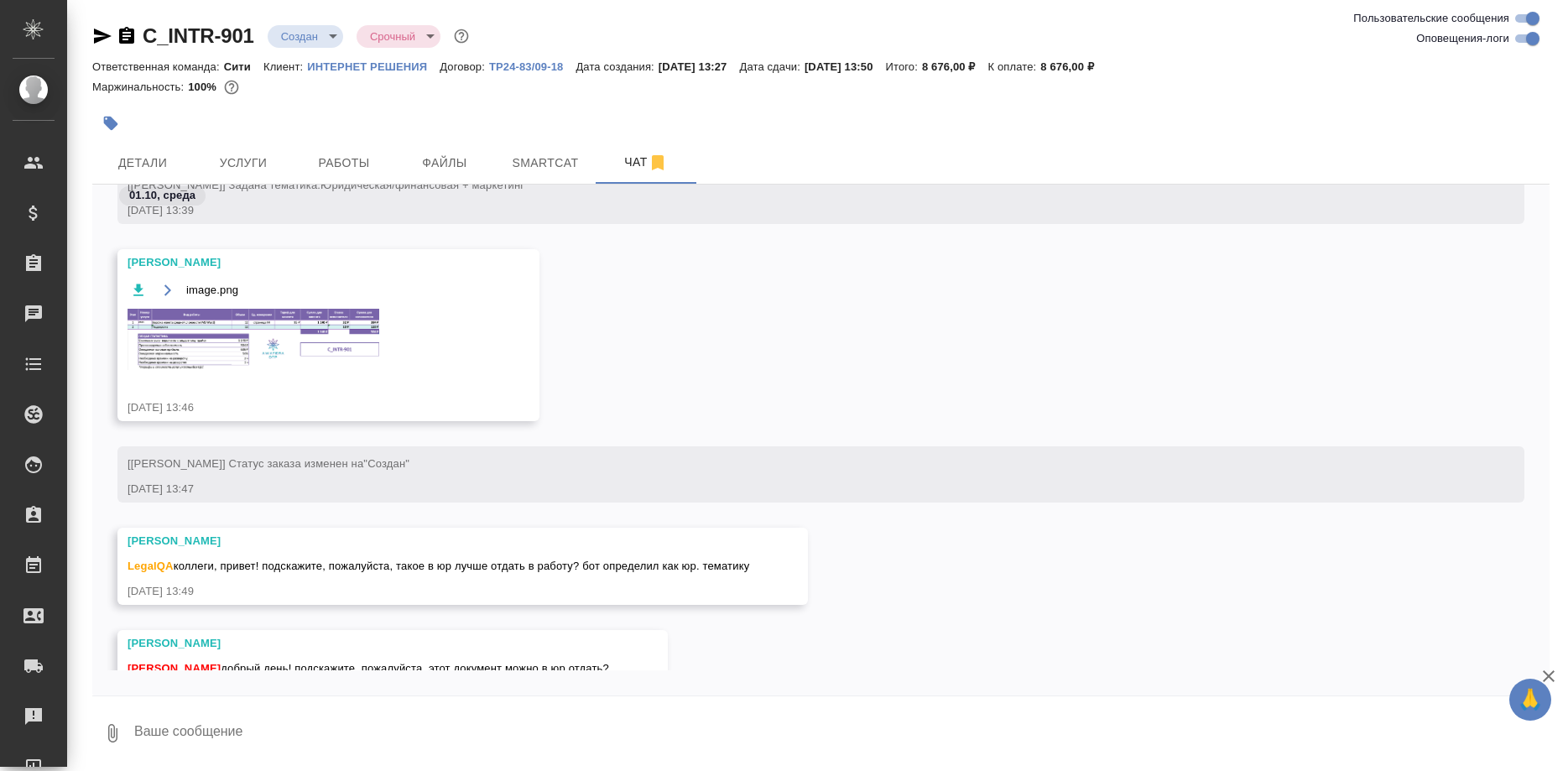
scroll to position [1019, 0]
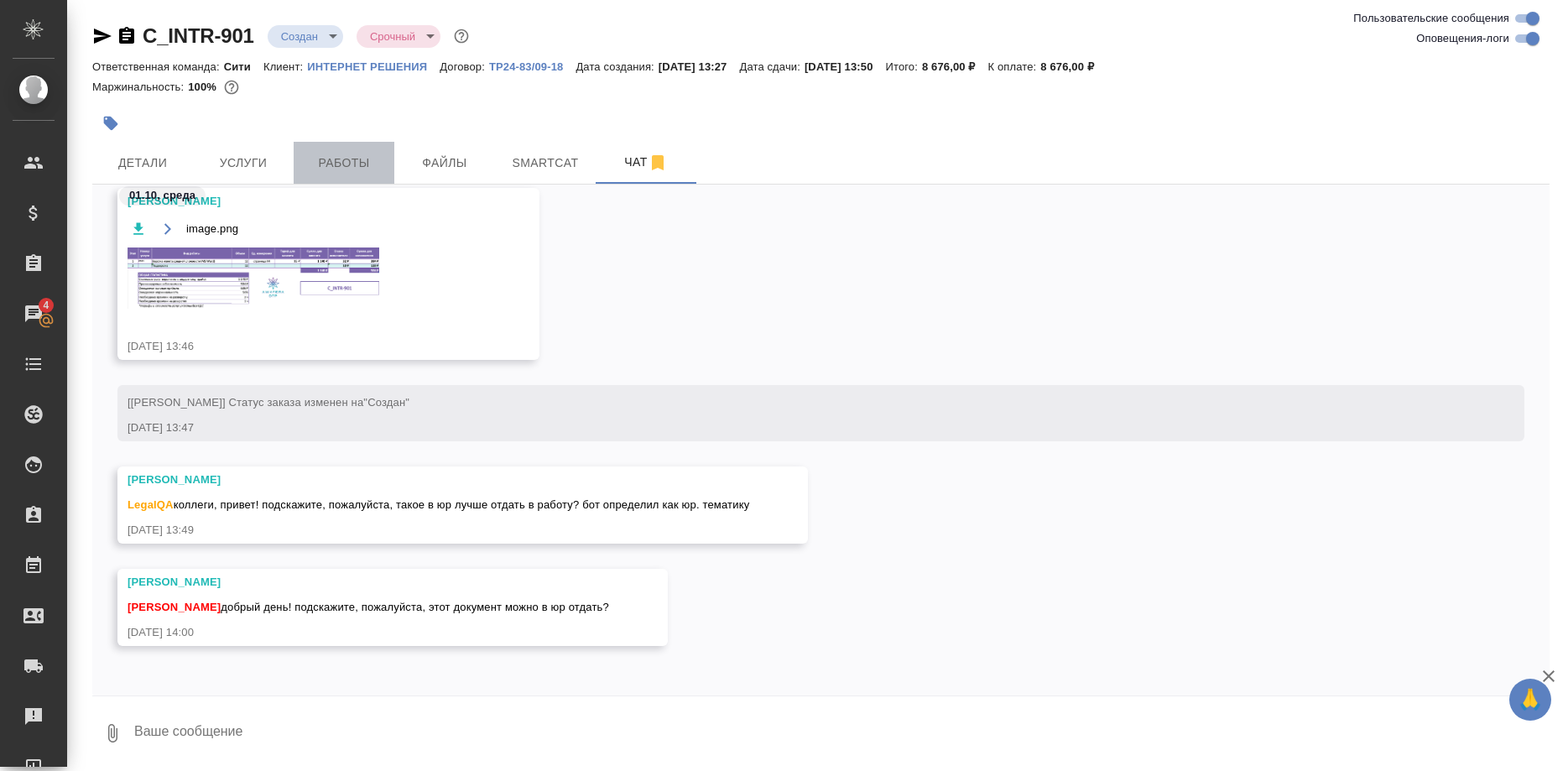
click at [351, 162] on span "Работы" at bounding box center [344, 163] width 81 height 21
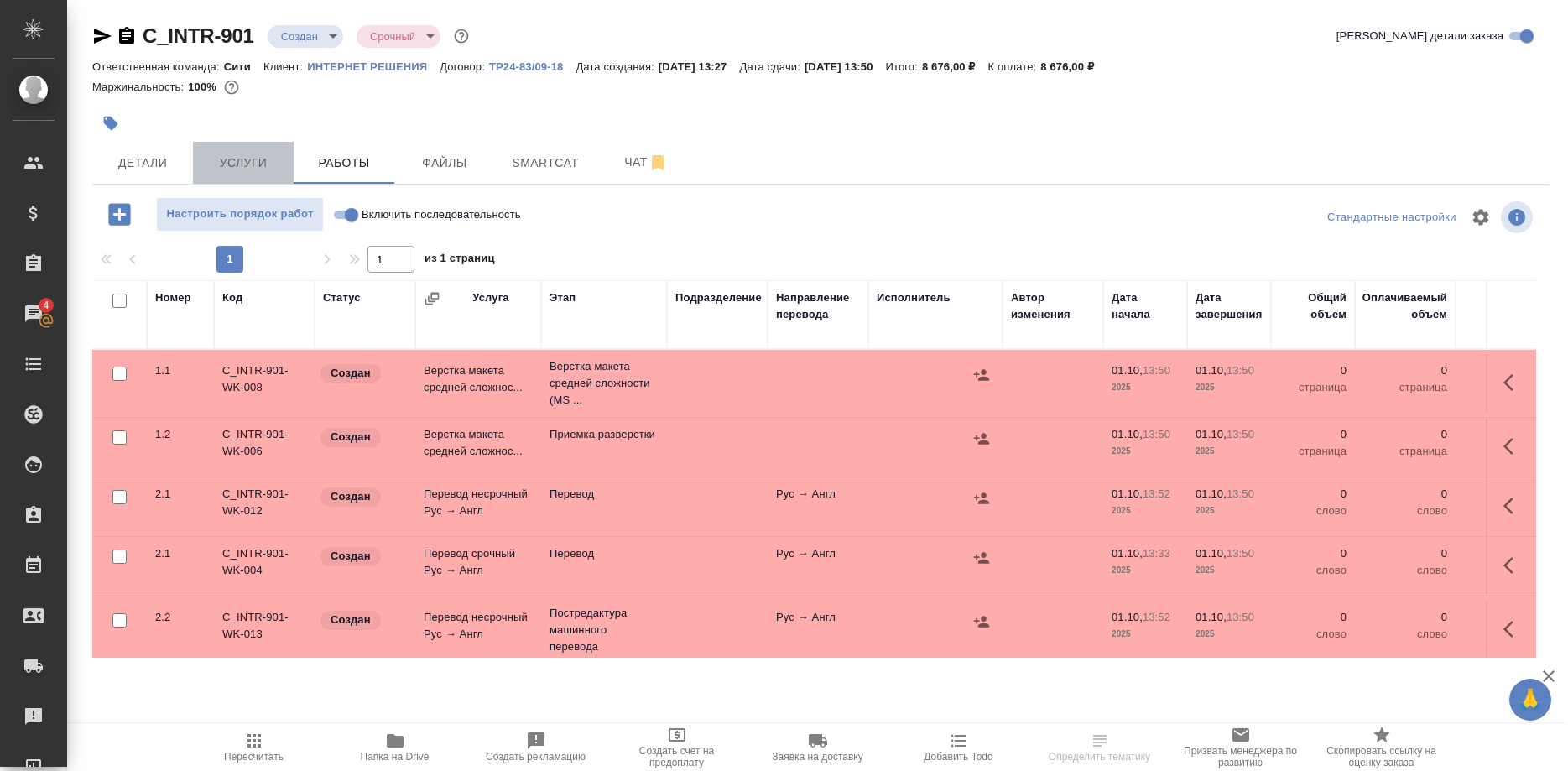
click at [240, 168] on span "Услуги" at bounding box center [243, 163] width 81 height 21
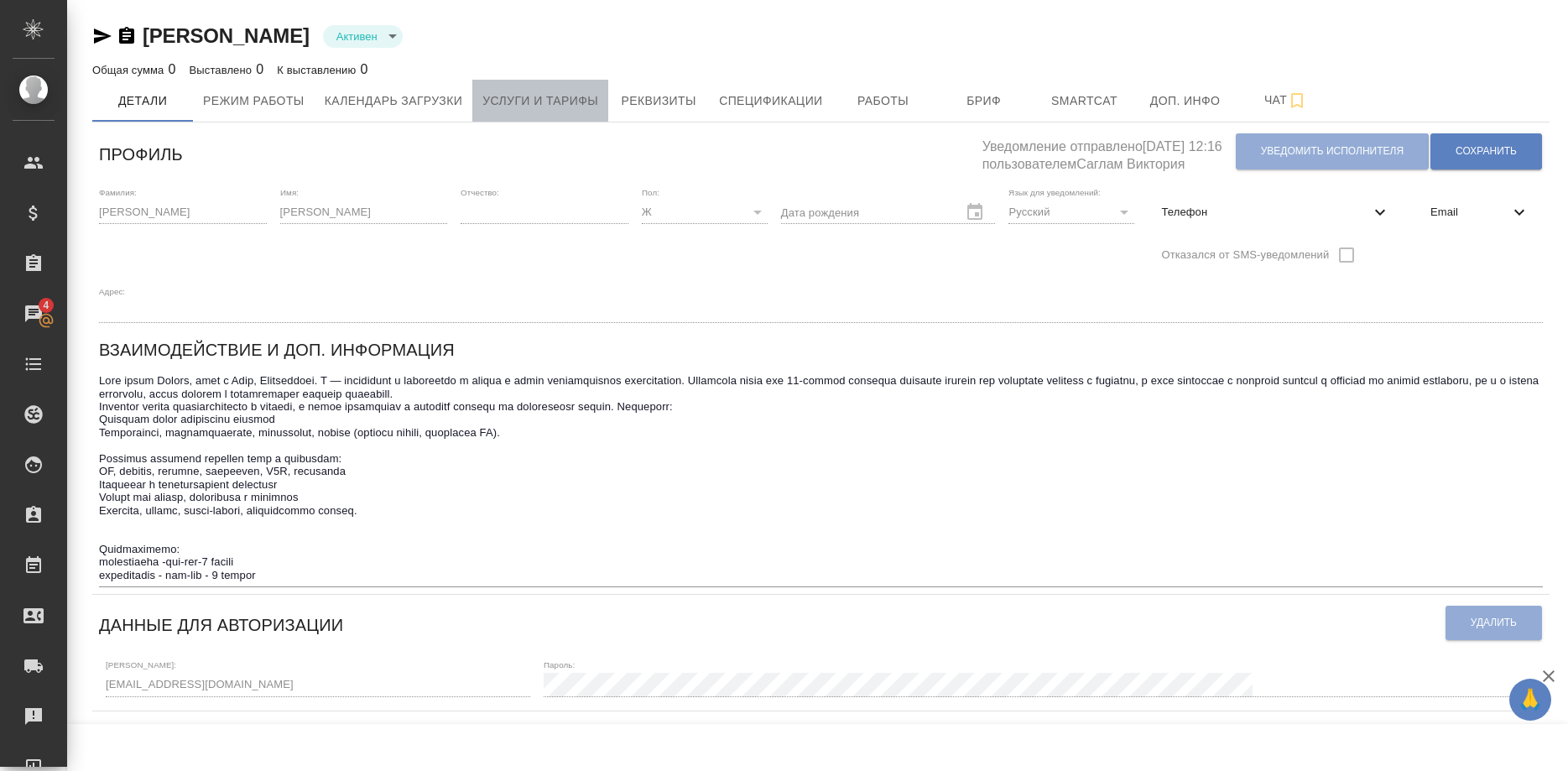
click at [561, 99] on span "Услуги и тарифы" at bounding box center [540, 101] width 115 height 21
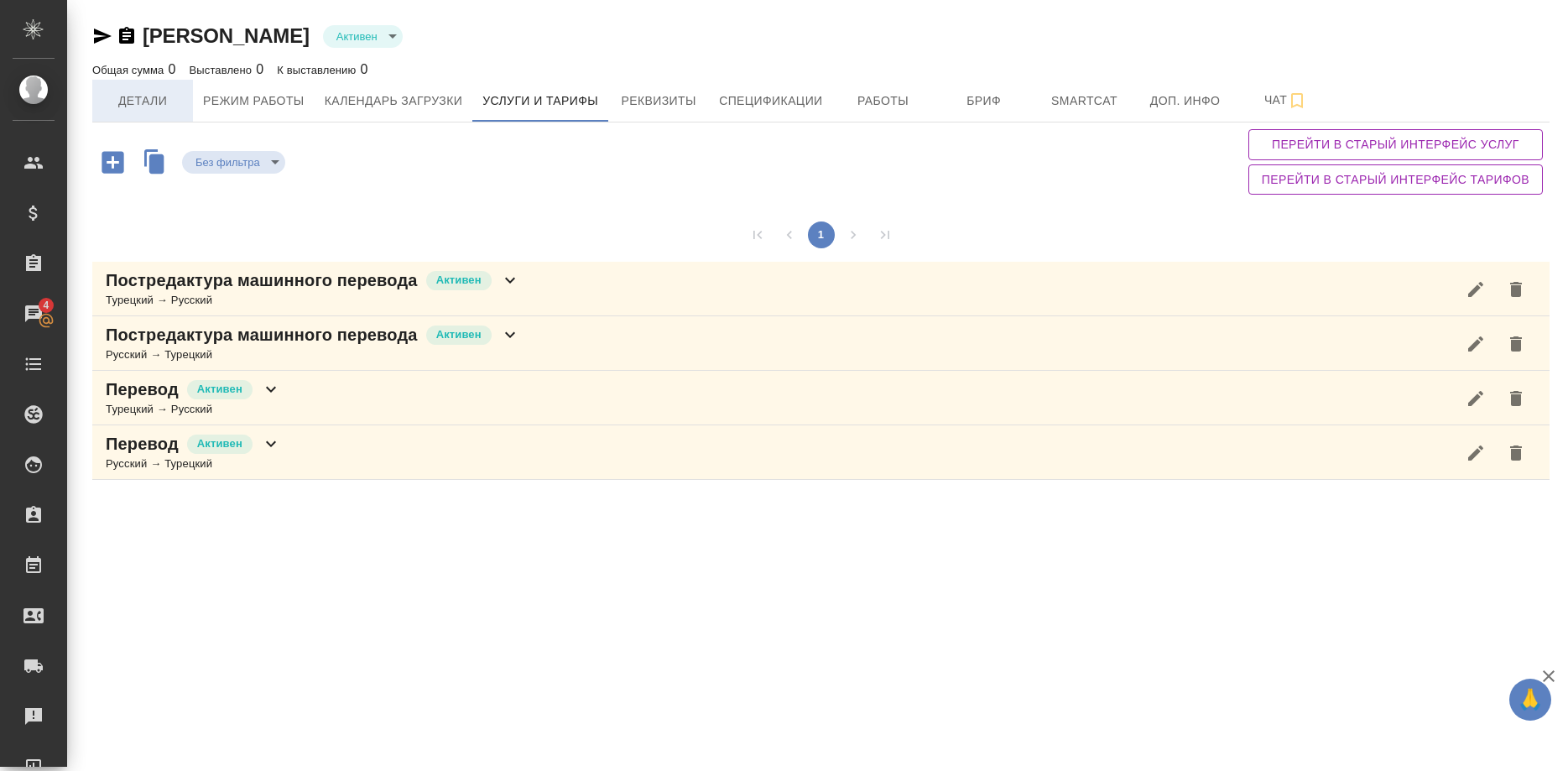
click at [143, 107] on span "Детали" at bounding box center [143, 101] width 81 height 21
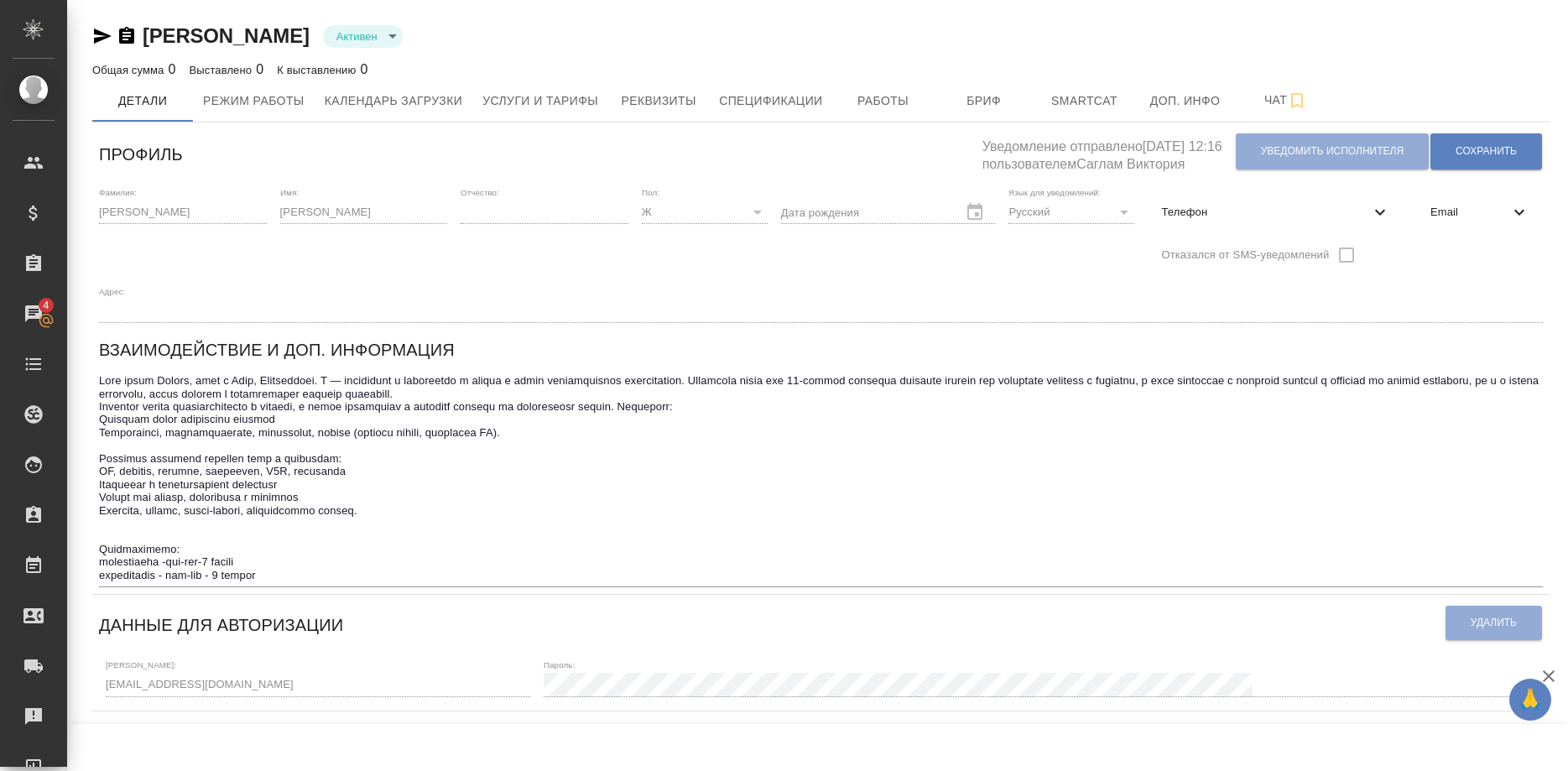
drag, startPoint x: 90, startPoint y: 353, endPoint x: 189, endPoint y: 353, distance: 99.0
click at [189, 353] on div "Сулейманова Сабина Активен active Общая сумма 0 Выставлено 0 К выставлению 0 Де…" at bounding box center [821, 631] width 1476 height 1262
click at [245, 375] on textarea at bounding box center [820, 478] width 1444 height 207
click at [269, 375] on textarea at bounding box center [820, 478] width 1444 height 207
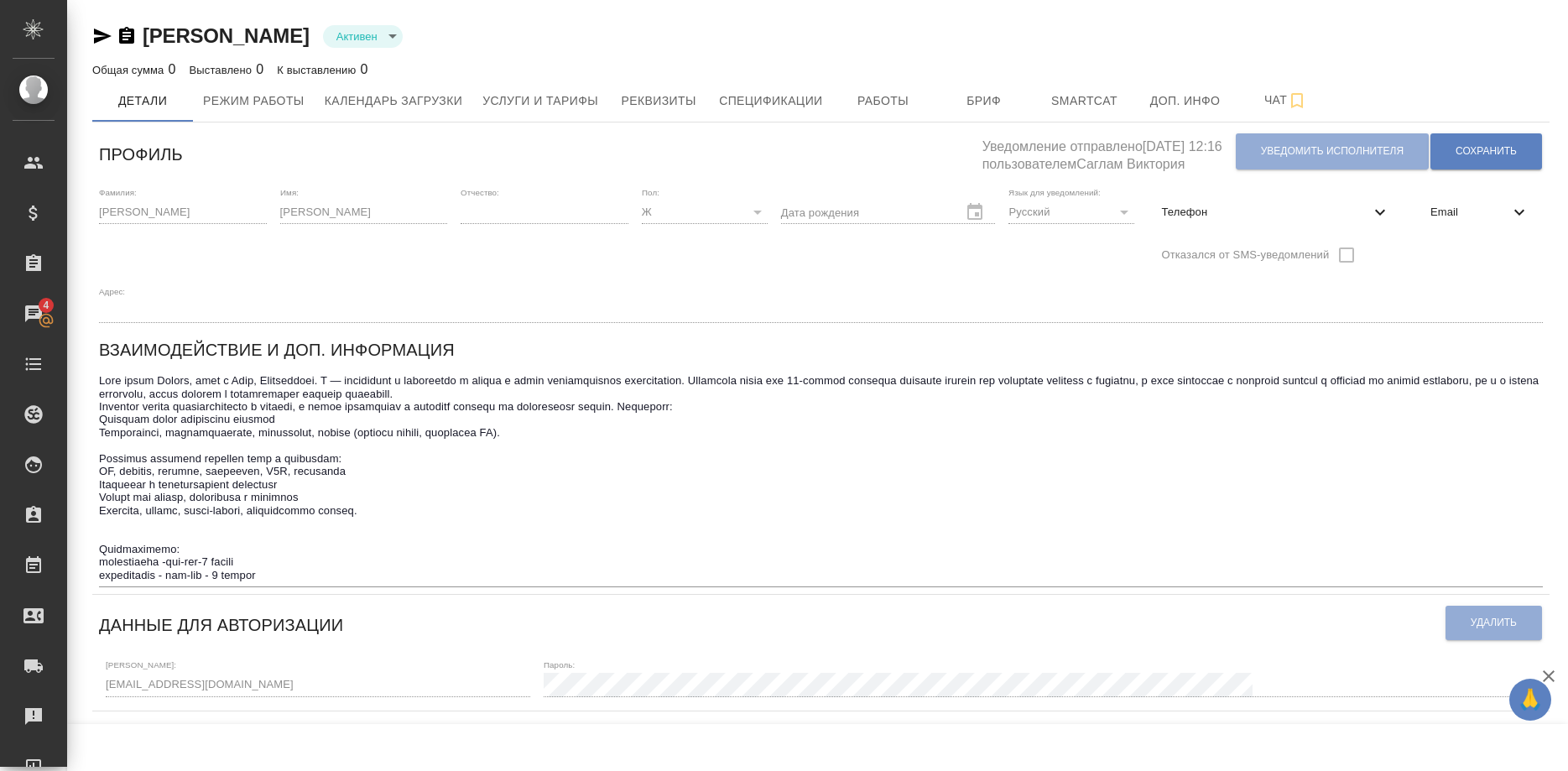
click at [192, 380] on textarea at bounding box center [820, 478] width 1444 height 207
drag, startPoint x: 81, startPoint y: 355, endPoint x: 268, endPoint y: 355, distance: 187.0
click at [268, 355] on div "Сулейманова Сабина Активен active Общая сумма 0 Выставлено 0 К выставлению 0 Де…" at bounding box center [820, 631] width 1480 height 1262
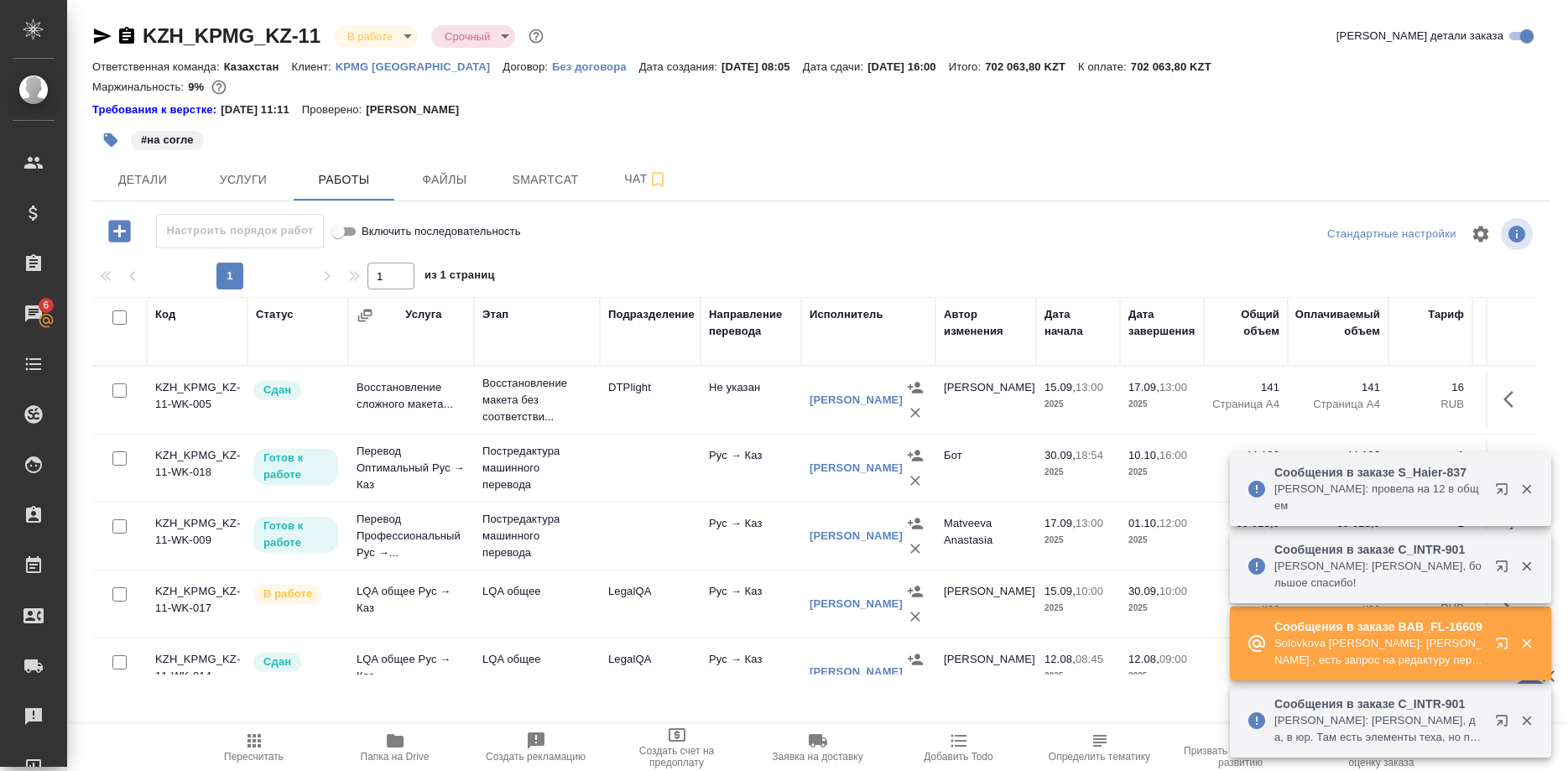
click at [1493, 640] on button "button" at bounding box center [1505, 647] width 40 height 40
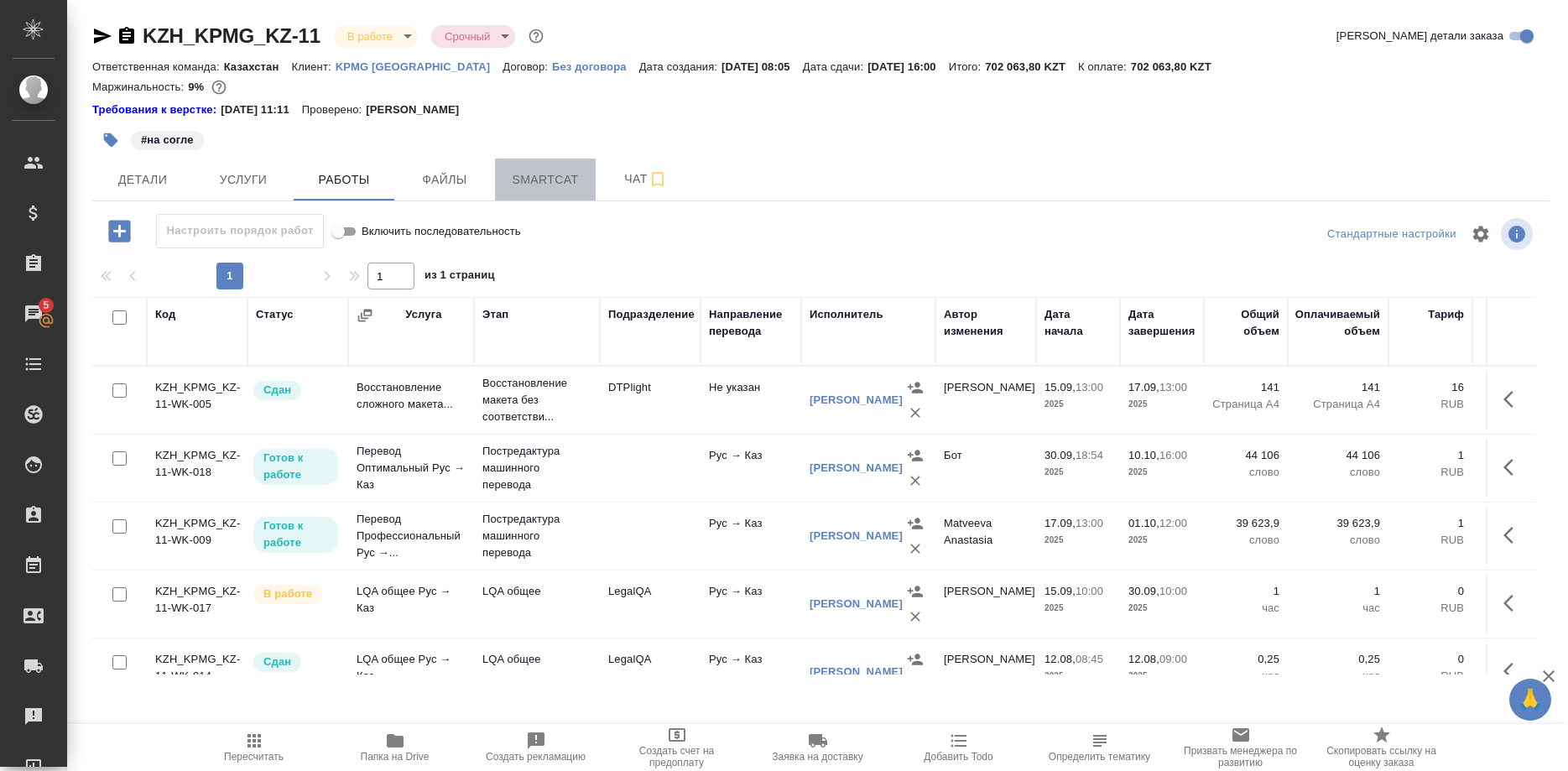
click at [547, 177] on span "Smartcat" at bounding box center [546, 179] width 81 height 21
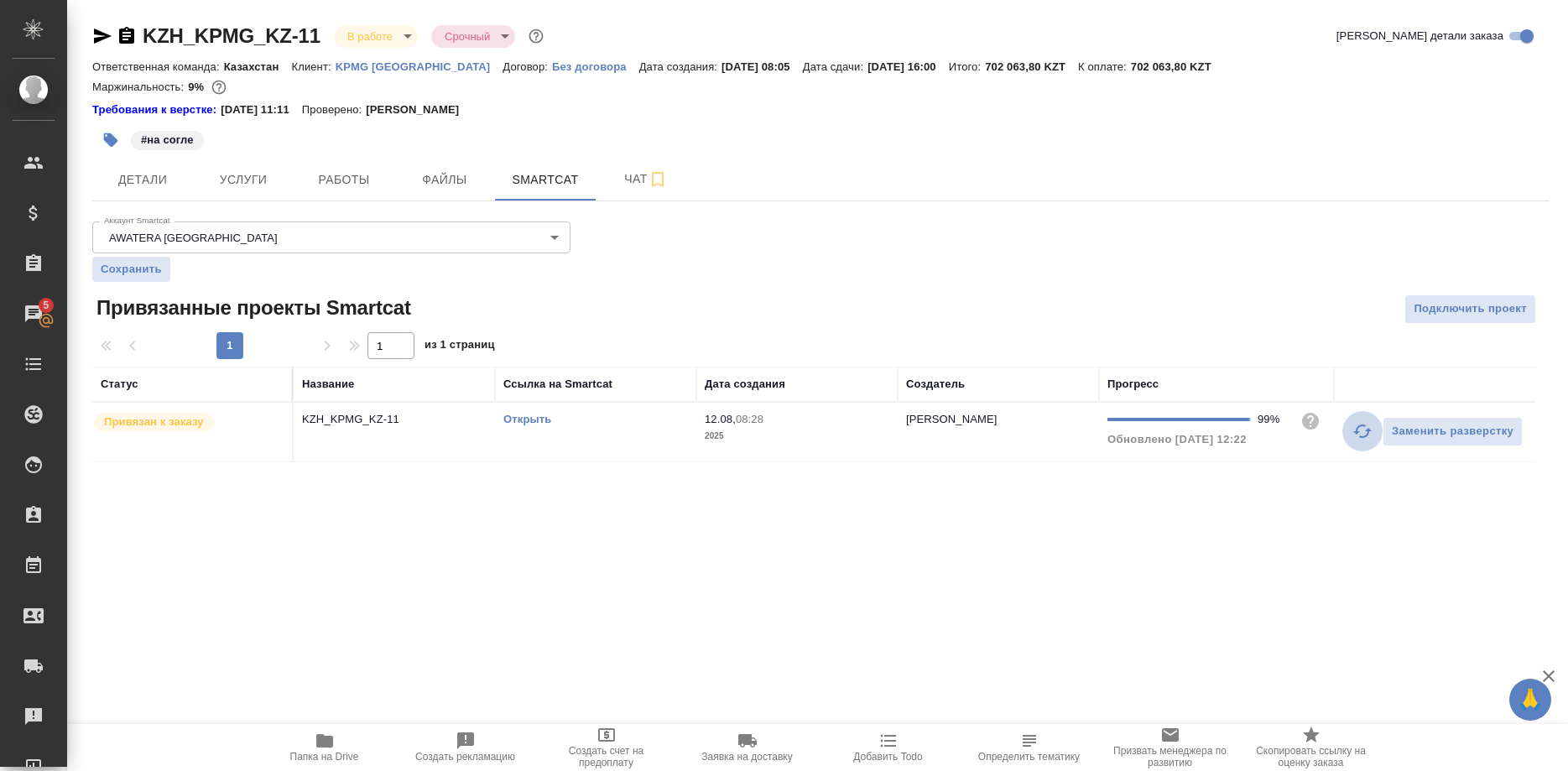
click at [1344, 425] on button "button" at bounding box center [1362, 431] width 40 height 40
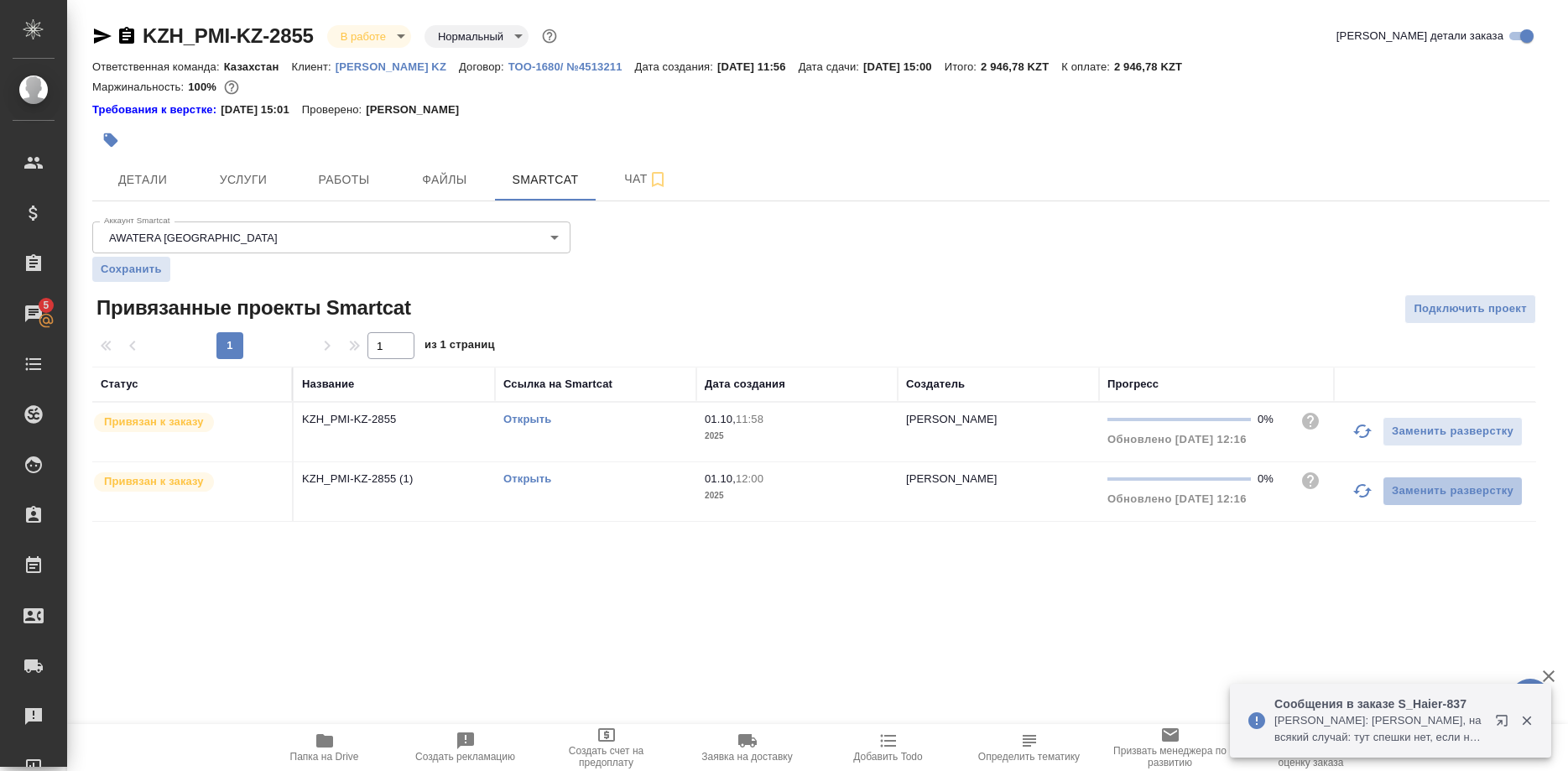
click at [1487, 504] on button "Заменить разверстку" at bounding box center [1452, 492] width 140 height 29
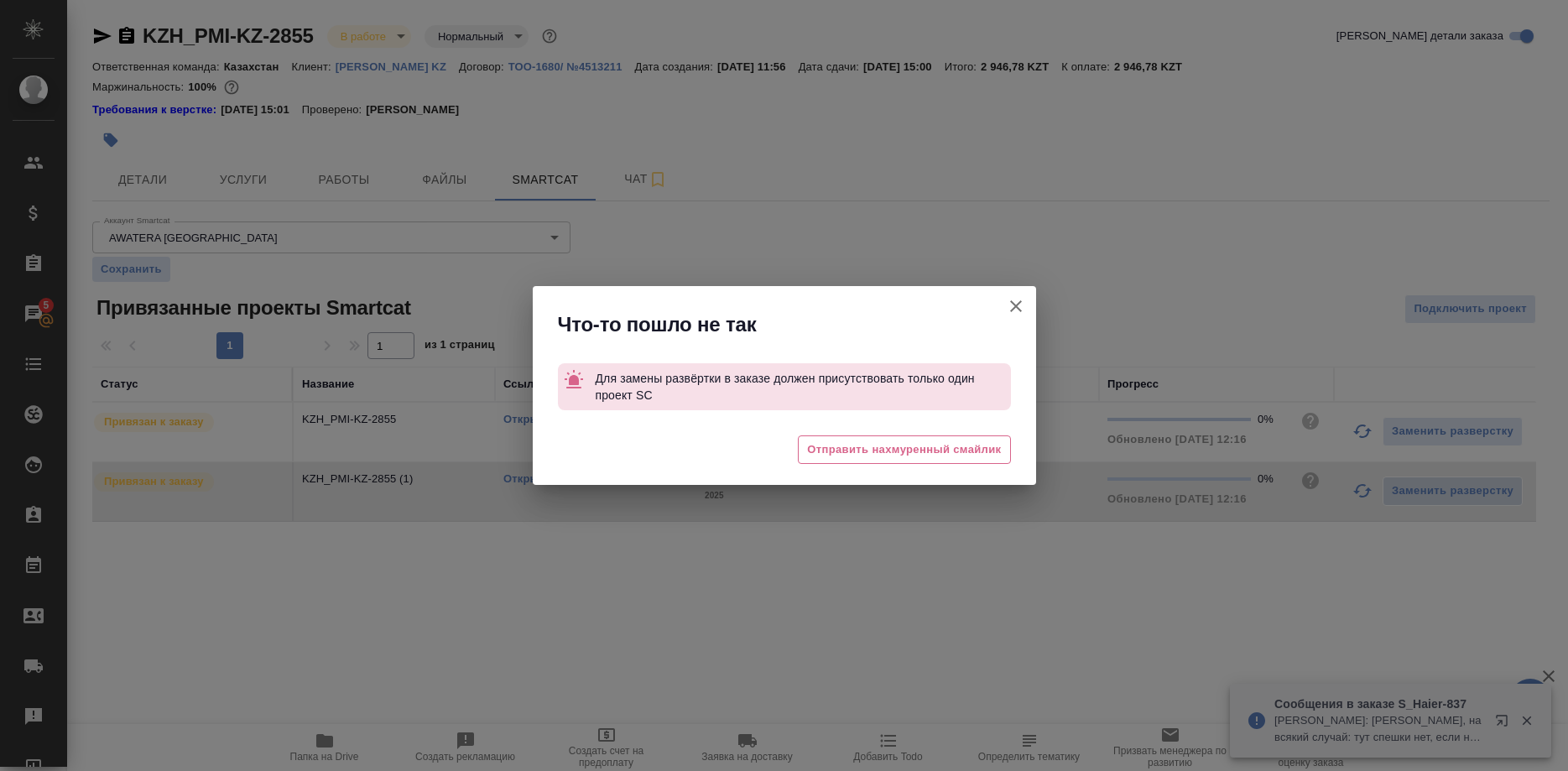
click at [1101, 545] on div "Что-то пошло не так Для замены развёртки в заказе должен присутствовать только …" at bounding box center [784, 386] width 1568 height 771
click at [1011, 306] on icon "button" at bounding box center [1016, 306] width 20 height 20
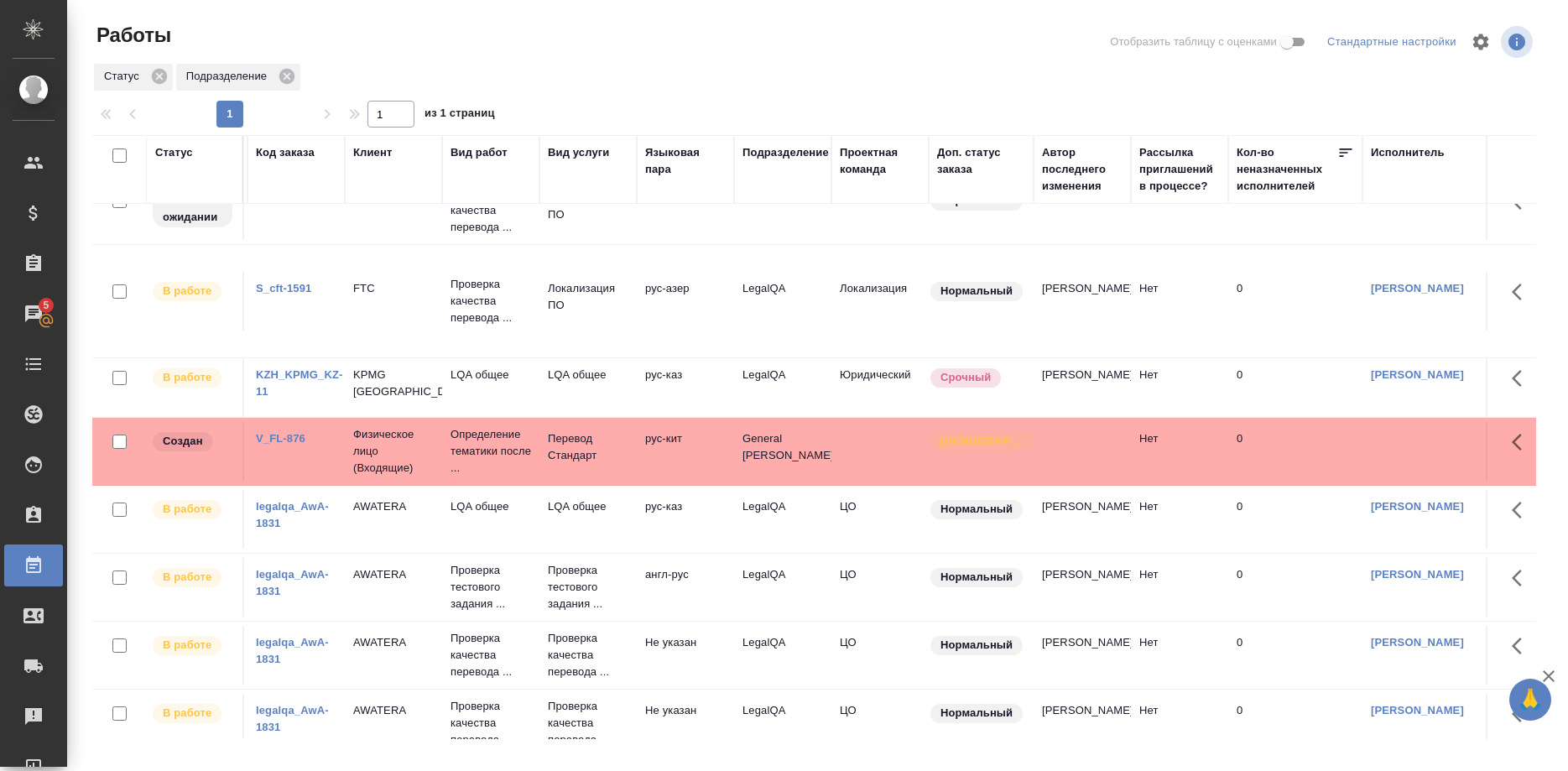
scroll to position [107, 0]
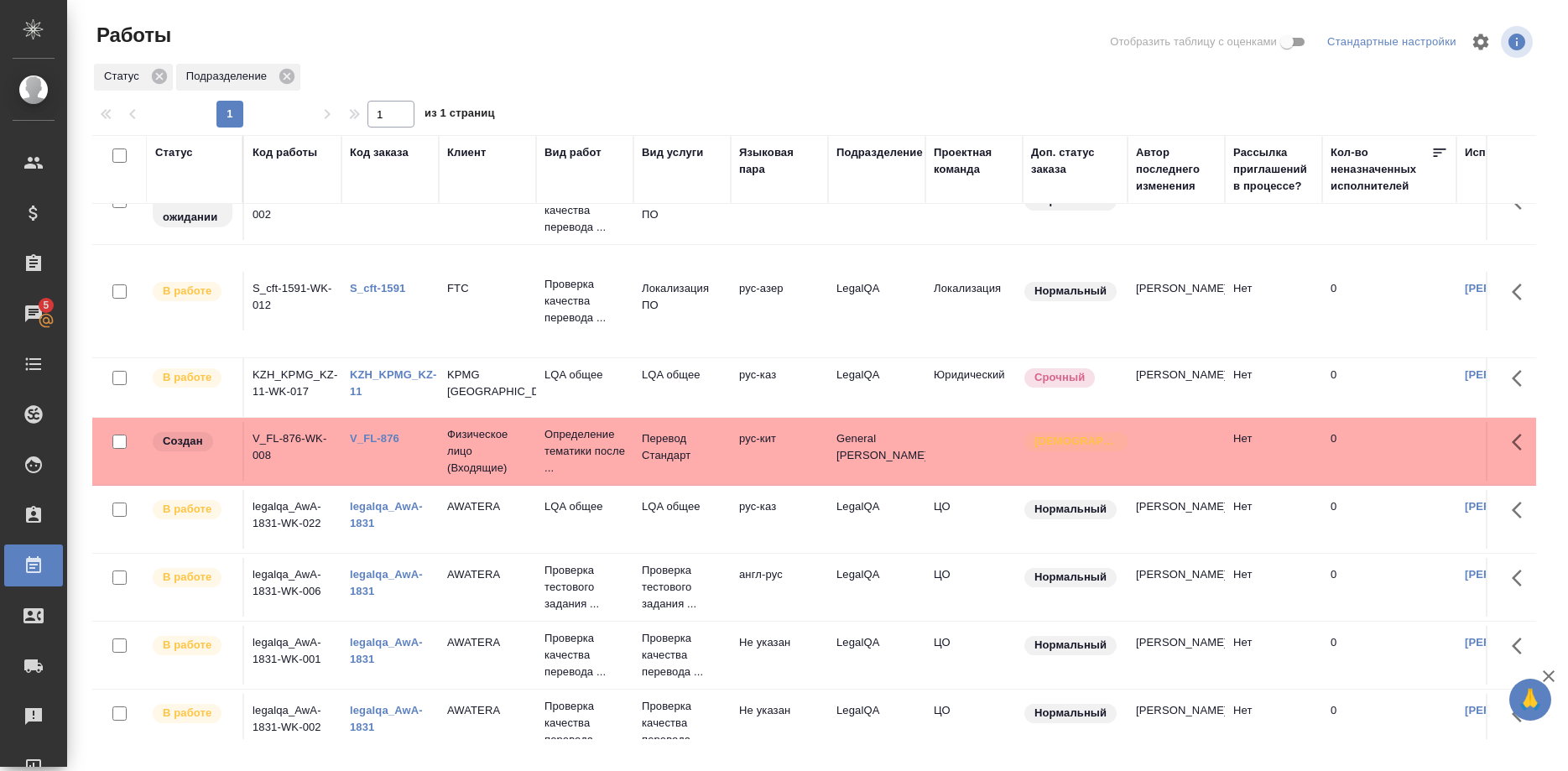
click at [378, 286] on link "S_cft-1591" at bounding box center [377, 288] width 55 height 13
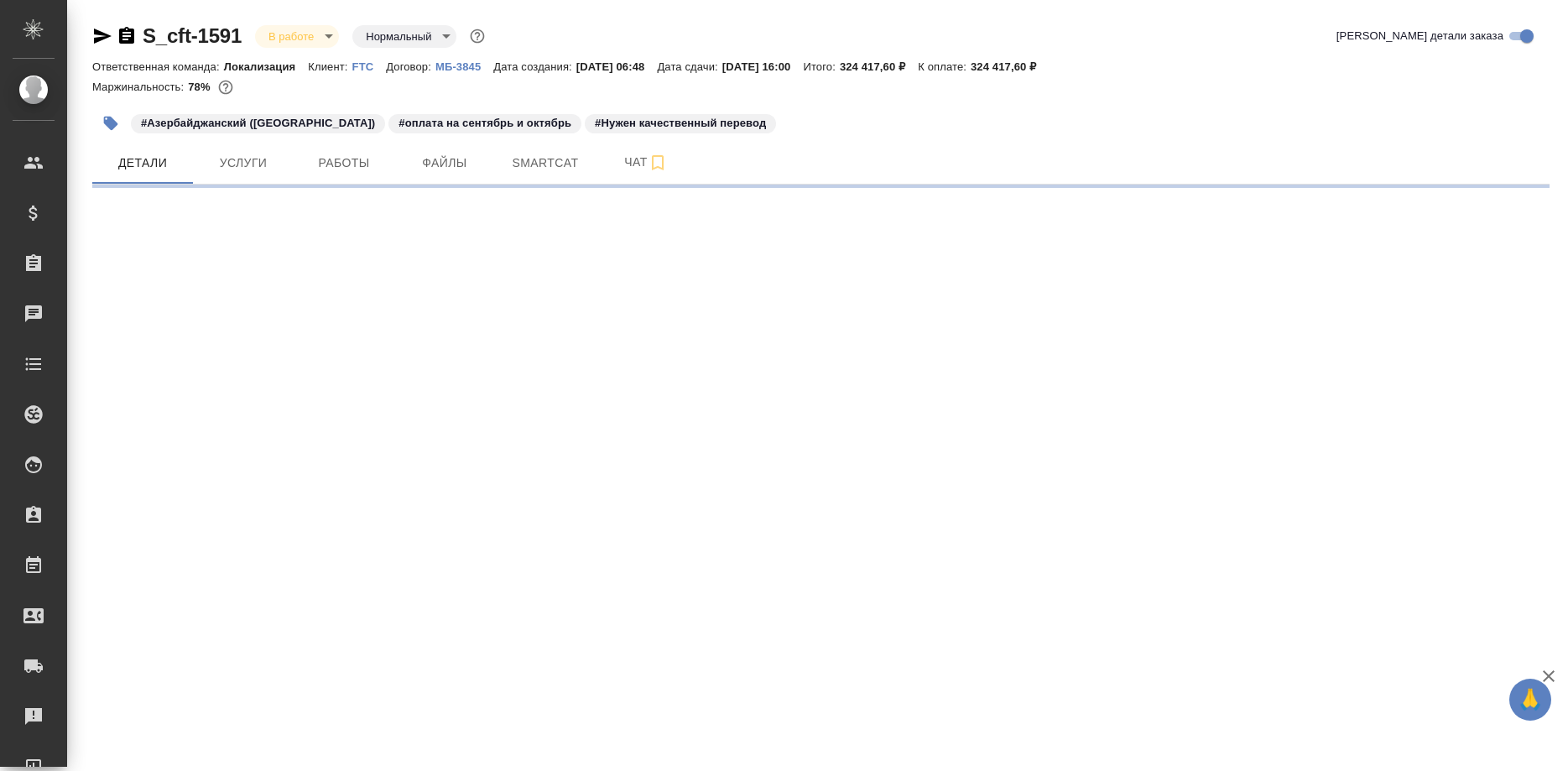
select select "RU"
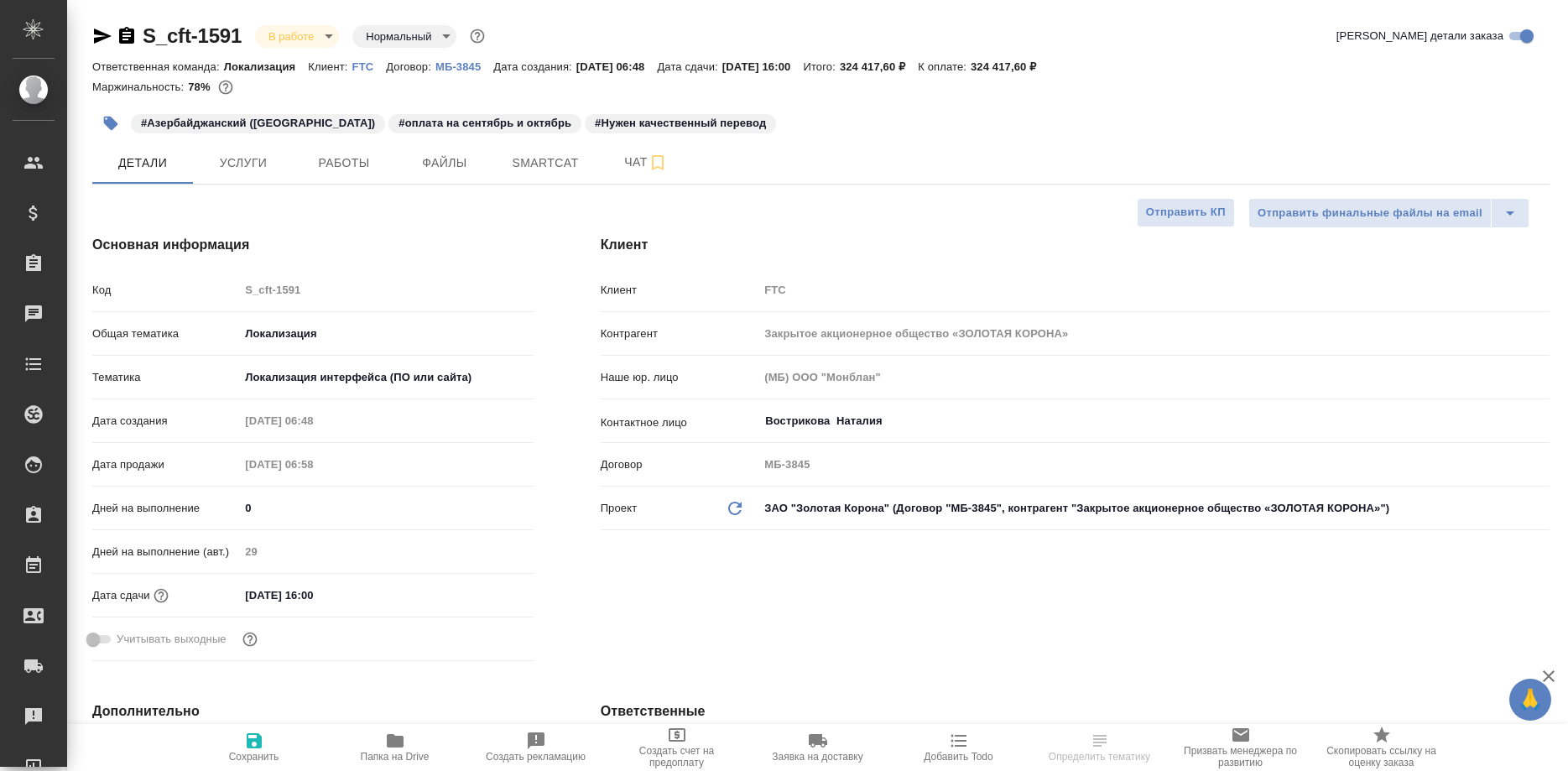
type textarea "x"
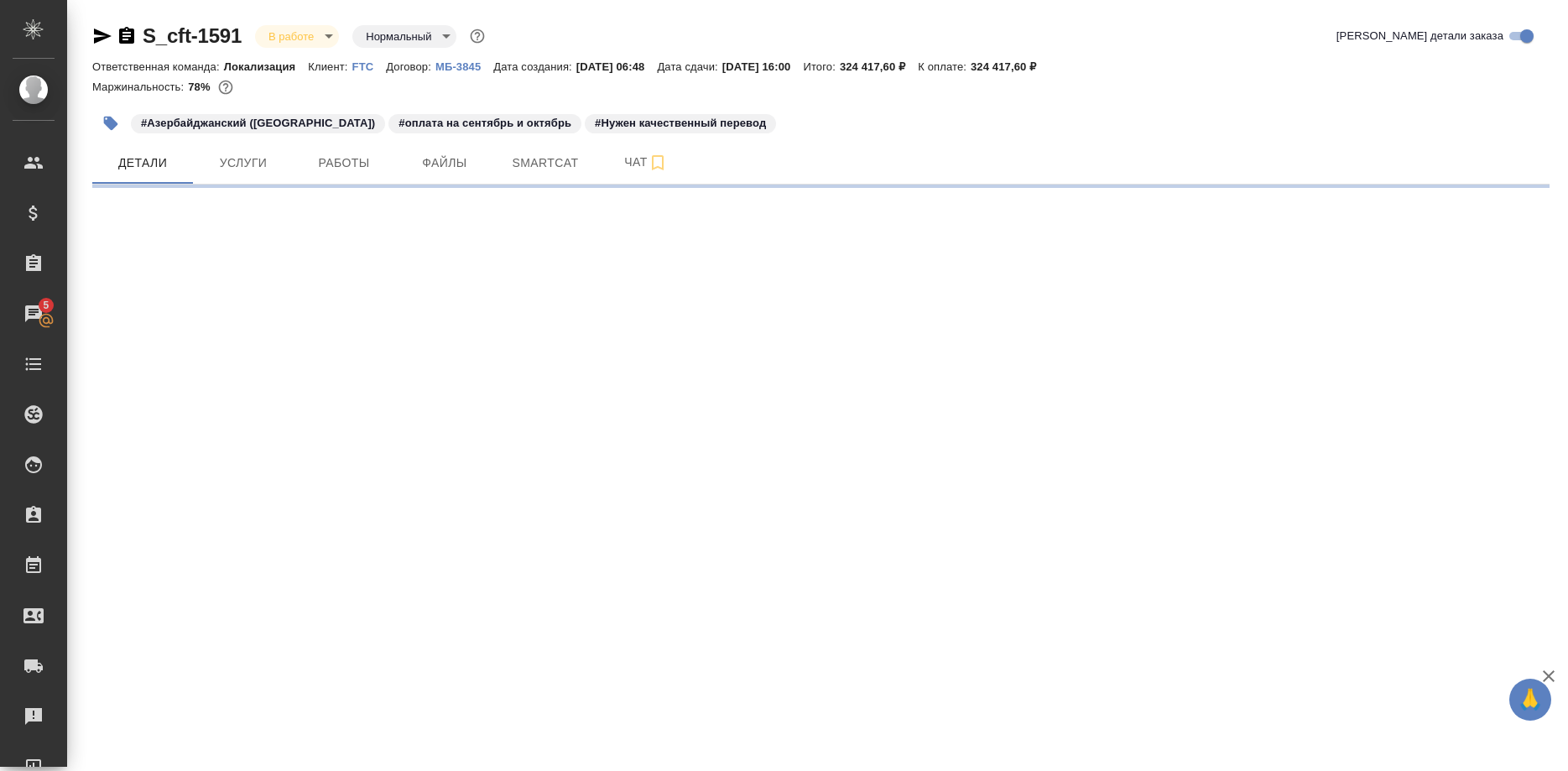
select select "RU"
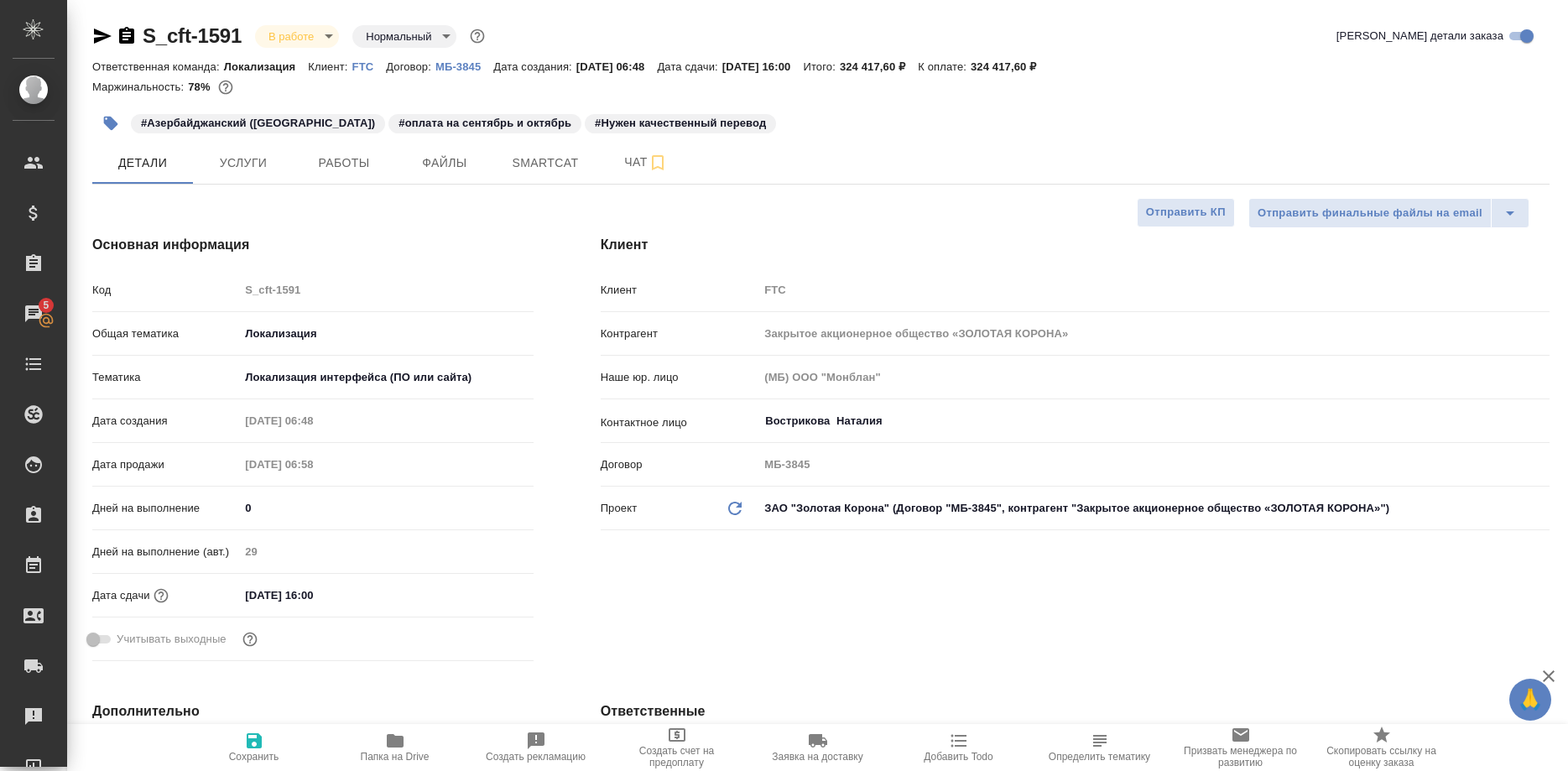
type textarea "x"
click at [547, 165] on span "Smartcat" at bounding box center [546, 163] width 81 height 21
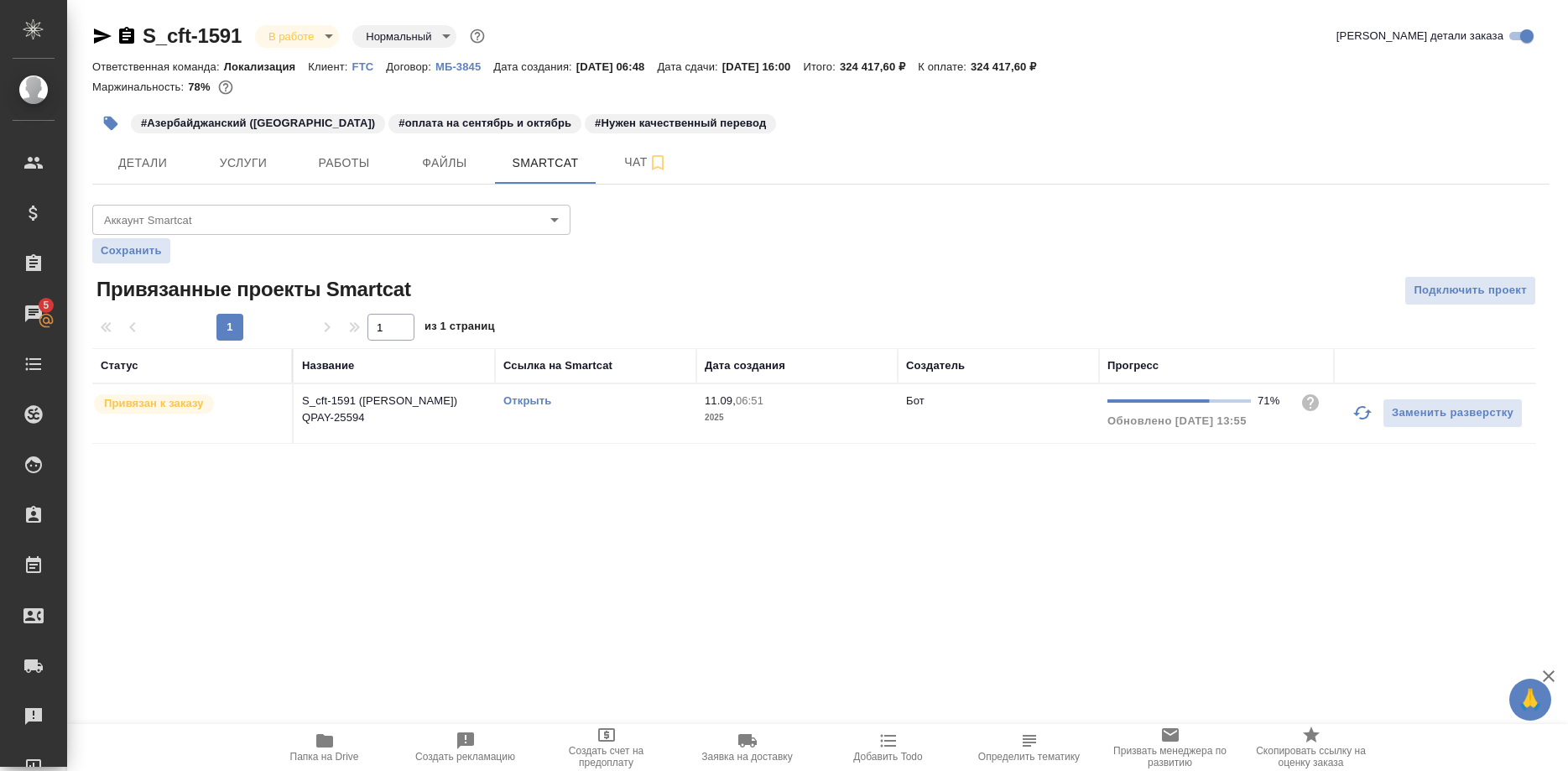
click at [534, 399] on link "Открыть" at bounding box center [527, 401] width 48 height 13
click at [515, 398] on link "Открыть" at bounding box center [527, 401] width 48 height 13
click at [516, 397] on link "Открыть" at bounding box center [527, 401] width 48 height 13
click at [500, 392] on td "Открыть" at bounding box center [596, 414] width 201 height 59
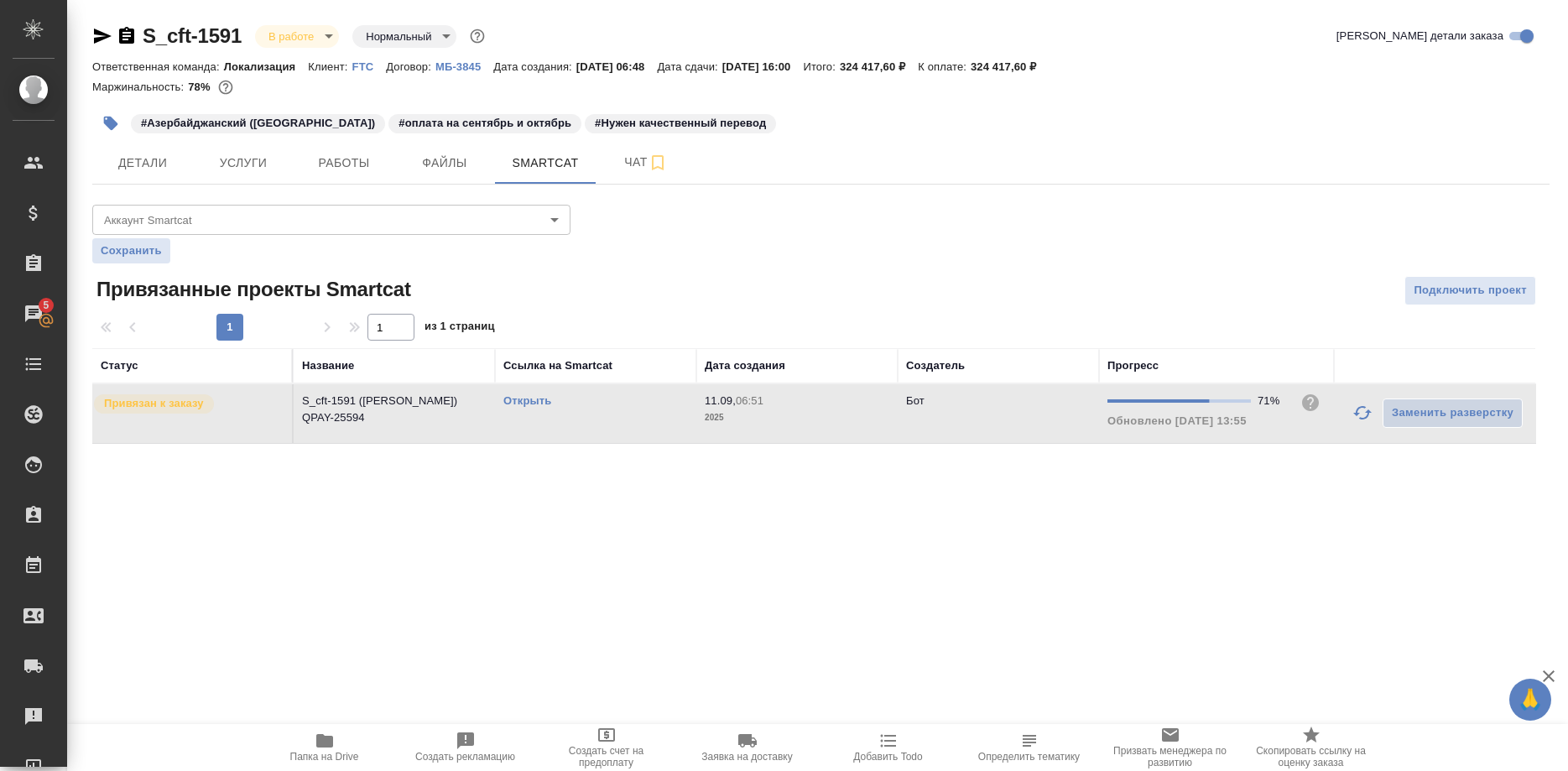
click at [502, 394] on td "Открыть" at bounding box center [596, 414] width 201 height 59
click at [508, 399] on link "Открыть" at bounding box center [527, 401] width 48 height 13
click at [533, 403] on link "Открыть" at bounding box center [527, 401] width 48 height 13
